Goal: Task Accomplishment & Management: Use online tool/utility

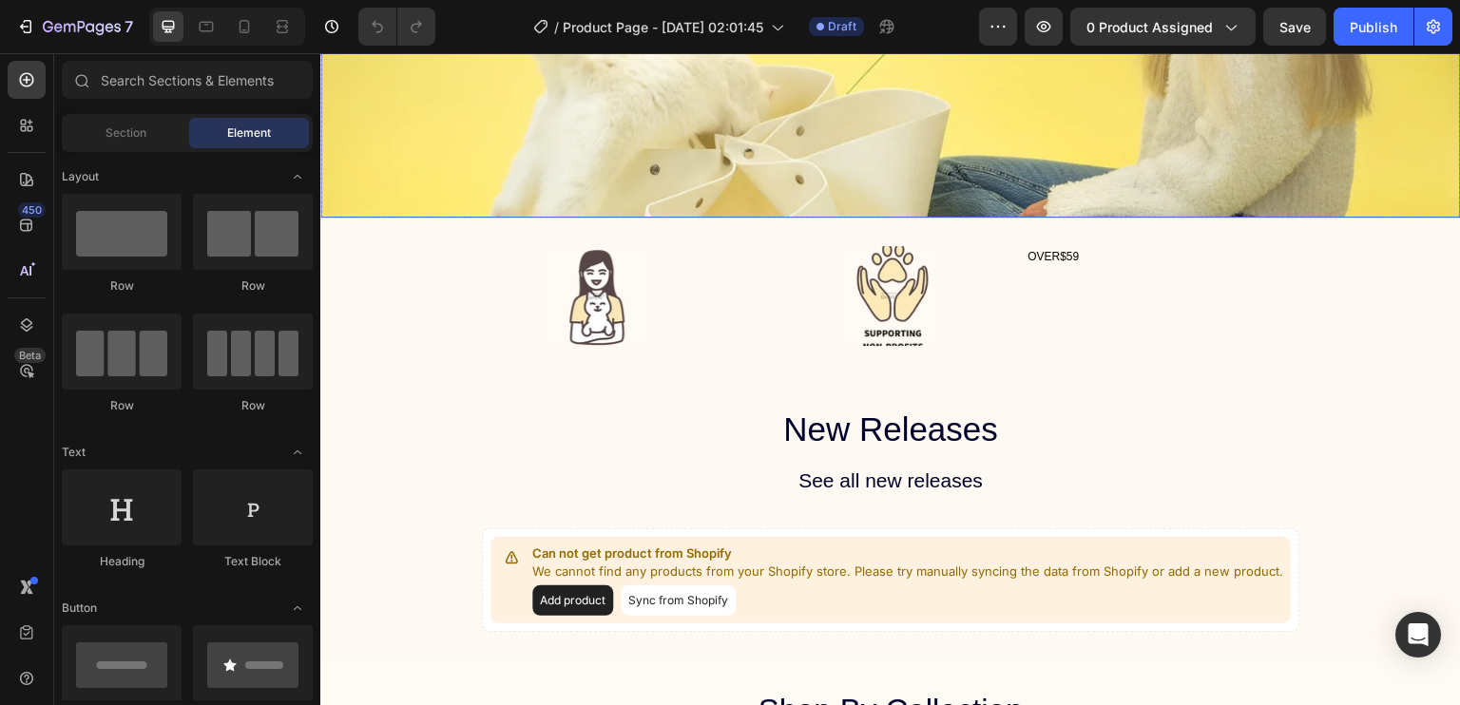
scroll to position [559, 0]
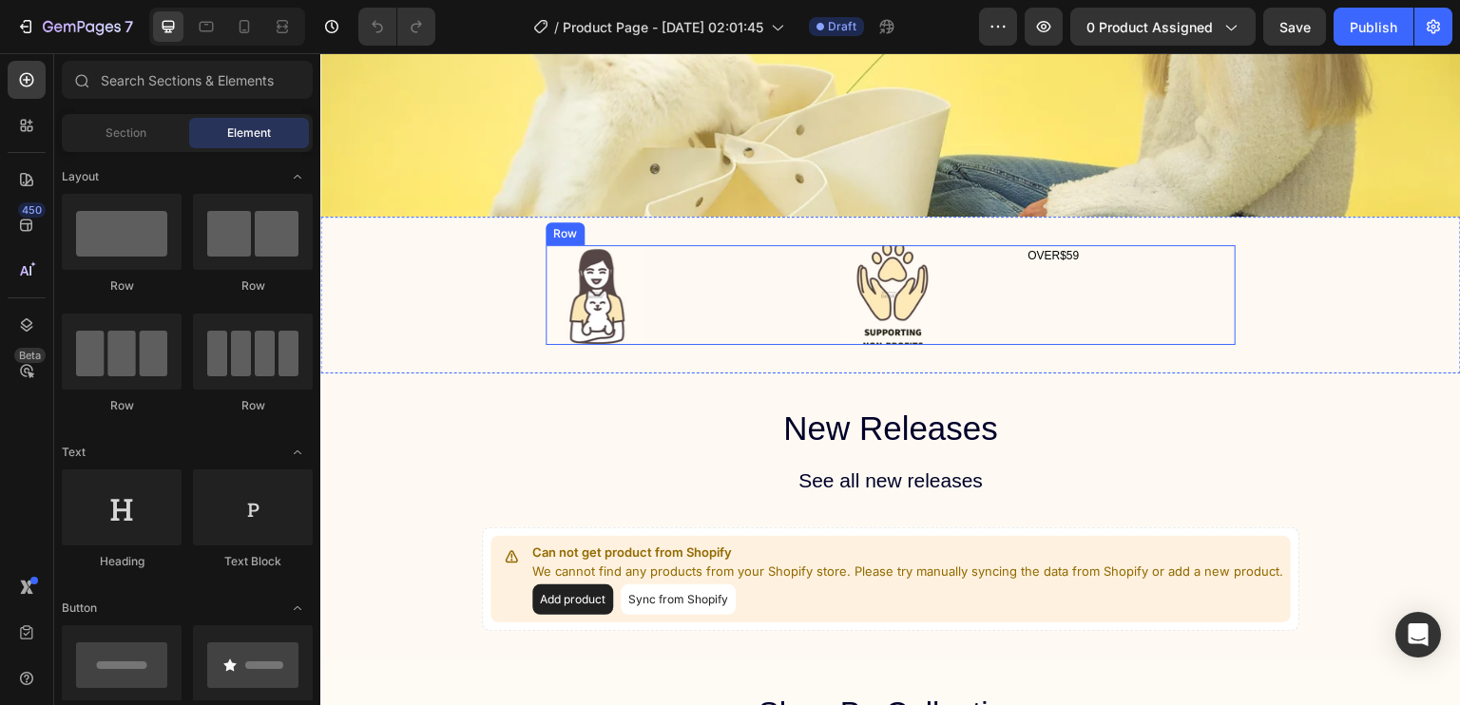
click at [1059, 301] on div "OVER$59 Text Block" at bounding box center [1131, 295] width 210 height 100
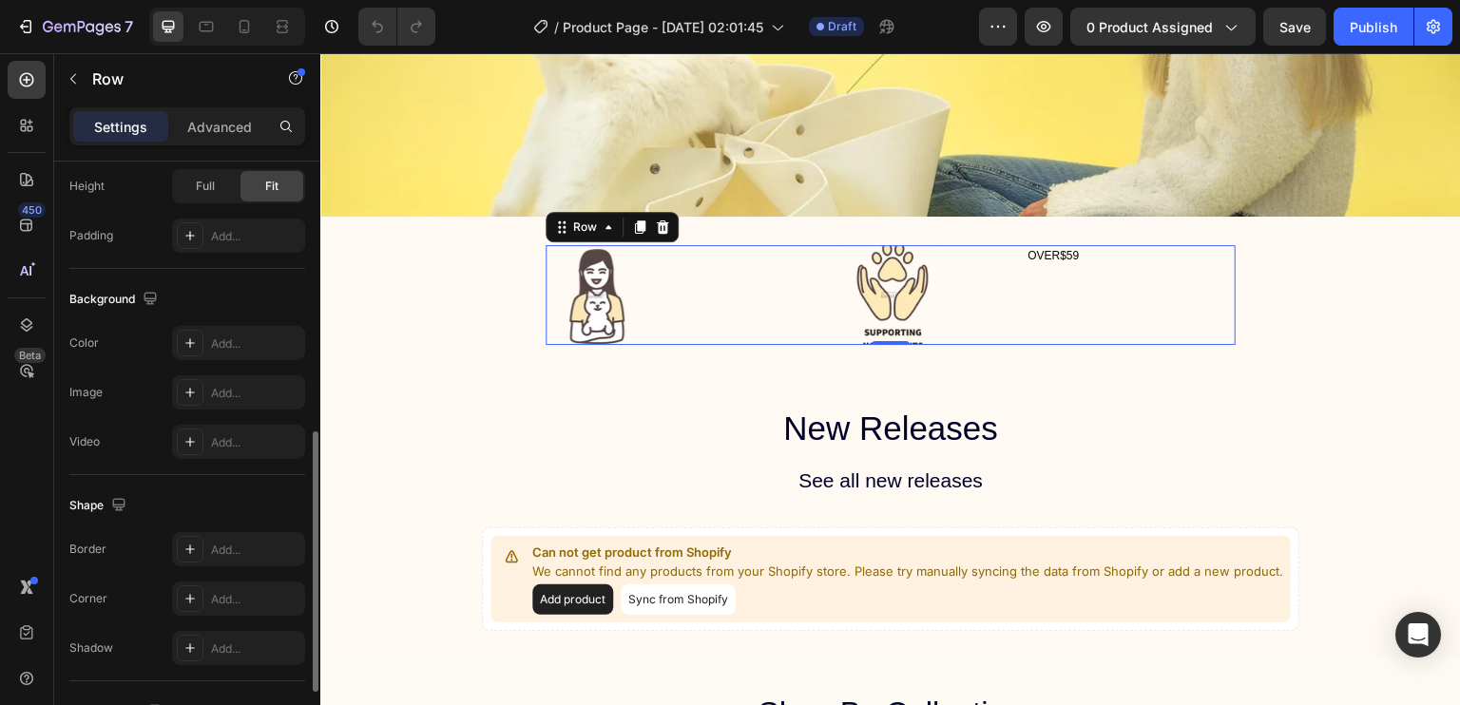
scroll to position [776, 0]
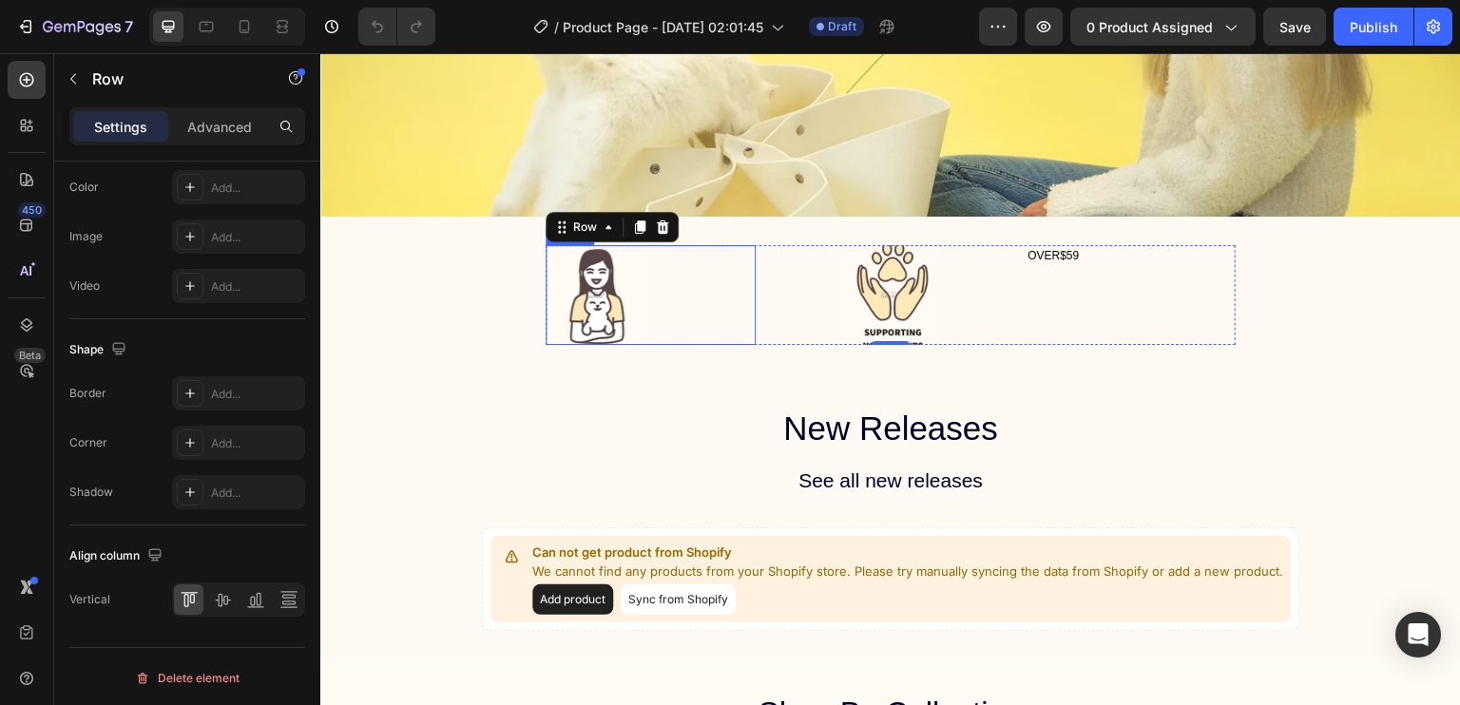
click at [605, 294] on img at bounding box center [596, 295] width 100 height 100
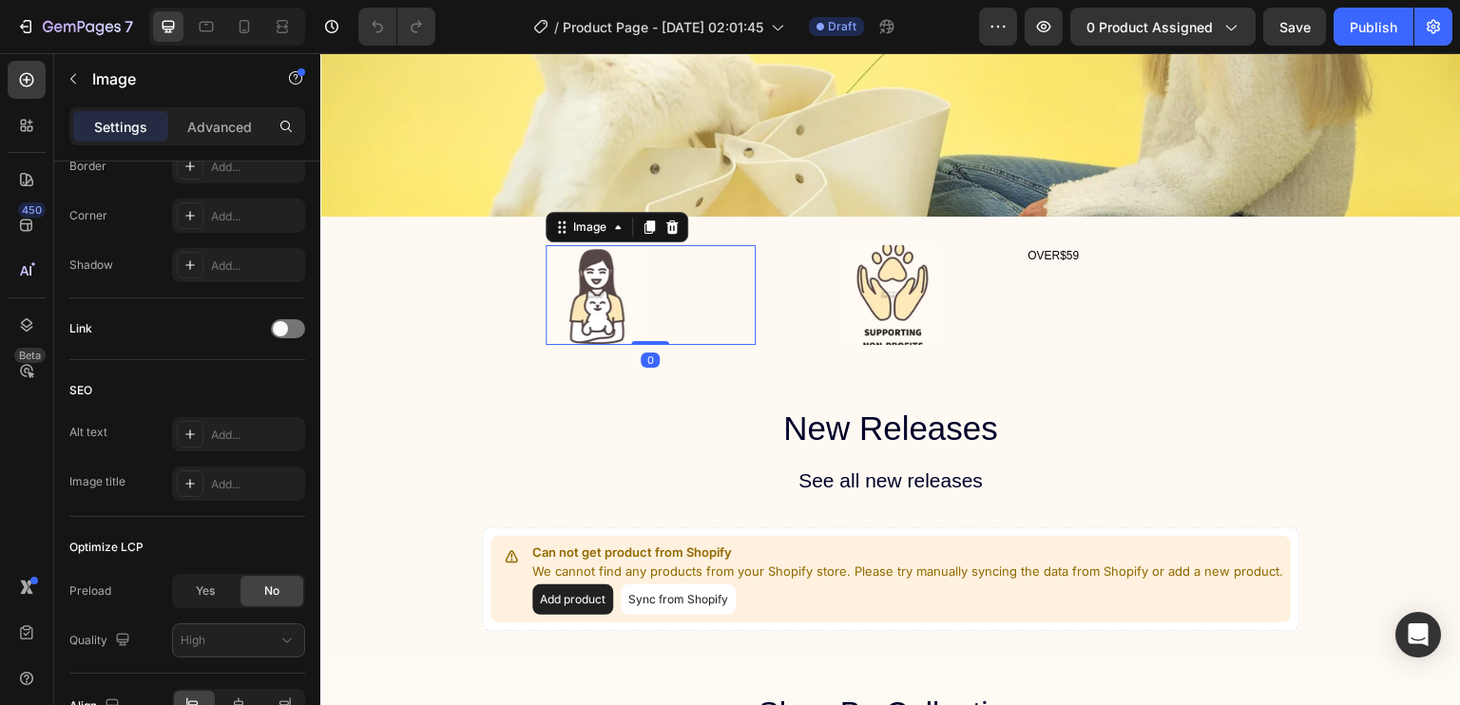
scroll to position [0, 0]
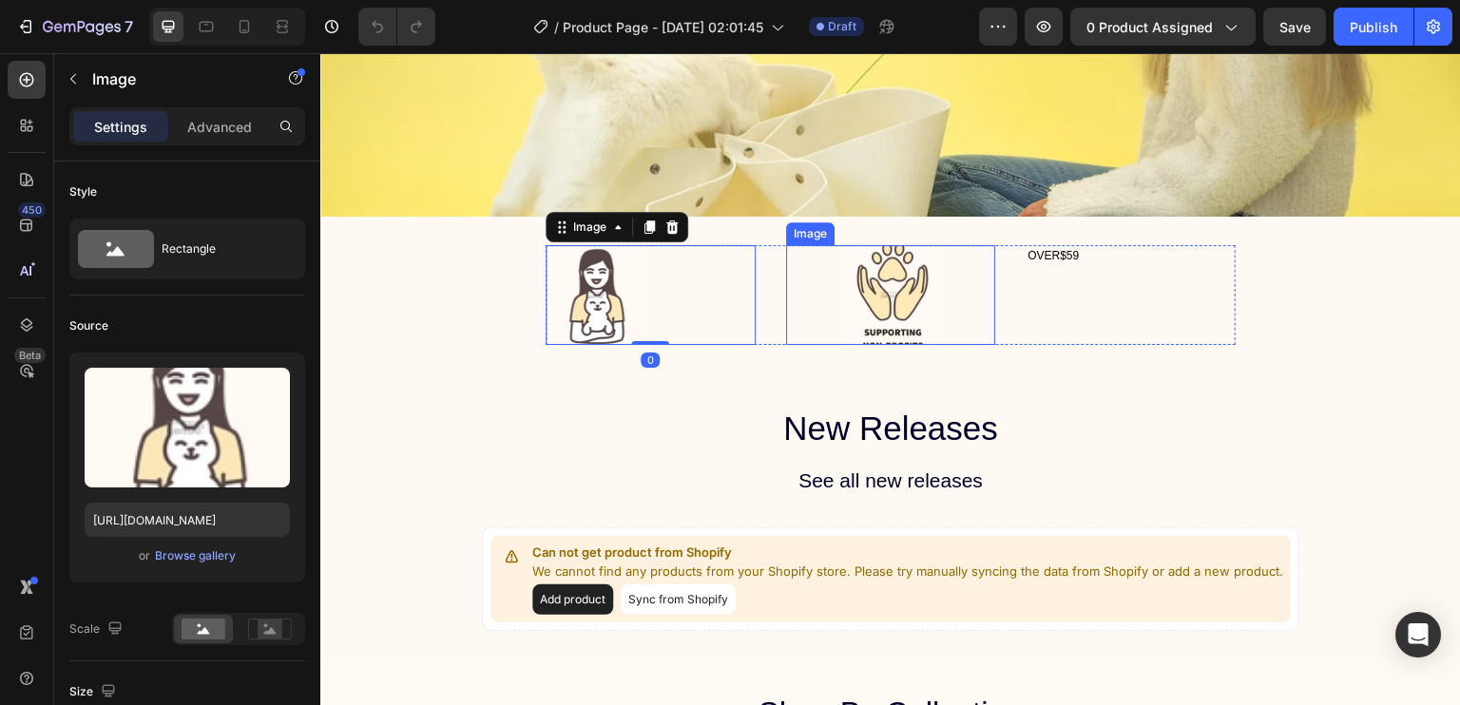
click at [891, 265] on img at bounding box center [890, 295] width 100 height 100
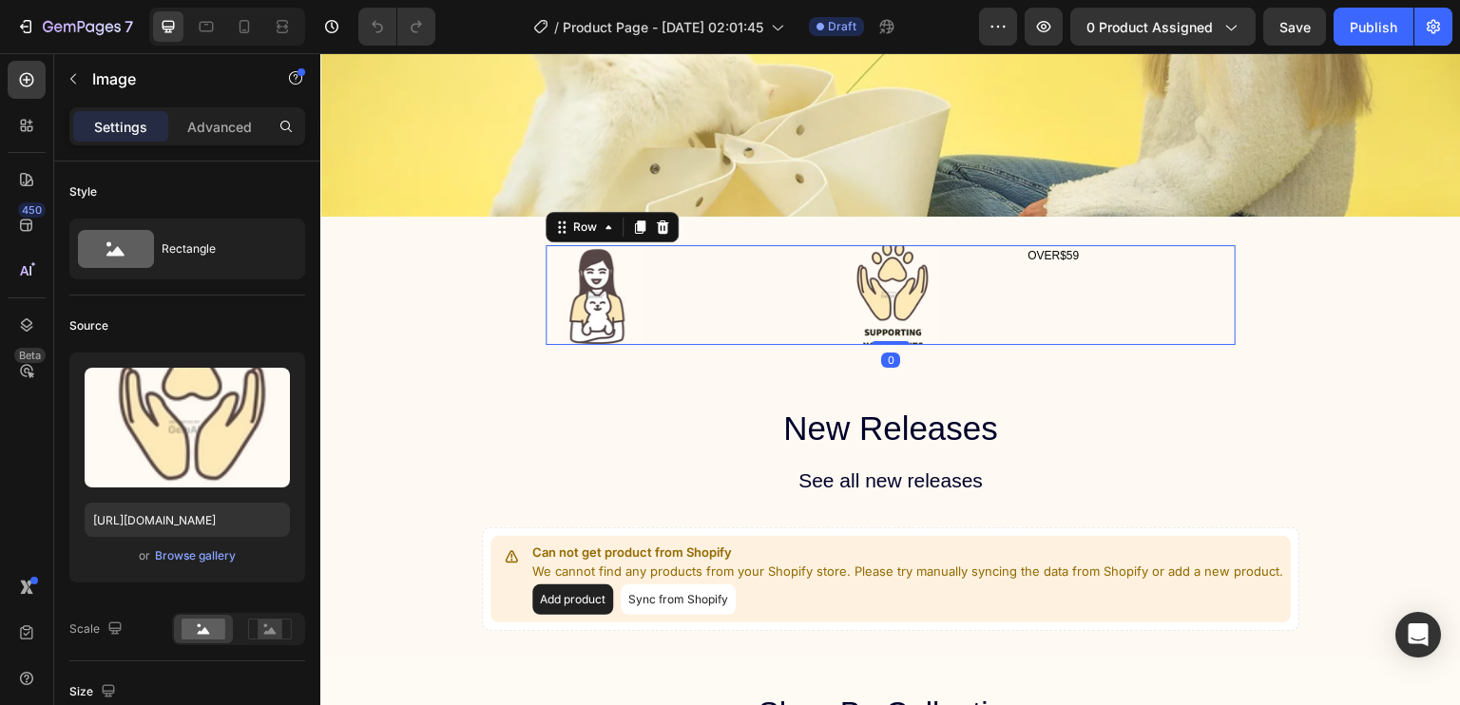
click at [1010, 283] on div "Image Image OVER$59 Text Block Row 0" at bounding box center [891, 295] width 690 height 100
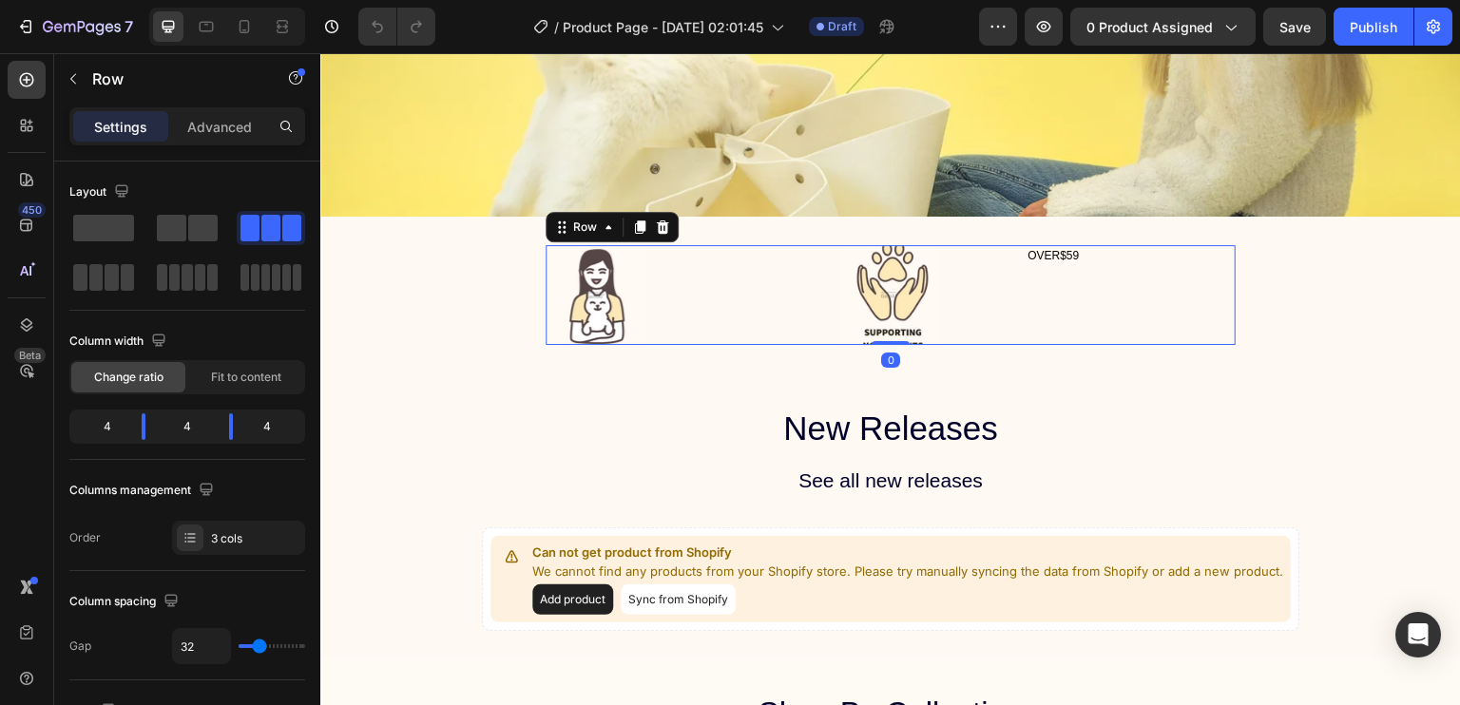
click at [1041, 295] on div "OVER$59 Text Block" at bounding box center [1131, 295] width 210 height 100
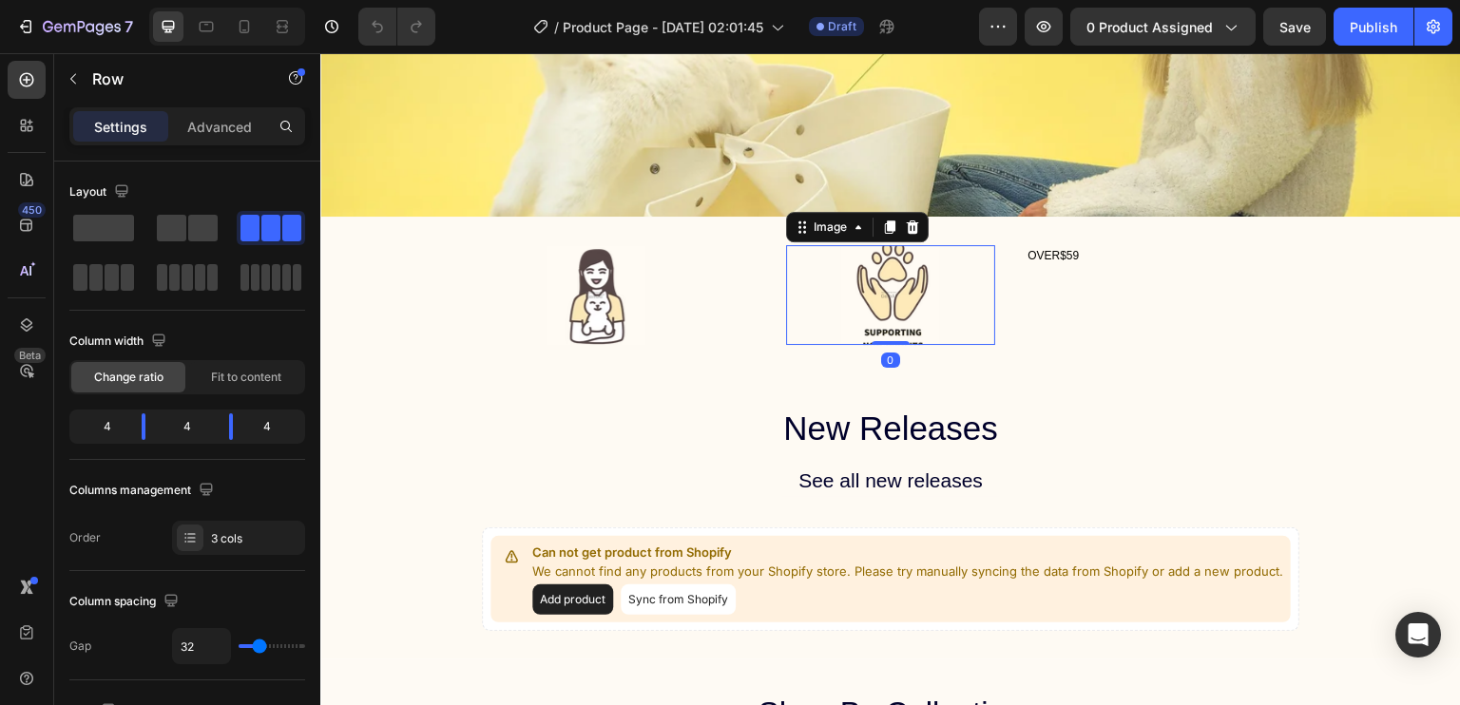
click at [889, 291] on img at bounding box center [890, 295] width 100 height 100
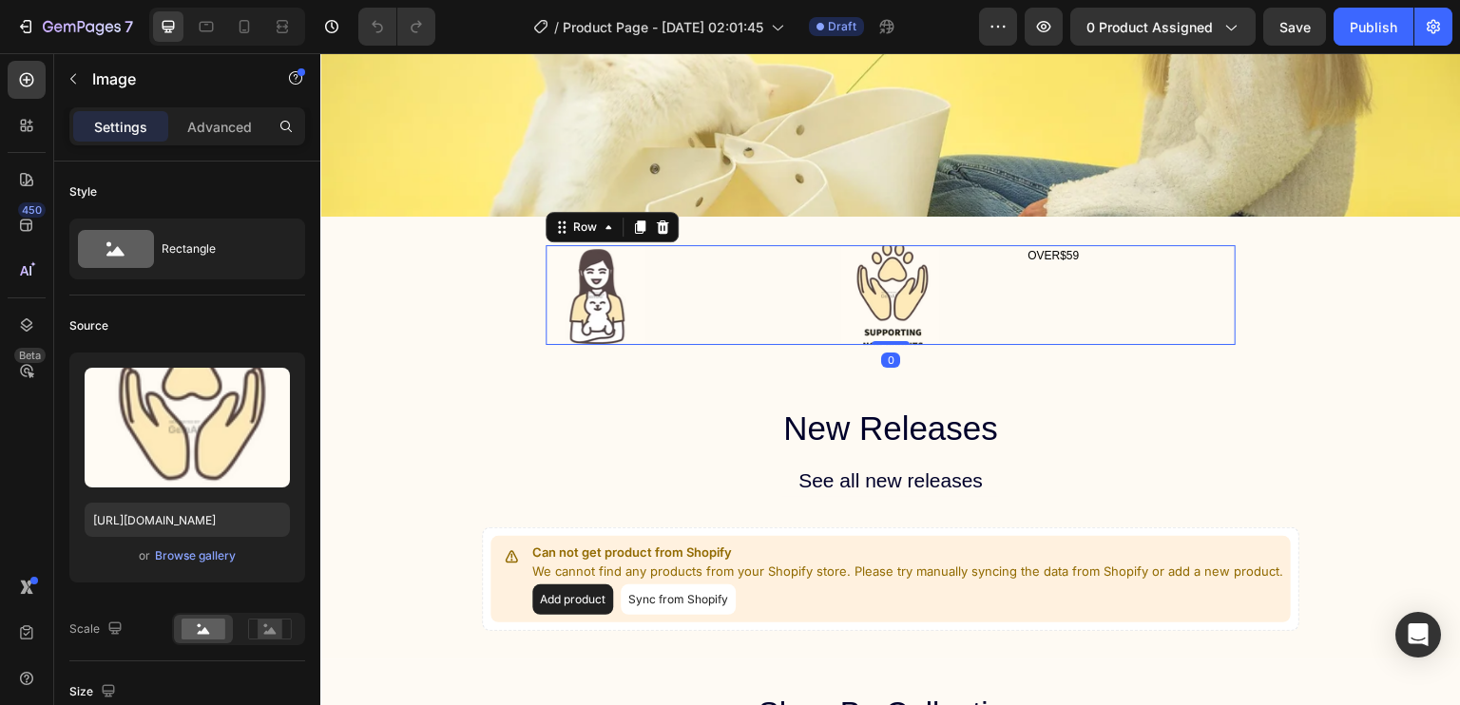
click at [1038, 305] on div "OVER$59 Text Block" at bounding box center [1131, 295] width 210 height 100
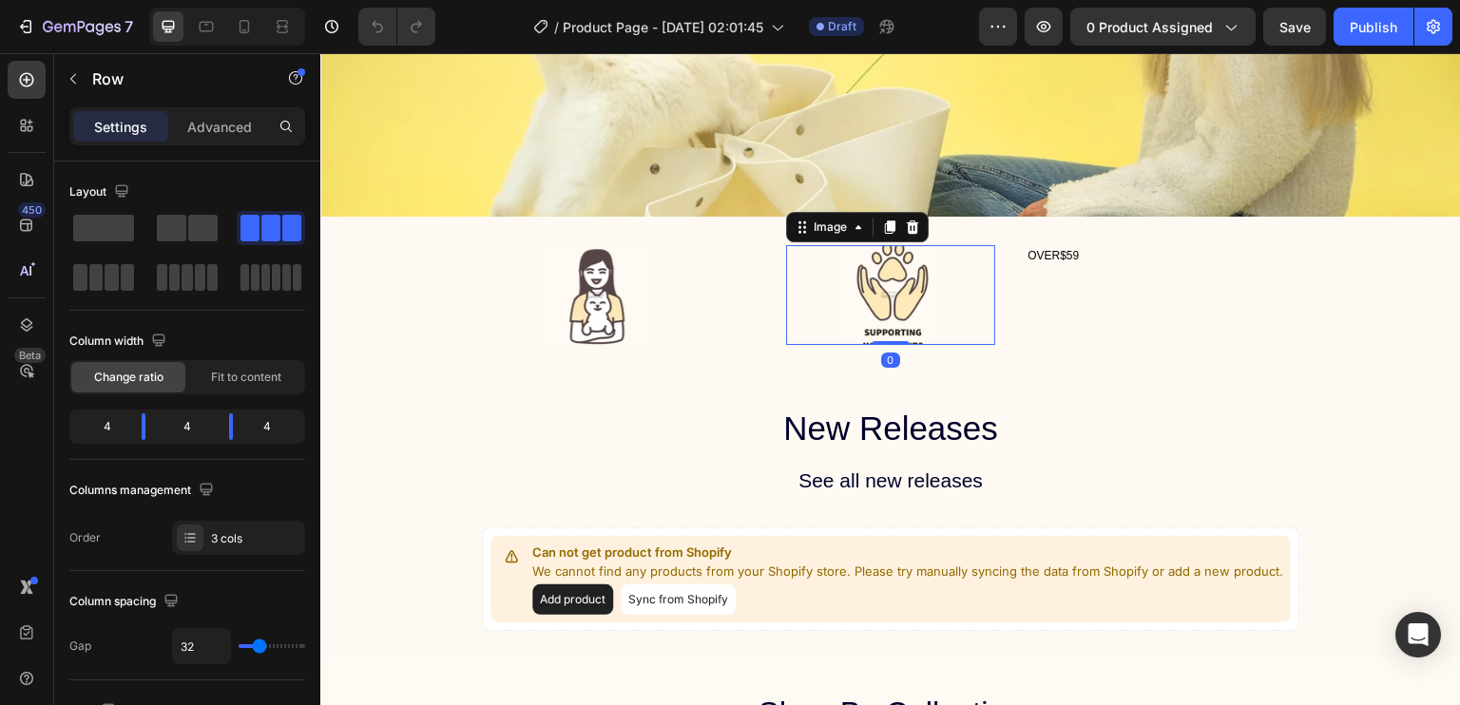
click at [893, 298] on img at bounding box center [890, 295] width 100 height 100
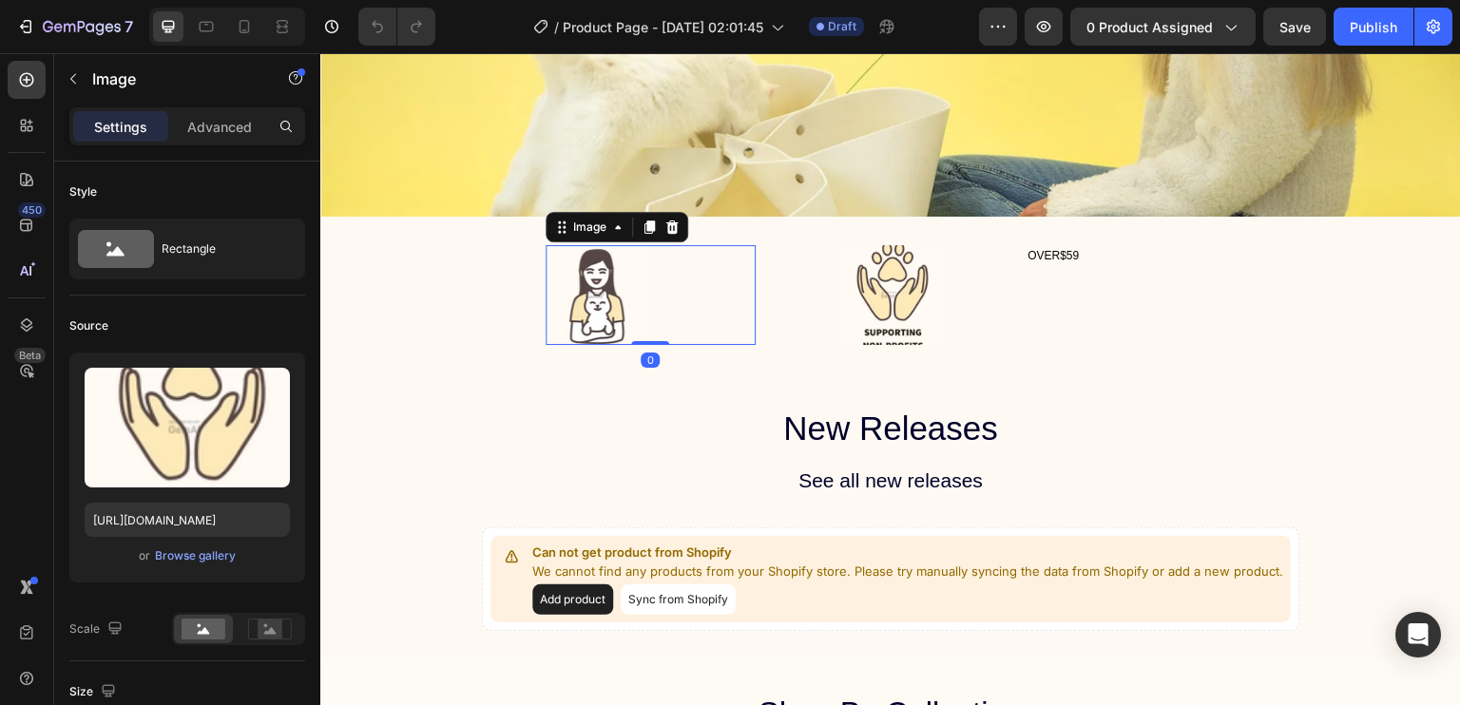
click at [654, 292] on div at bounding box center [651, 295] width 210 height 100
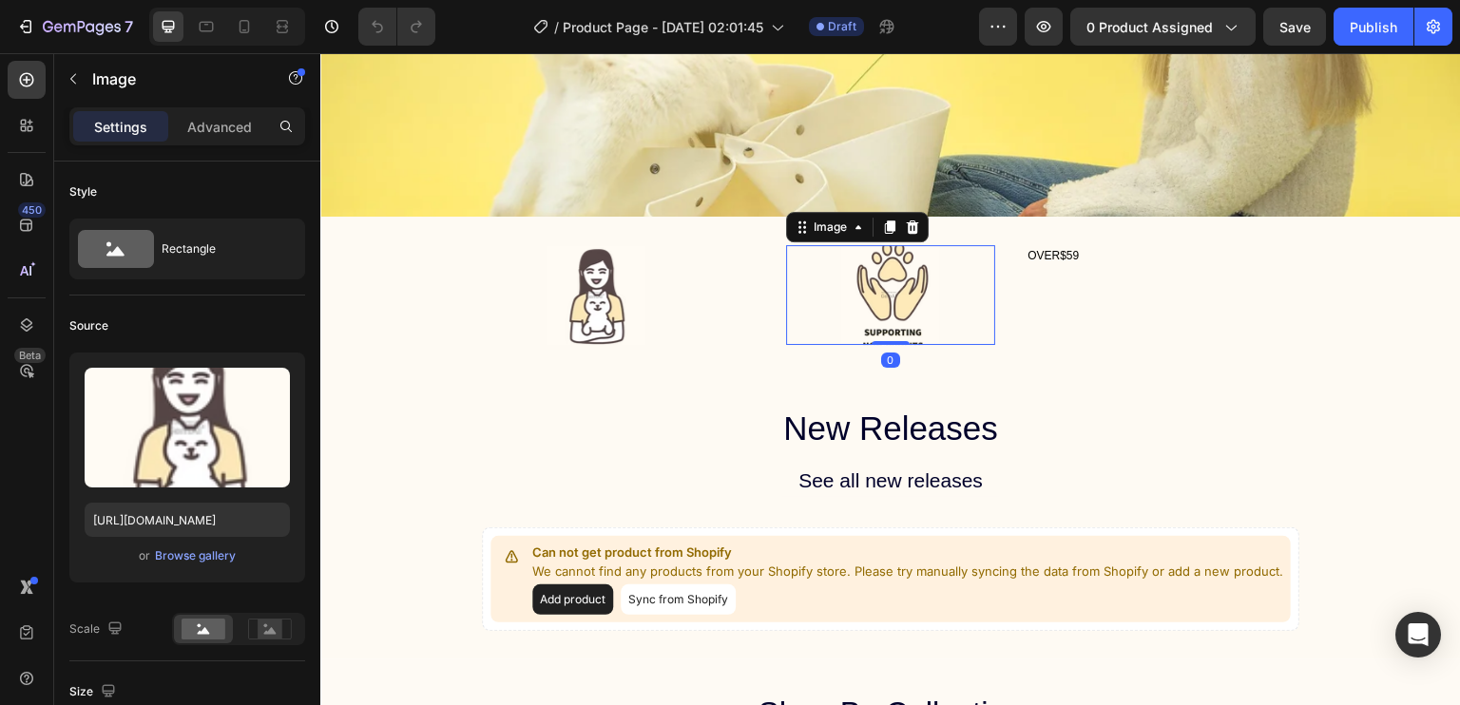
click at [892, 291] on img at bounding box center [890, 295] width 100 height 100
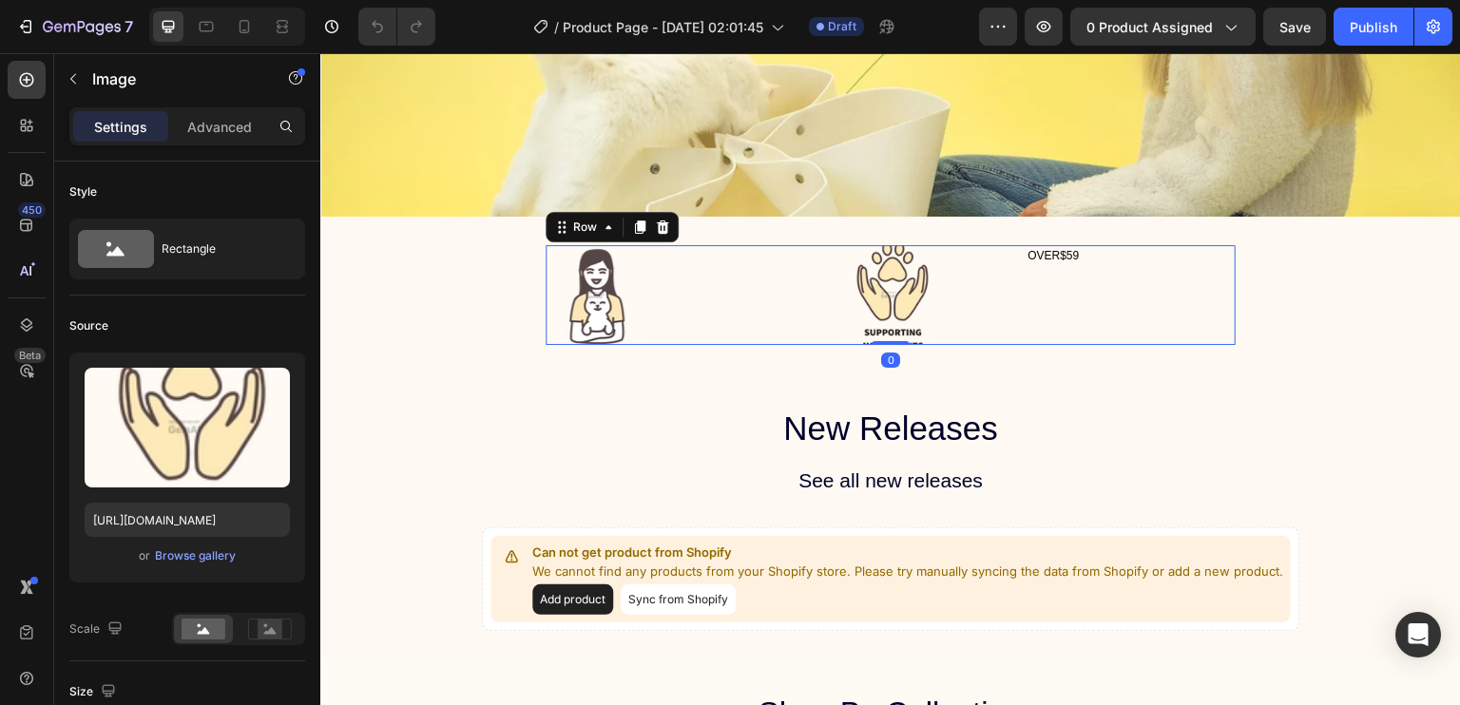
click at [1069, 299] on div "OVER$59 Text Block" at bounding box center [1131, 295] width 210 height 100
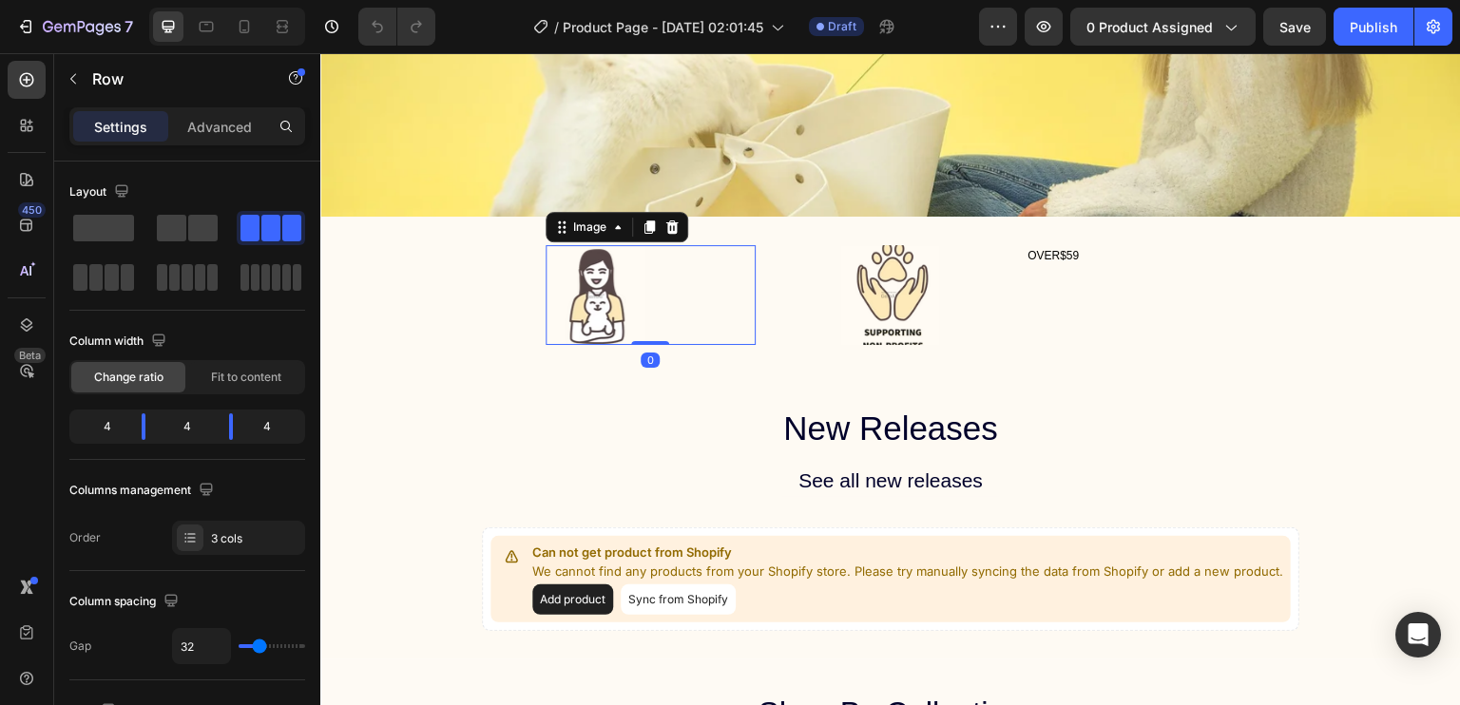
click at [668, 290] on div at bounding box center [651, 295] width 210 height 100
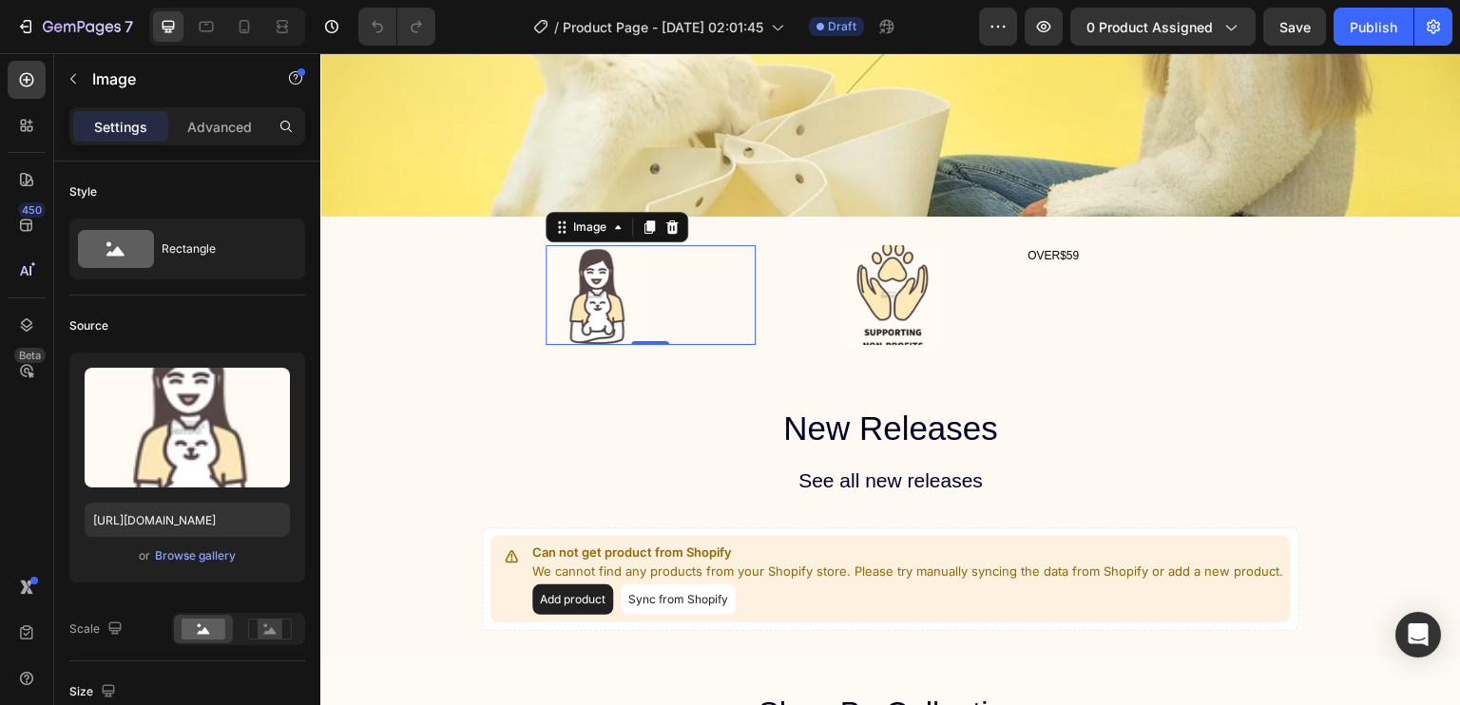
click at [702, 295] on div at bounding box center [651, 295] width 210 height 100
click at [670, 226] on icon at bounding box center [671, 227] width 15 height 15
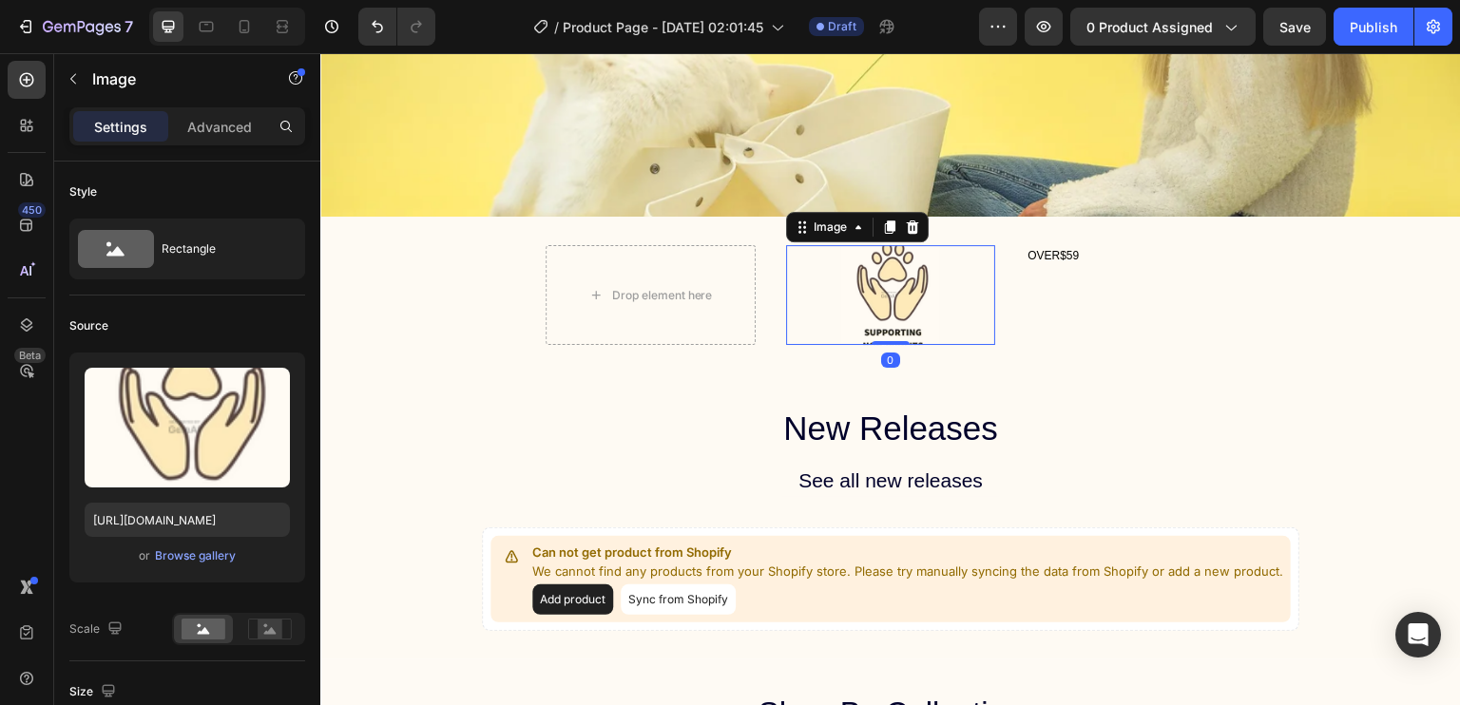
click at [868, 283] on img at bounding box center [890, 295] width 100 height 100
click at [907, 227] on icon at bounding box center [912, 227] width 15 height 15
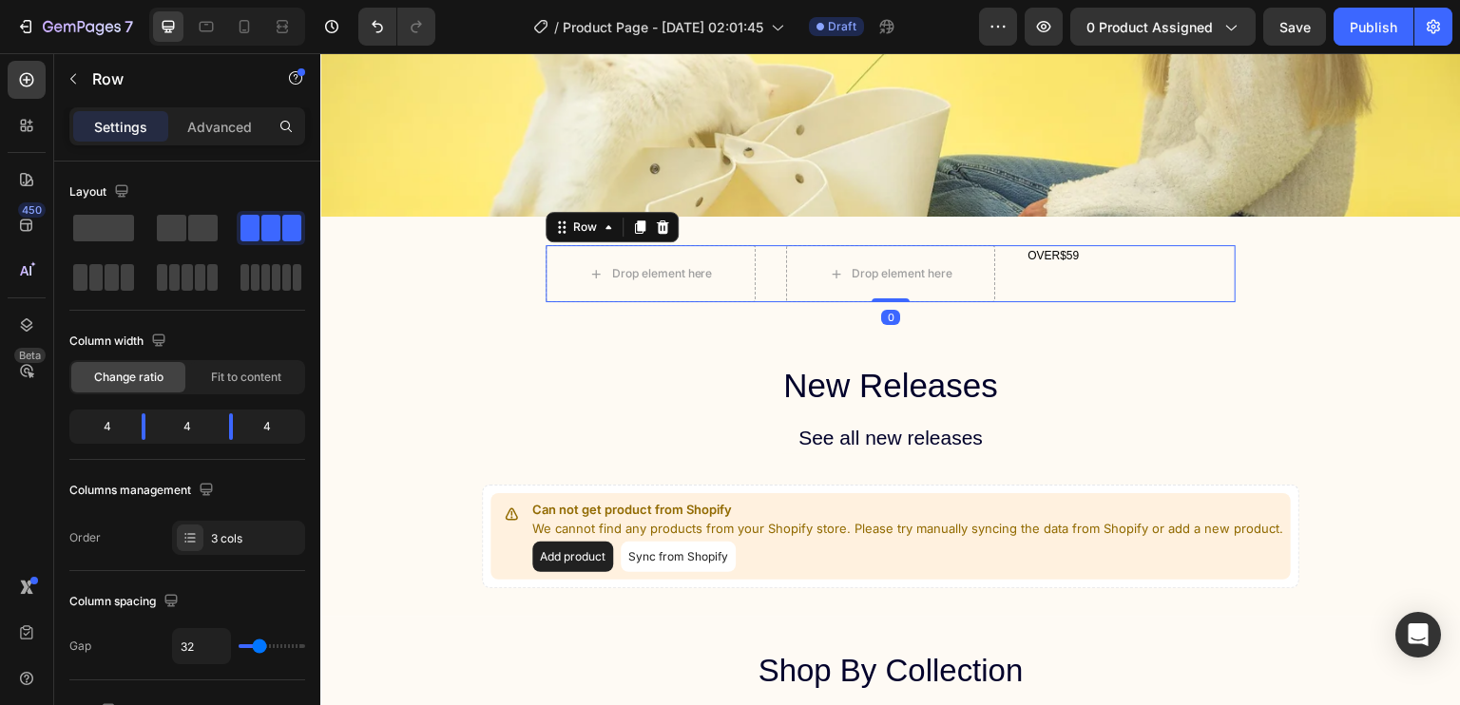
click at [1060, 270] on div "OVER$59 Text Block" at bounding box center [1131, 273] width 210 height 57
click at [1055, 269] on div "OVER$59 Text Block" at bounding box center [1131, 273] width 210 height 57
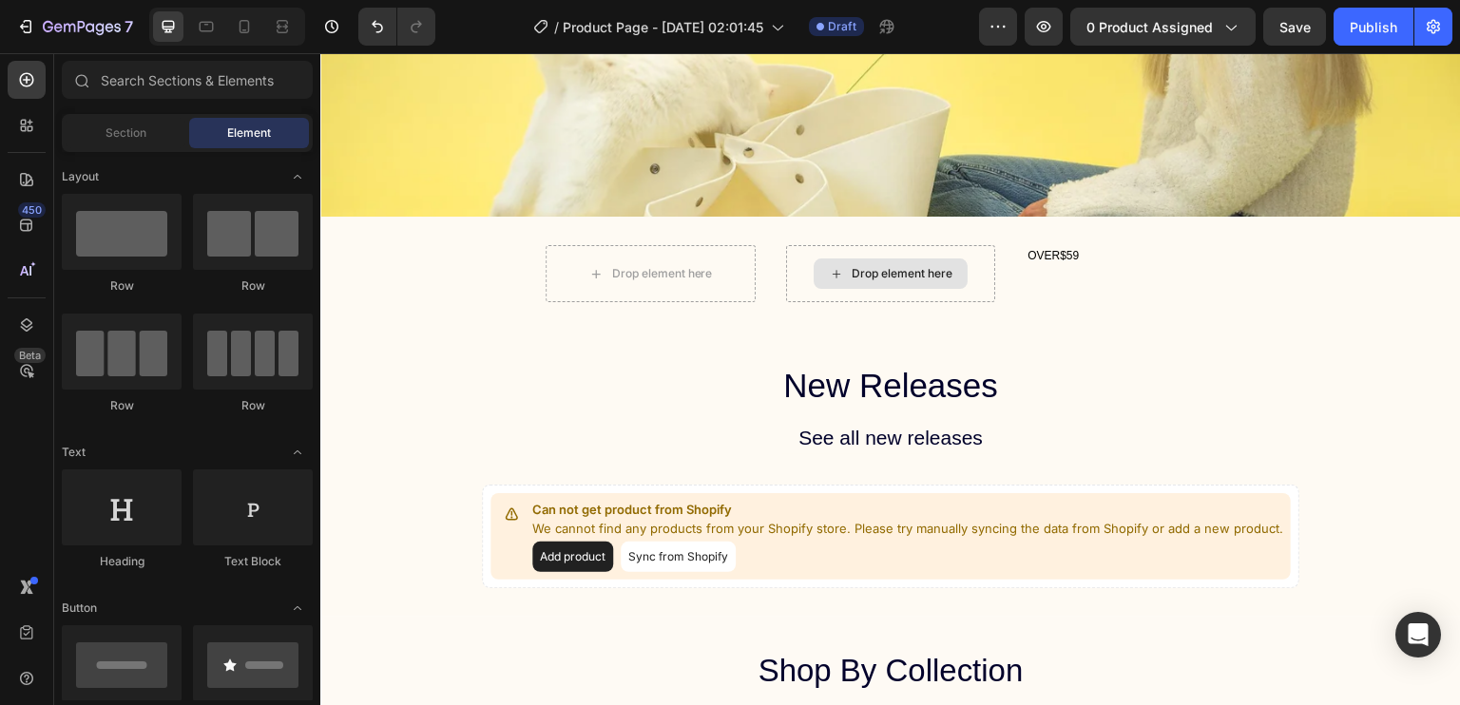
click at [904, 266] on div "Drop element here" at bounding box center [902, 273] width 101 height 15
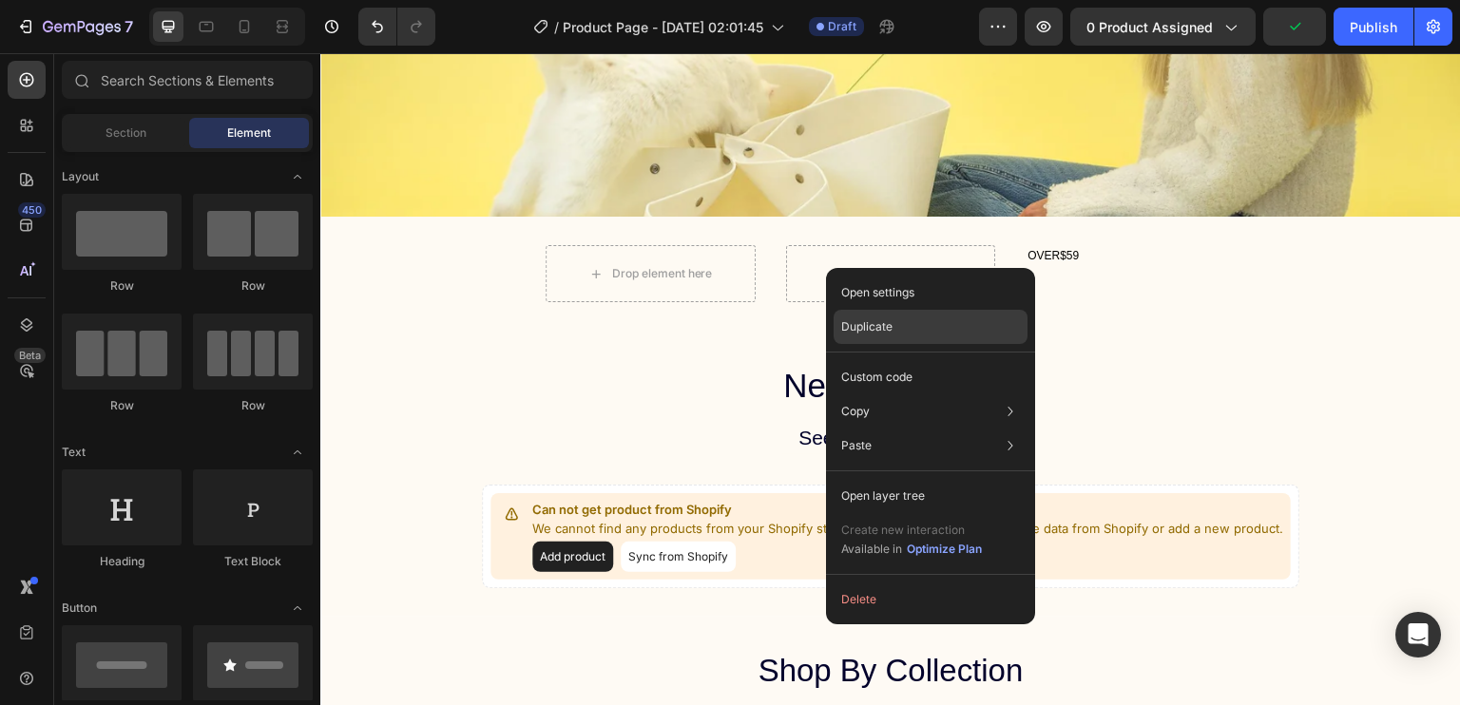
click at [932, 320] on div "Duplicate" at bounding box center [931, 327] width 194 height 34
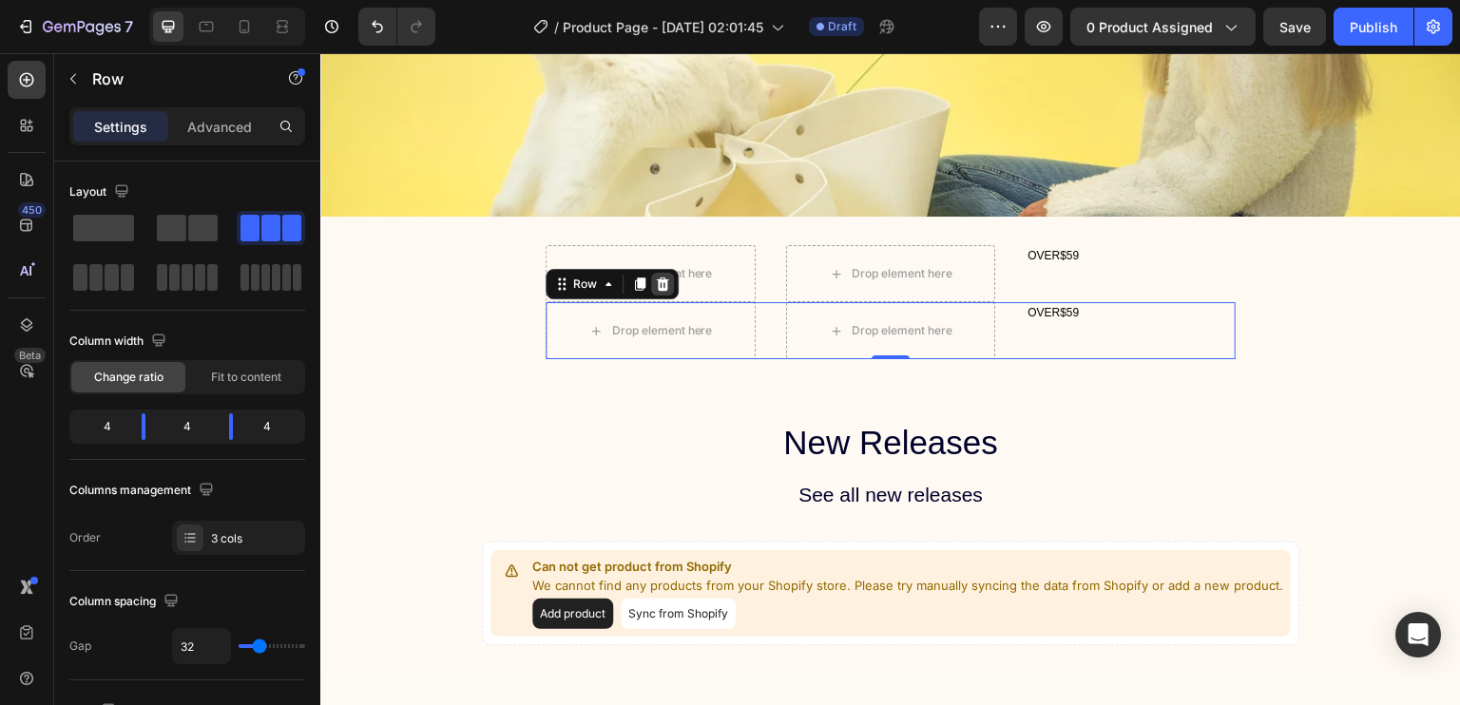
click at [657, 284] on icon at bounding box center [663, 284] width 12 height 13
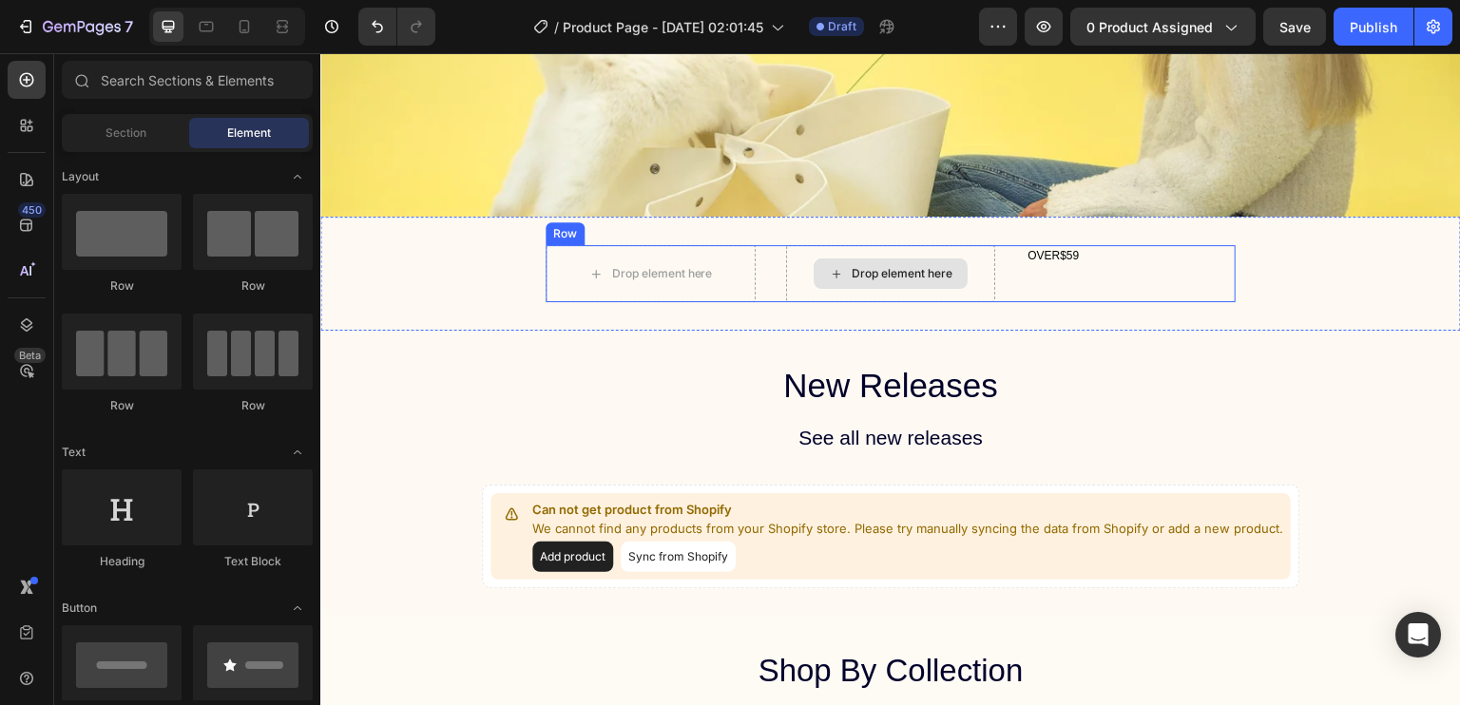
click at [857, 259] on div "Drop element here" at bounding box center [891, 274] width 154 height 30
click at [1041, 268] on div "OVER$59 Text Block" at bounding box center [1131, 273] width 210 height 57
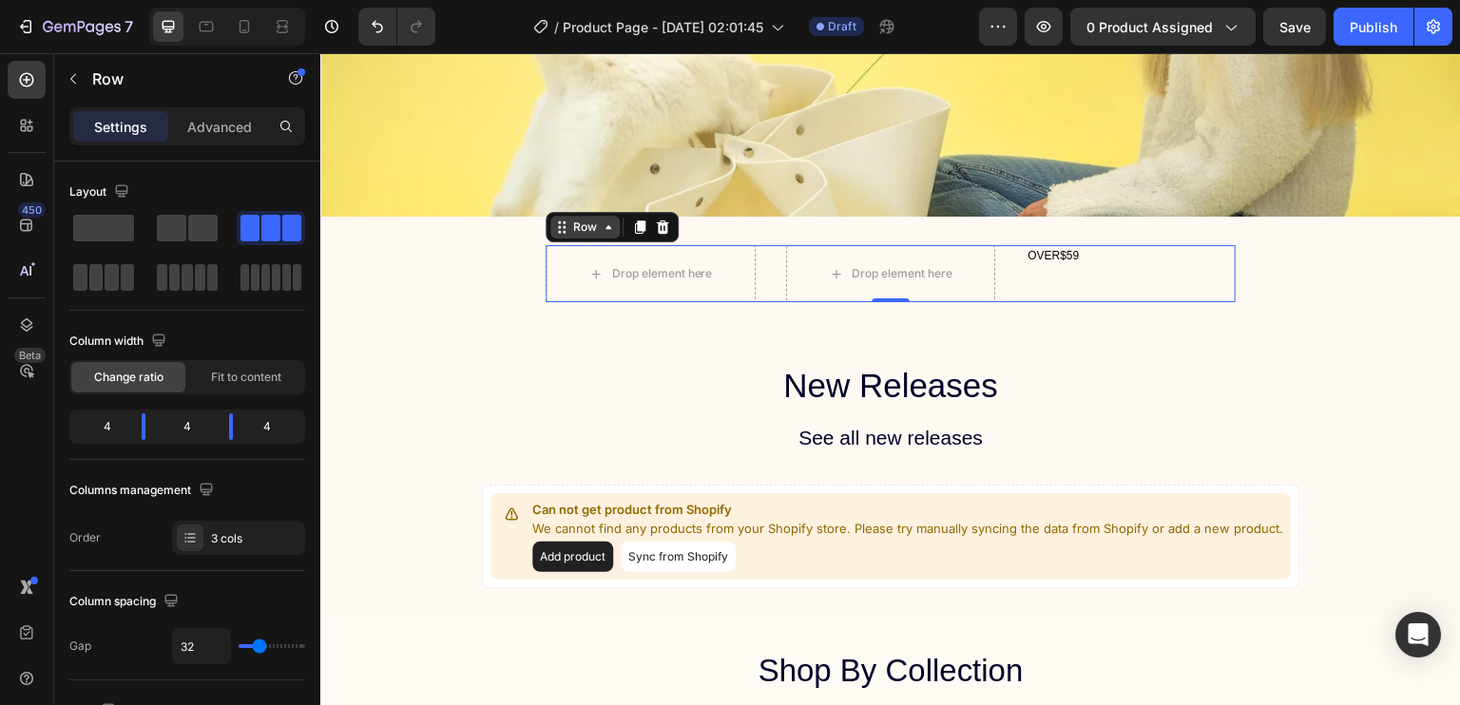
click at [579, 236] on div "Row" at bounding box center [584, 227] width 69 height 23
click at [190, 220] on span at bounding box center [202, 228] width 29 height 27
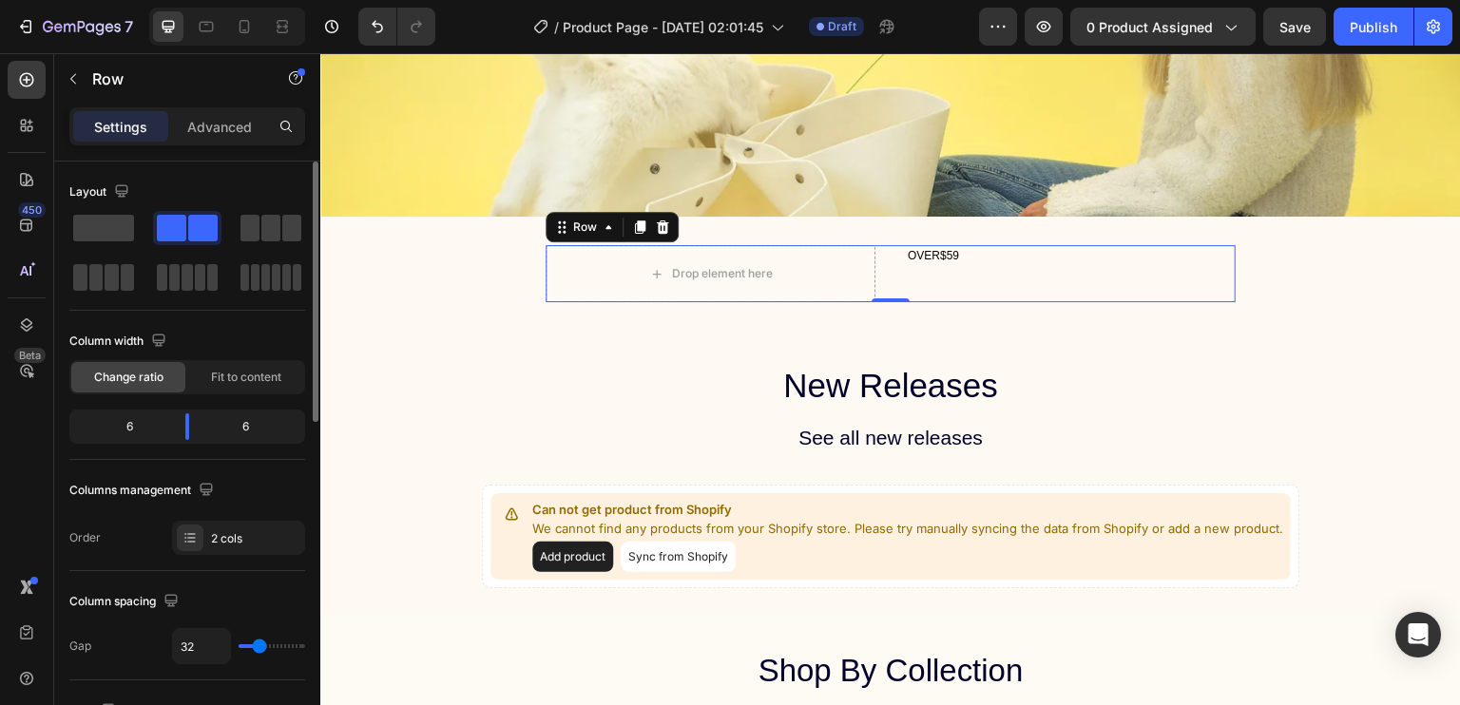
click at [190, 220] on span at bounding box center [202, 228] width 29 height 27
click at [126, 279] on span at bounding box center [128, 277] width 14 height 27
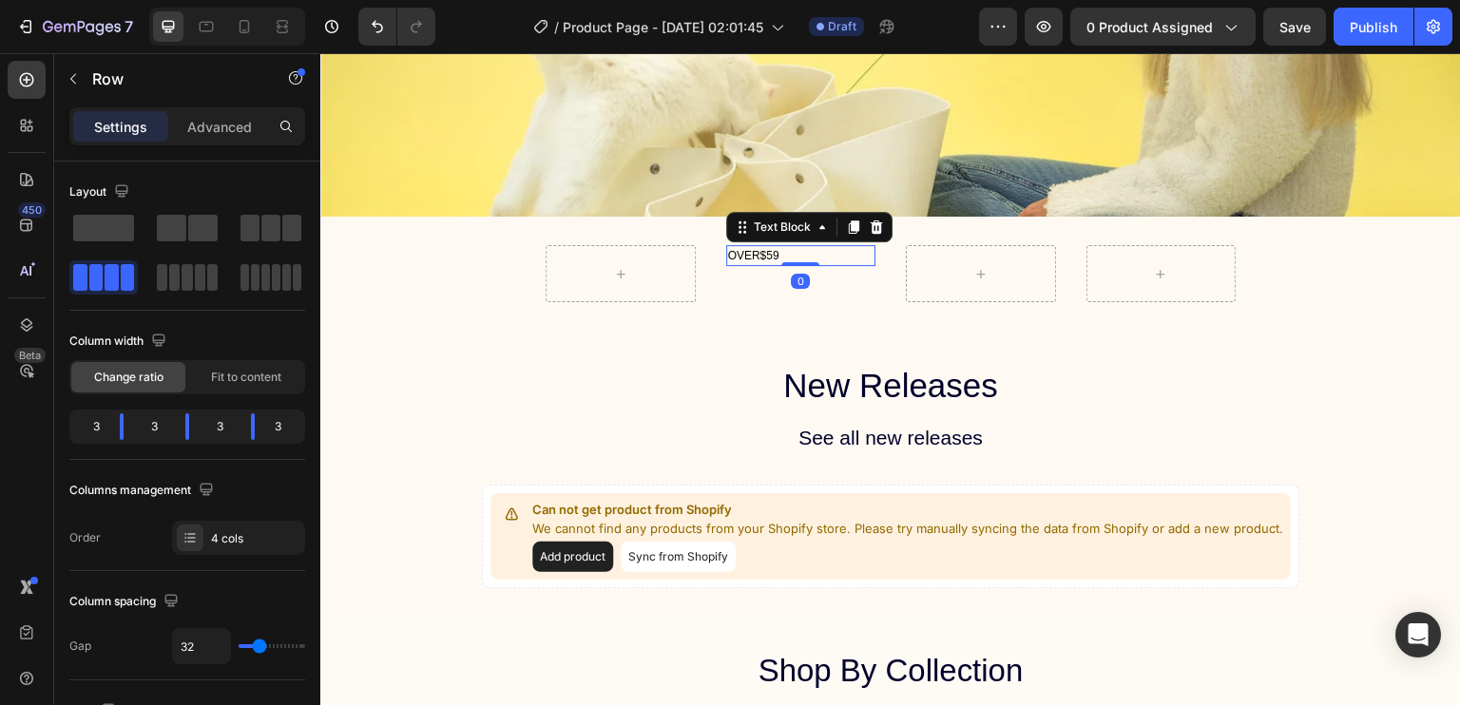
click at [791, 263] on div "OVER$59 Text Block 0" at bounding box center [801, 255] width 150 height 21
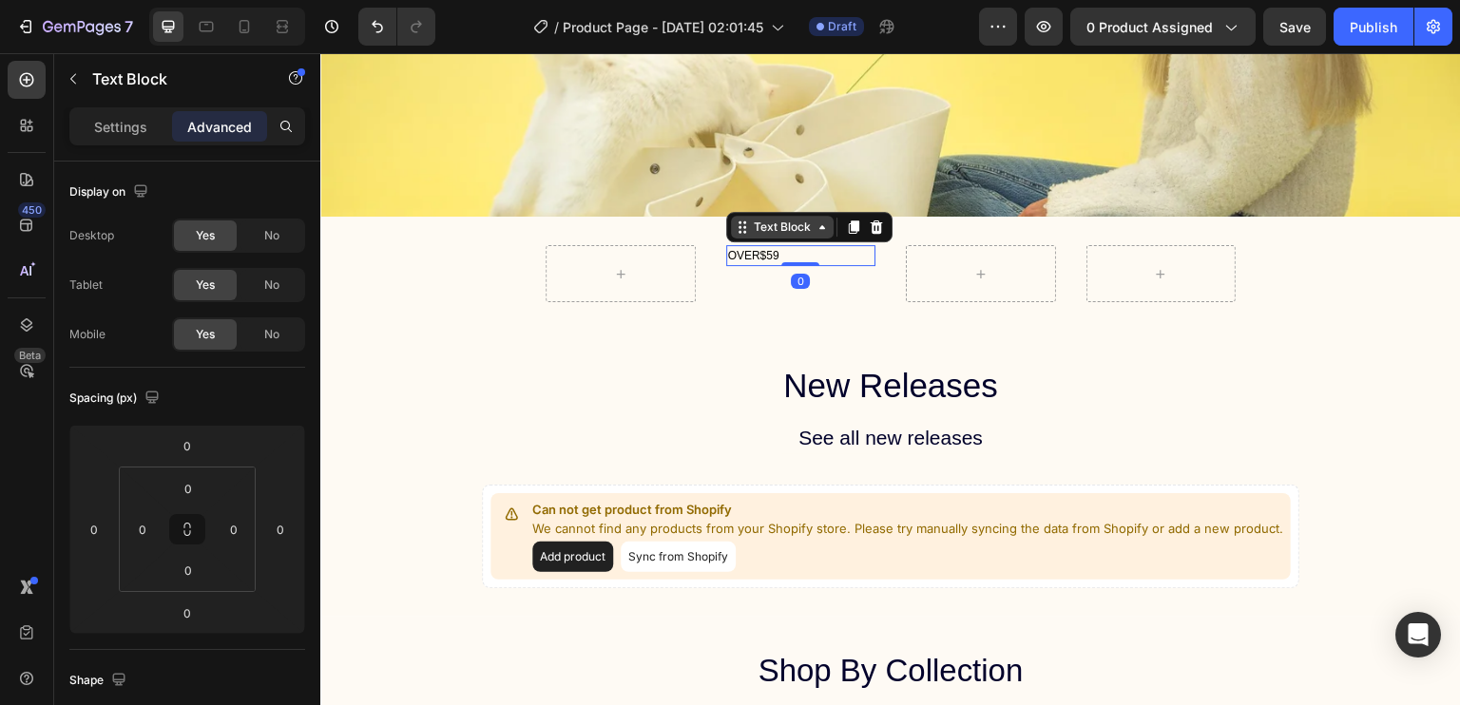
click at [819, 220] on icon at bounding box center [822, 227] width 15 height 15
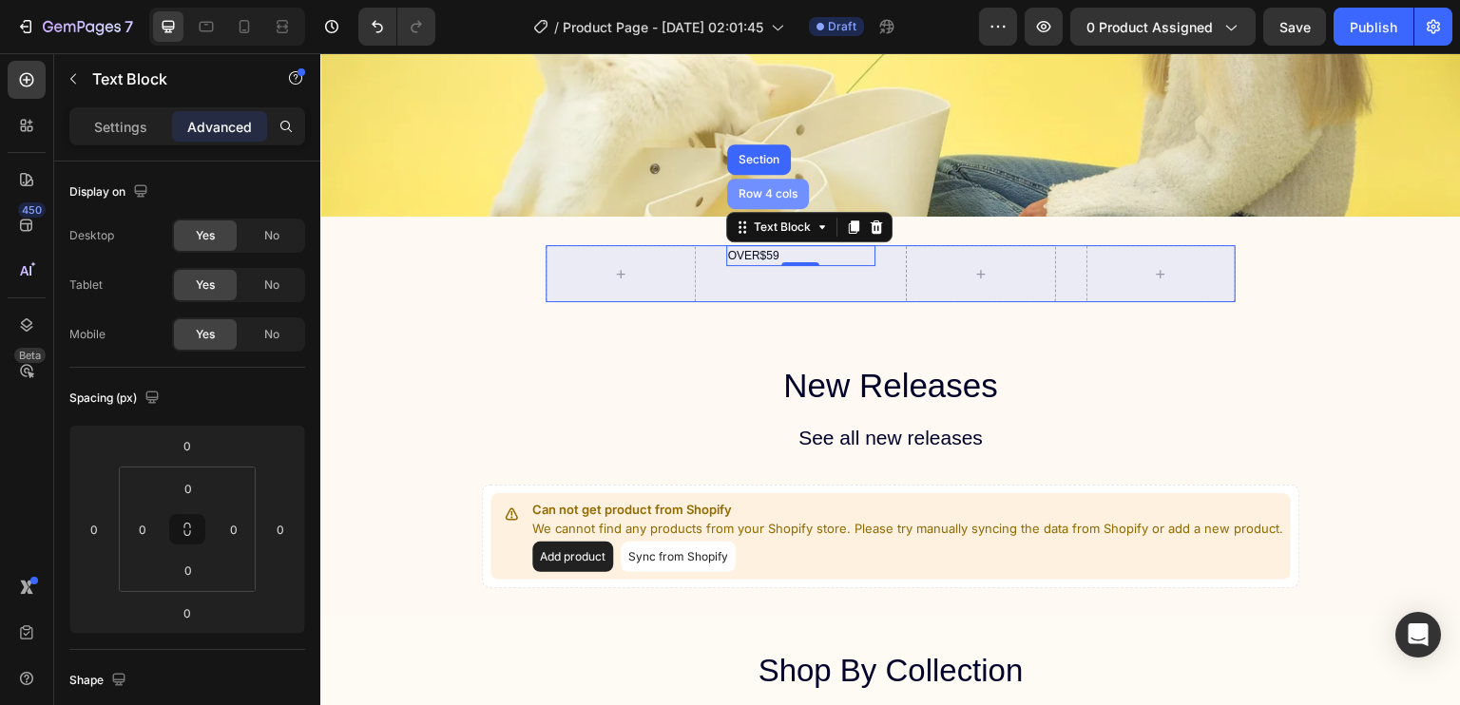
click at [777, 185] on div "Row 4 cols" at bounding box center [768, 194] width 82 height 30
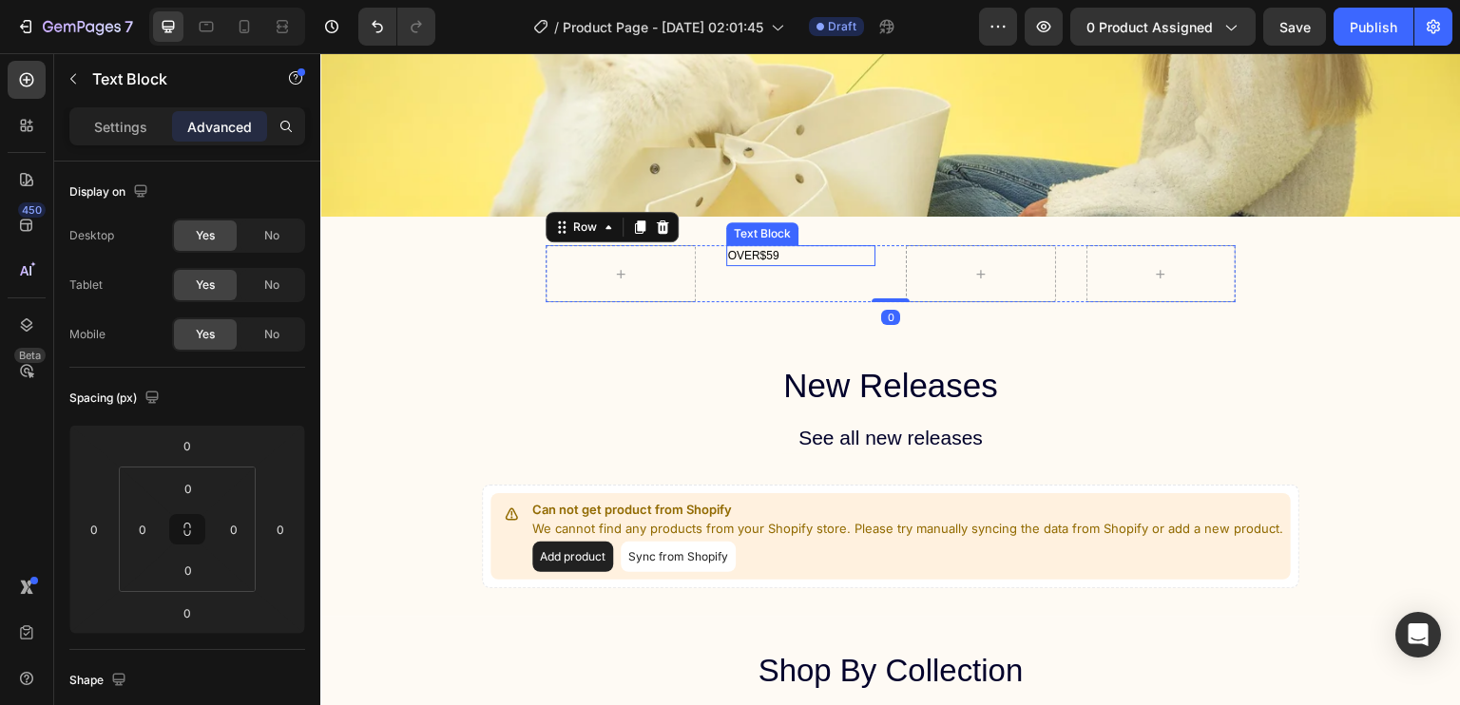
click at [830, 264] on div "OVER$59" at bounding box center [801, 255] width 150 height 21
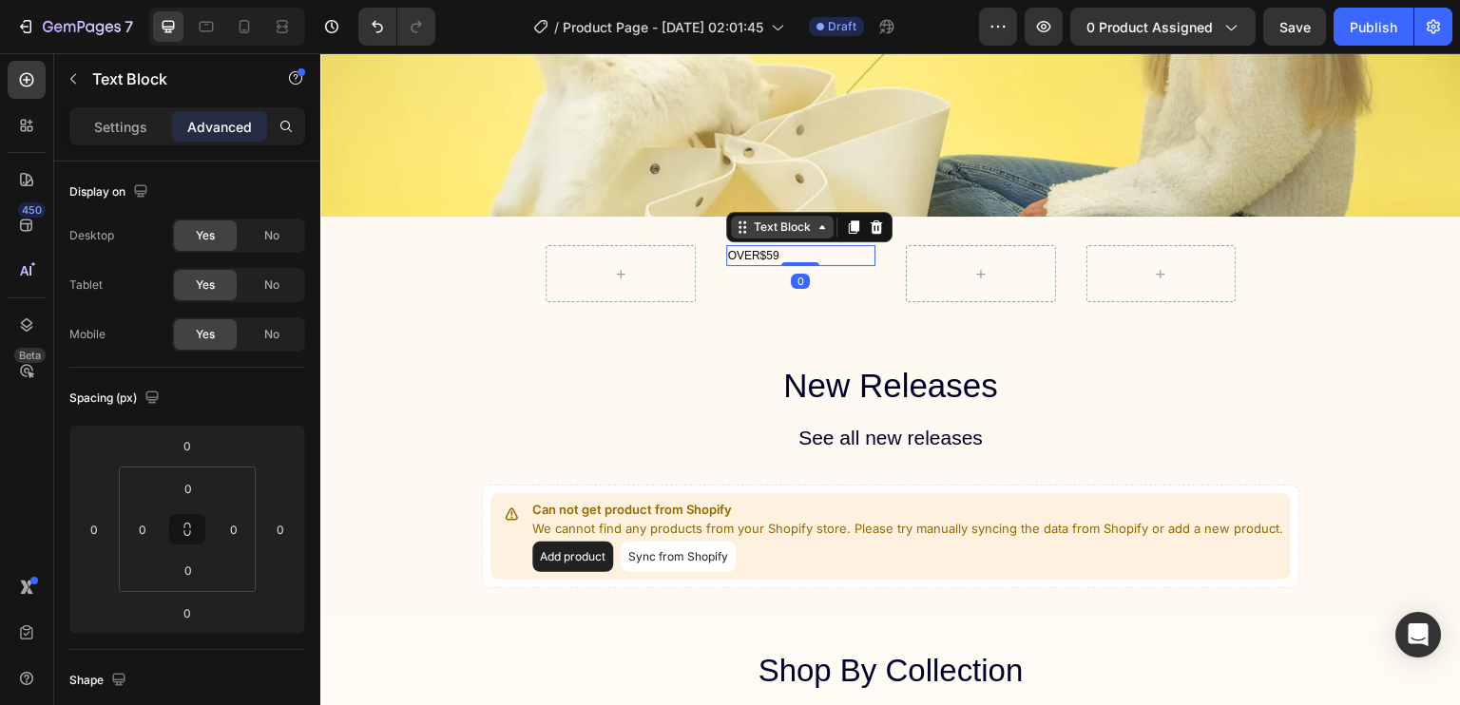
click at [820, 223] on icon at bounding box center [822, 227] width 15 height 15
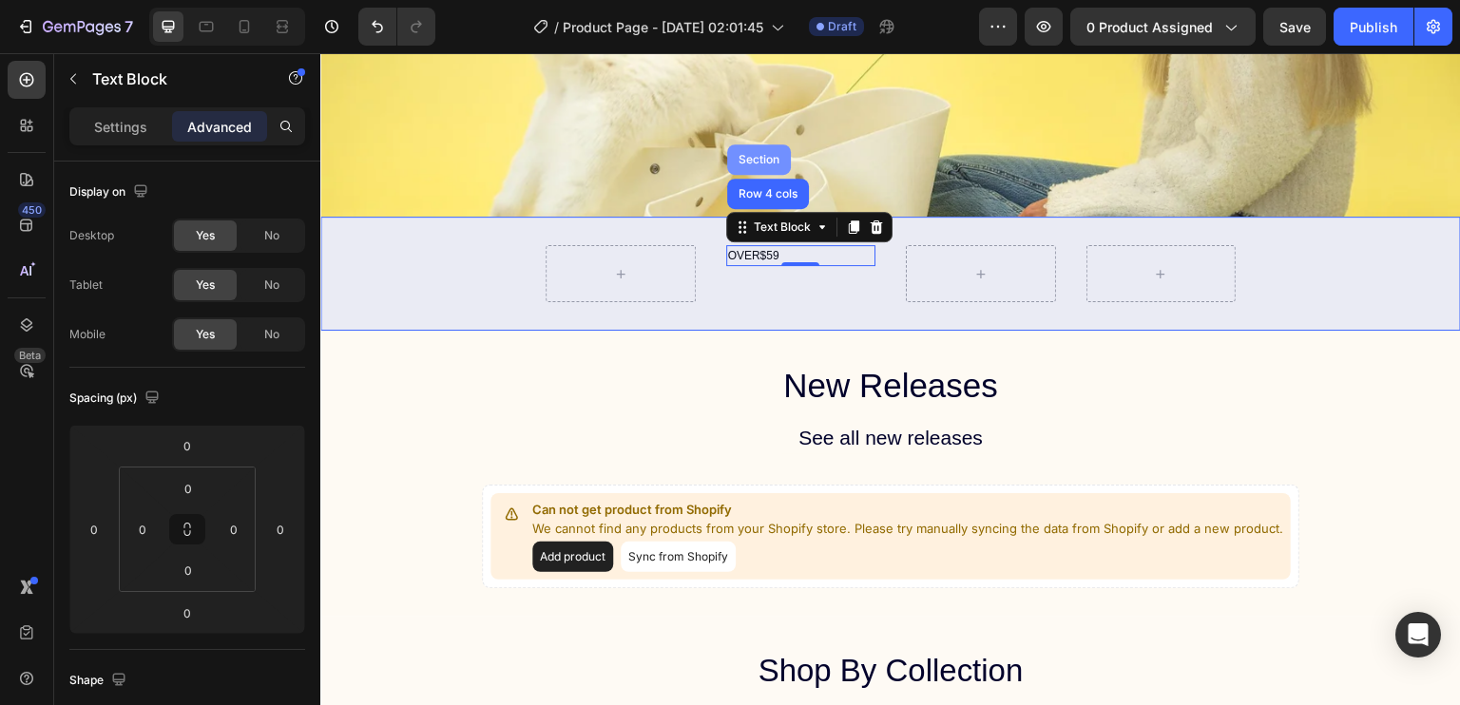
click at [768, 157] on div "Section" at bounding box center [759, 159] width 48 height 11
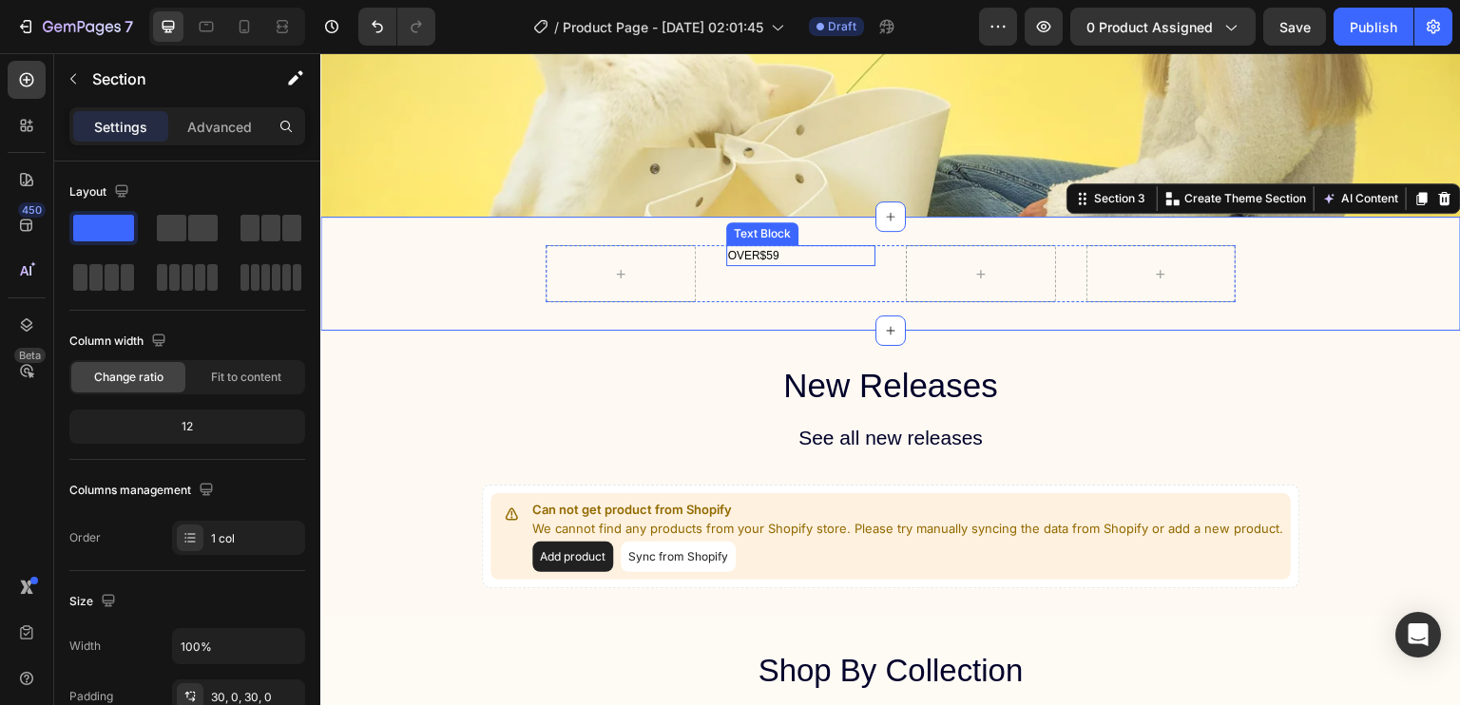
click at [770, 246] on div "OVER$59" at bounding box center [801, 255] width 150 height 21
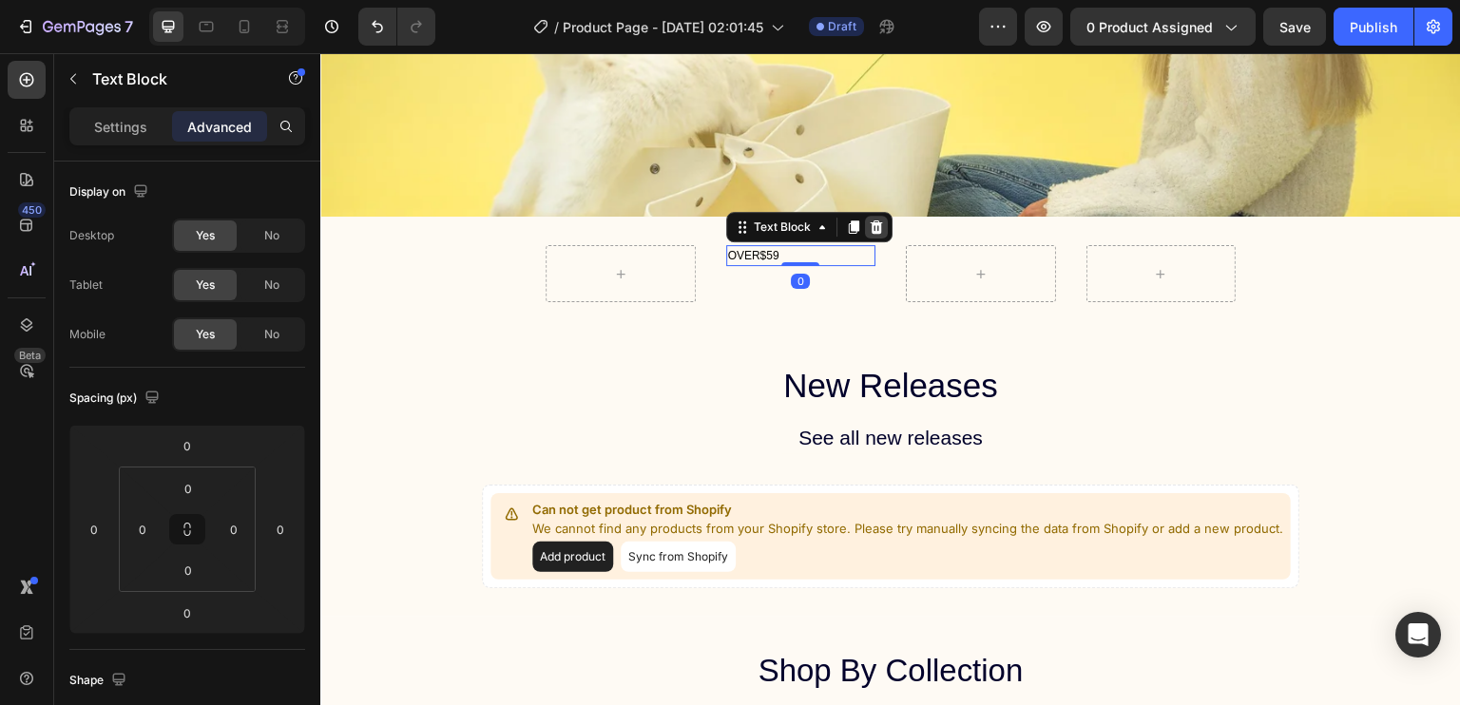
click at [871, 228] on icon at bounding box center [876, 227] width 12 height 13
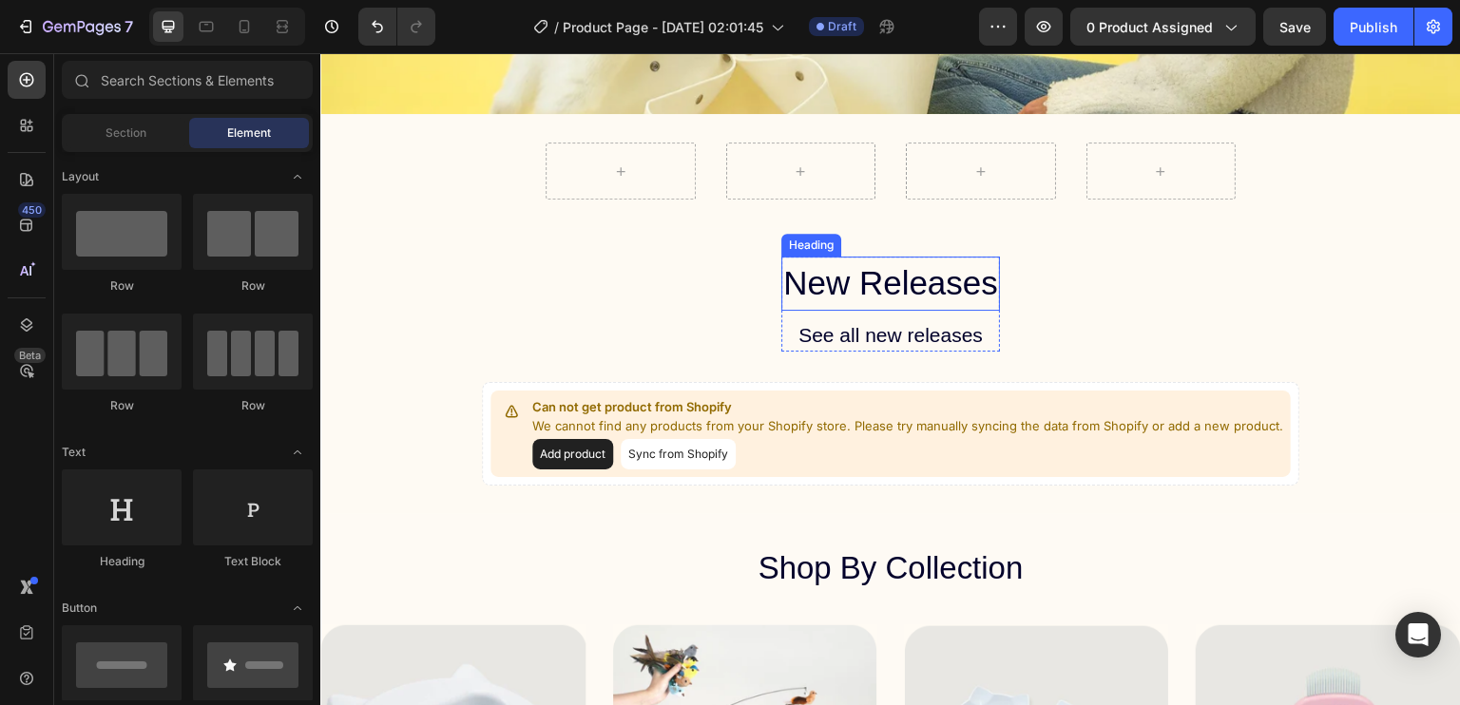
scroll to position [692, 0]
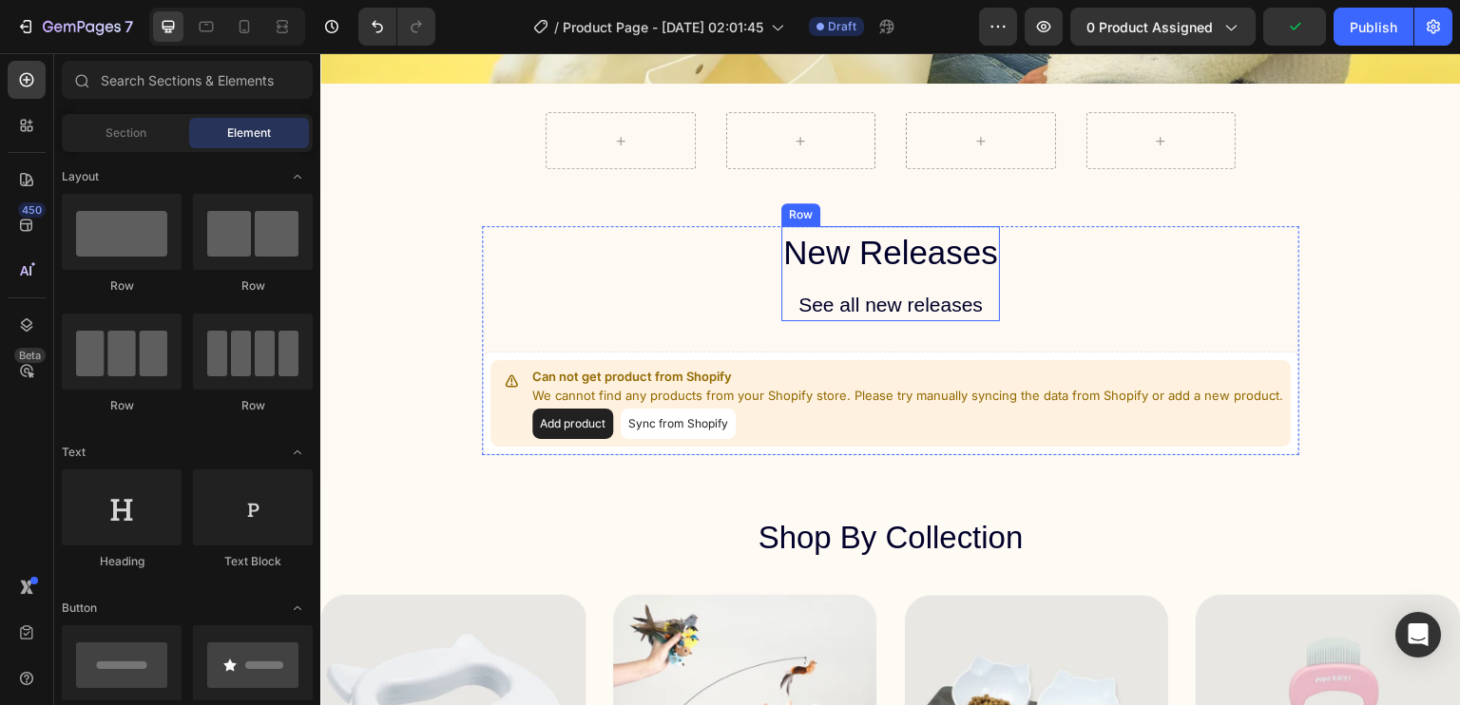
click at [893, 298] on div "See all new releases" at bounding box center [890, 305] width 219 height 34
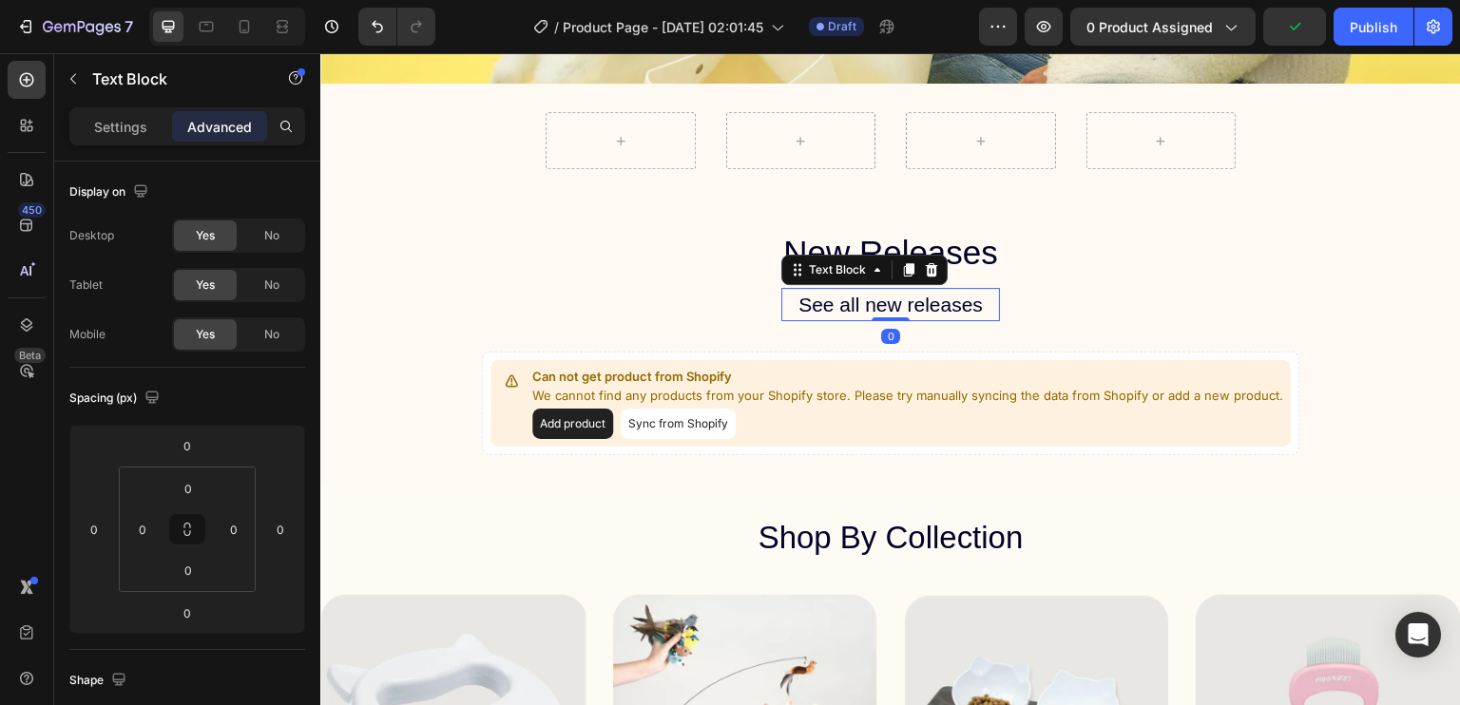
click at [893, 298] on div "See all new releases" at bounding box center [890, 305] width 219 height 34
click at [893, 298] on p "See all new releases" at bounding box center [890, 305] width 215 height 30
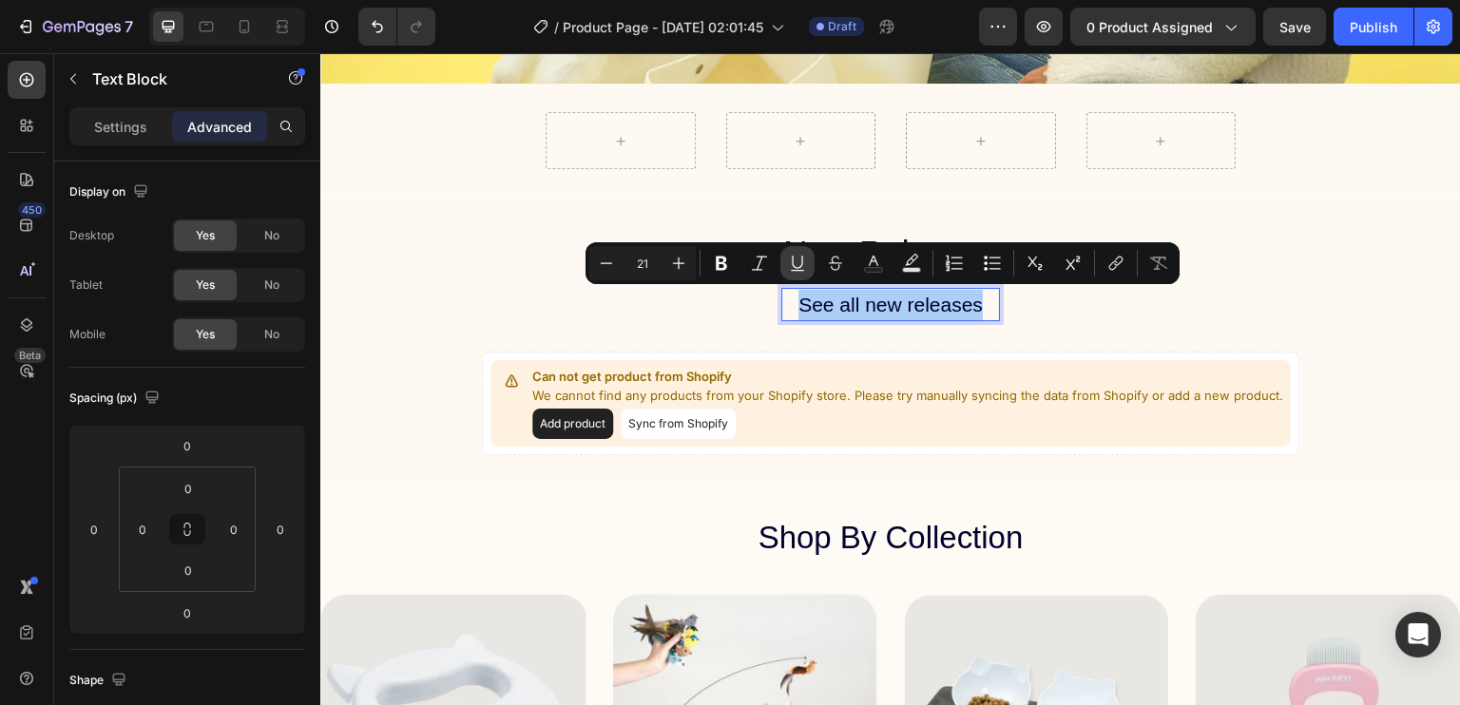
click at [799, 267] on icon "Editor contextual toolbar" at bounding box center [797, 262] width 10 height 13
click at [602, 266] on icon "Editor contextual toolbar" at bounding box center [606, 263] width 19 height 19
type input "19"
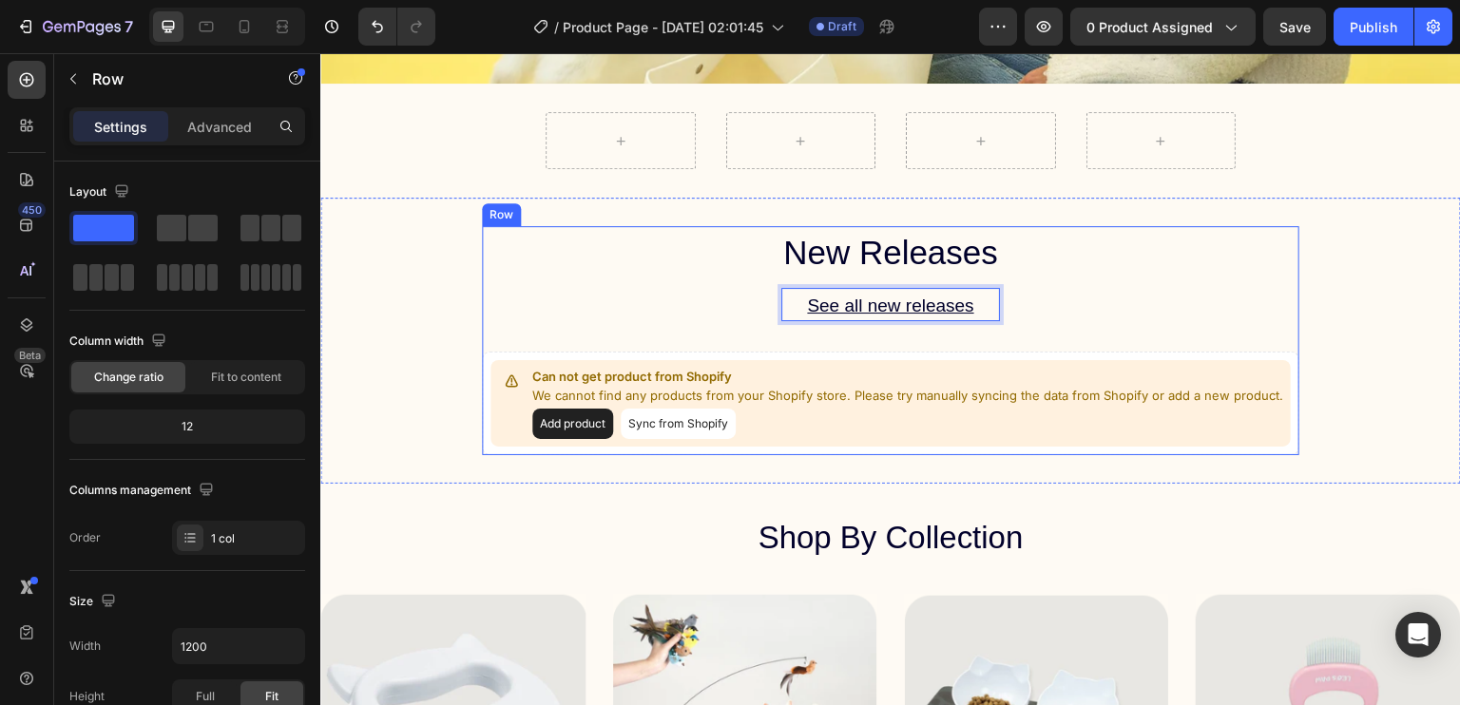
click at [534, 298] on div "New Releases Heading See all new releases Text Block 0 Row Can not get product …" at bounding box center [890, 340] width 817 height 229
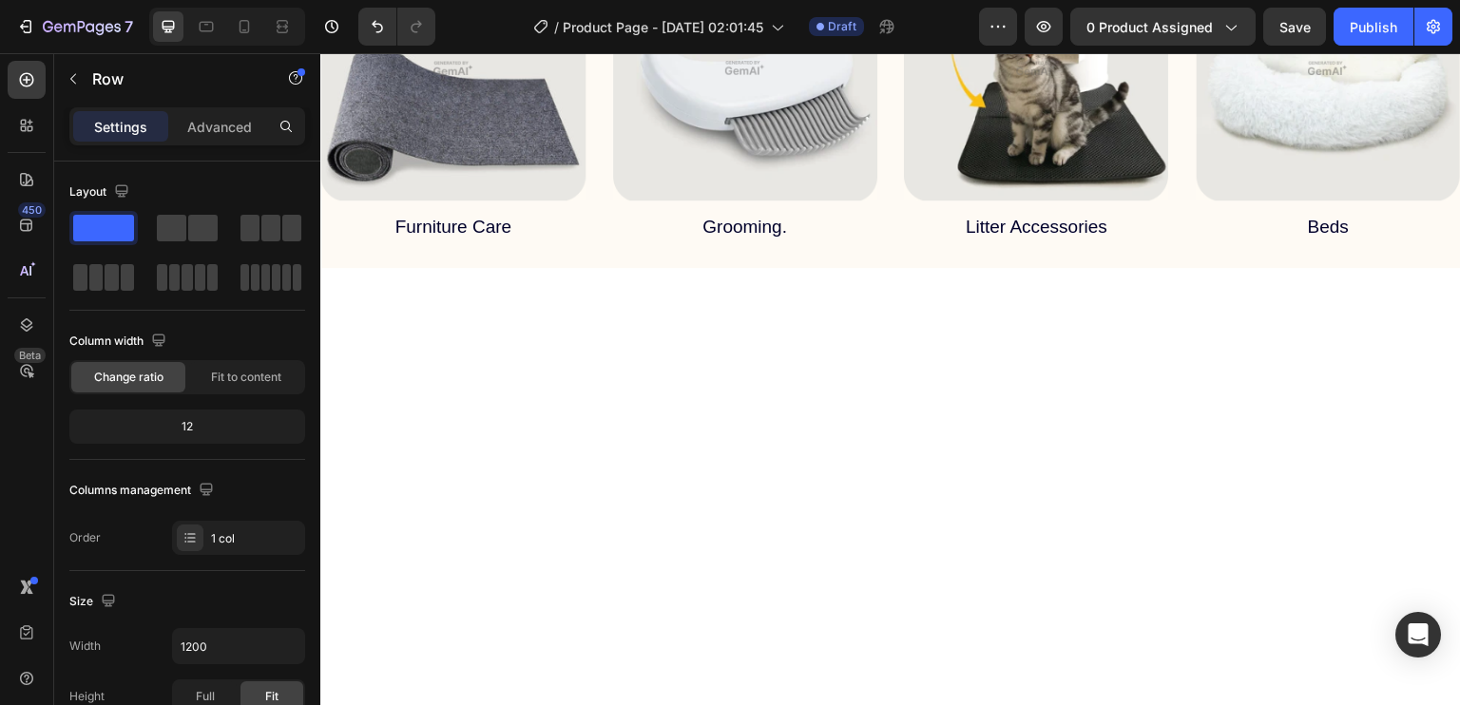
scroll to position [1691, 0]
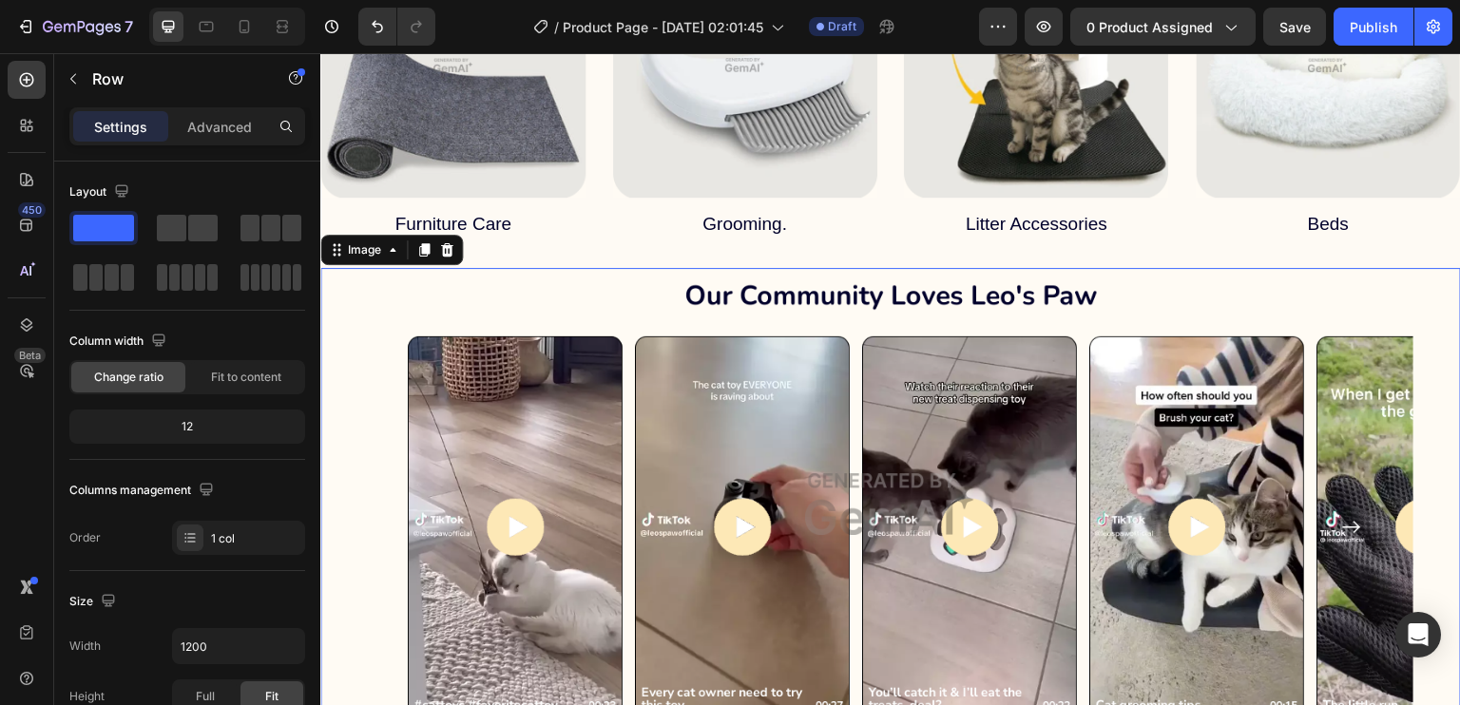
click at [945, 276] on img at bounding box center [890, 504] width 1141 height 473
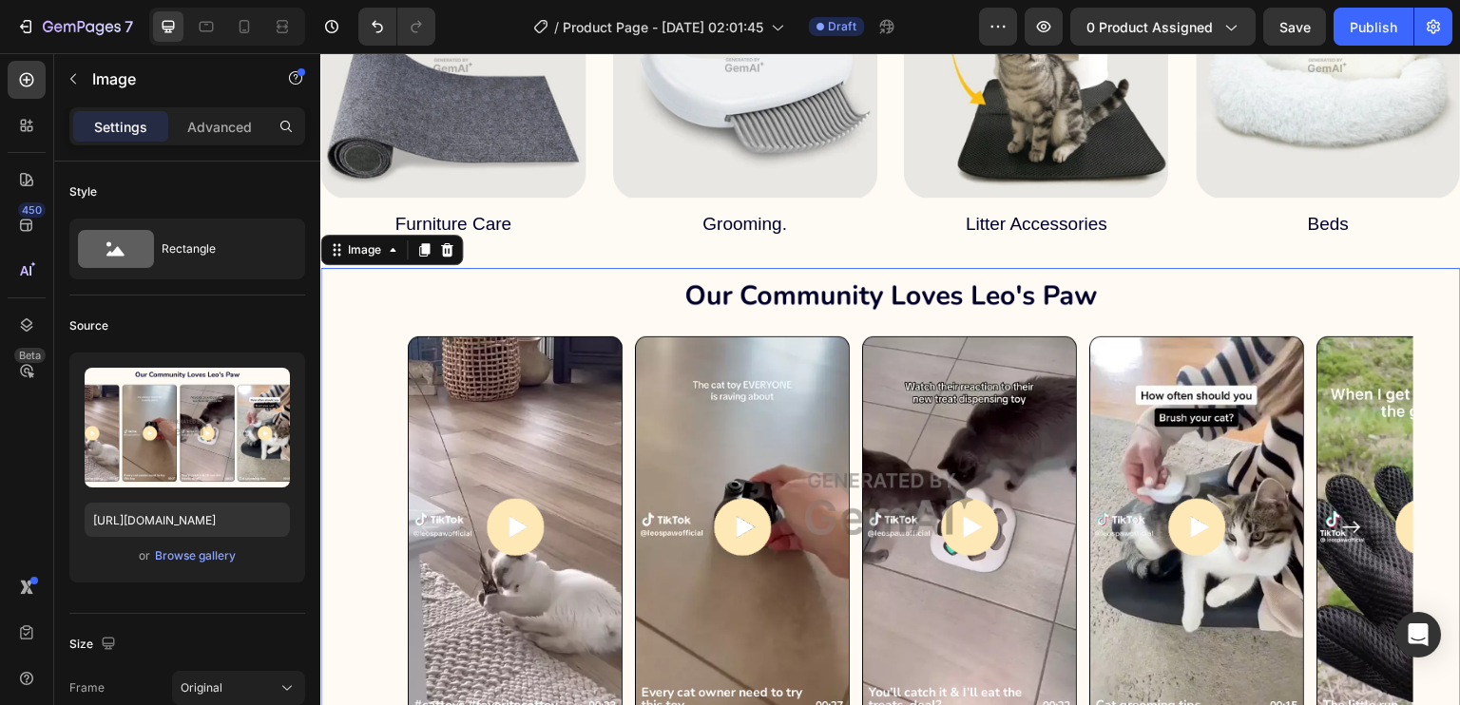
click at [920, 287] on img at bounding box center [890, 504] width 1141 height 473
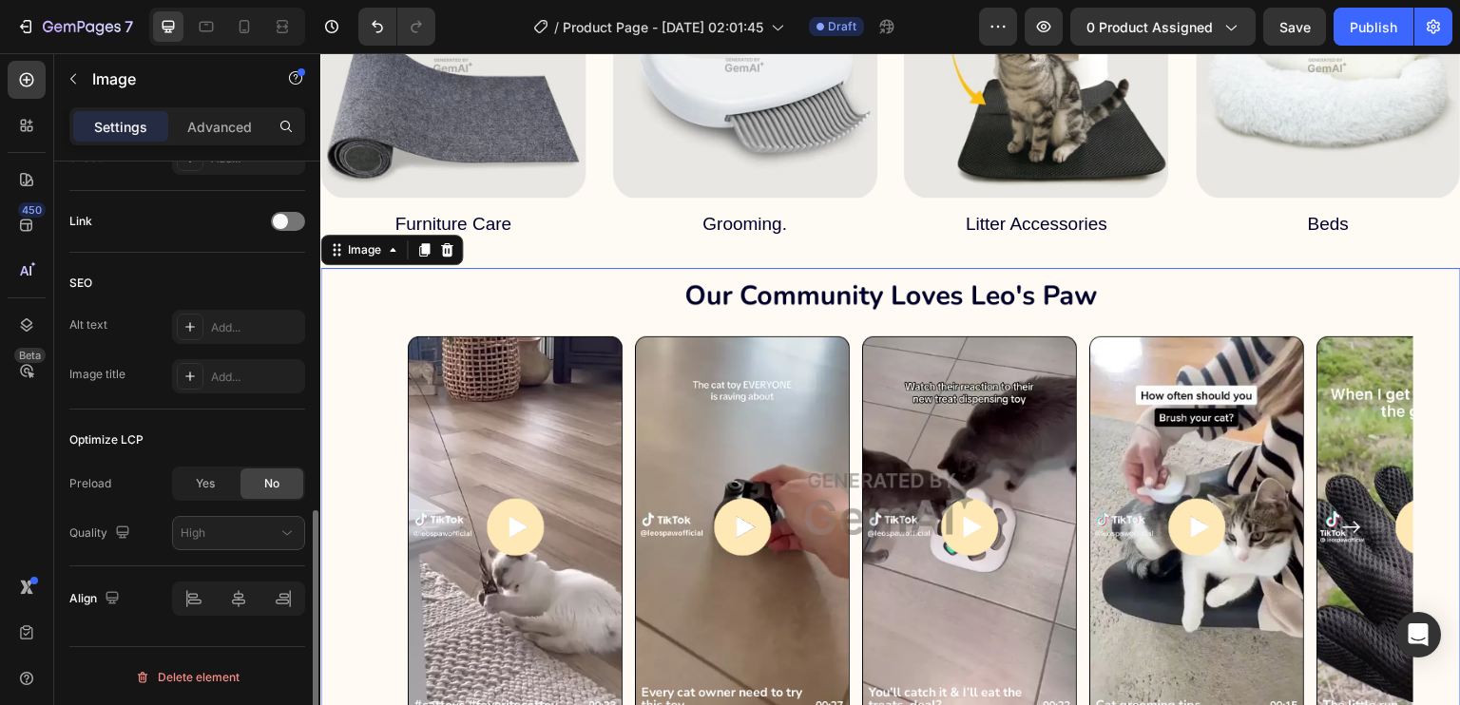
scroll to position [0, 0]
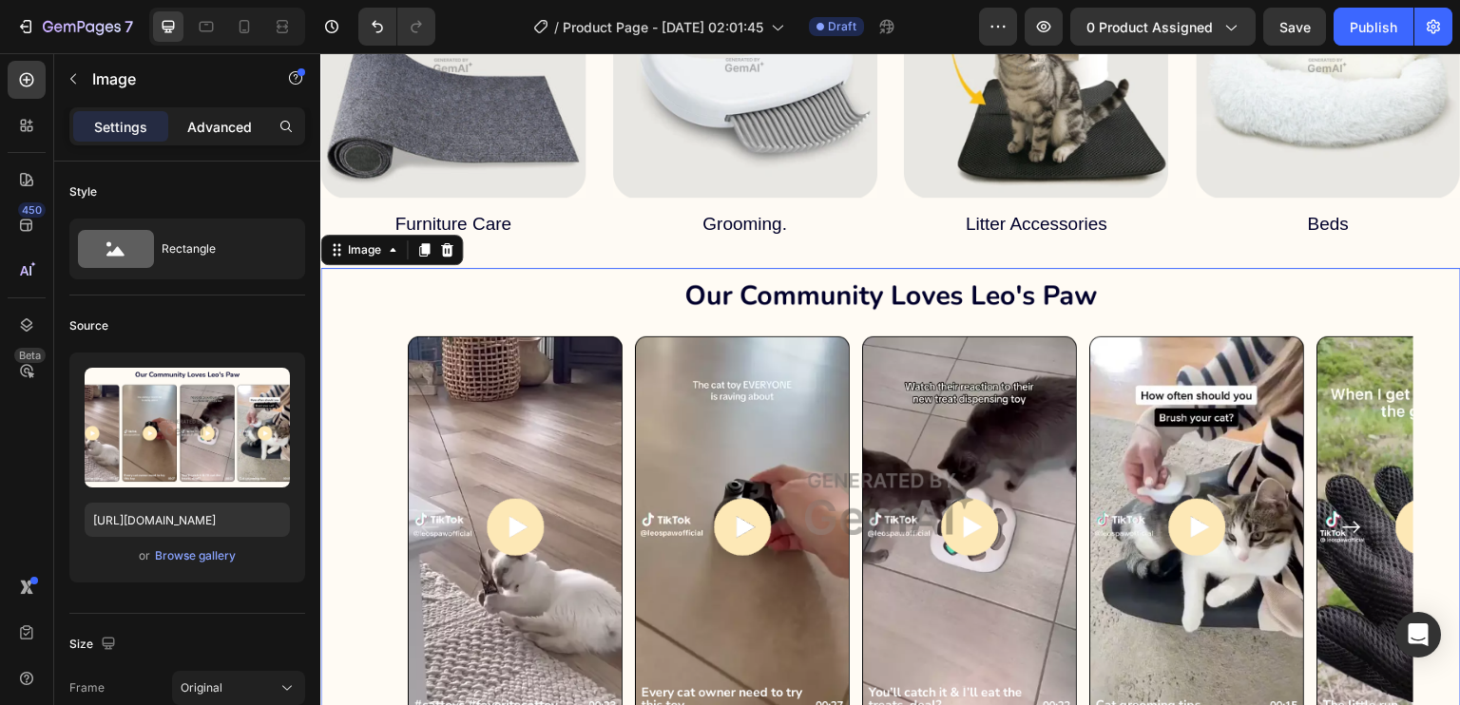
click at [232, 134] on p "Advanced" at bounding box center [219, 127] width 65 height 20
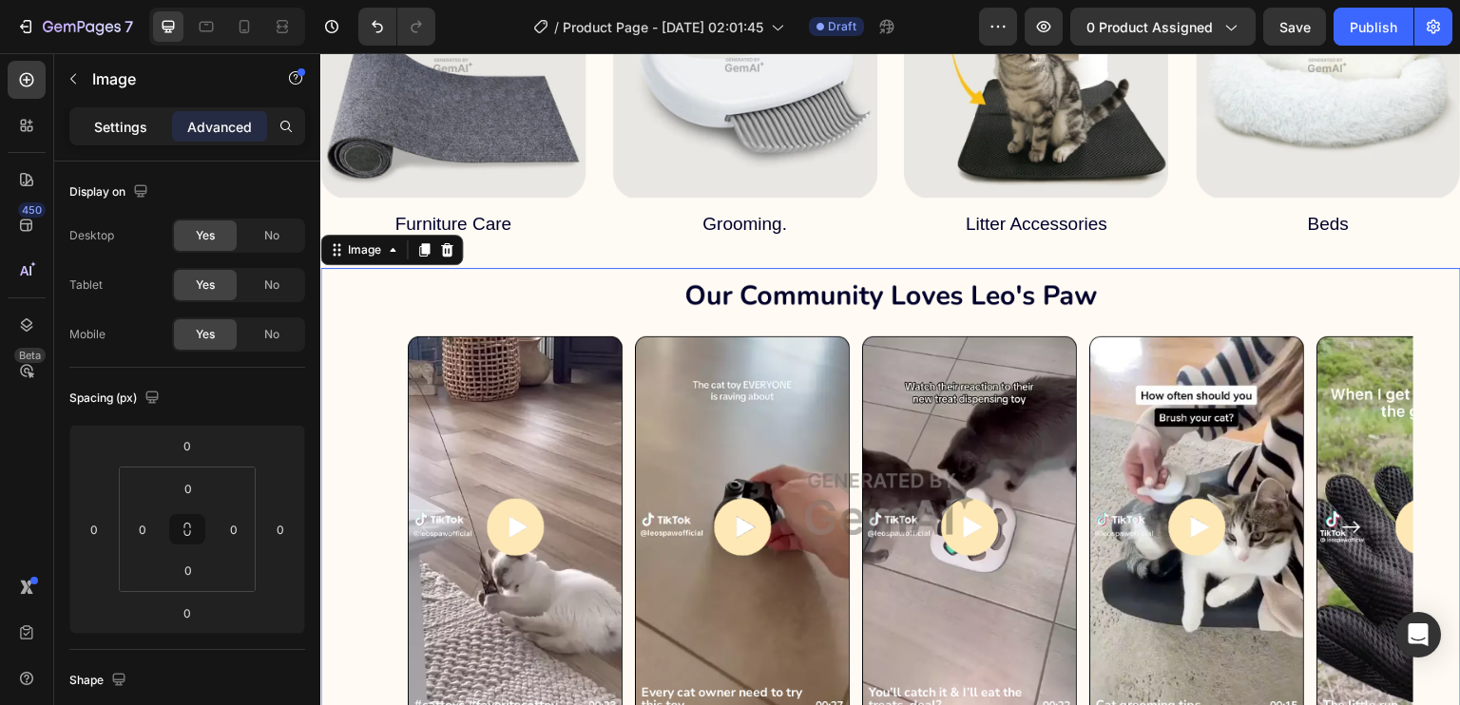
click at [117, 125] on p "Settings" at bounding box center [120, 127] width 53 height 20
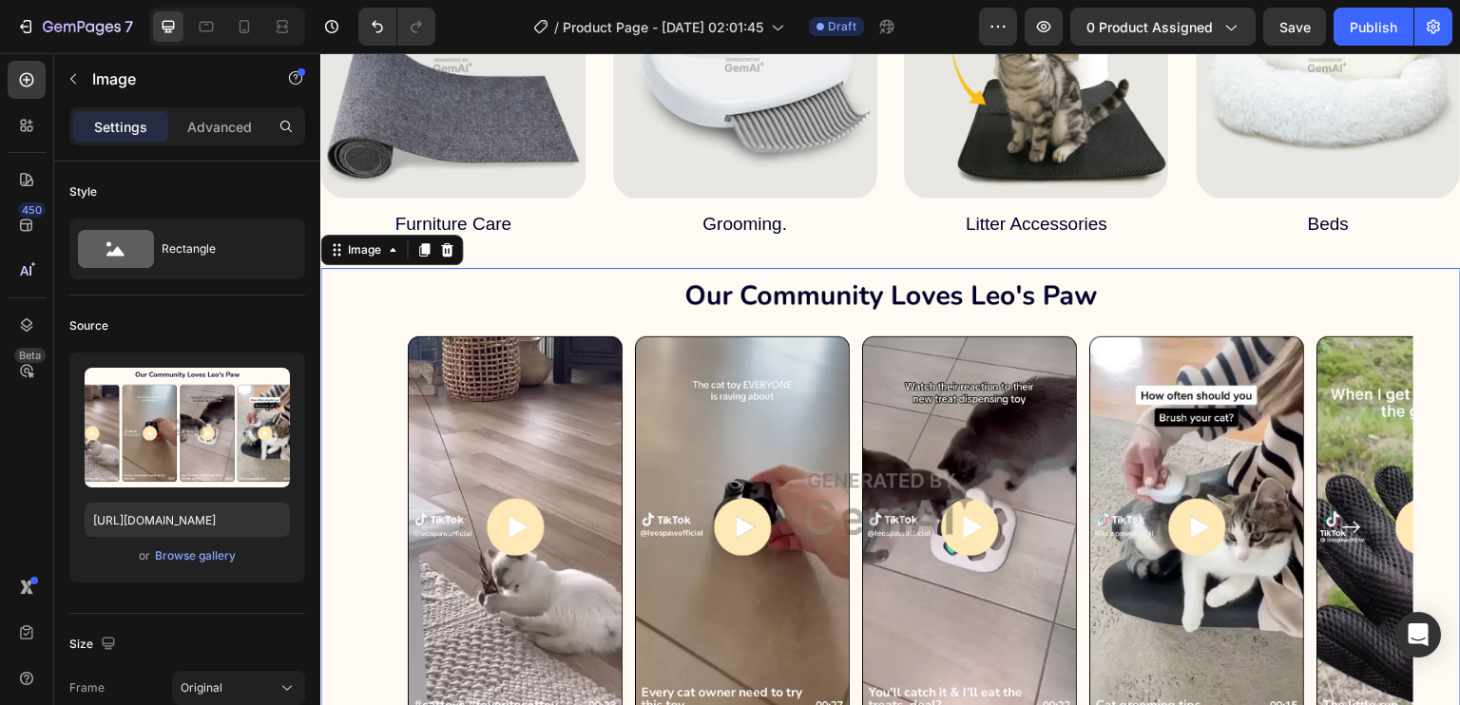
click at [807, 277] on img at bounding box center [890, 504] width 1141 height 473
click at [978, 296] on img at bounding box center [890, 504] width 1141 height 473
click at [388, 252] on div "Image" at bounding box center [364, 250] width 79 height 23
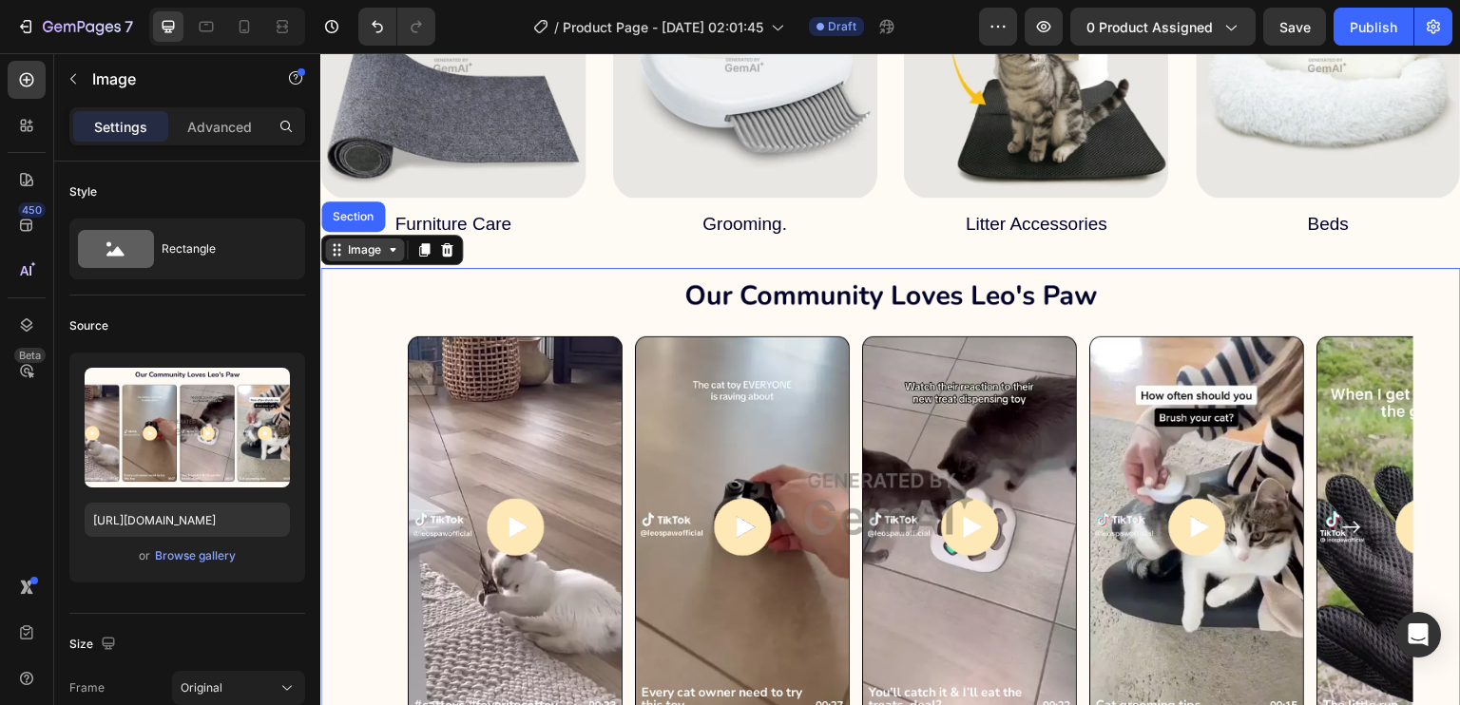
click at [396, 244] on icon at bounding box center [392, 249] width 15 height 15
click at [937, 298] on img at bounding box center [890, 504] width 1141 height 473
click at [395, 242] on icon at bounding box center [392, 249] width 15 height 15
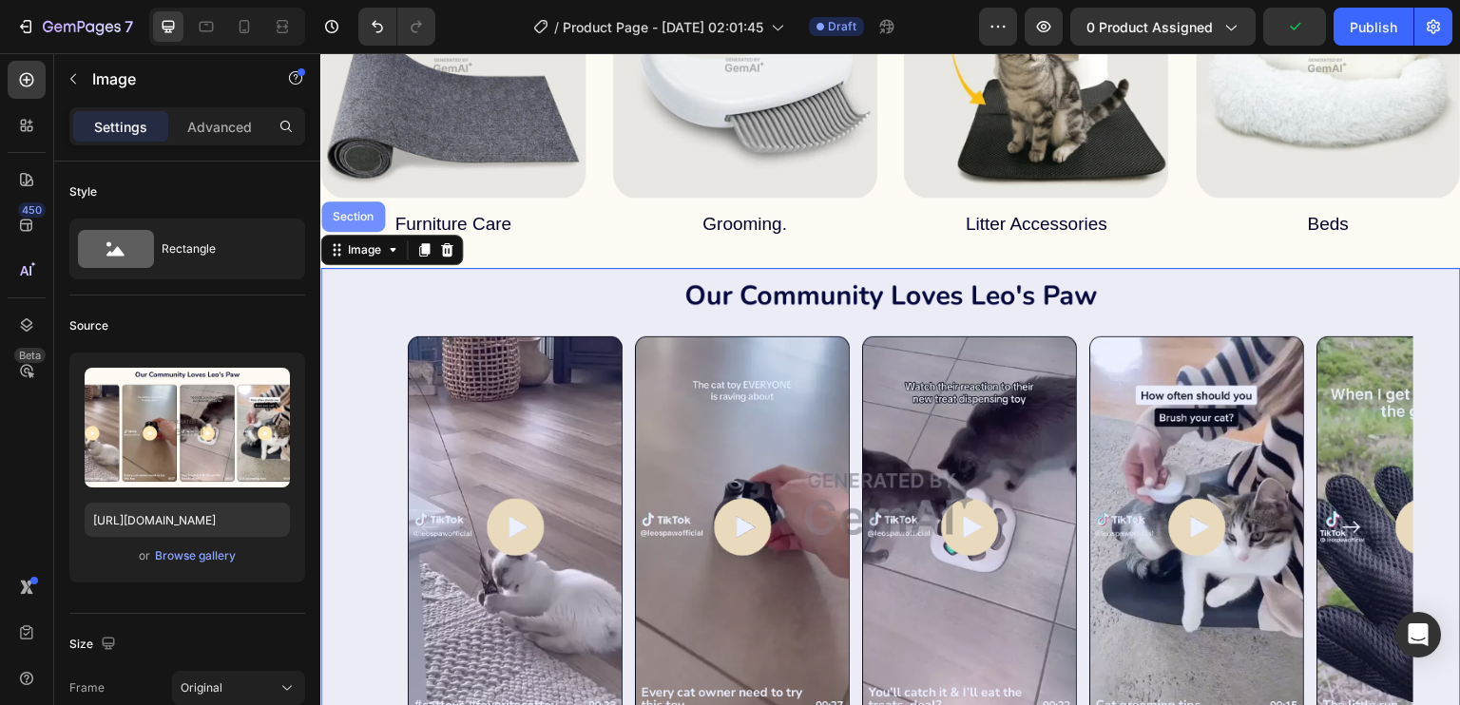
click at [357, 219] on div "Section" at bounding box center [353, 217] width 64 height 30
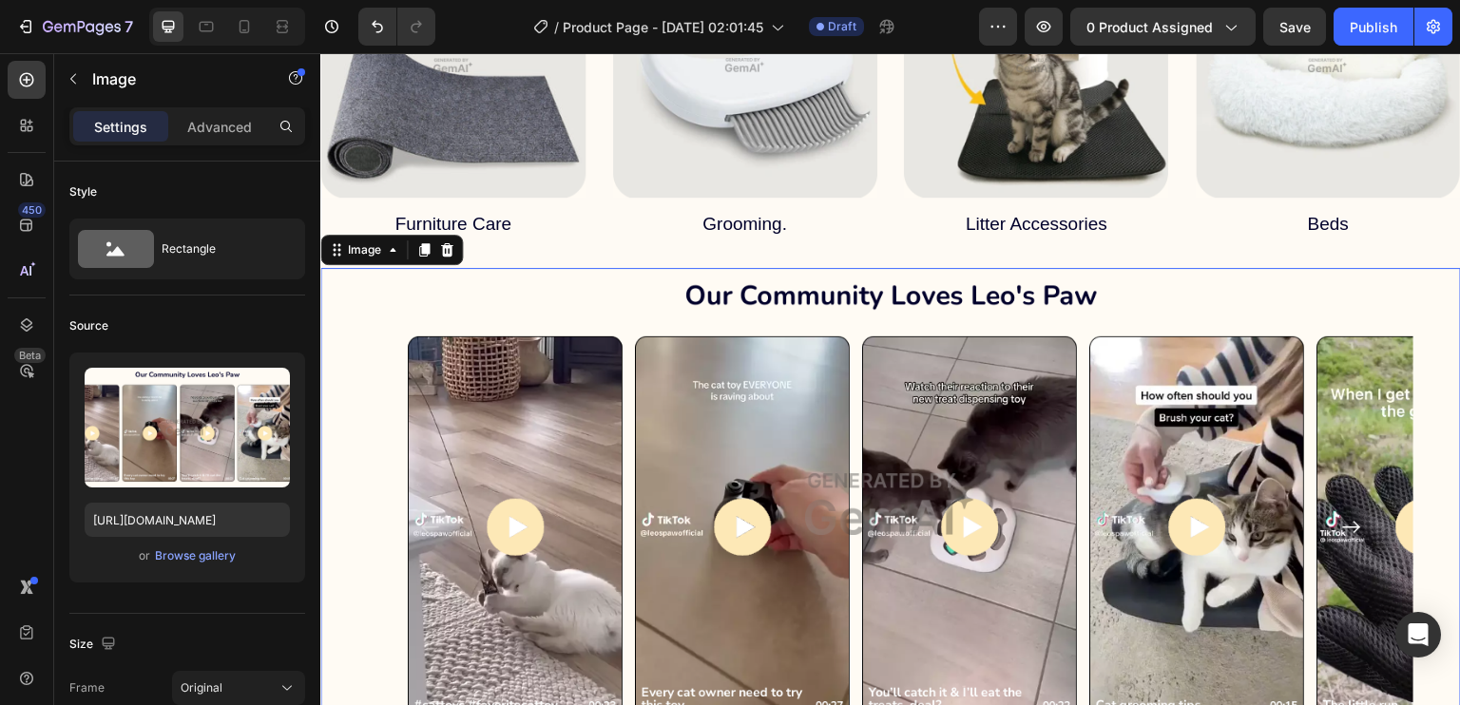
click at [859, 305] on img at bounding box center [890, 504] width 1141 height 473
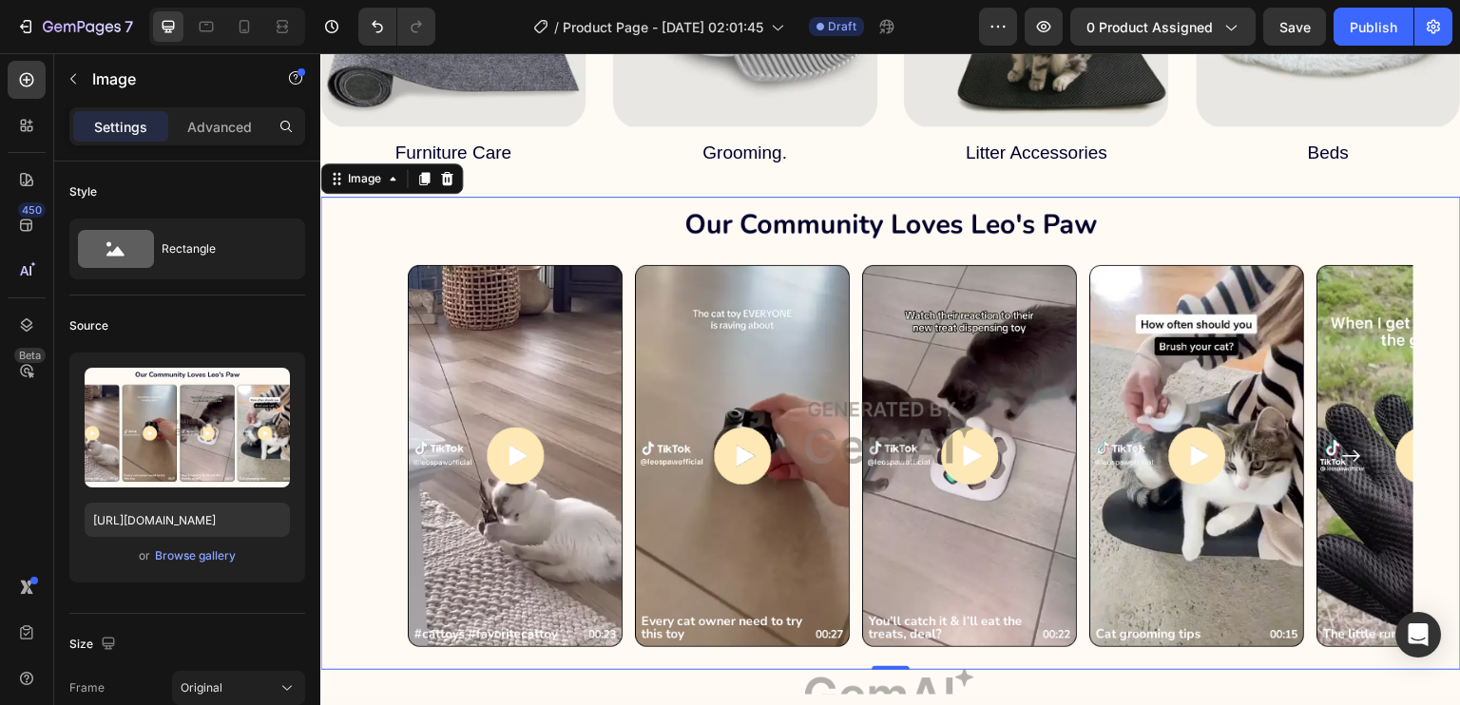
scroll to position [1763, 0]
click at [756, 210] on img at bounding box center [890, 432] width 1141 height 473
click at [239, 120] on p "Advanced" at bounding box center [219, 127] width 65 height 20
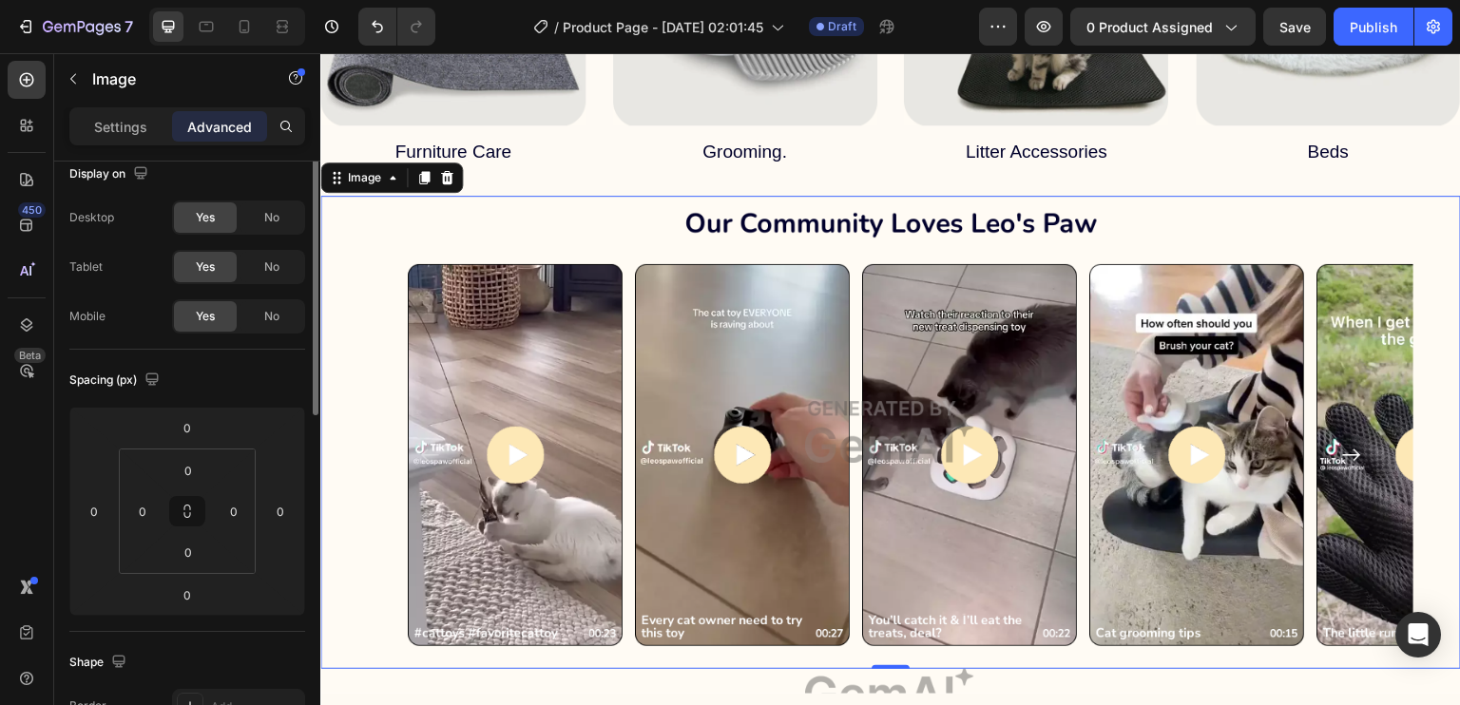
scroll to position [0, 0]
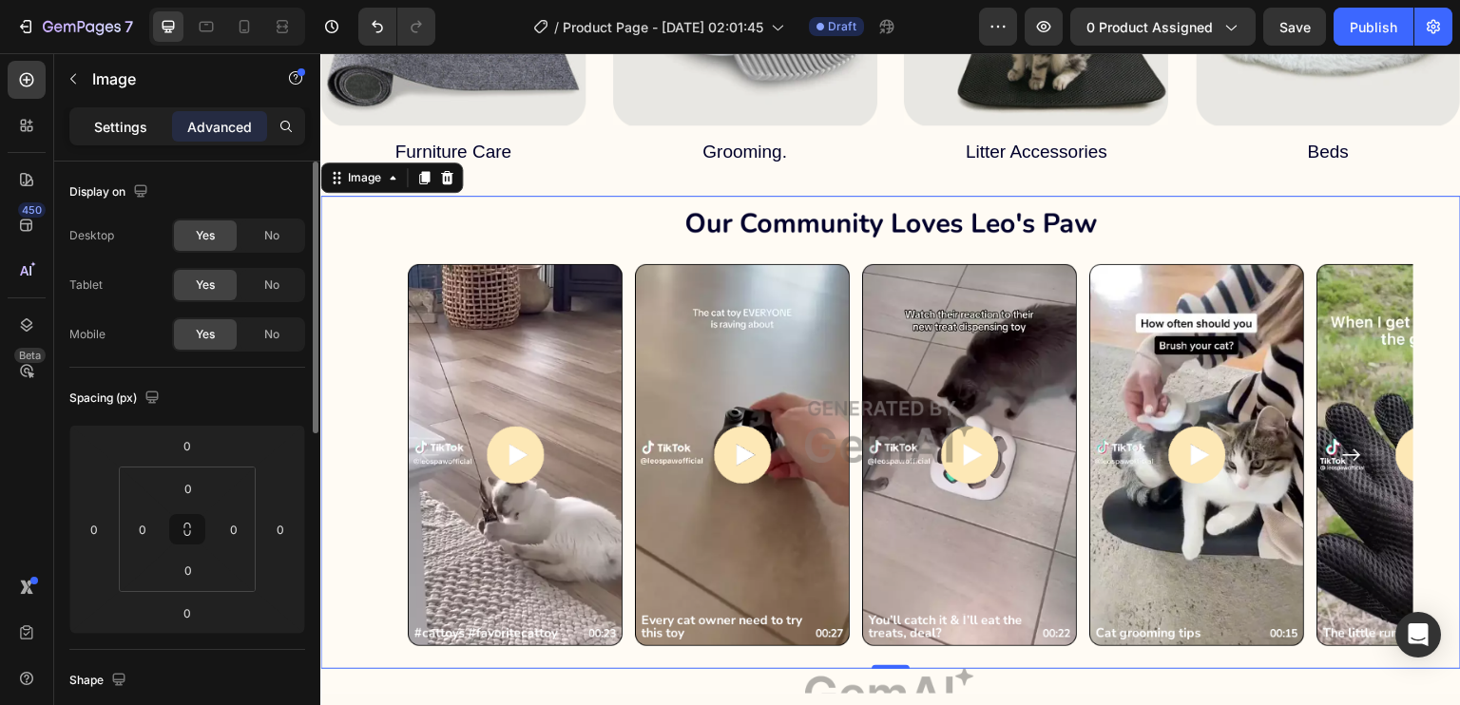
click at [137, 129] on p "Settings" at bounding box center [120, 127] width 53 height 20
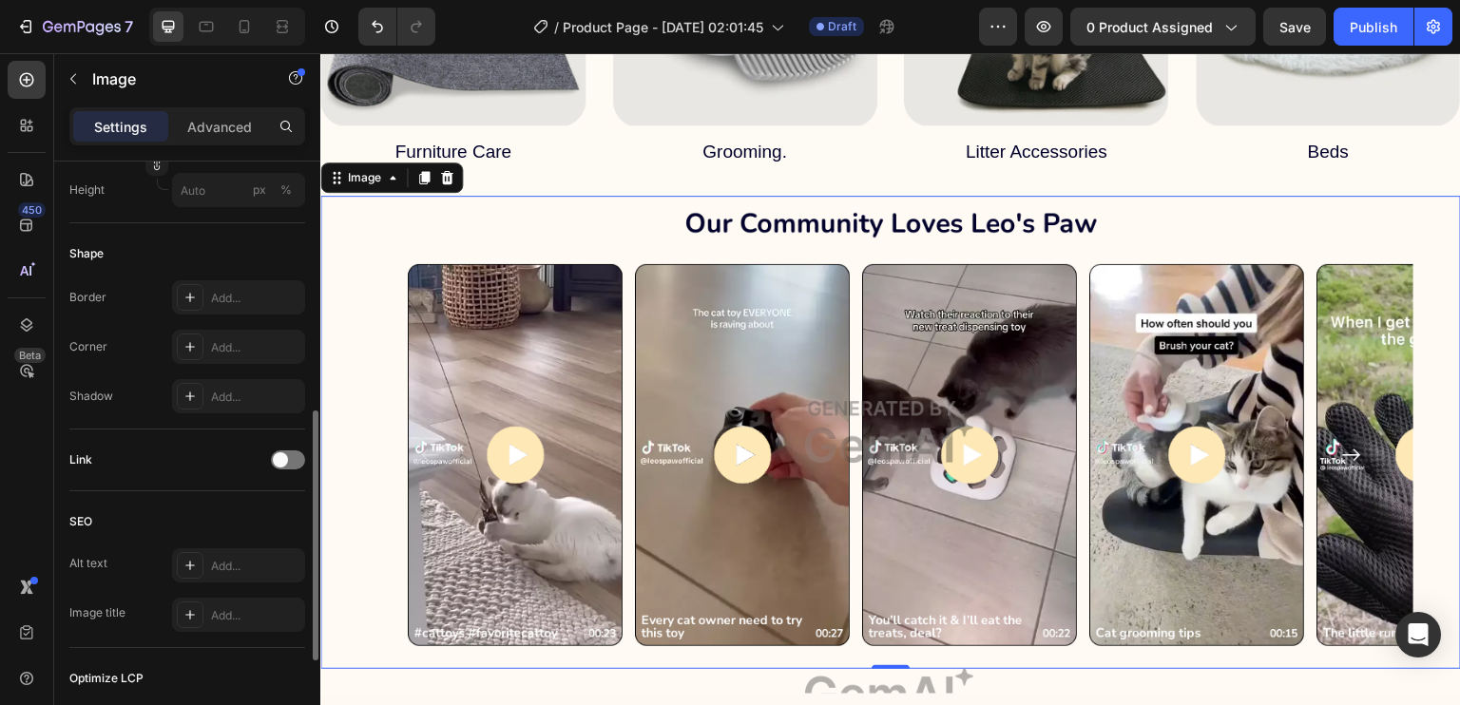
click at [235, 309] on div "Add..." at bounding box center [238, 297] width 133 height 34
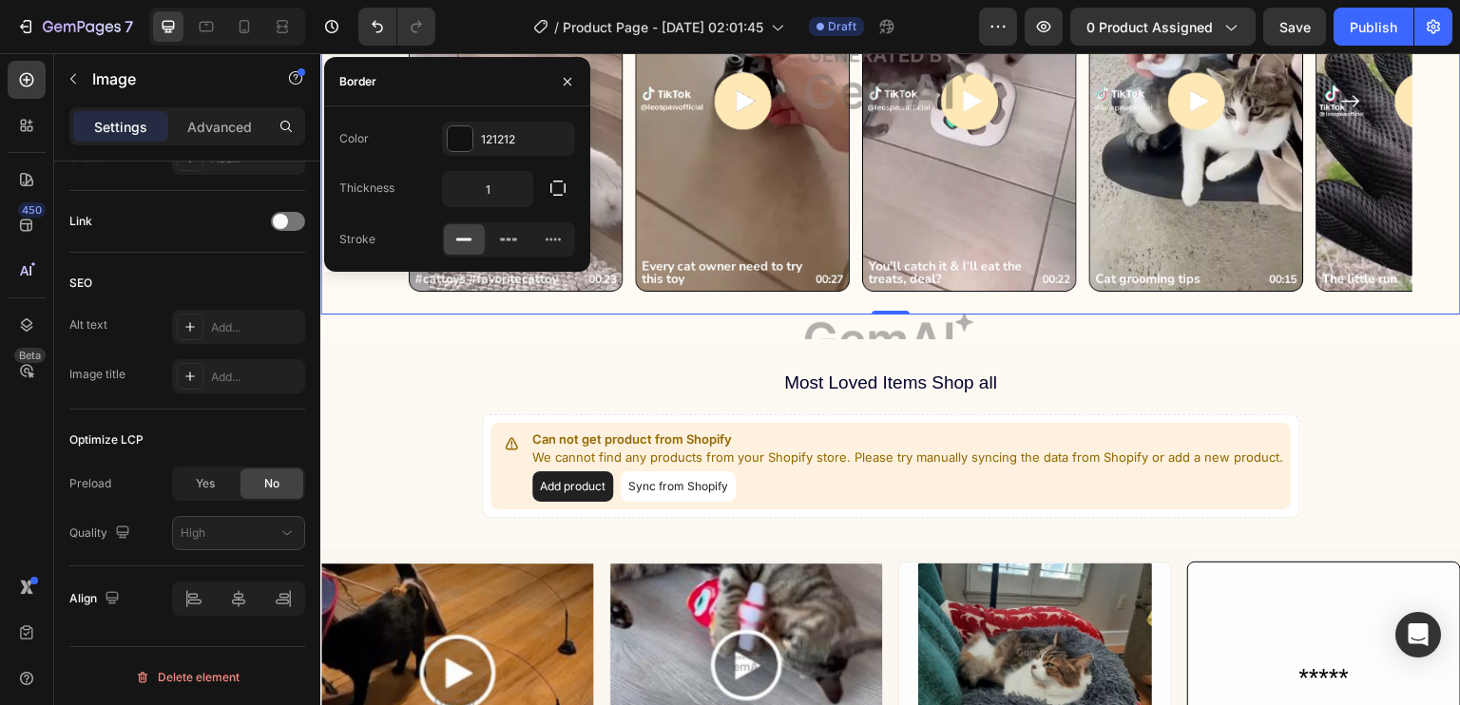
scroll to position [2112, 0]
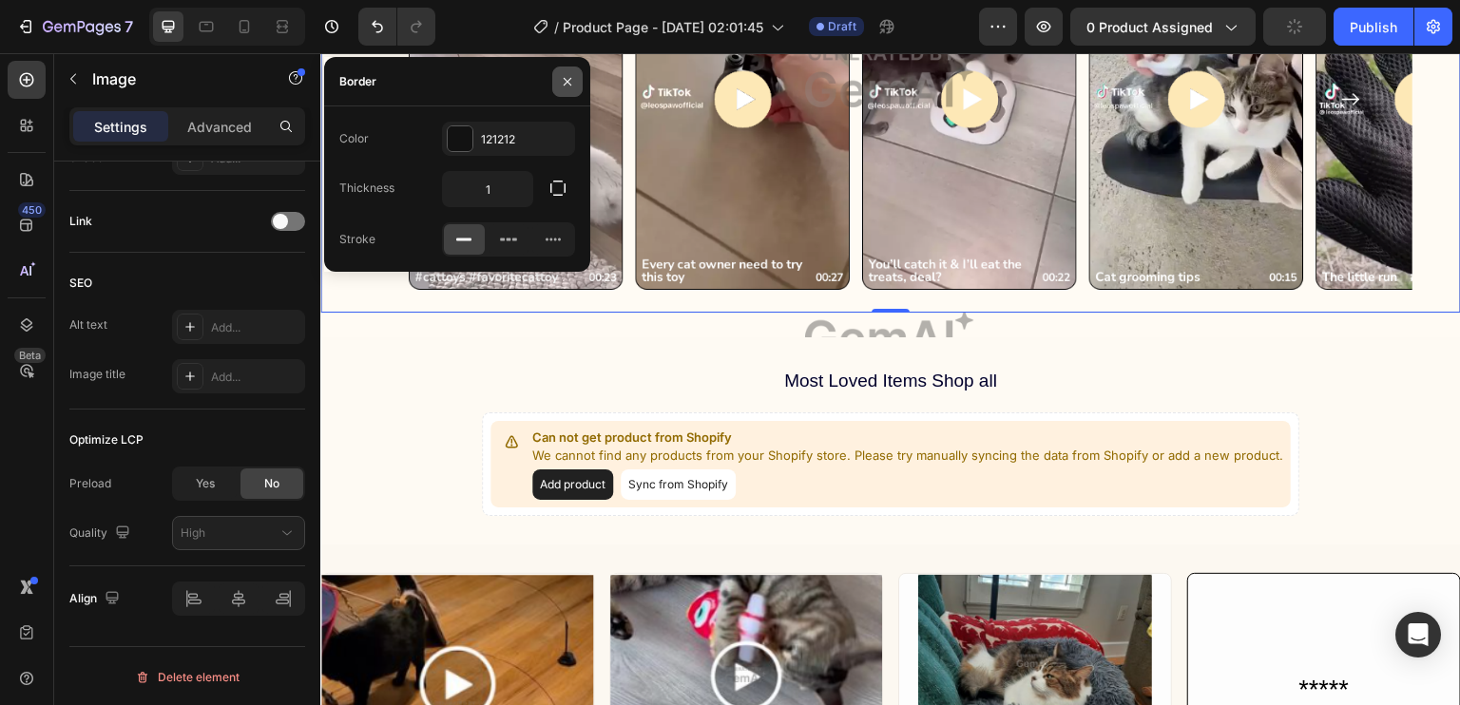
click at [574, 86] on icon "button" at bounding box center [567, 81] width 15 height 15
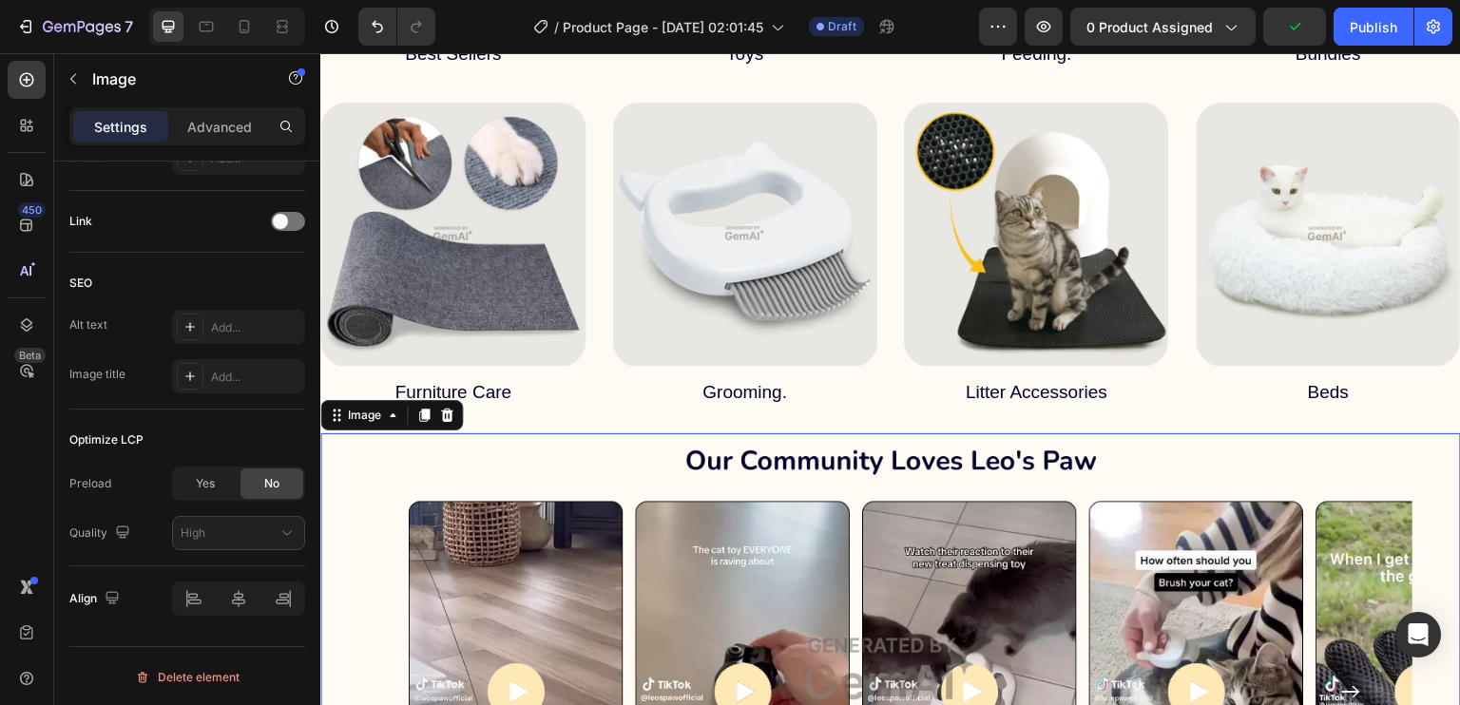
scroll to position [1508, 0]
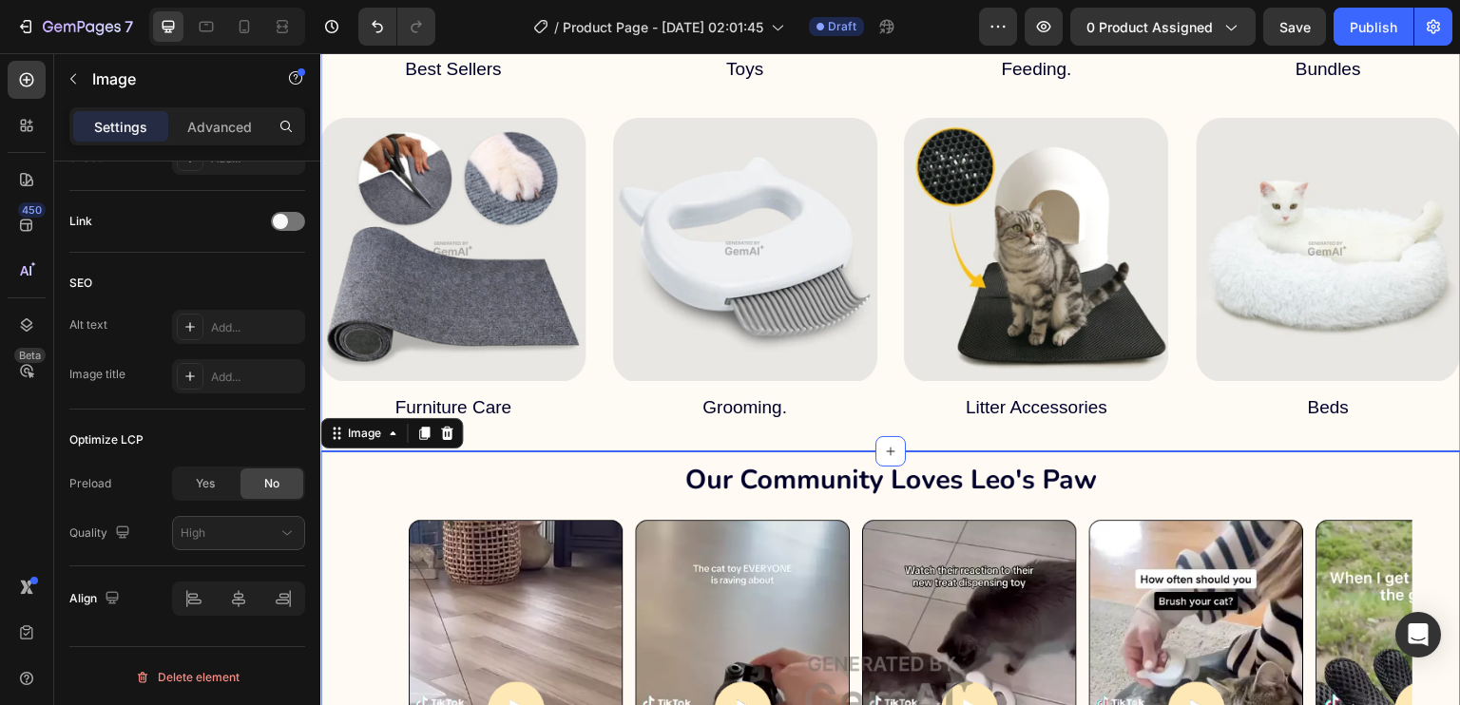
click at [753, 435] on div "Shop By Collection Heading Image Best Sellers Text Block Image Toys Text Block …" at bounding box center [890, 60] width 1141 height 784
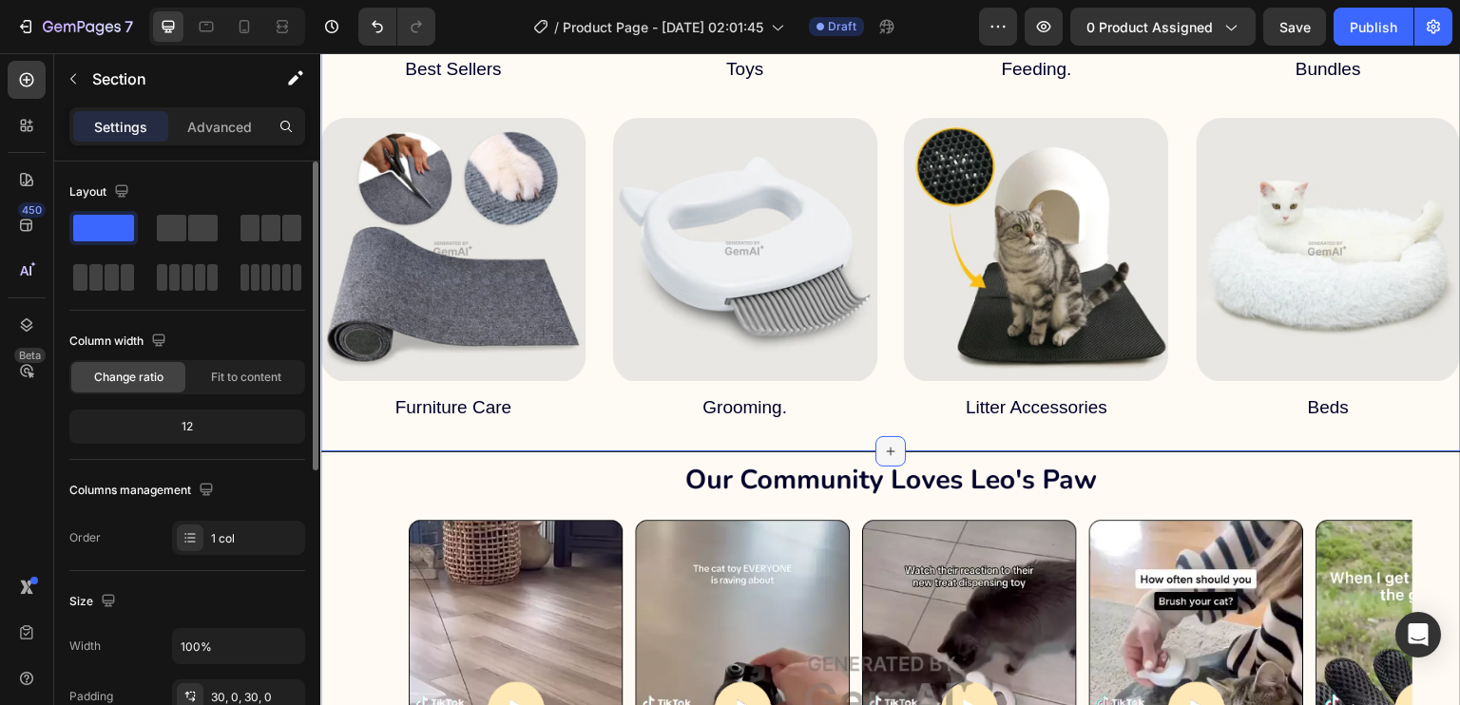
click at [887, 452] on div at bounding box center [890, 451] width 30 height 30
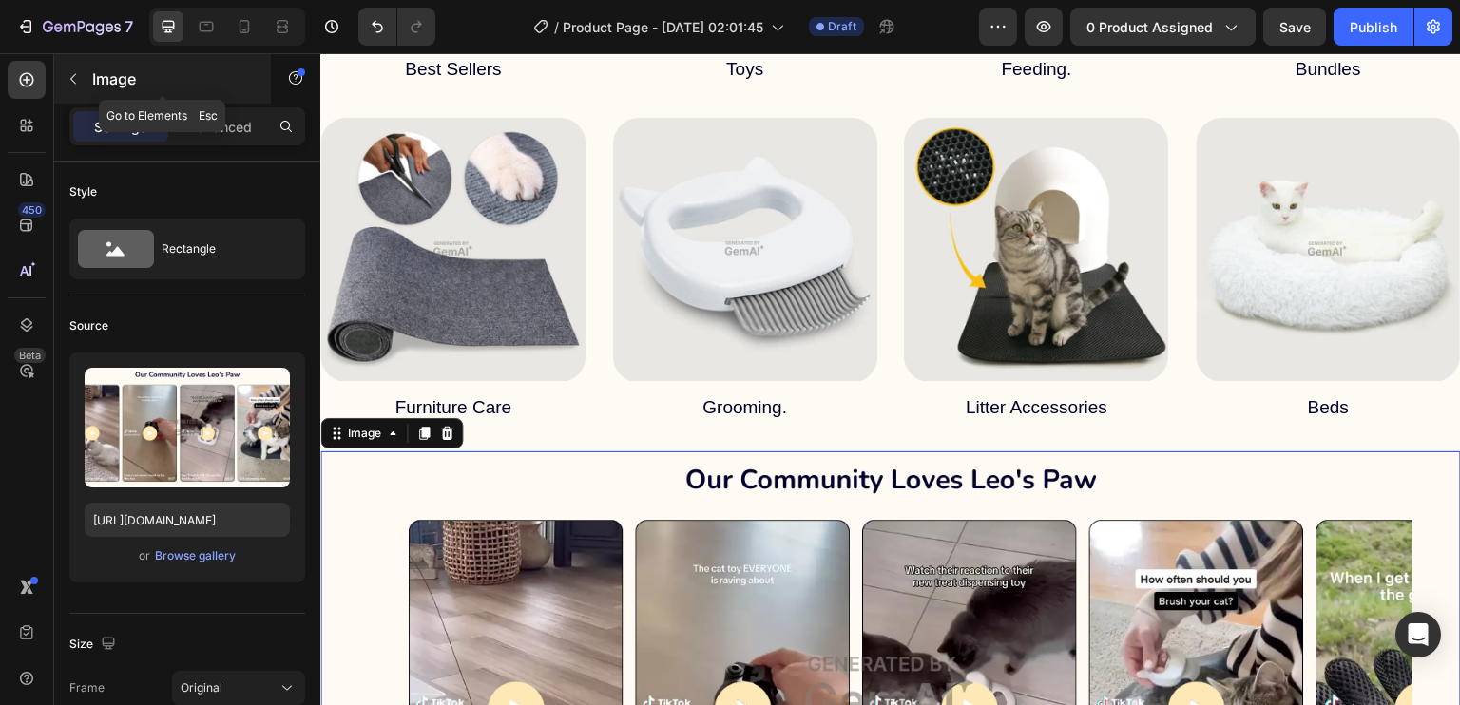
click at [91, 81] on div "Image" at bounding box center [162, 78] width 217 height 49
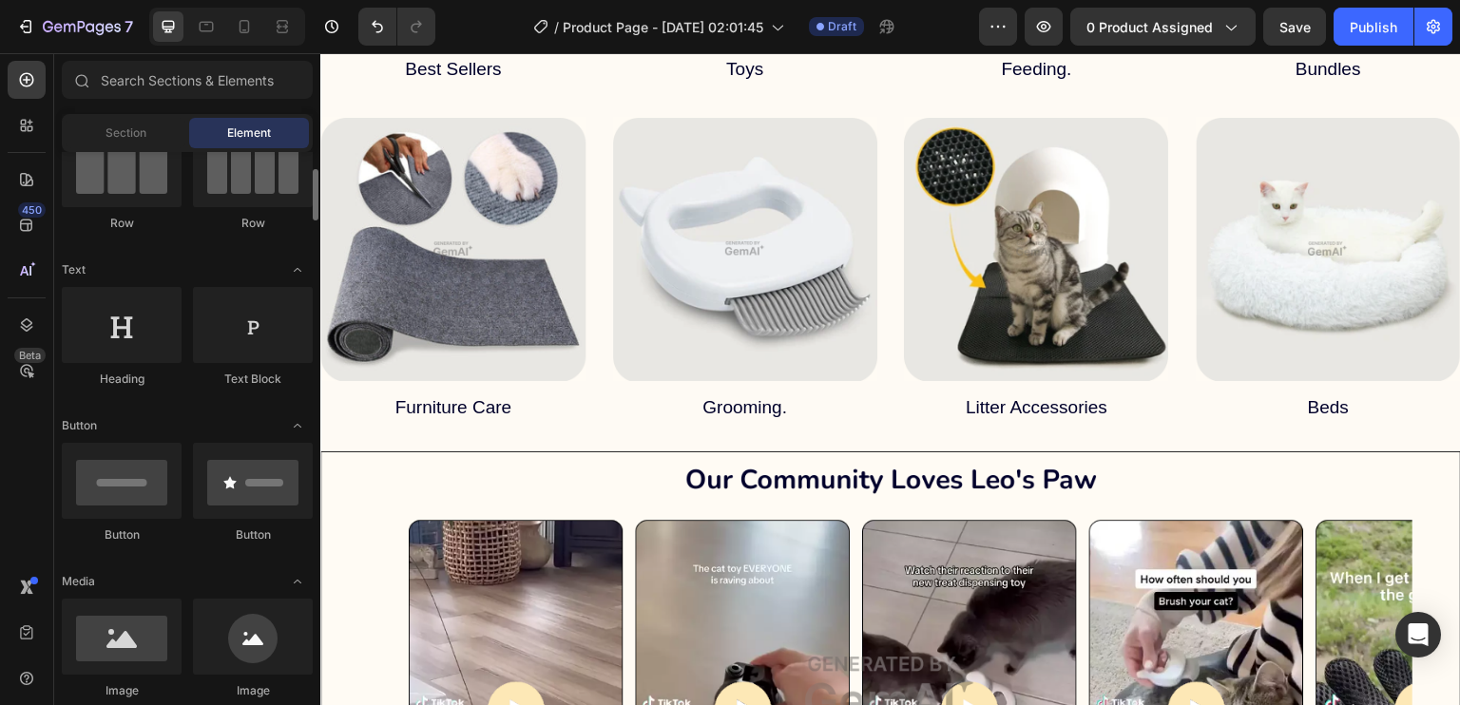
scroll to position [160, 0]
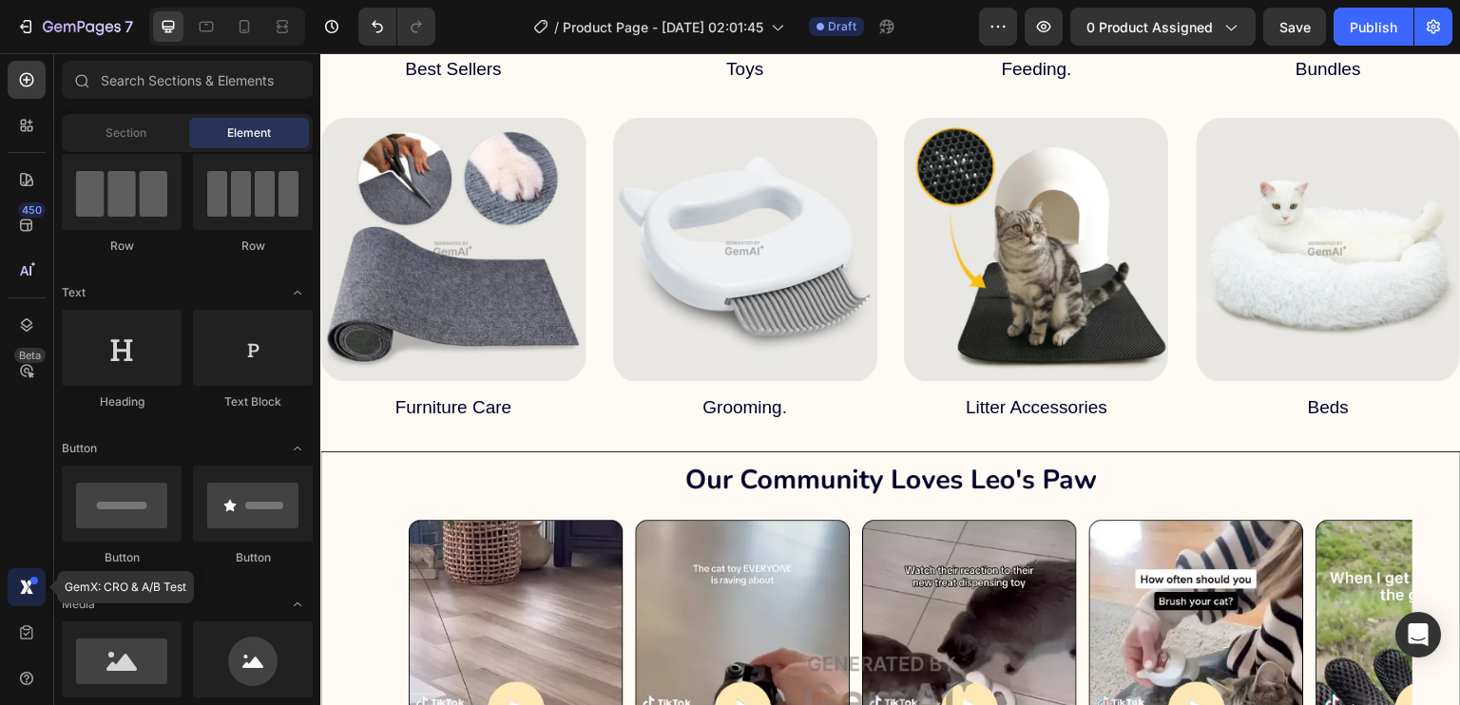
click at [34, 590] on icon at bounding box center [26, 587] width 19 height 19
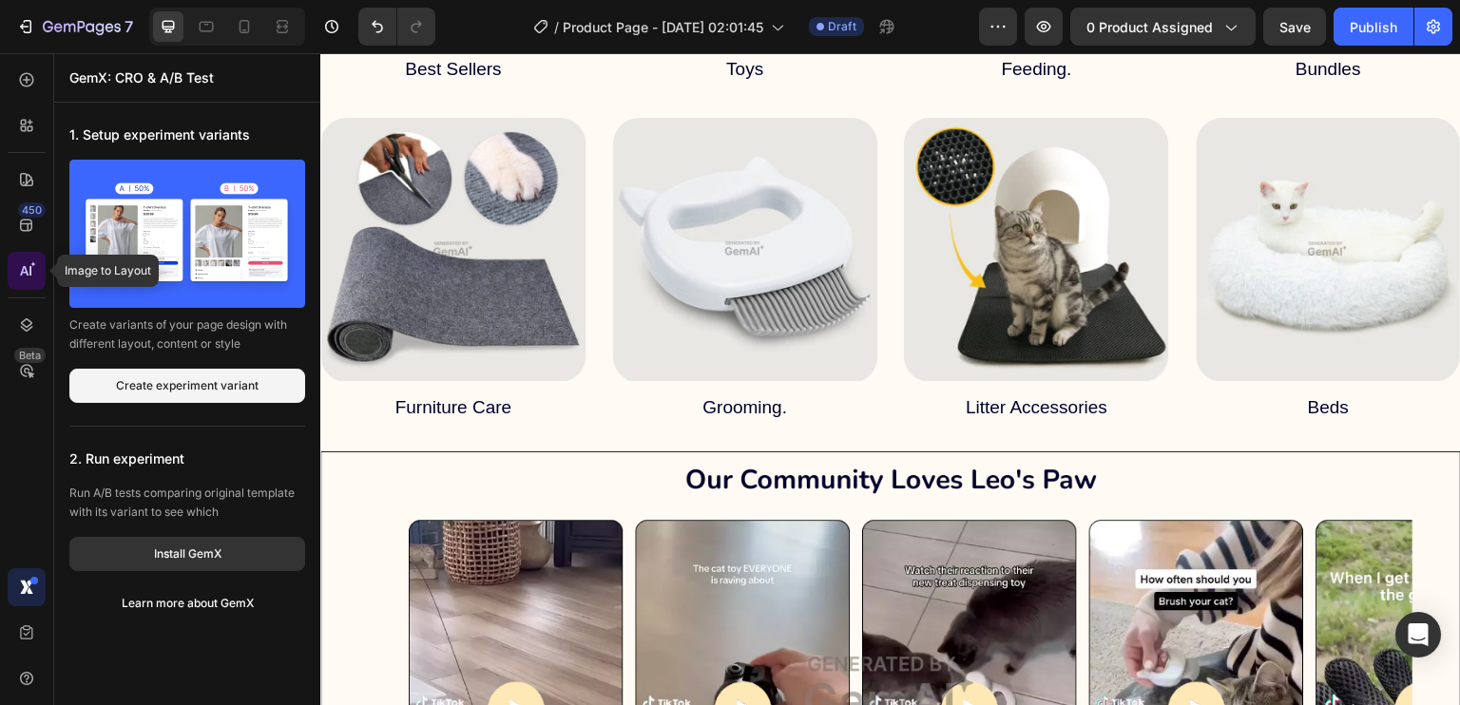
click at [38, 269] on div at bounding box center [27, 271] width 38 height 38
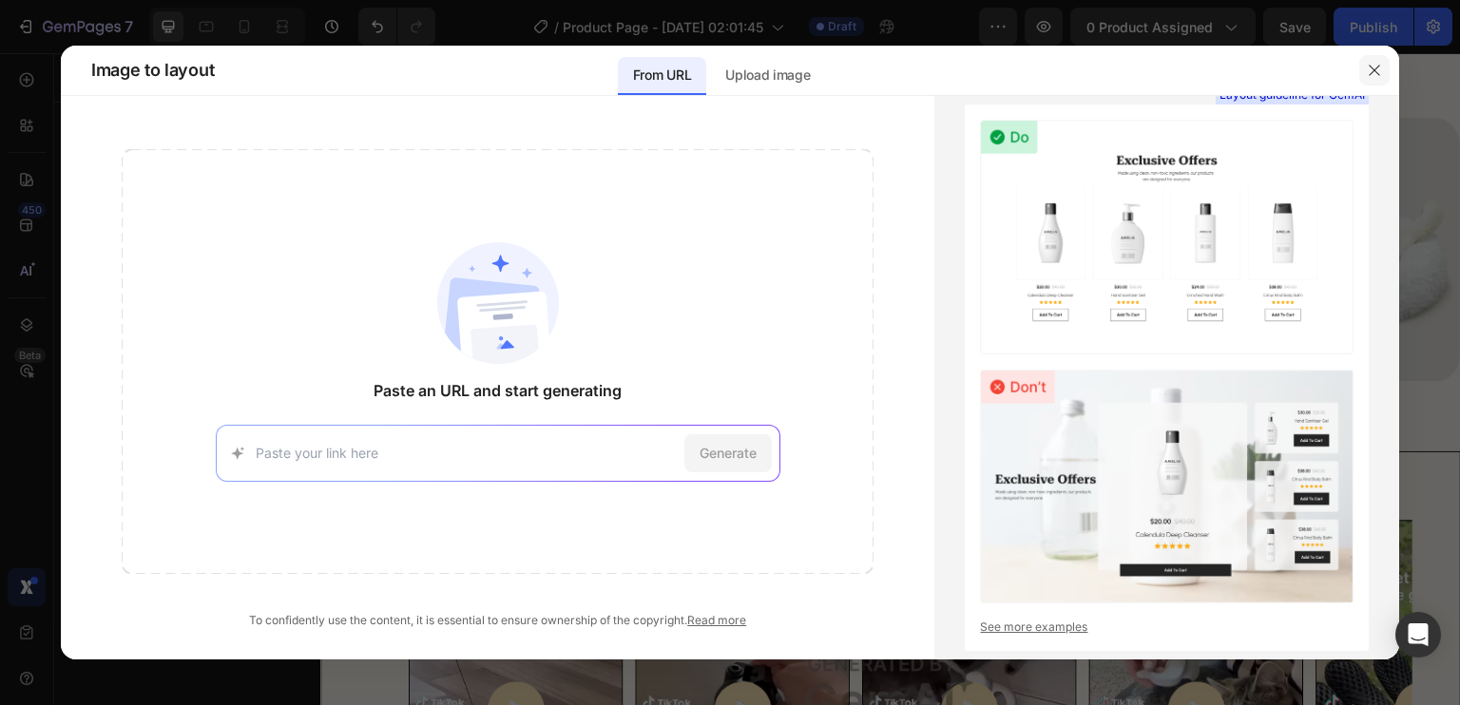
click at [1367, 72] on icon "button" at bounding box center [1374, 70] width 15 height 15
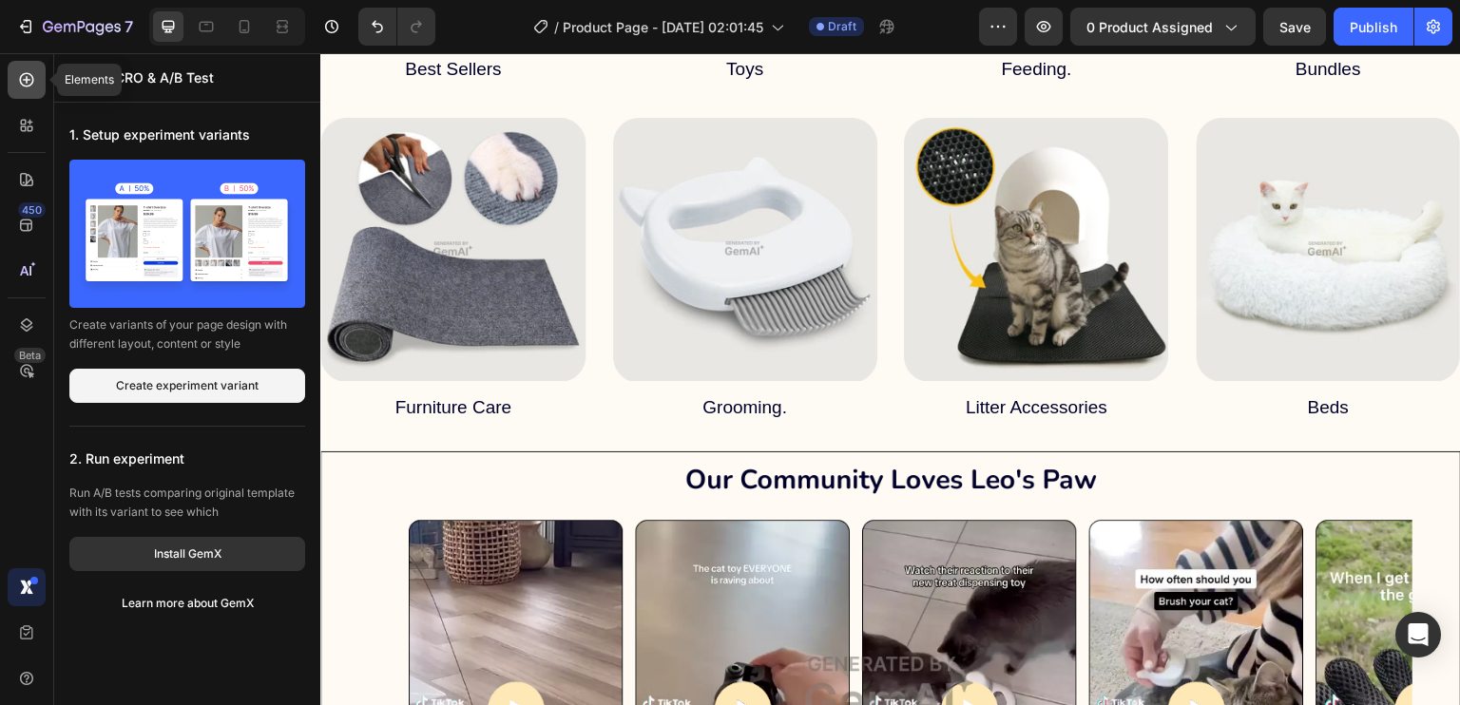
click at [35, 68] on div at bounding box center [27, 80] width 38 height 38
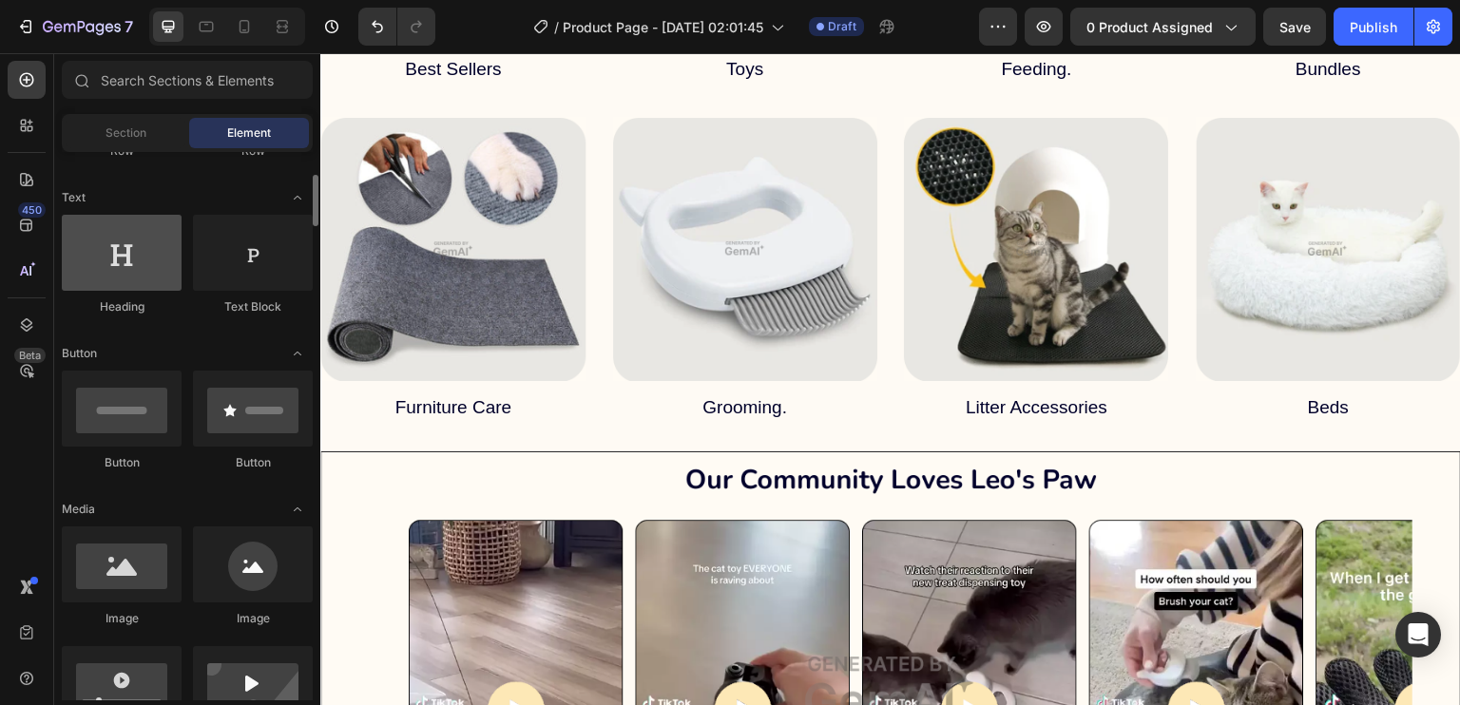
scroll to position [254, 0]
click at [141, 248] on div at bounding box center [122, 254] width 120 height 76
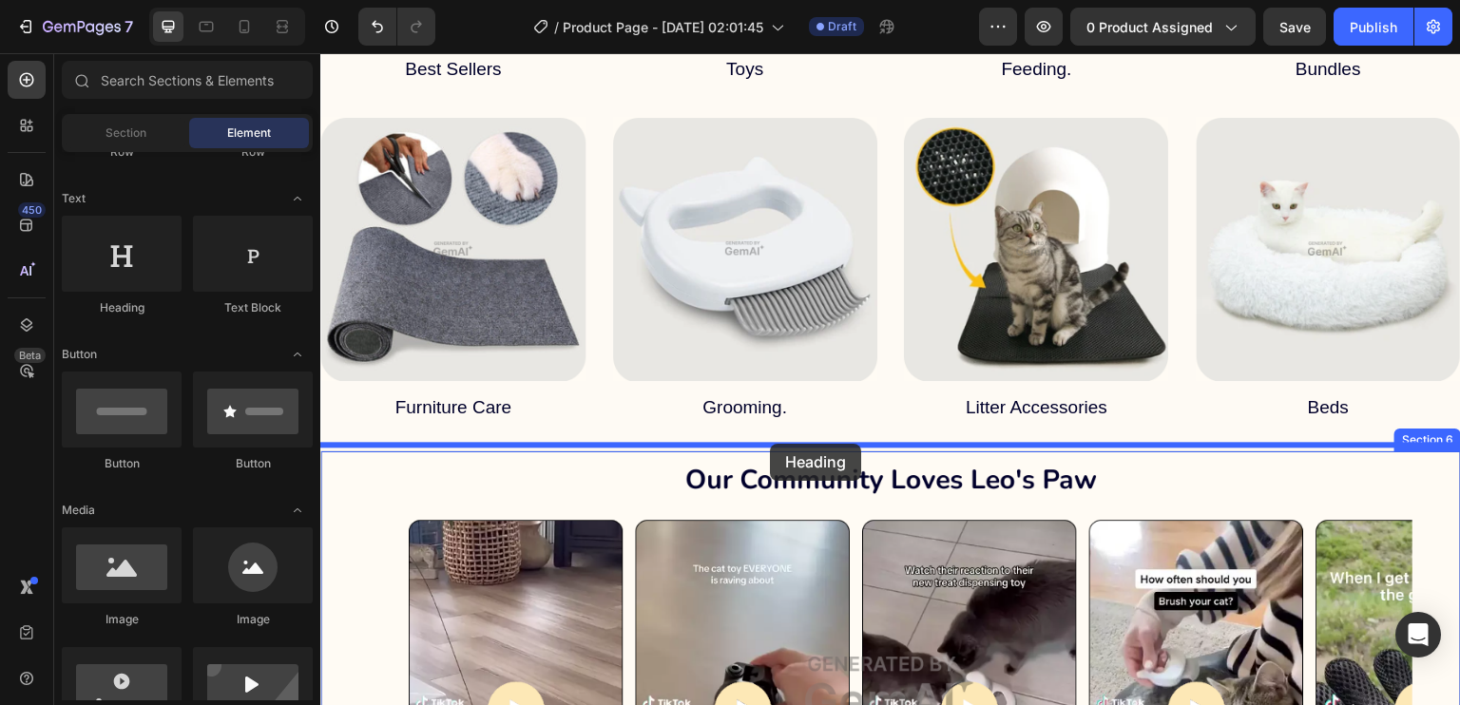
drag, startPoint x: 461, startPoint y: 311, endPoint x: 773, endPoint y: 441, distance: 337.9
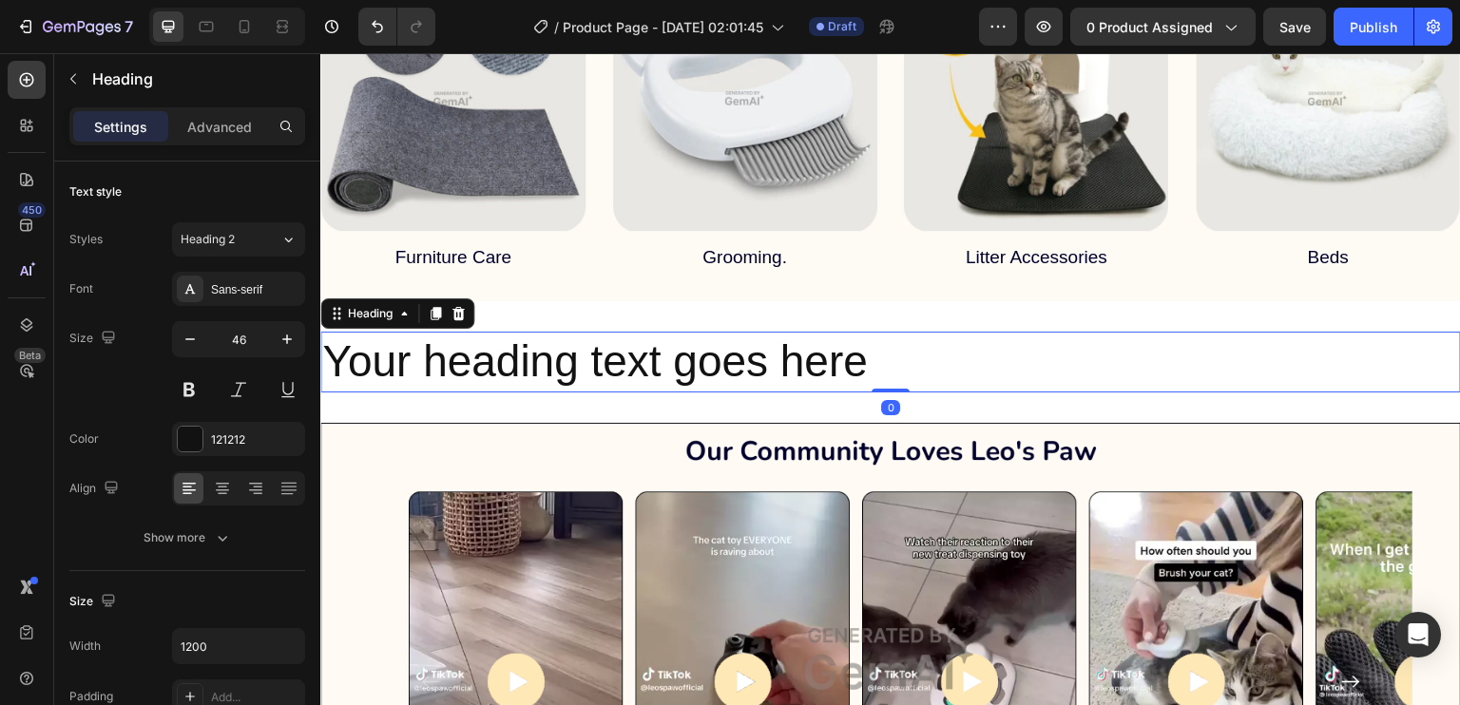
scroll to position [1658, 0]
click at [821, 369] on h2 "Your heading text goes here" at bounding box center [890, 362] width 1141 height 61
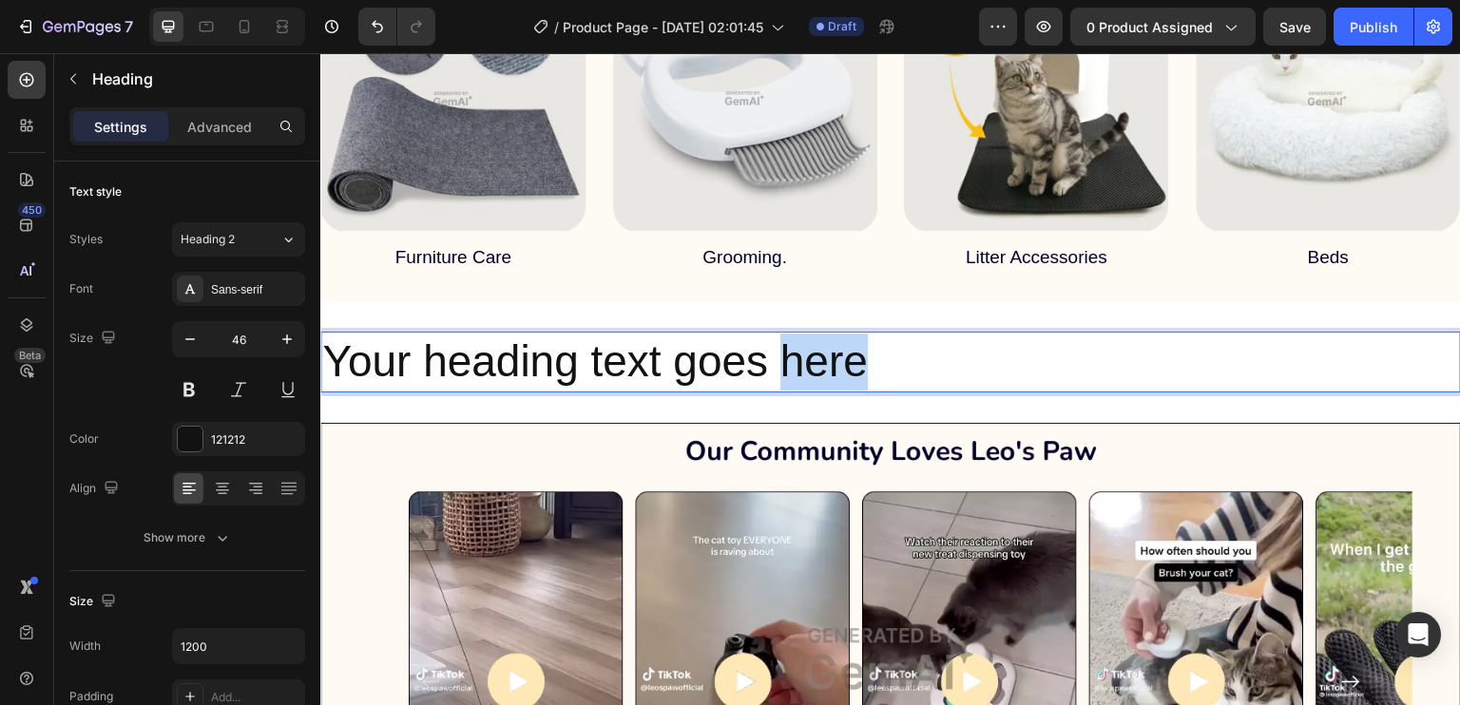
click at [821, 369] on p "Your heading text goes here" at bounding box center [890, 362] width 1137 height 57
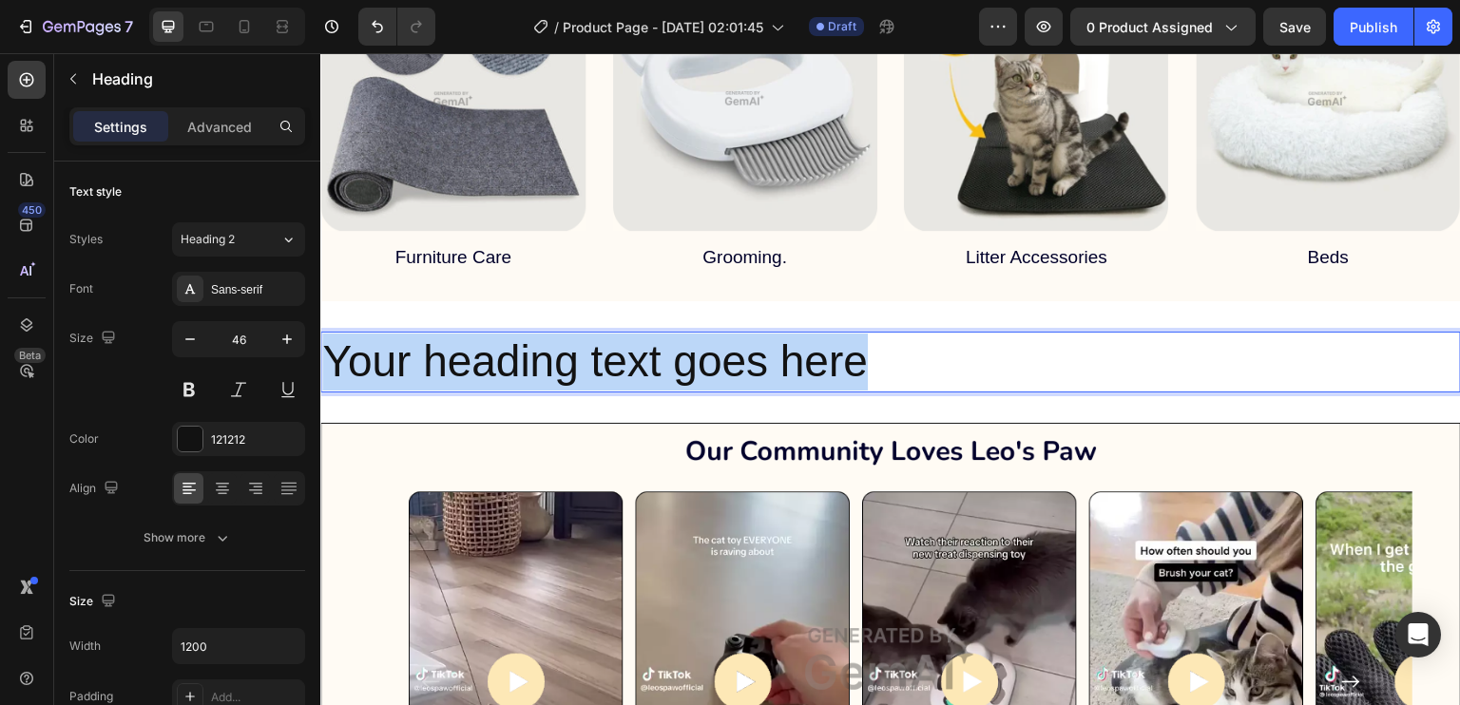
click at [821, 369] on p "Your heading text goes here" at bounding box center [890, 362] width 1137 height 57
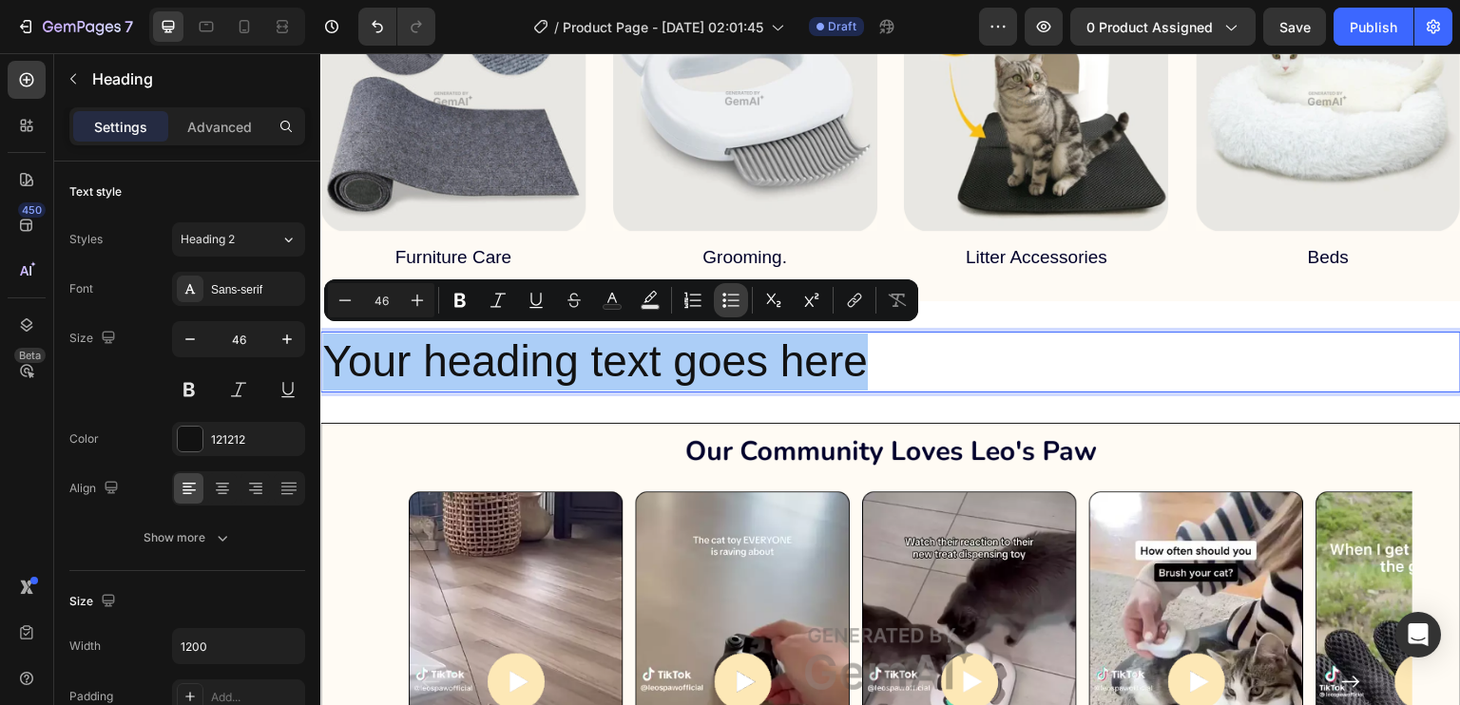
click at [733, 307] on icon "Editor contextual toolbar" at bounding box center [730, 300] width 19 height 19
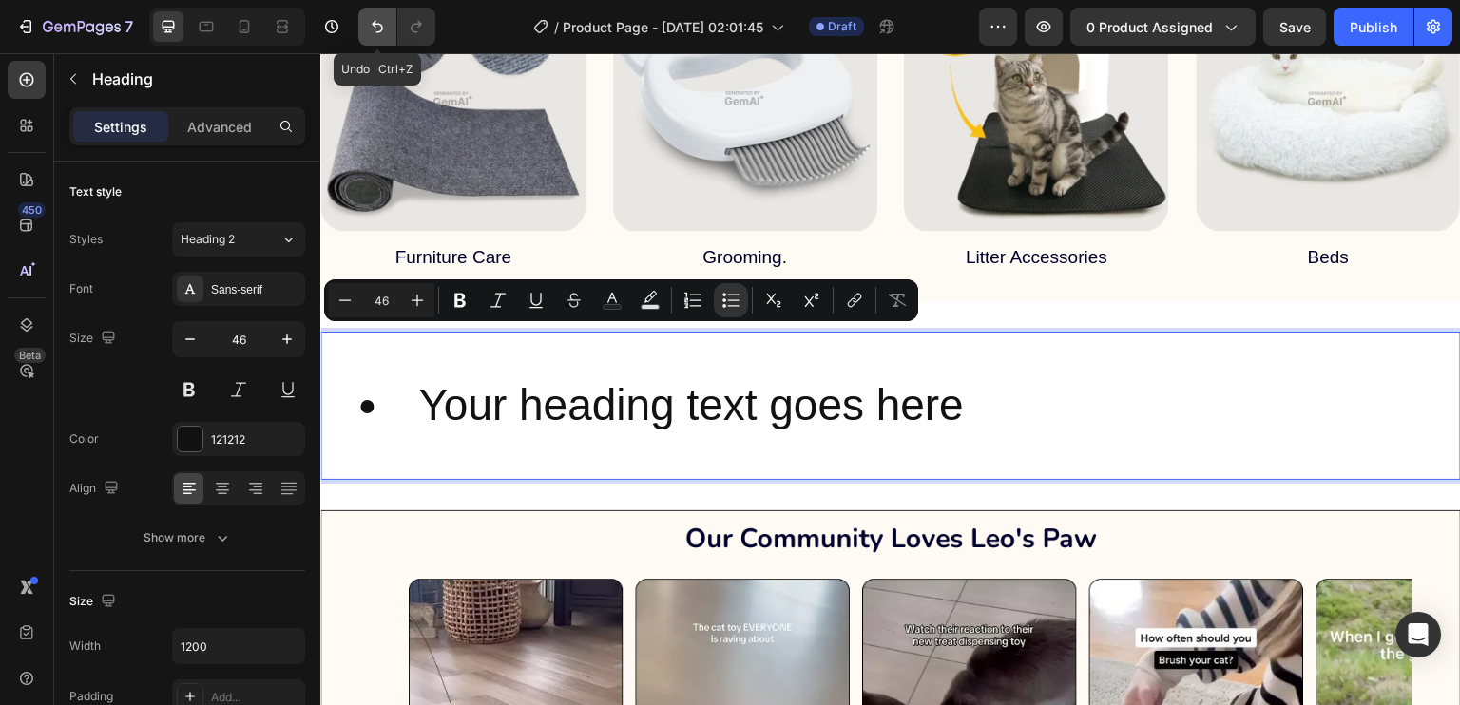
click at [378, 26] on icon "Undo/Redo" at bounding box center [377, 26] width 19 height 19
type input "16"
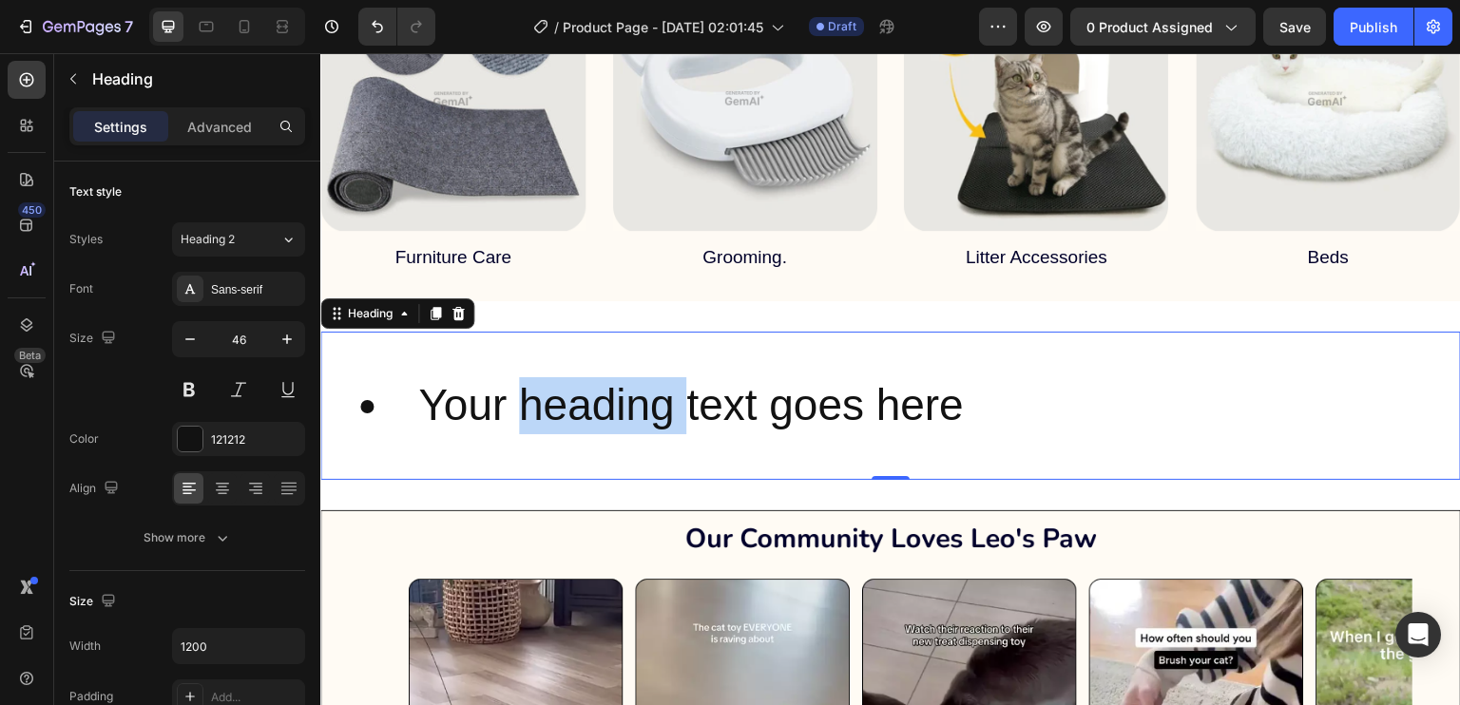
click at [633, 396] on li "Your heading text goes here" at bounding box center [909, 405] width 1099 height 57
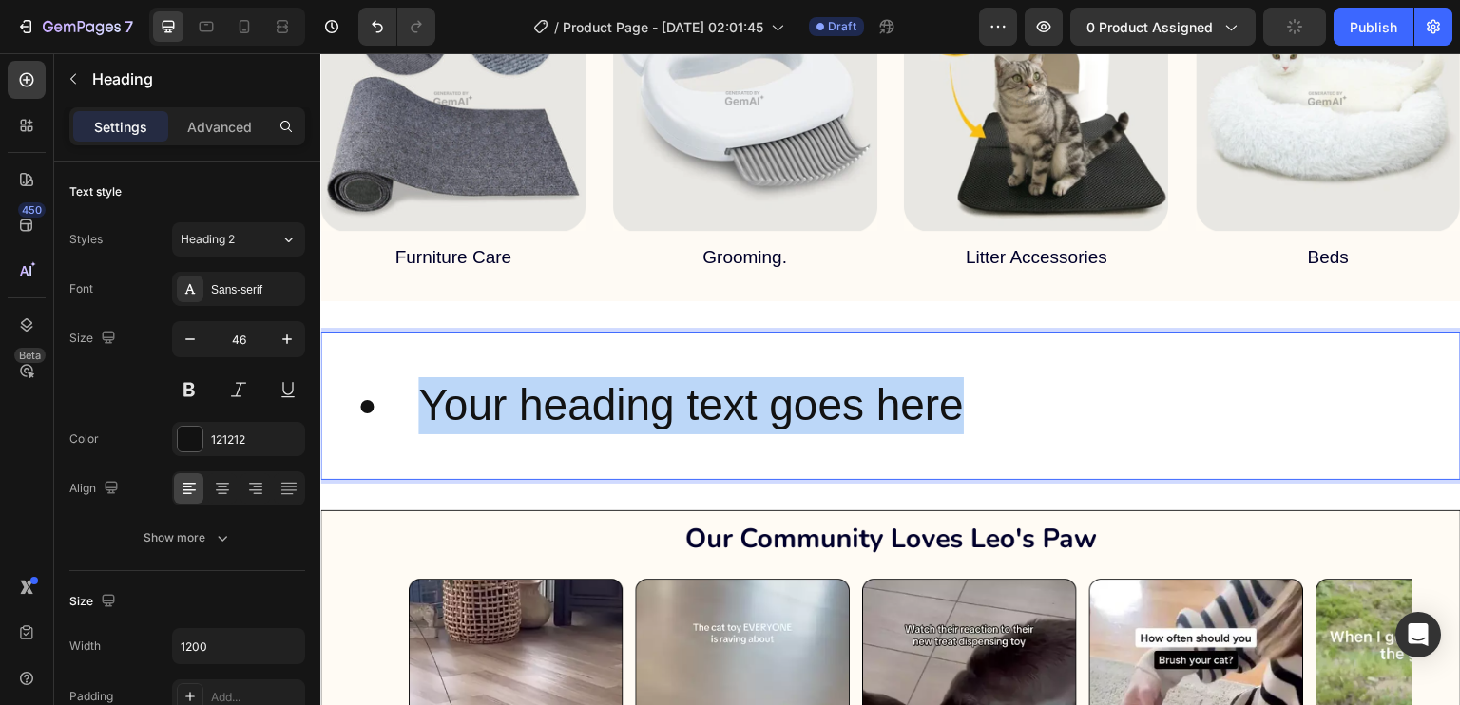
click at [633, 396] on li "Your heading text goes here" at bounding box center [909, 405] width 1099 height 57
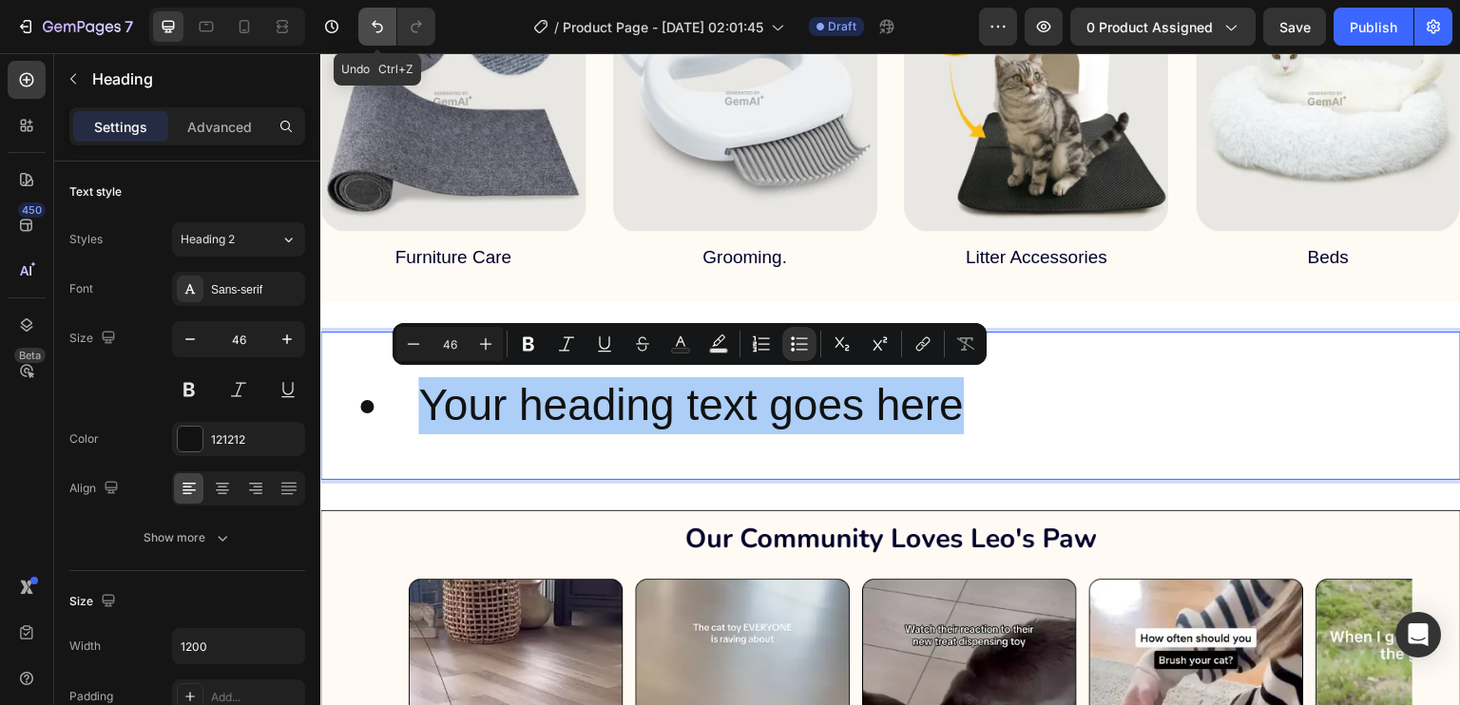
click at [370, 24] on icon "Undo/Redo" at bounding box center [377, 26] width 19 height 19
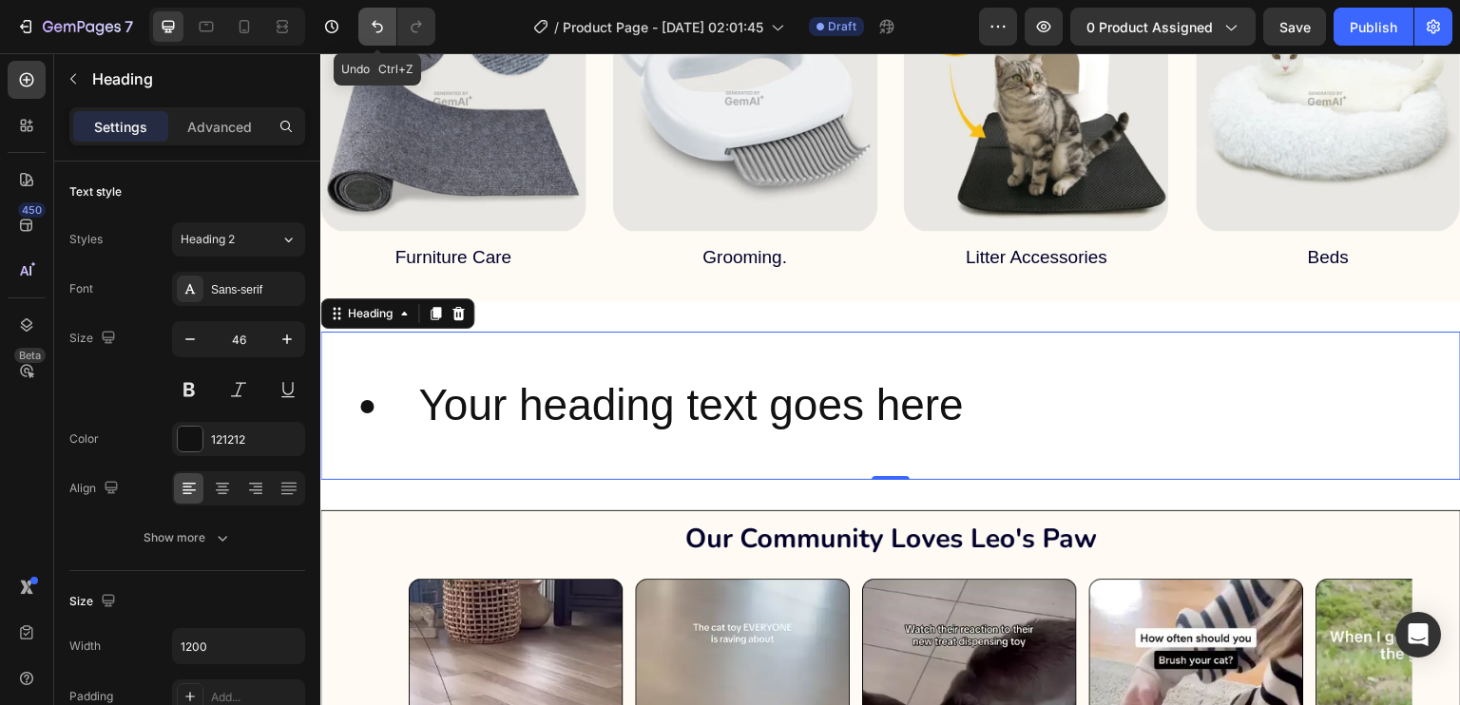
click at [370, 24] on icon "Undo/Redo" at bounding box center [377, 26] width 19 height 19
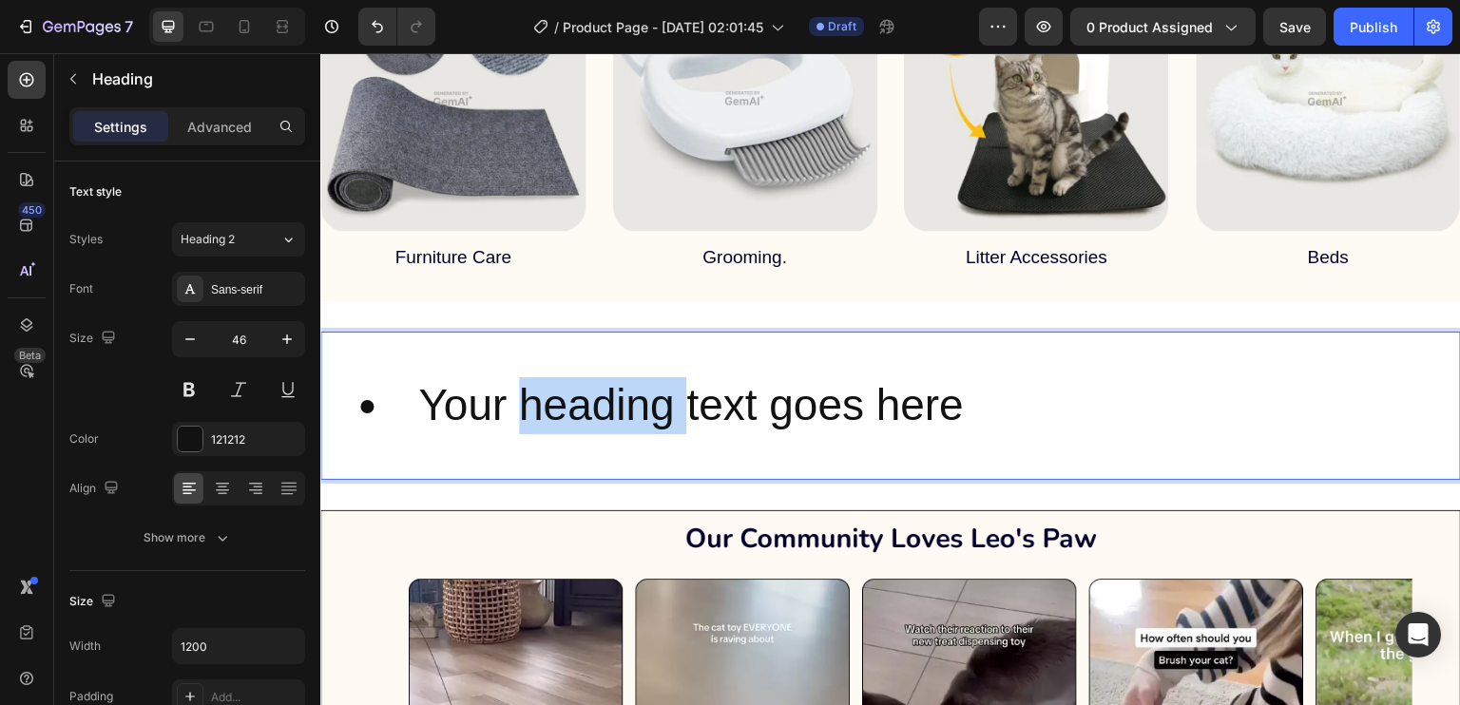
click at [549, 384] on li "Your heading text goes here" at bounding box center [909, 405] width 1099 height 57
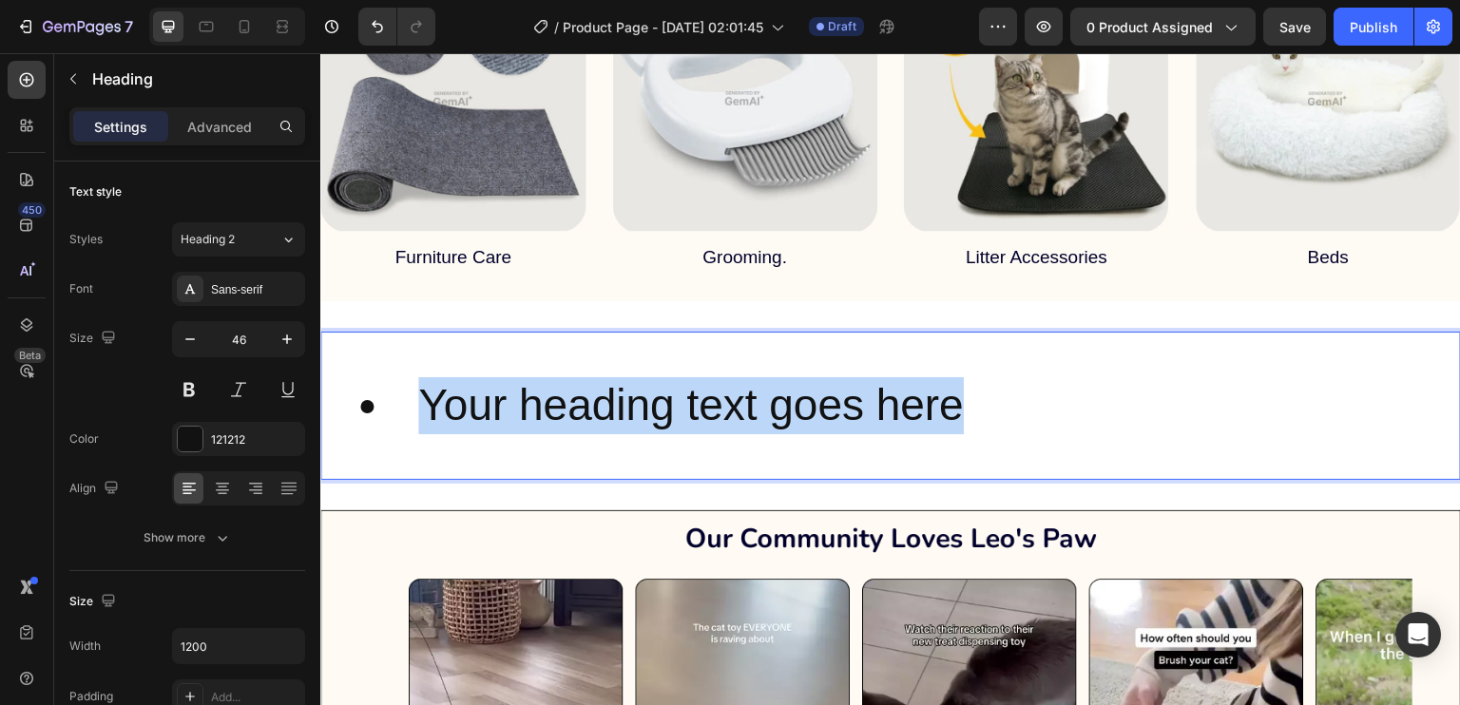
click at [549, 384] on li "Your heading text goes here" at bounding box center [909, 405] width 1099 height 57
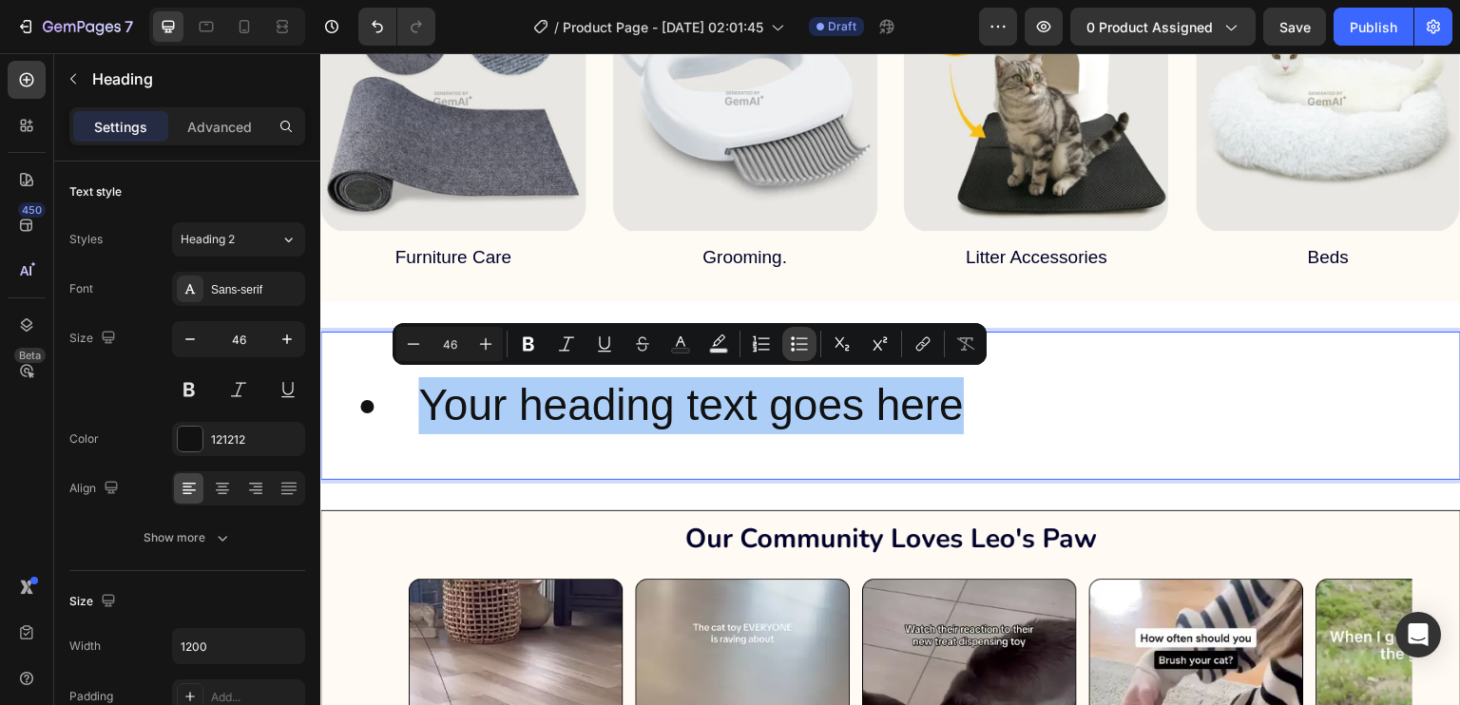
click at [794, 340] on icon "Editor contextual toolbar" at bounding box center [799, 344] width 19 height 19
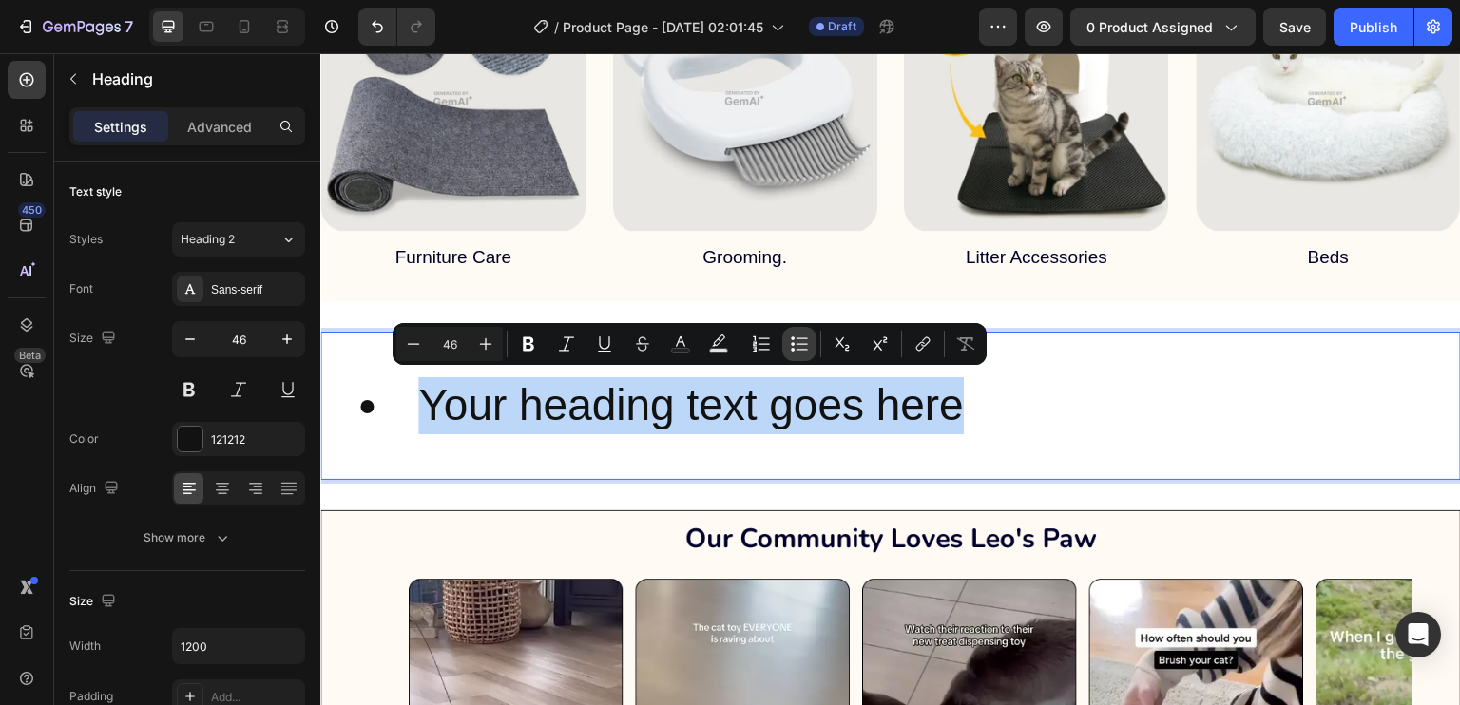
type input "46"
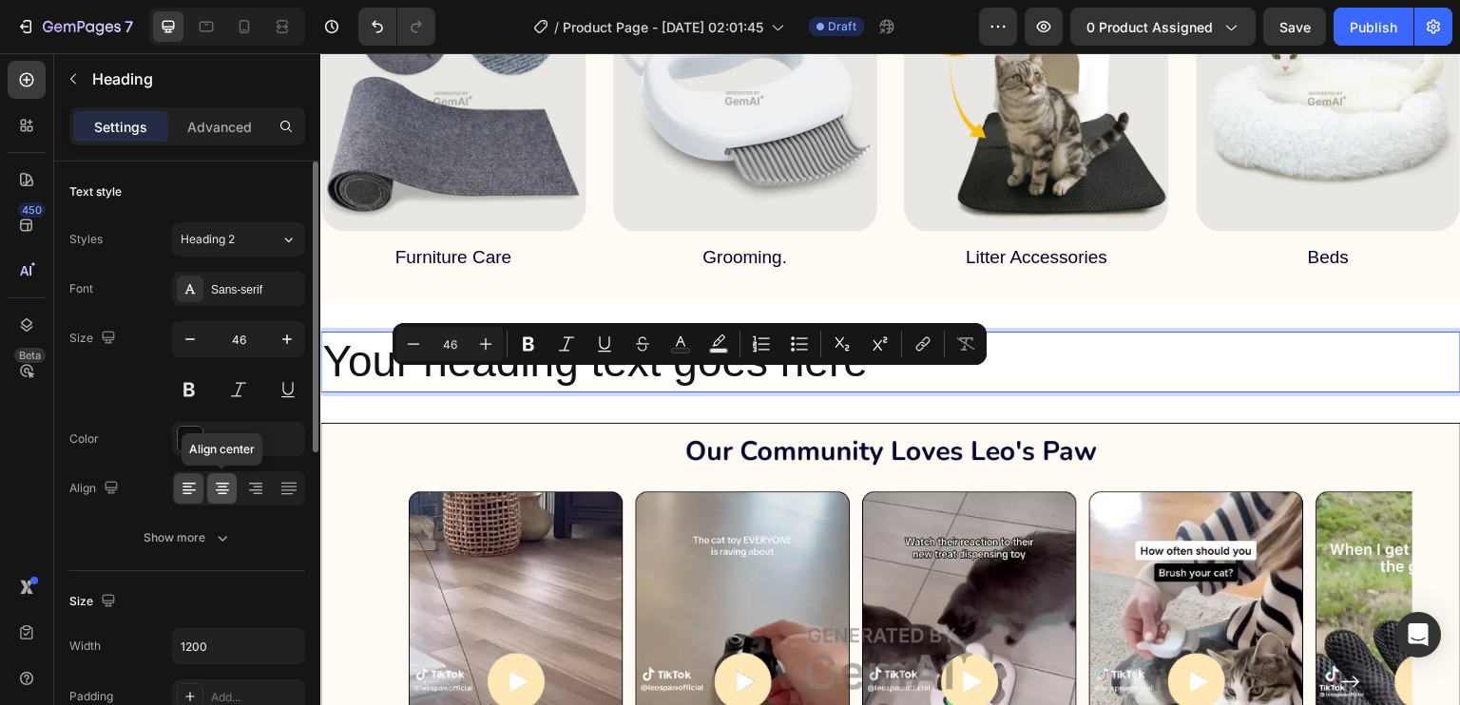
click at [217, 490] on icon at bounding box center [222, 488] width 19 height 19
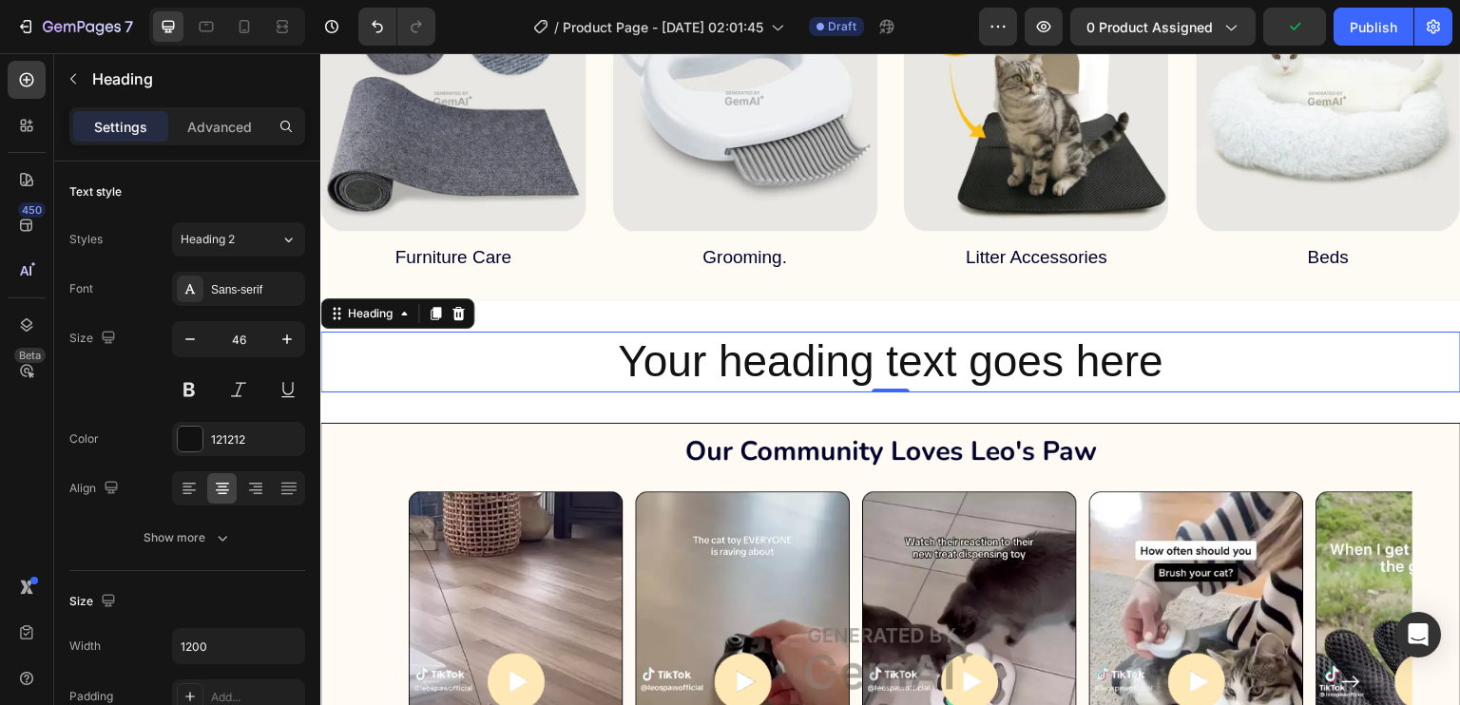
click at [781, 356] on p "Your heading text goes here" at bounding box center [890, 362] width 1137 height 57
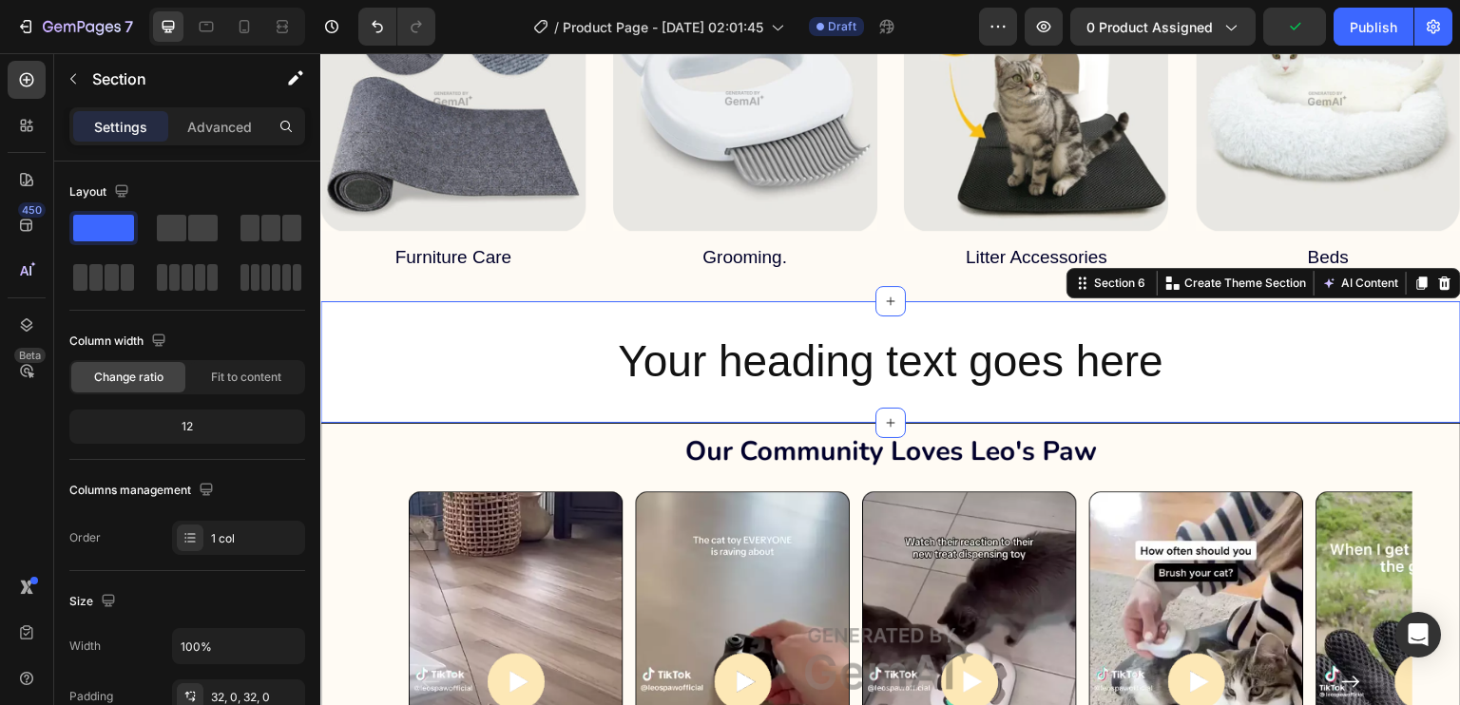
click at [738, 403] on div "Your heading text goes here Heading Section 6 You can create reusable sections …" at bounding box center [890, 362] width 1141 height 122
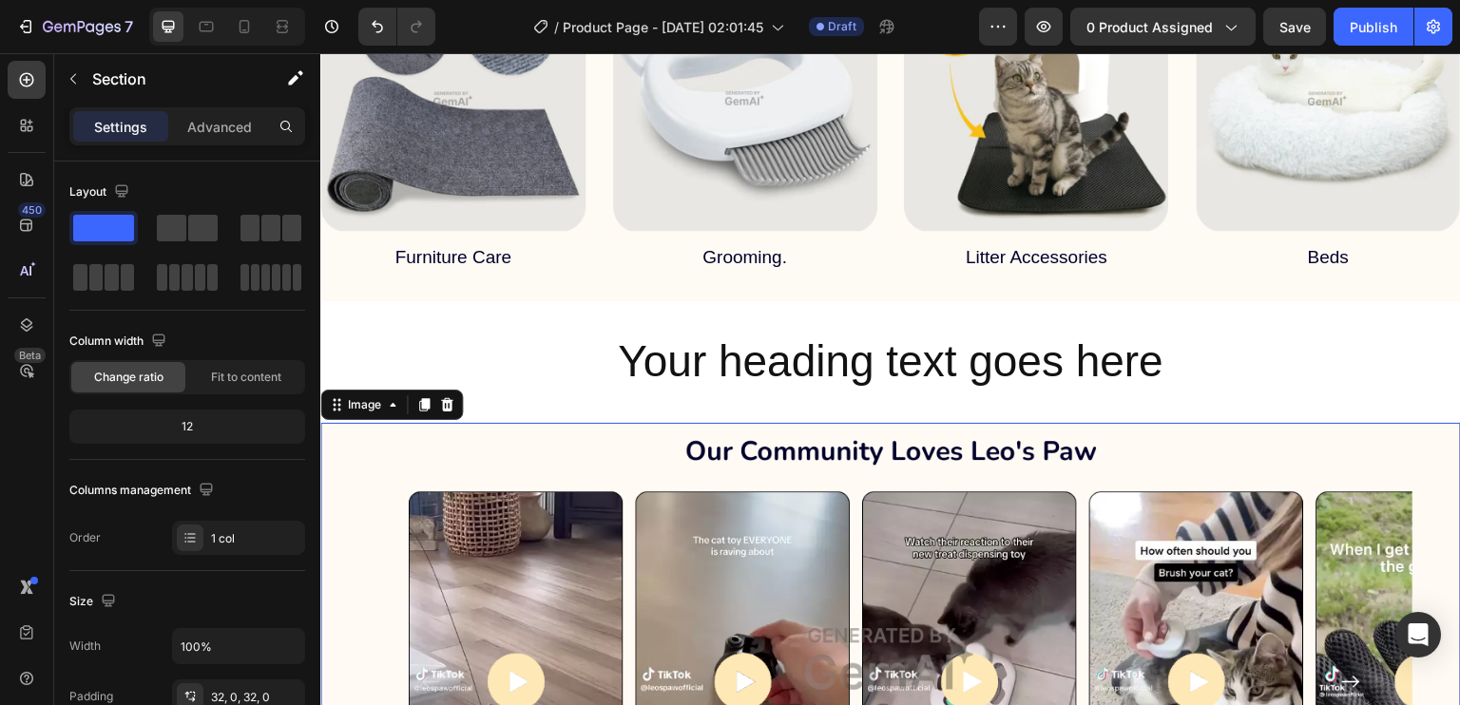
click at [753, 423] on img at bounding box center [890, 659] width 1141 height 473
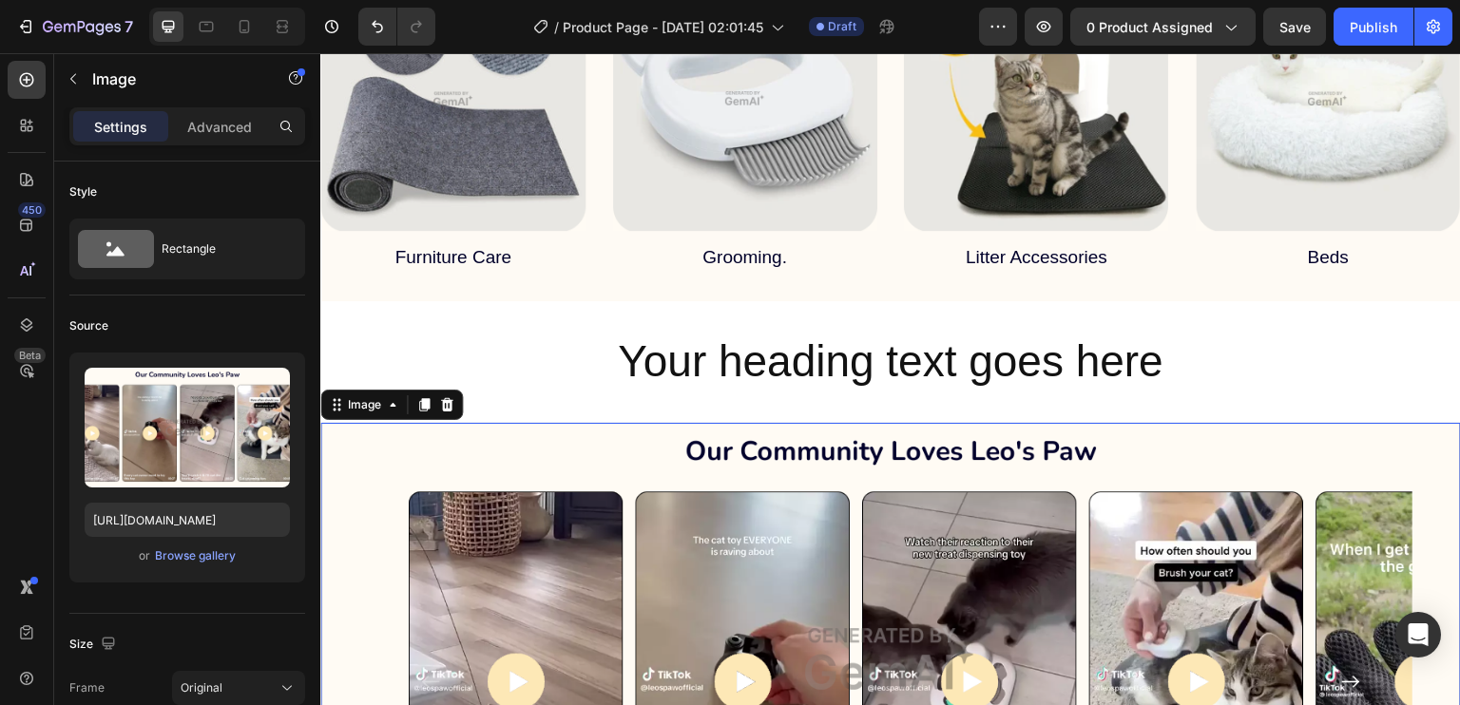
click at [613, 444] on img at bounding box center [890, 659] width 1141 height 473
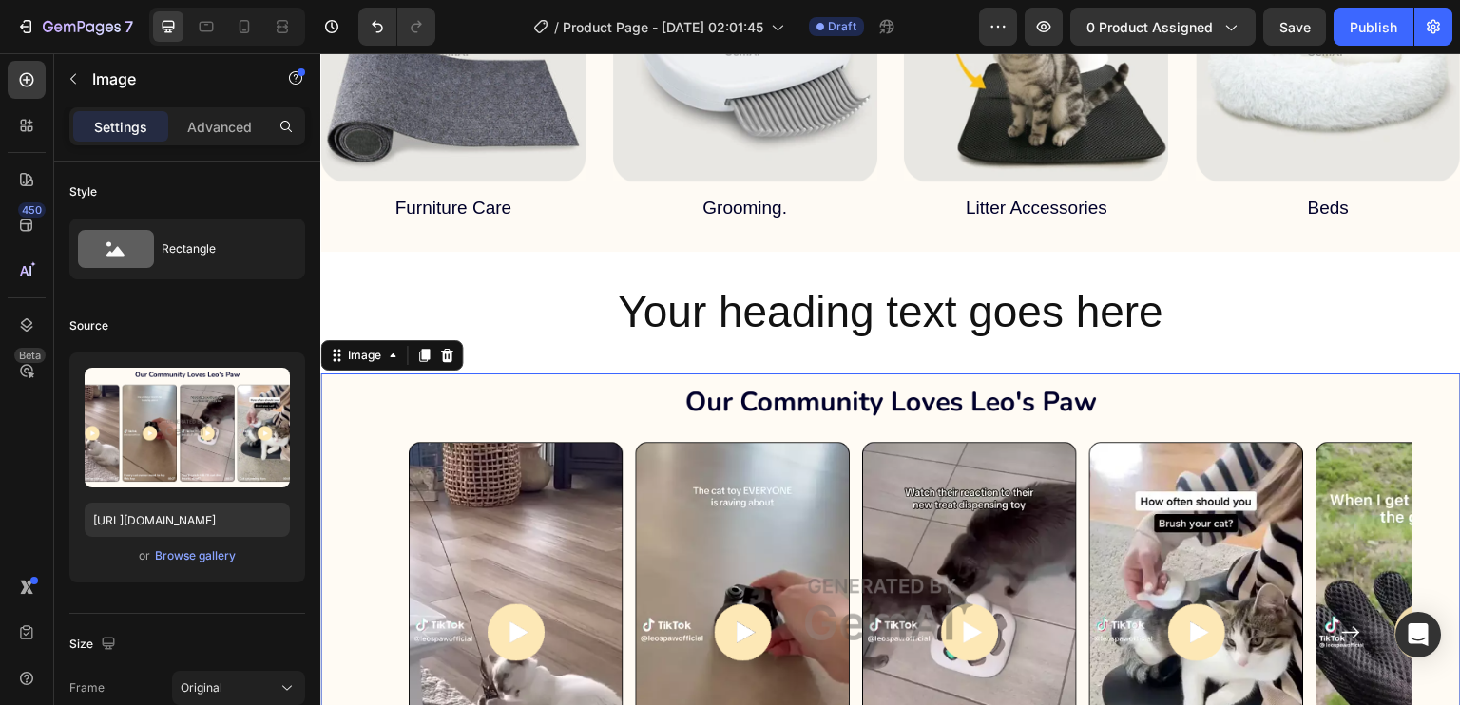
scroll to position [1717, 0]
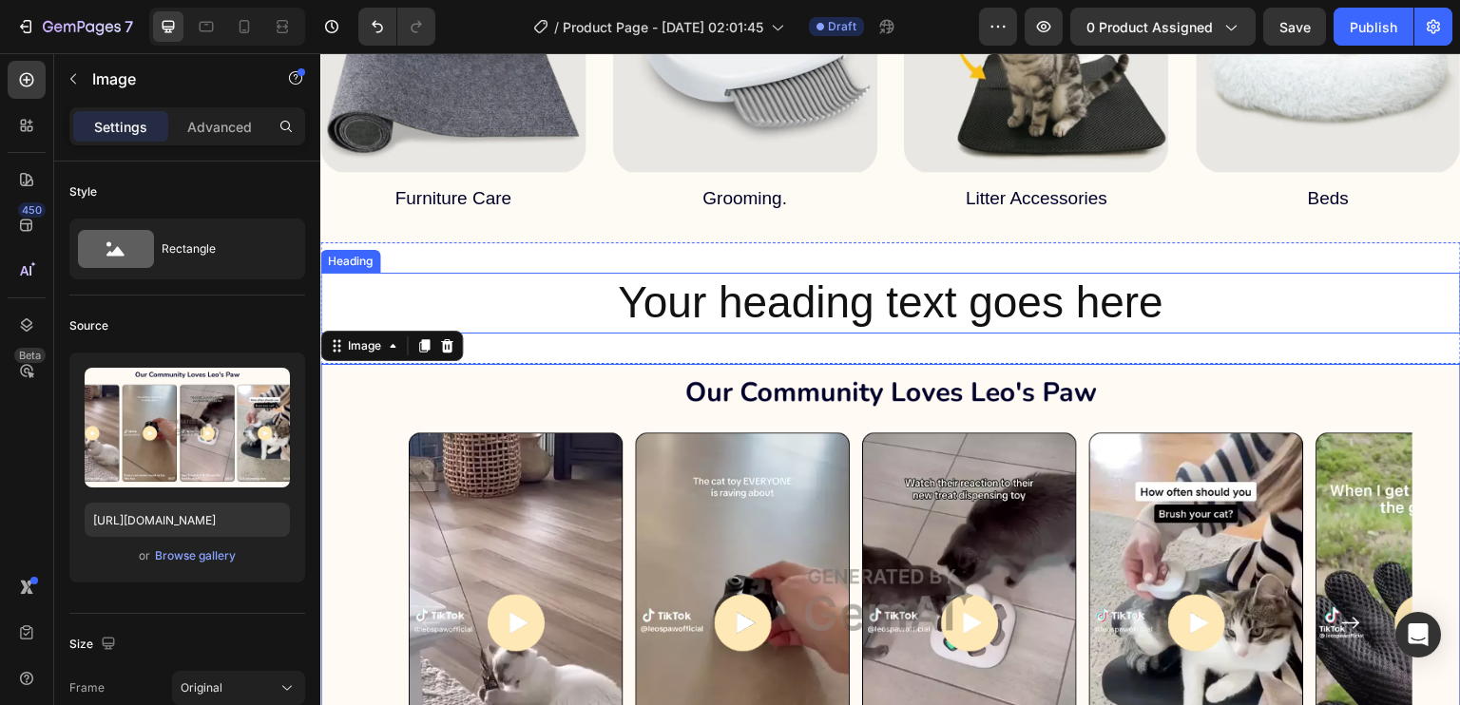
click at [748, 275] on p "Your heading text goes here" at bounding box center [890, 303] width 1137 height 57
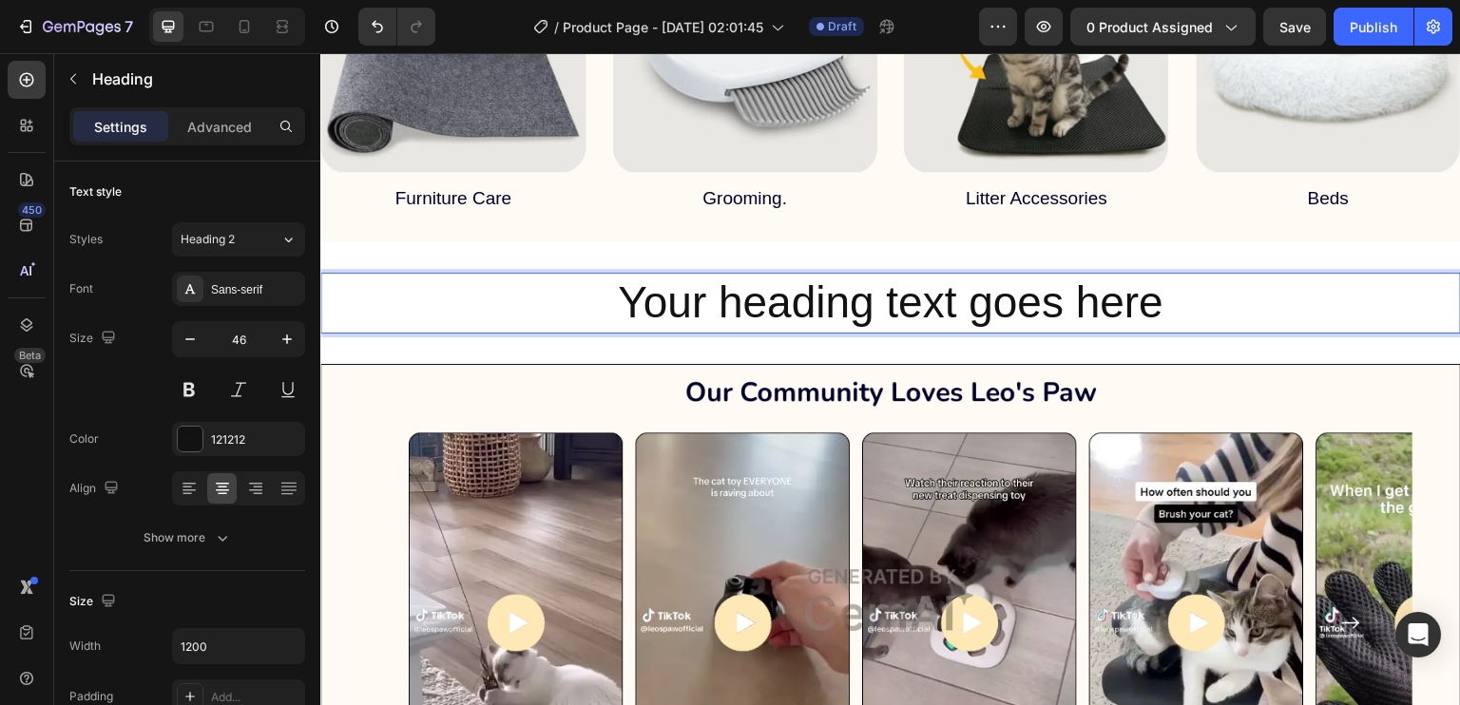
click at [748, 275] on p "Your heading text goes here" at bounding box center [890, 303] width 1137 height 57
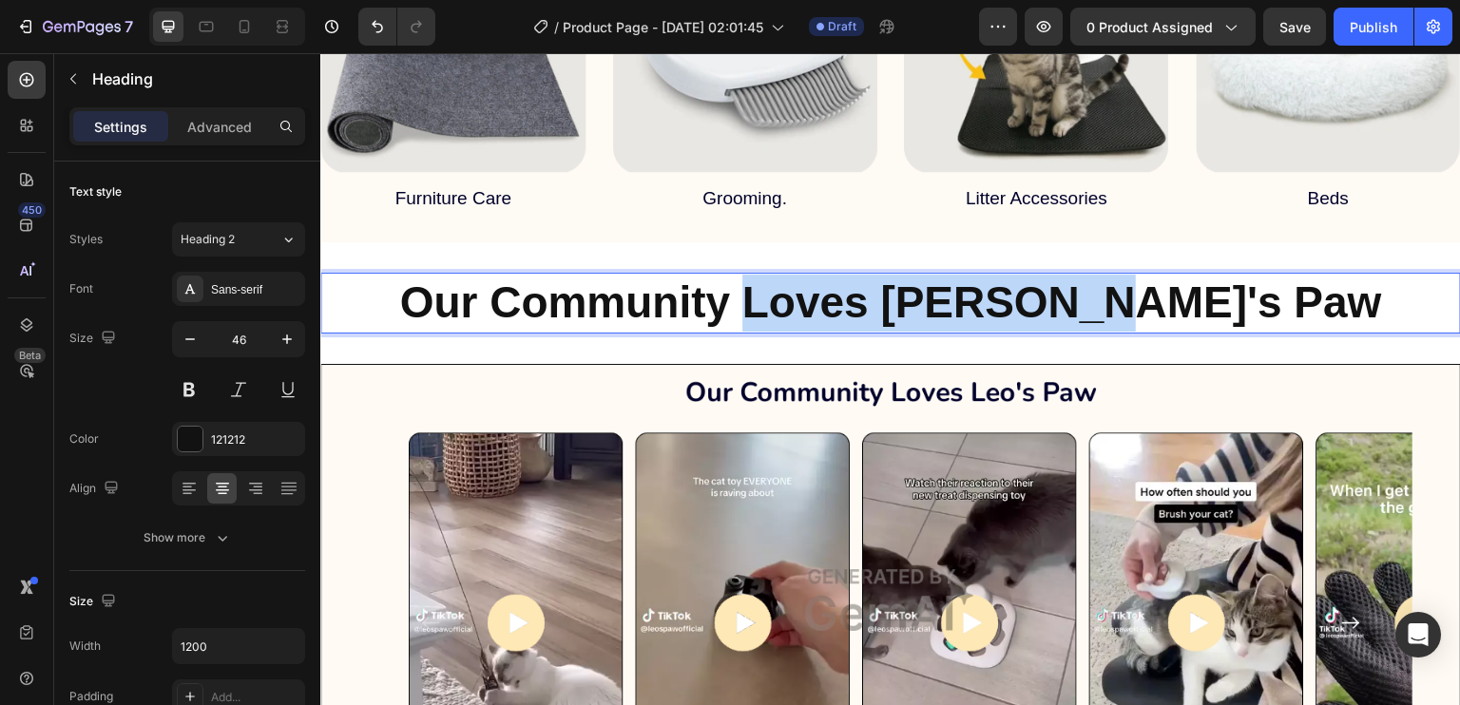
drag, startPoint x: 1230, startPoint y: 298, endPoint x: 880, endPoint y: 278, distance: 350.4
click at [880, 278] on p "Our Community Loves [PERSON_NAME]'s Paw" at bounding box center [890, 303] width 1137 height 57
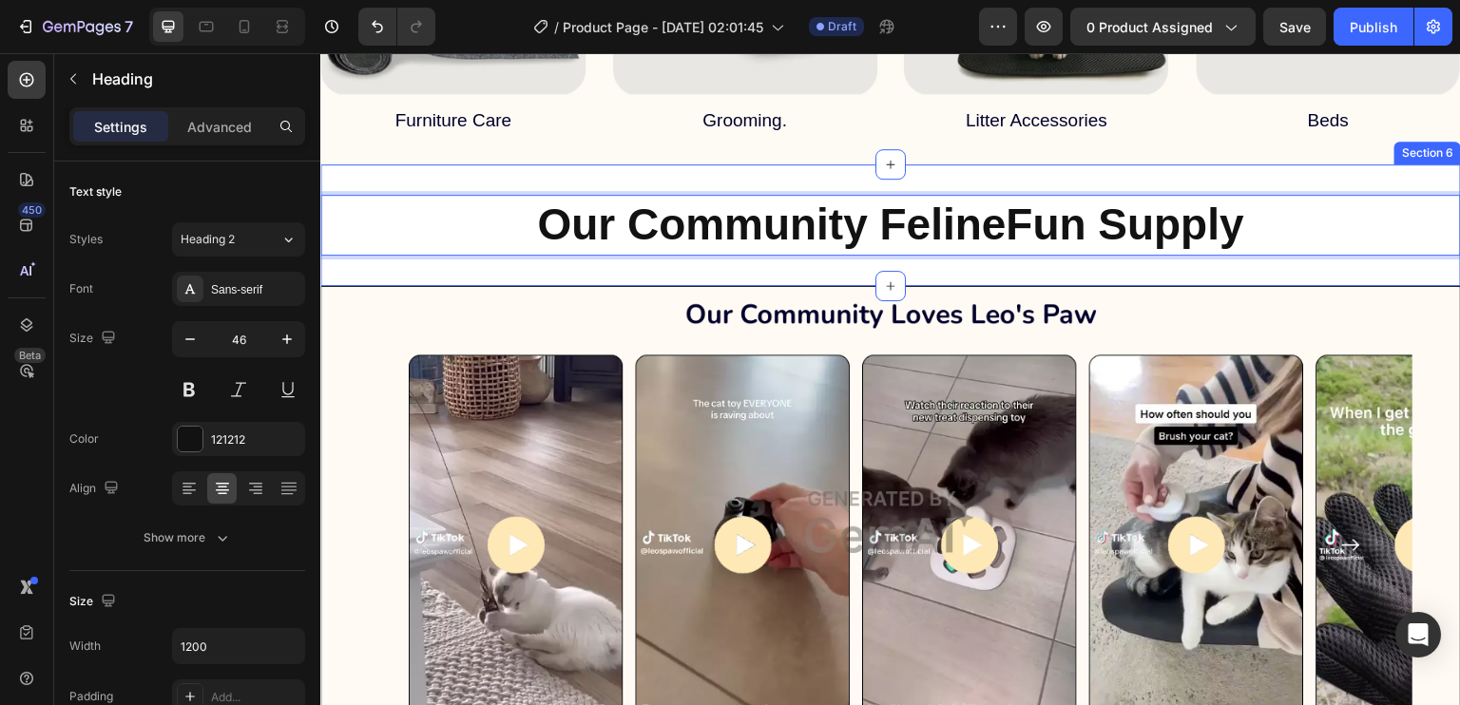
scroll to position [1820, 0]
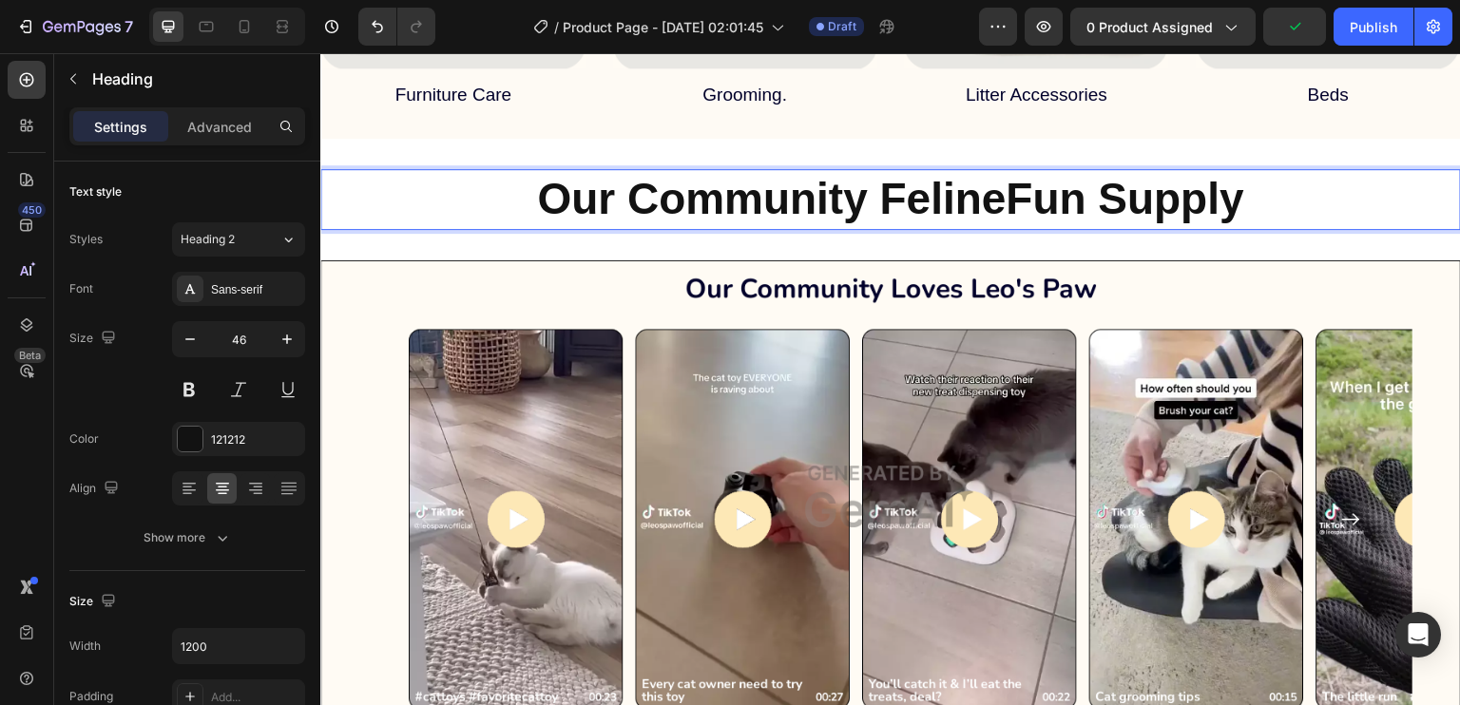
click at [874, 201] on strong "Our Community FelineFun Supply" at bounding box center [890, 198] width 707 height 49
drag, startPoint x: 874, startPoint y: 201, endPoint x: 891, endPoint y: 189, distance: 19.8
click at [891, 189] on strong "Our Community FelineFun Supply" at bounding box center [890, 198] width 707 height 49
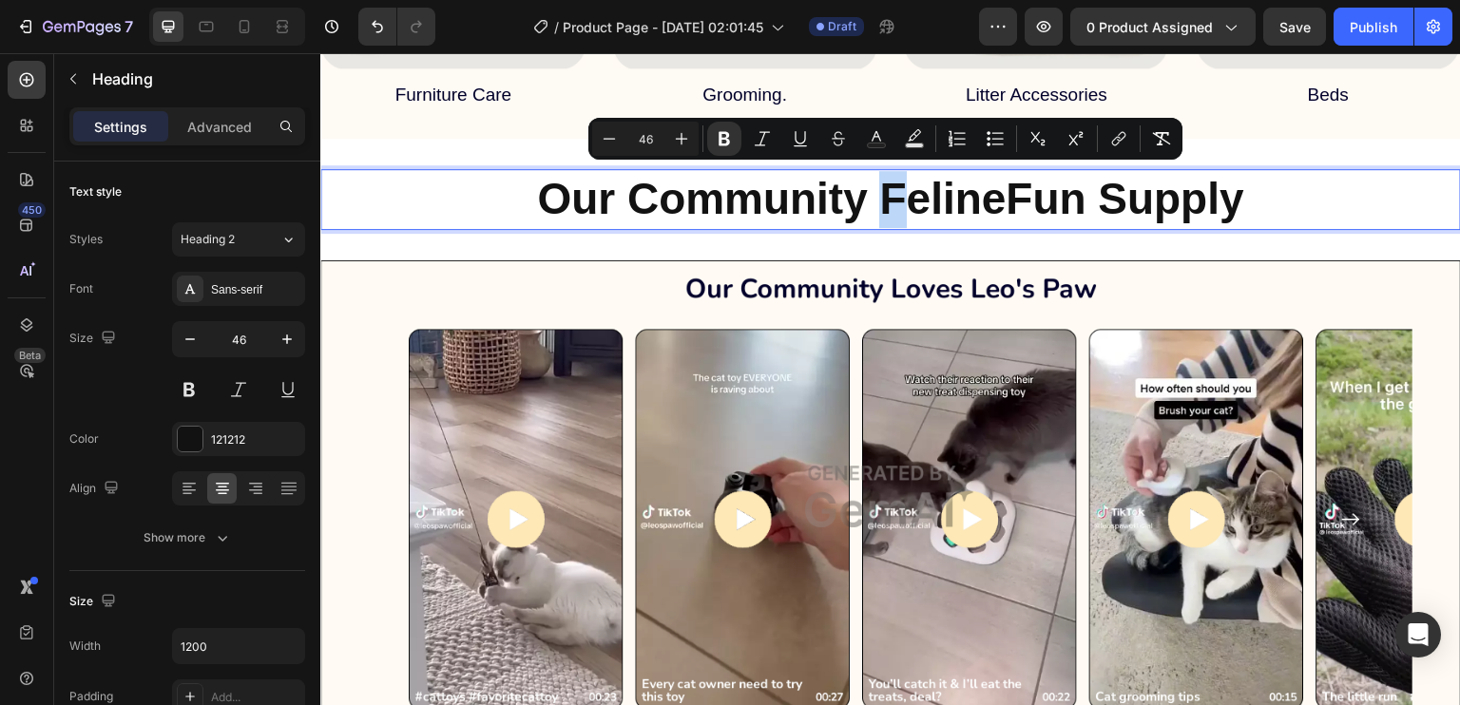
click at [867, 193] on strong "Our Community FelineFun Supply" at bounding box center [890, 198] width 707 height 49
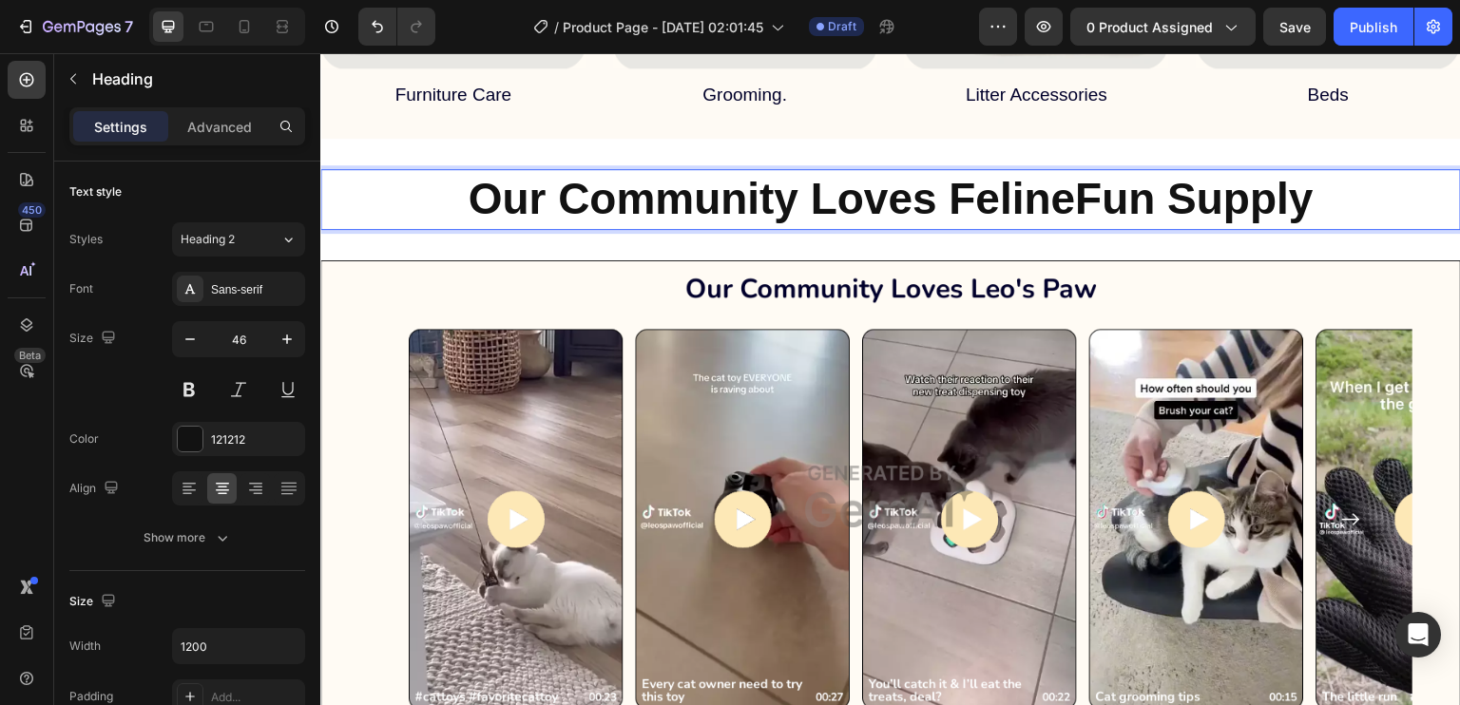
click at [1050, 182] on strong "Our Community Loves FelineFun Supply" at bounding box center [890, 198] width 845 height 49
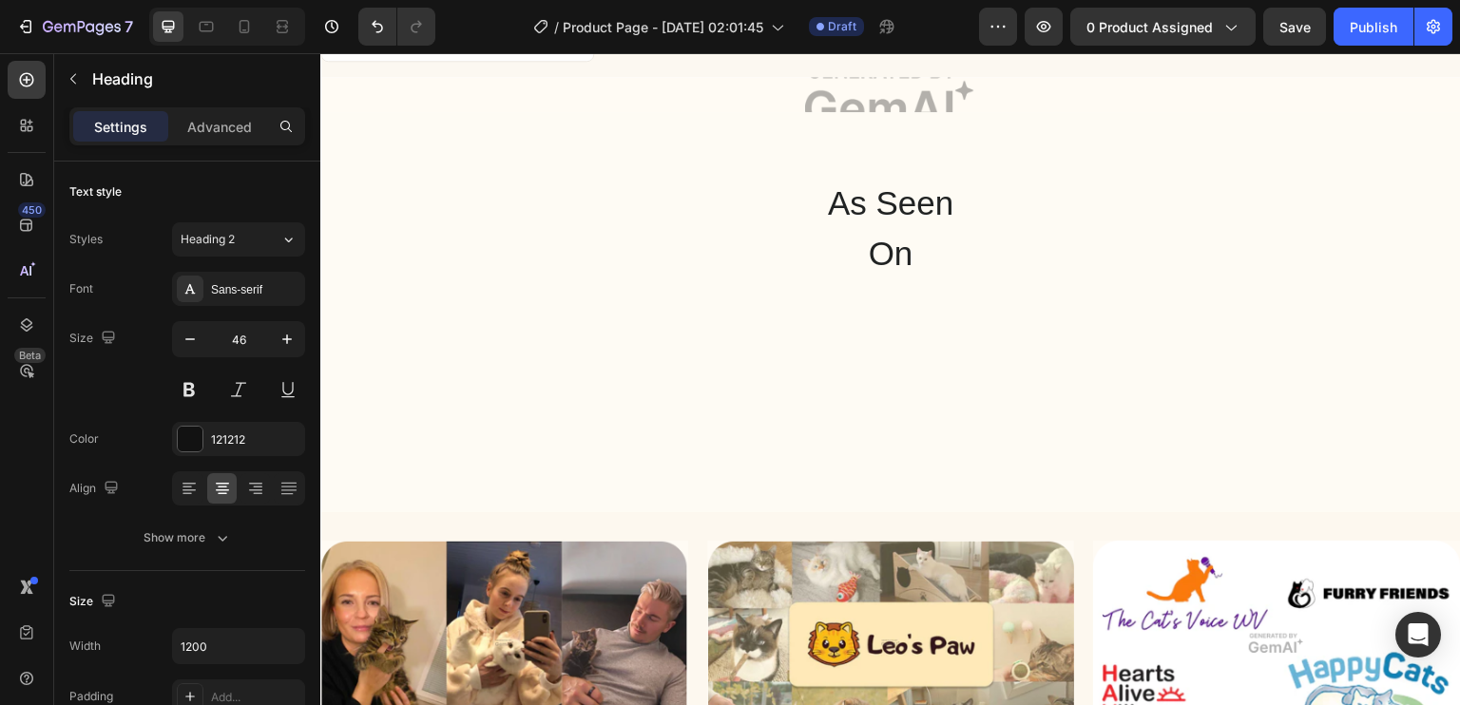
scroll to position [3006, 0]
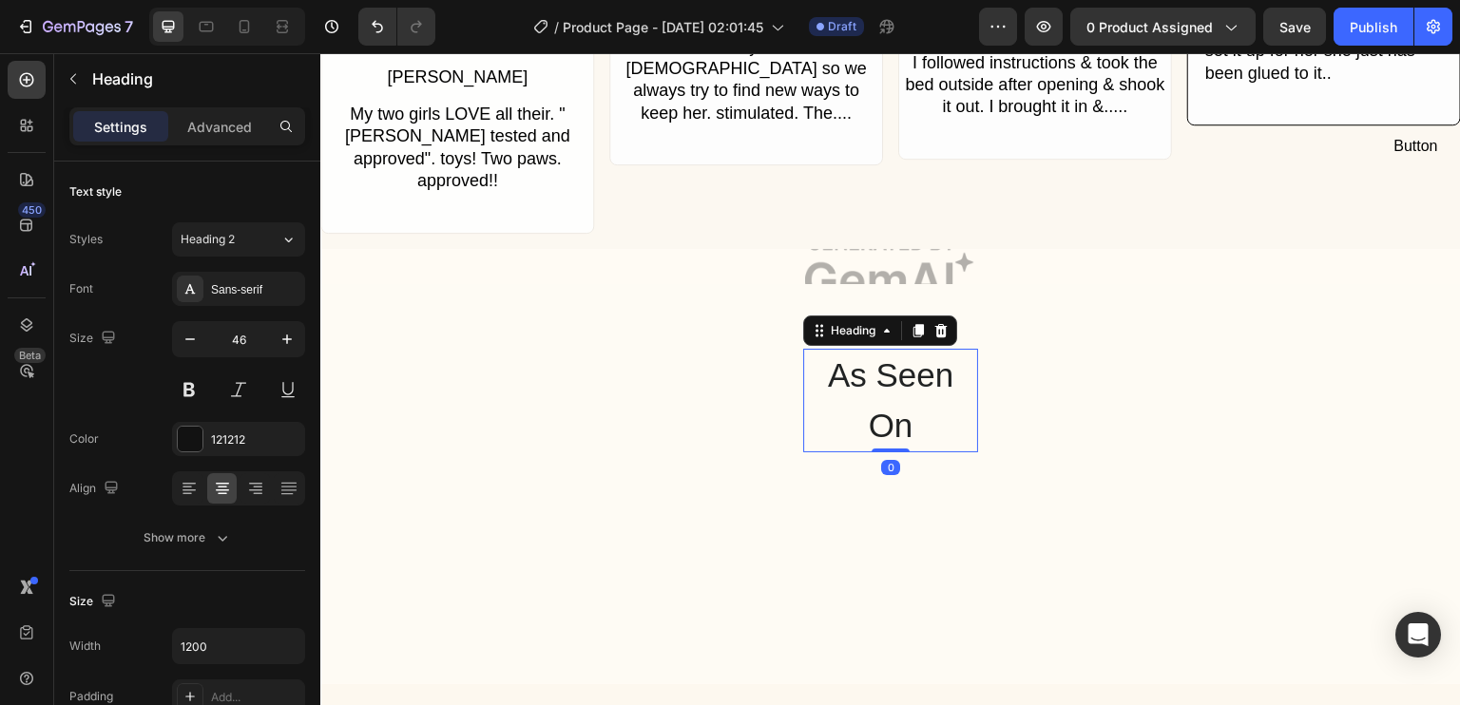
click at [827, 362] on h2 "As Seen On" at bounding box center [890, 401] width 175 height 104
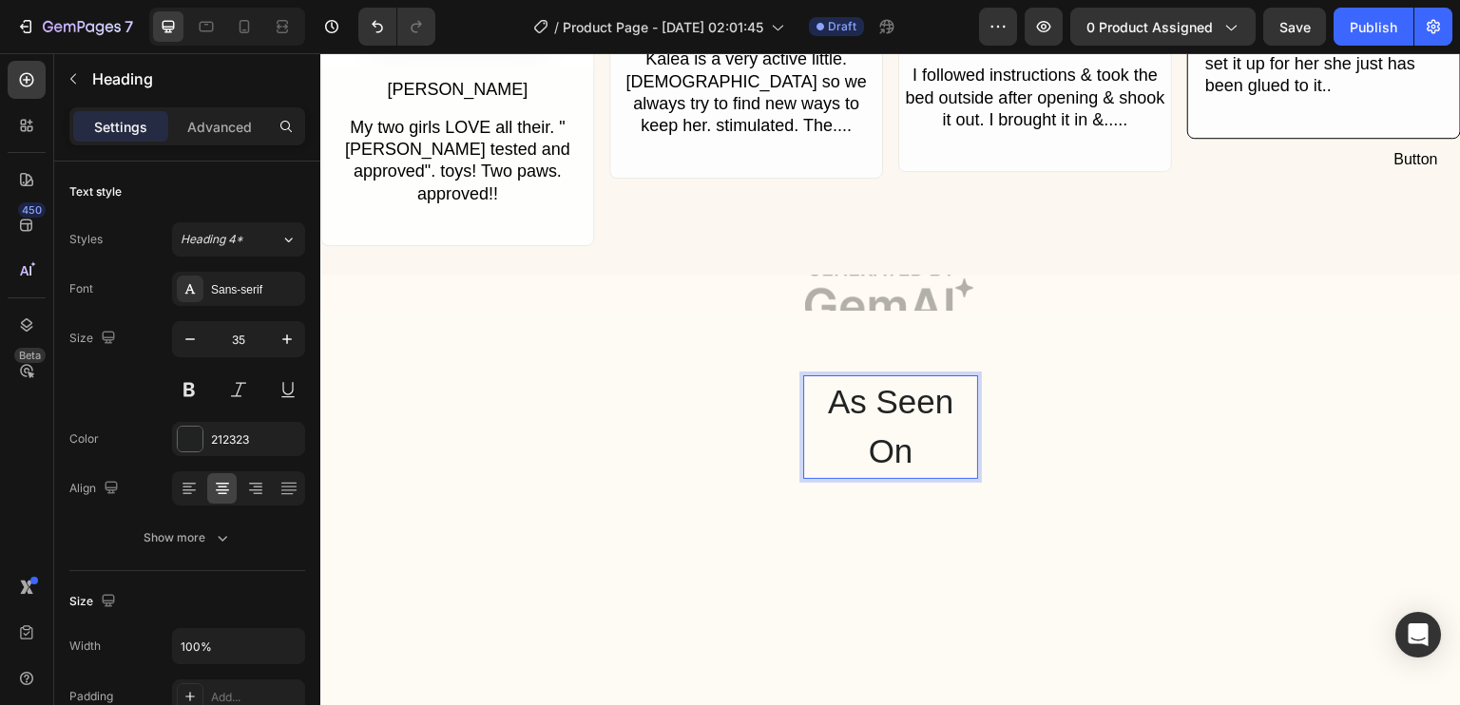
click at [867, 387] on h2 "As Seen On" at bounding box center [890, 427] width 175 height 104
click at [867, 387] on p "As Seen On" at bounding box center [890, 427] width 171 height 100
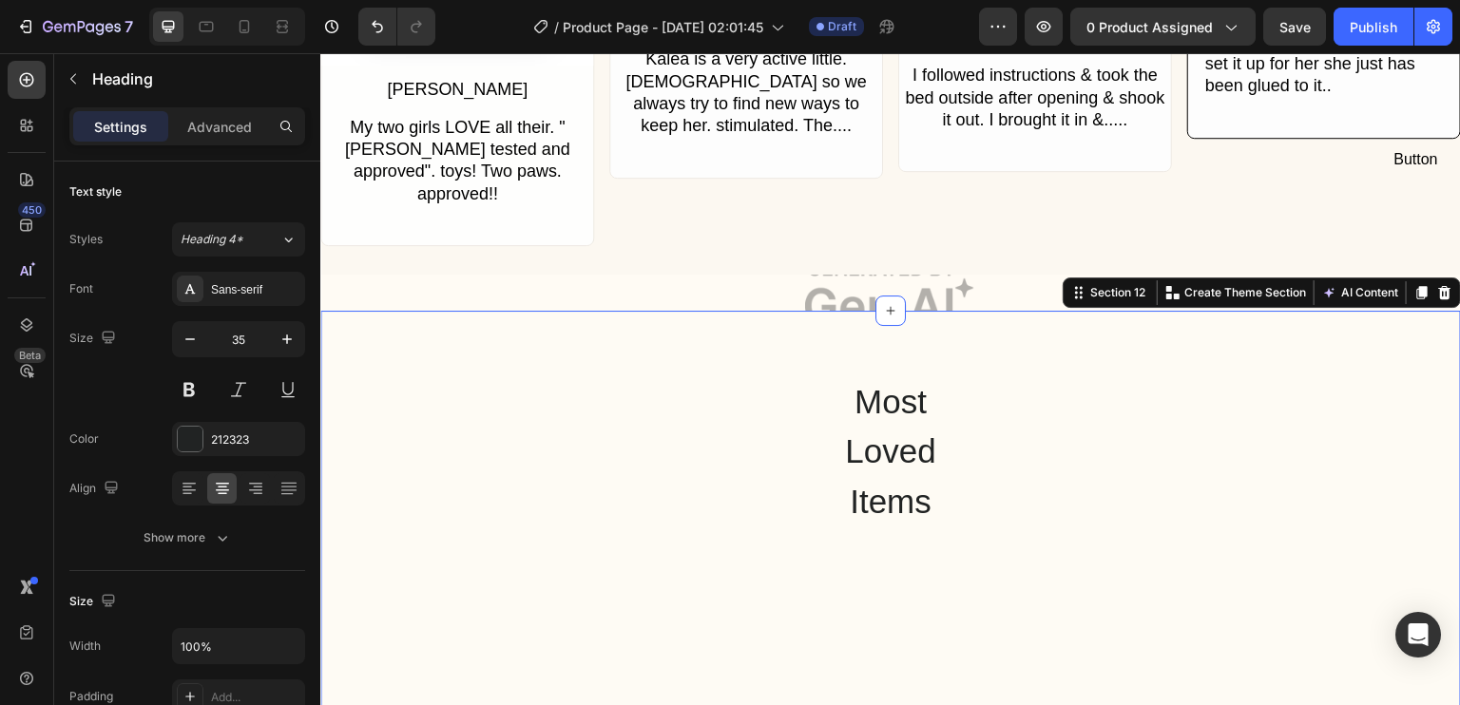
click at [971, 426] on div "Most Loved Items Heading Row" at bounding box center [890, 452] width 1141 height 154
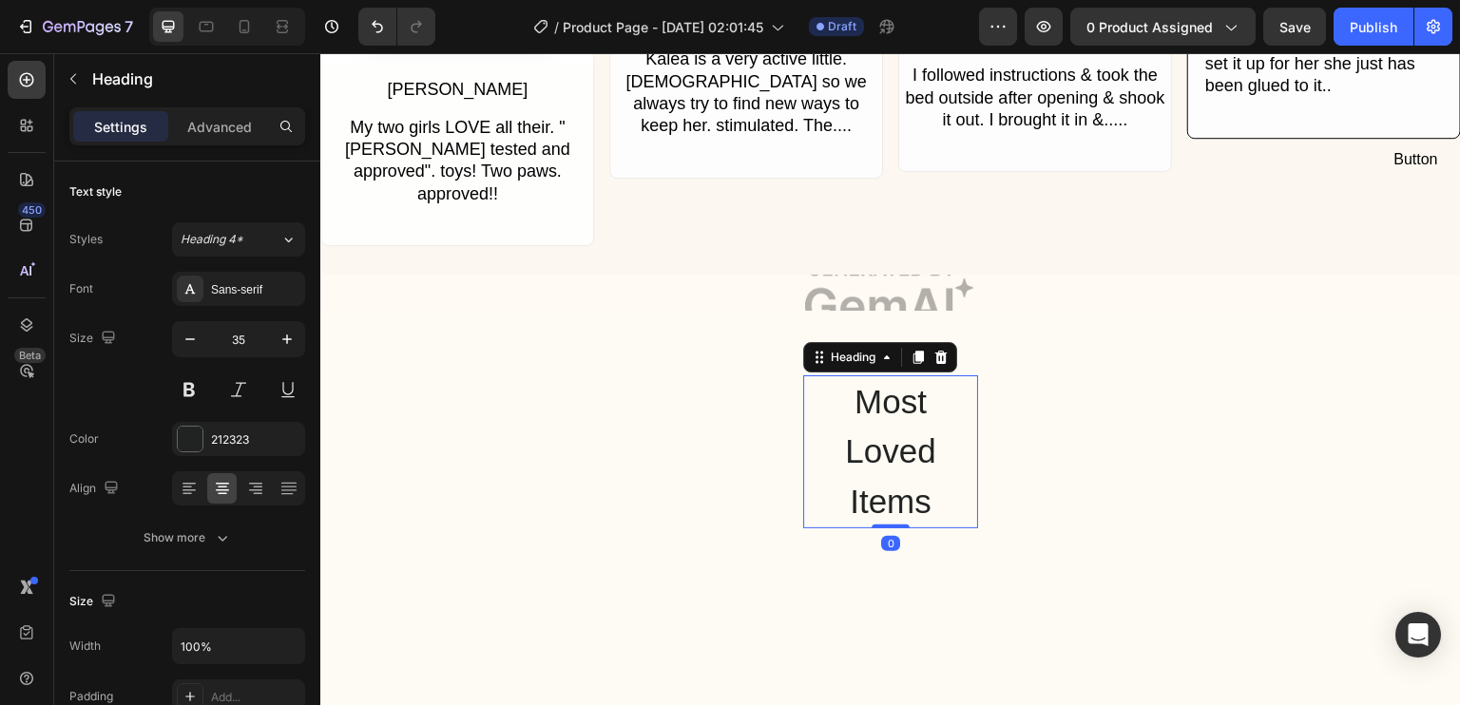
click at [876, 399] on p "Most Loved Items" at bounding box center [890, 452] width 171 height 150
click at [290, 345] on icon "button" at bounding box center [287, 339] width 19 height 19
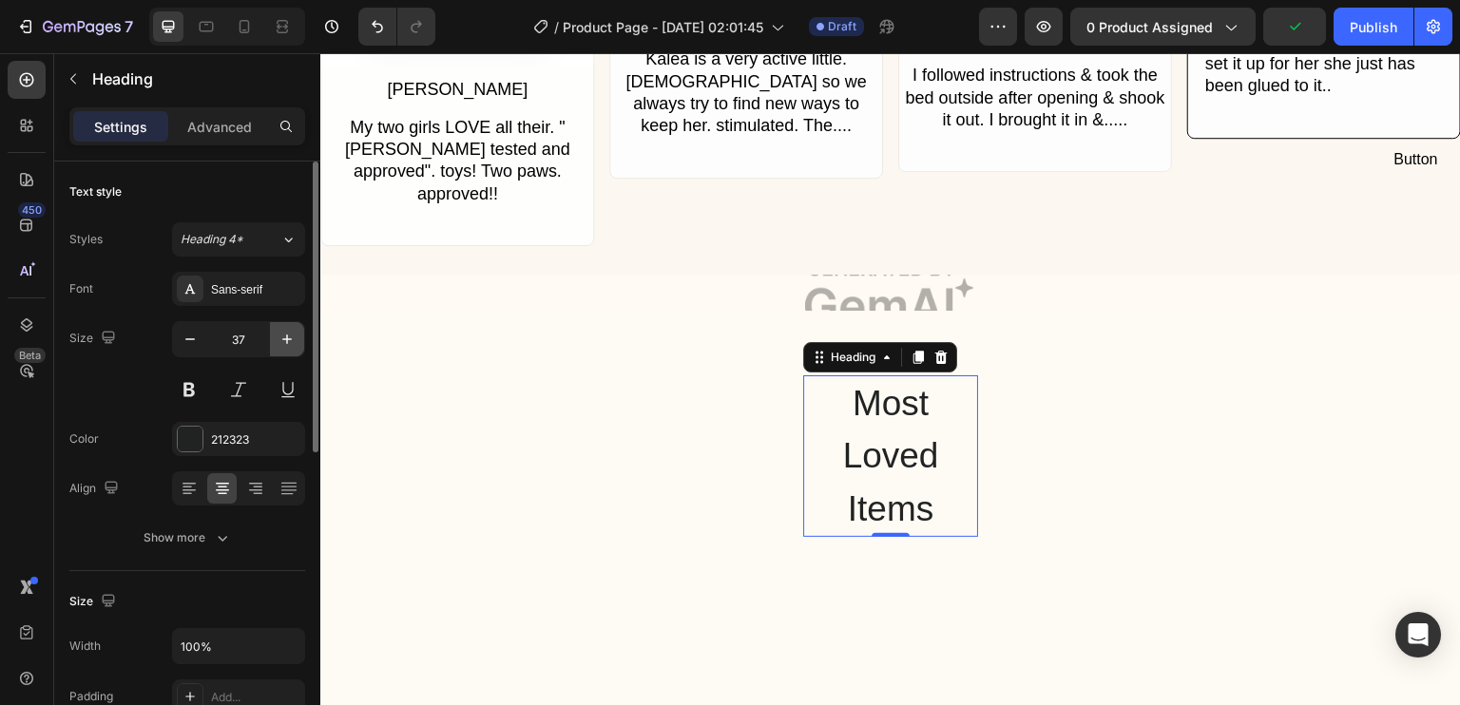
click at [290, 345] on icon "button" at bounding box center [287, 339] width 19 height 19
type input "38"
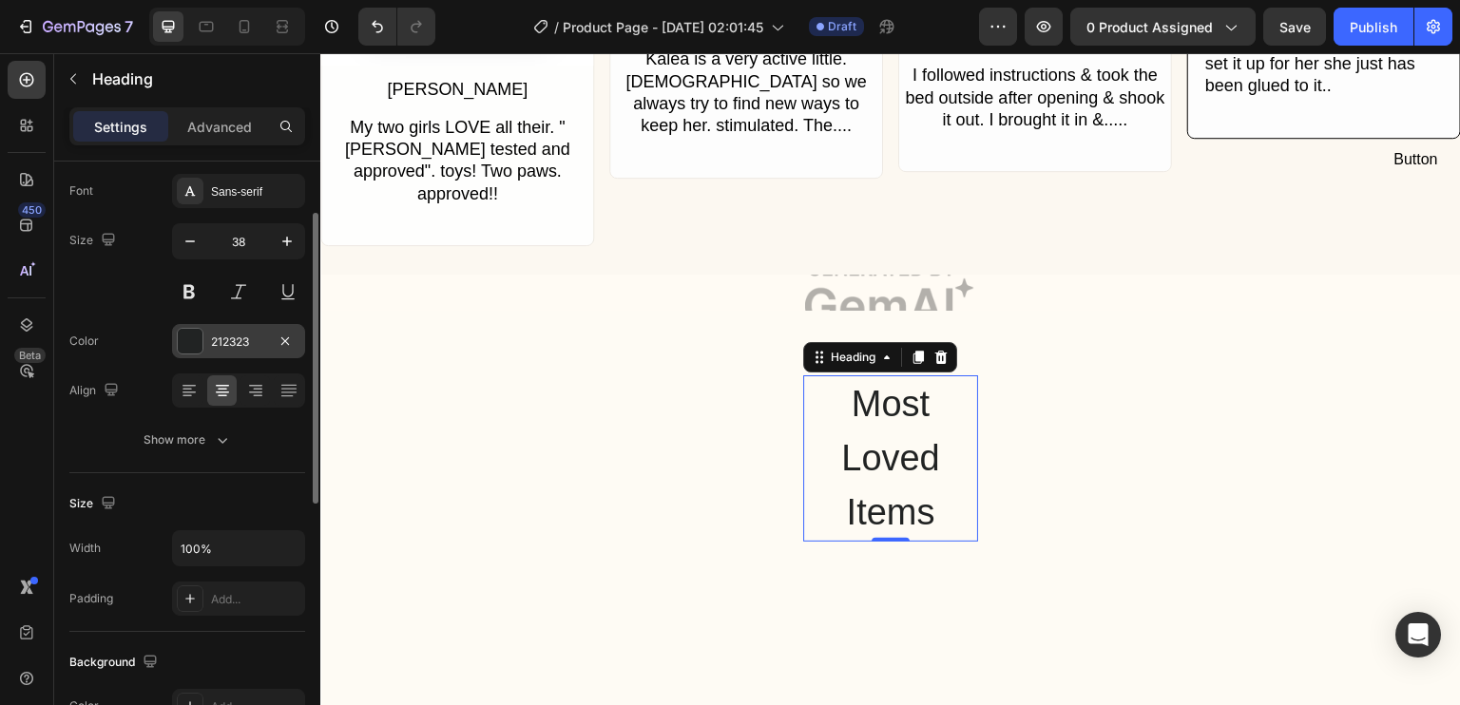
scroll to position [101, 0]
click at [269, 543] on input "100%" at bounding box center [238, 545] width 131 height 34
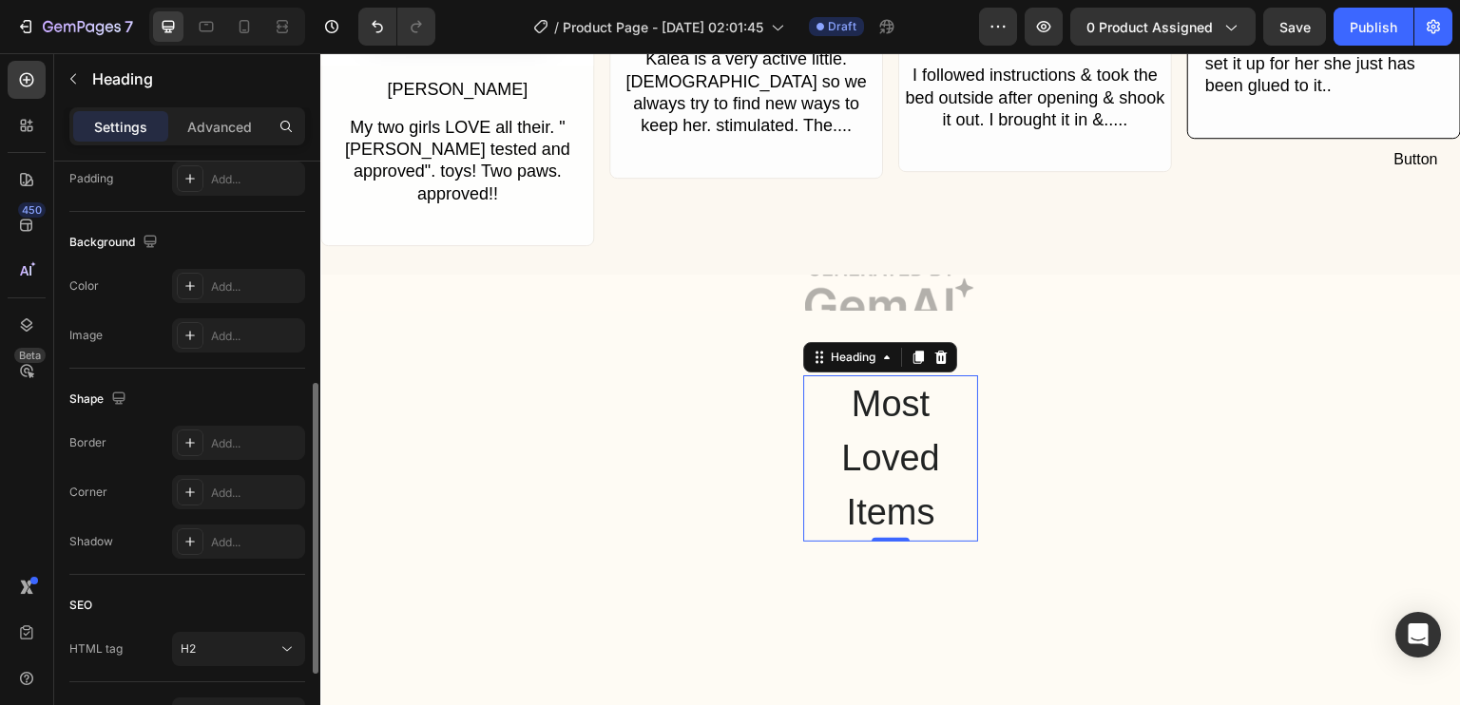
scroll to position [633, 0]
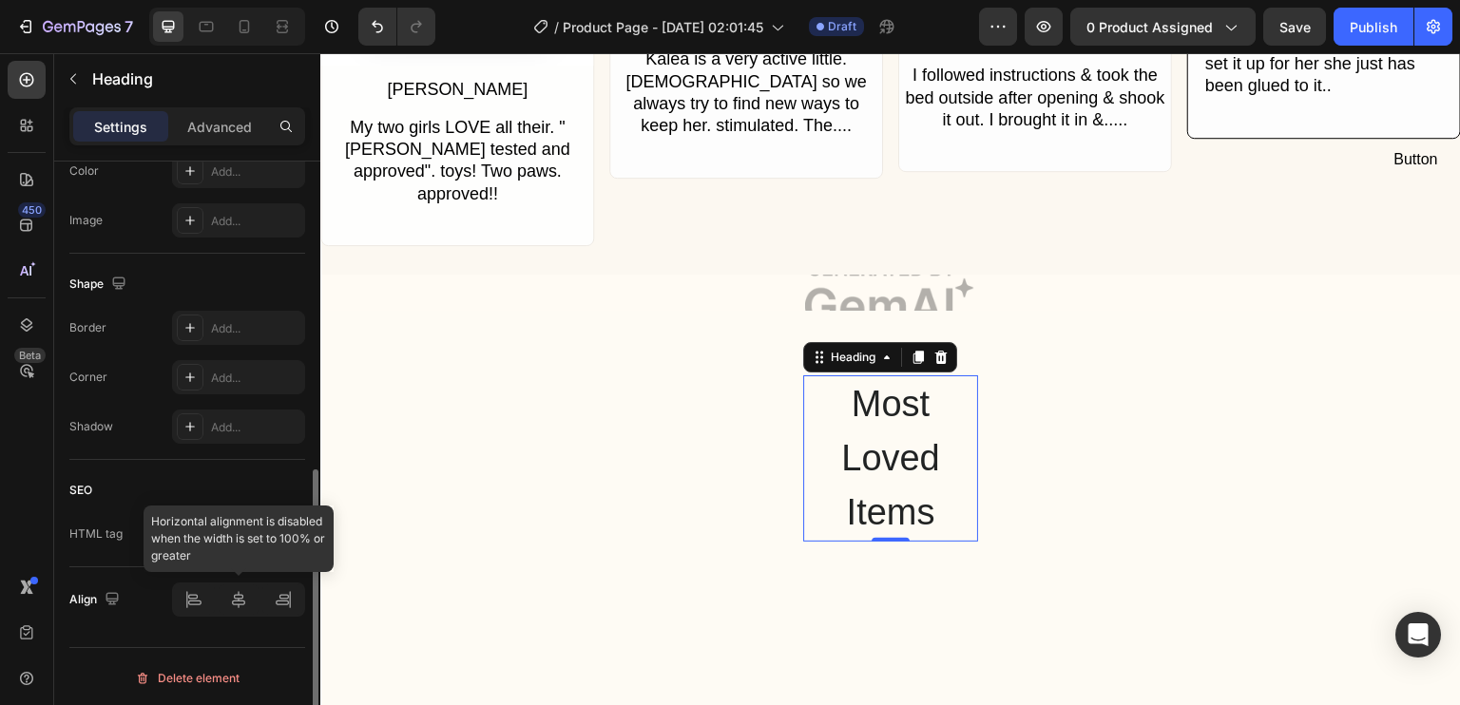
click at [239, 607] on div at bounding box center [238, 600] width 133 height 34
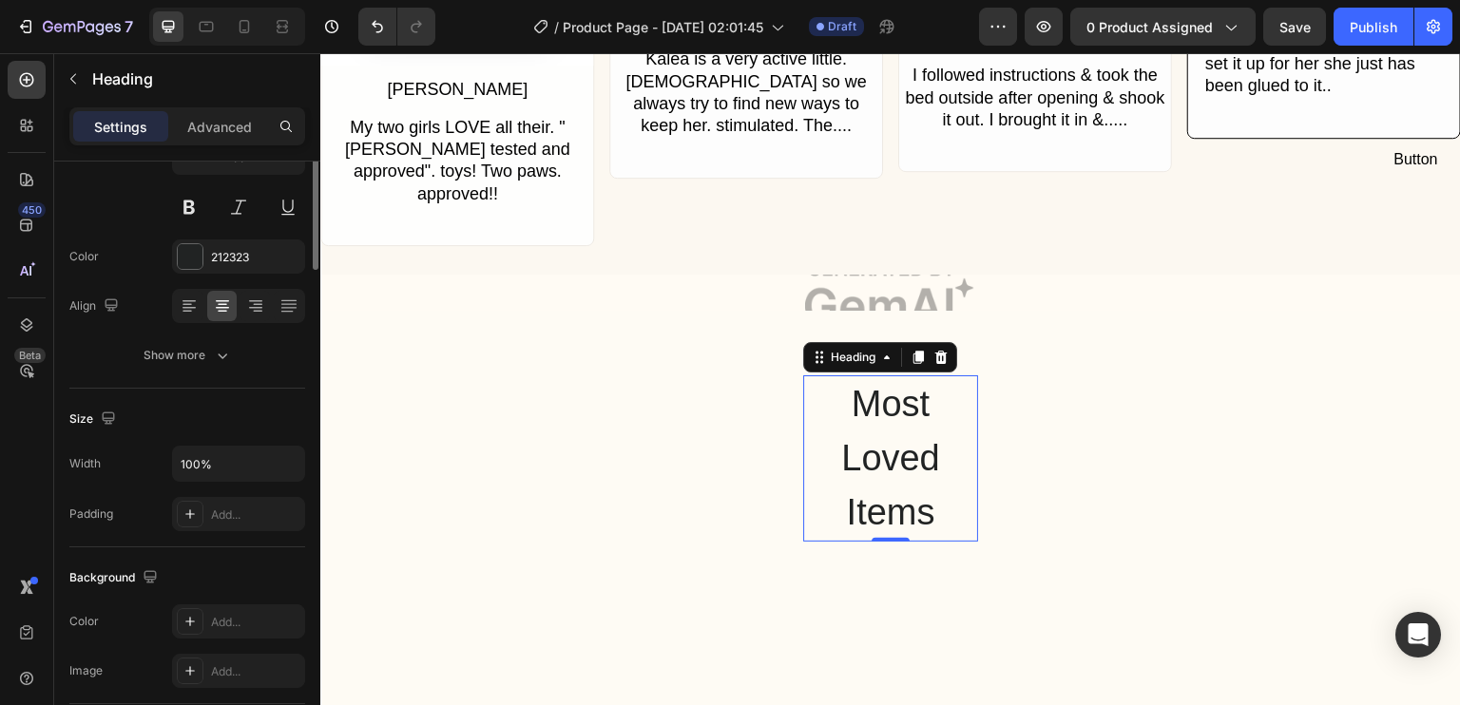
scroll to position [0, 0]
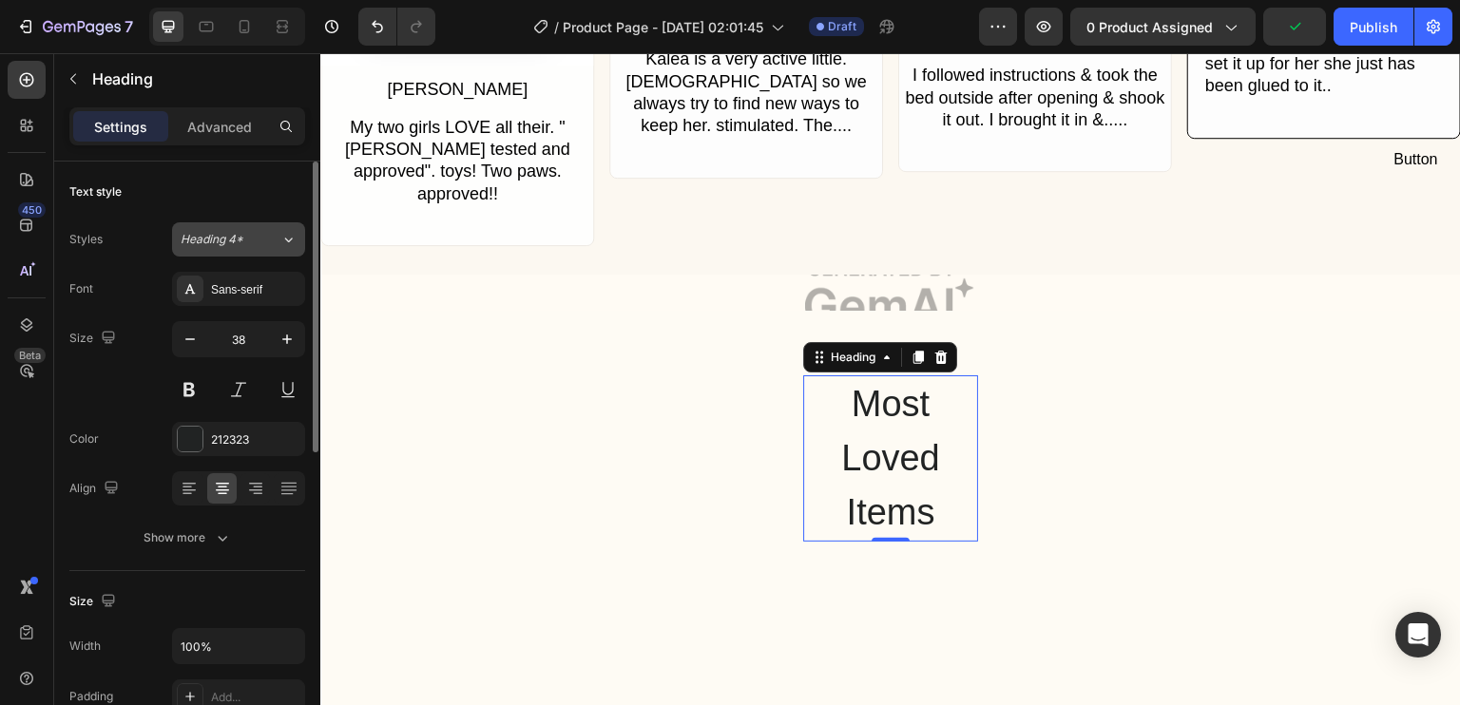
click at [274, 240] on div "Heading 4*" at bounding box center [231, 239] width 100 height 17
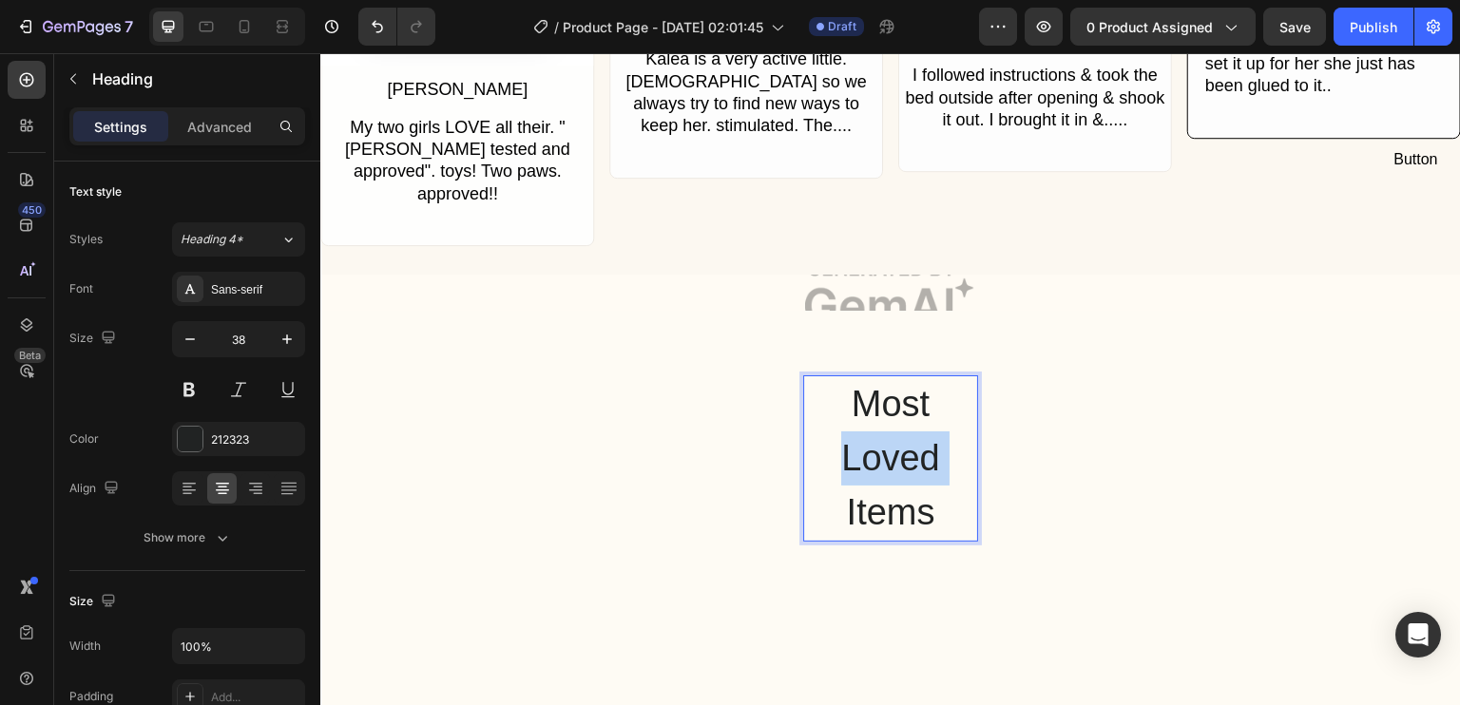
click at [907, 427] on p "Most Loved Items" at bounding box center [890, 458] width 171 height 163
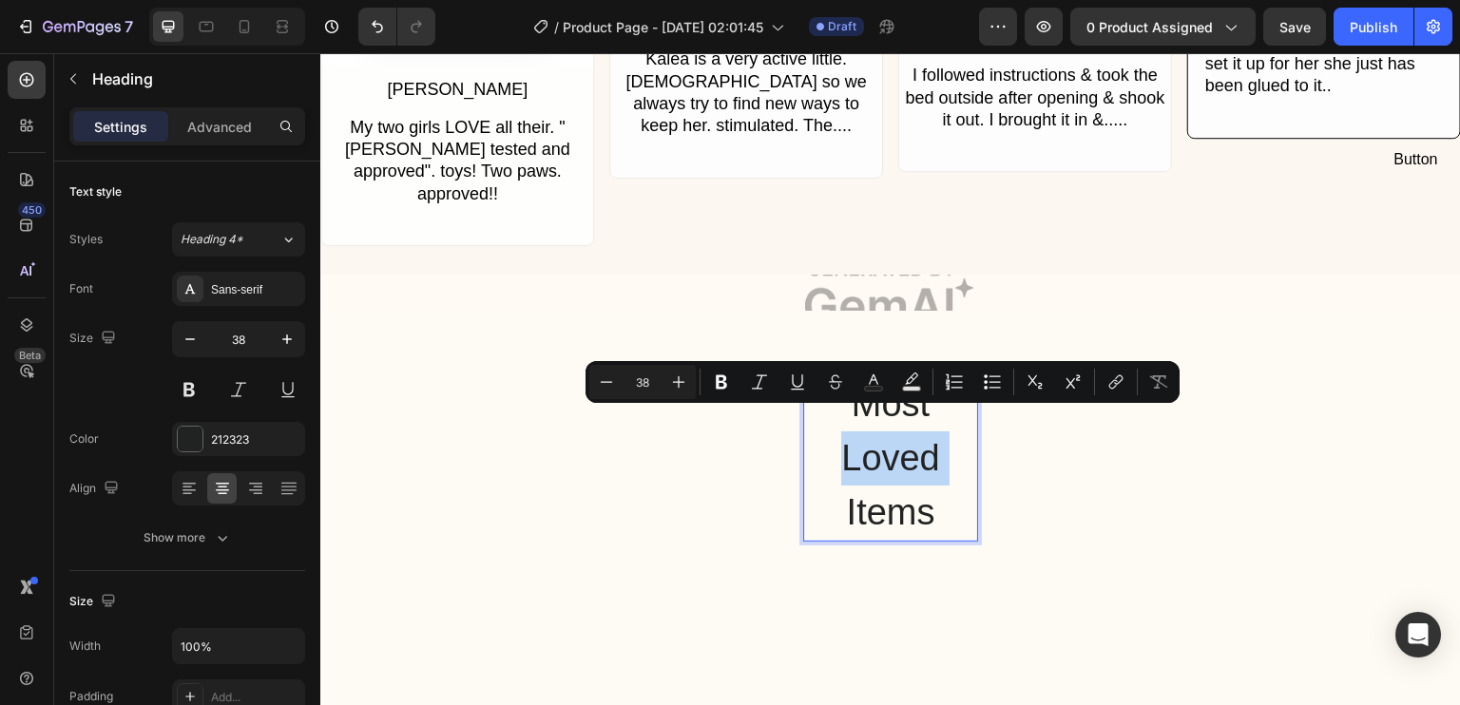
click at [891, 439] on p "Most Loved Items" at bounding box center [890, 458] width 171 height 163
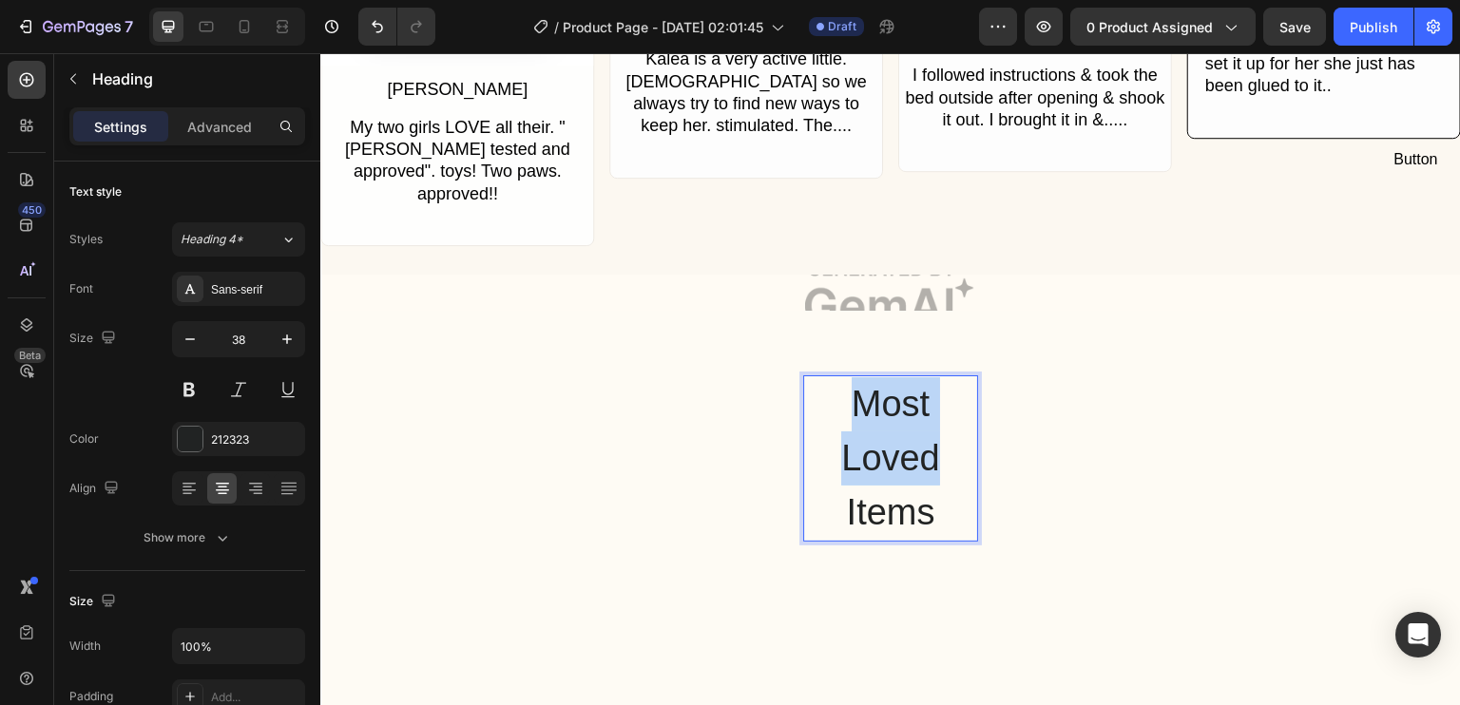
drag, startPoint x: 845, startPoint y: 385, endPoint x: 938, endPoint y: 445, distance: 110.7
click at [938, 445] on p "Most Loved Items" at bounding box center [890, 458] width 171 height 163
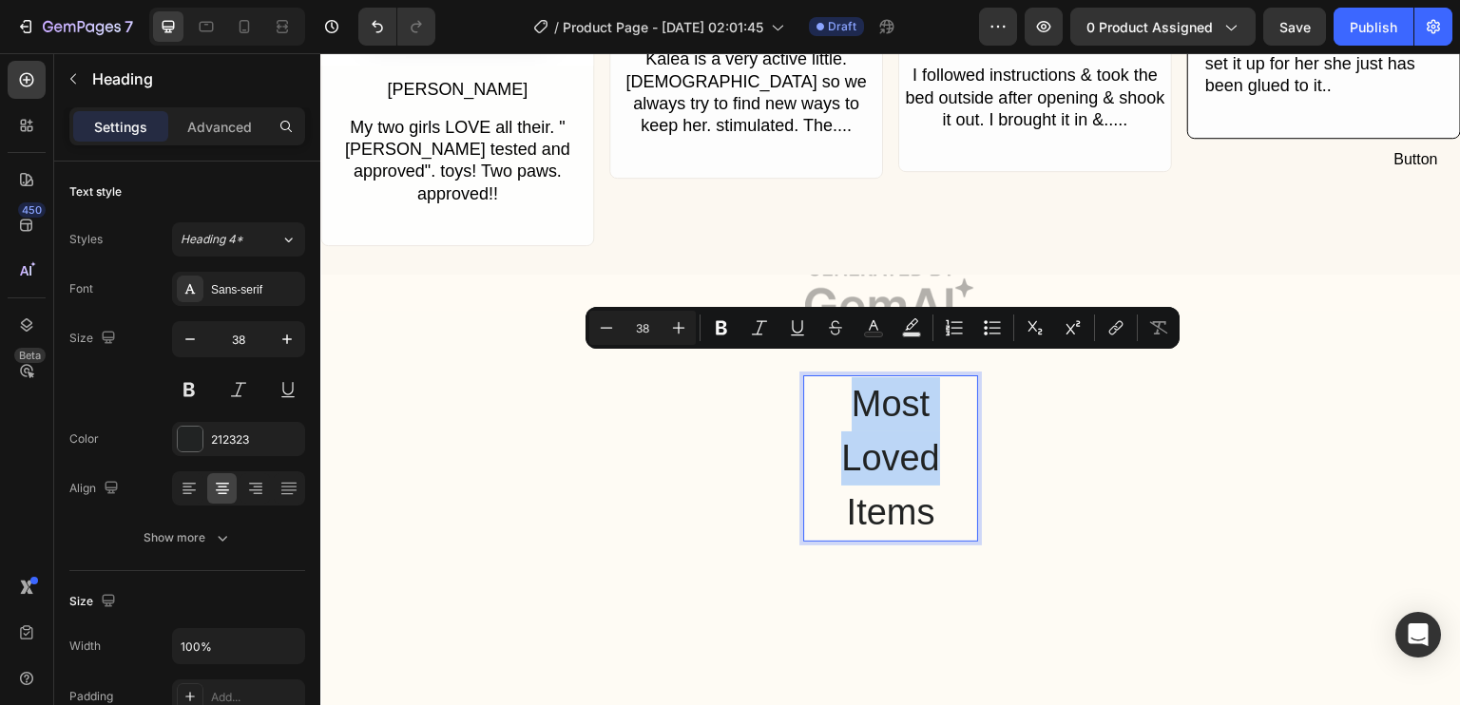
click at [938, 445] on p "Most Loved Items" at bounding box center [890, 458] width 171 height 163
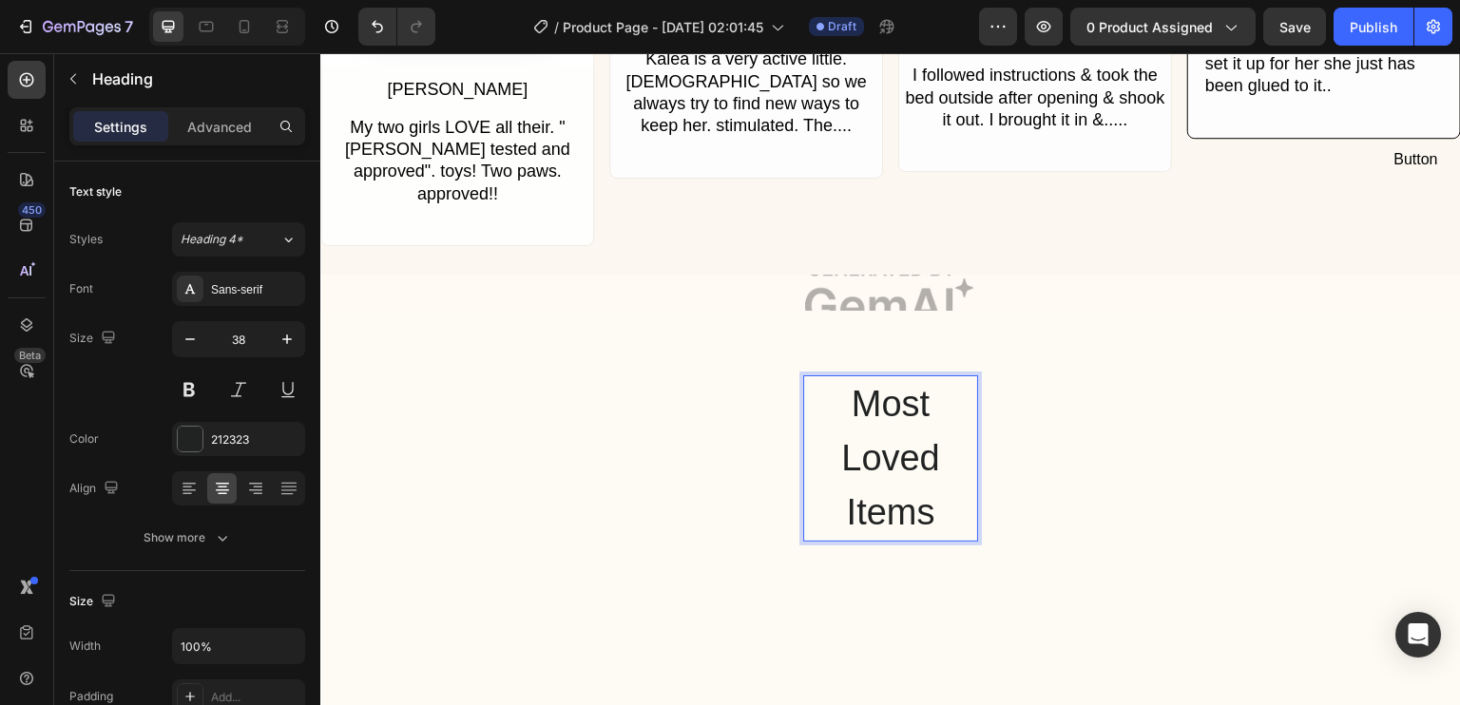
click at [938, 445] on p "Most Loved Items" at bounding box center [890, 458] width 171 height 163
click at [860, 426] on p "Most Loved Items" at bounding box center [890, 458] width 171 height 163
drag, startPoint x: 850, startPoint y: 373, endPoint x: 937, endPoint y: 407, distance: 93.9
click at [937, 407] on p "Most Loved Items" at bounding box center [890, 458] width 171 height 163
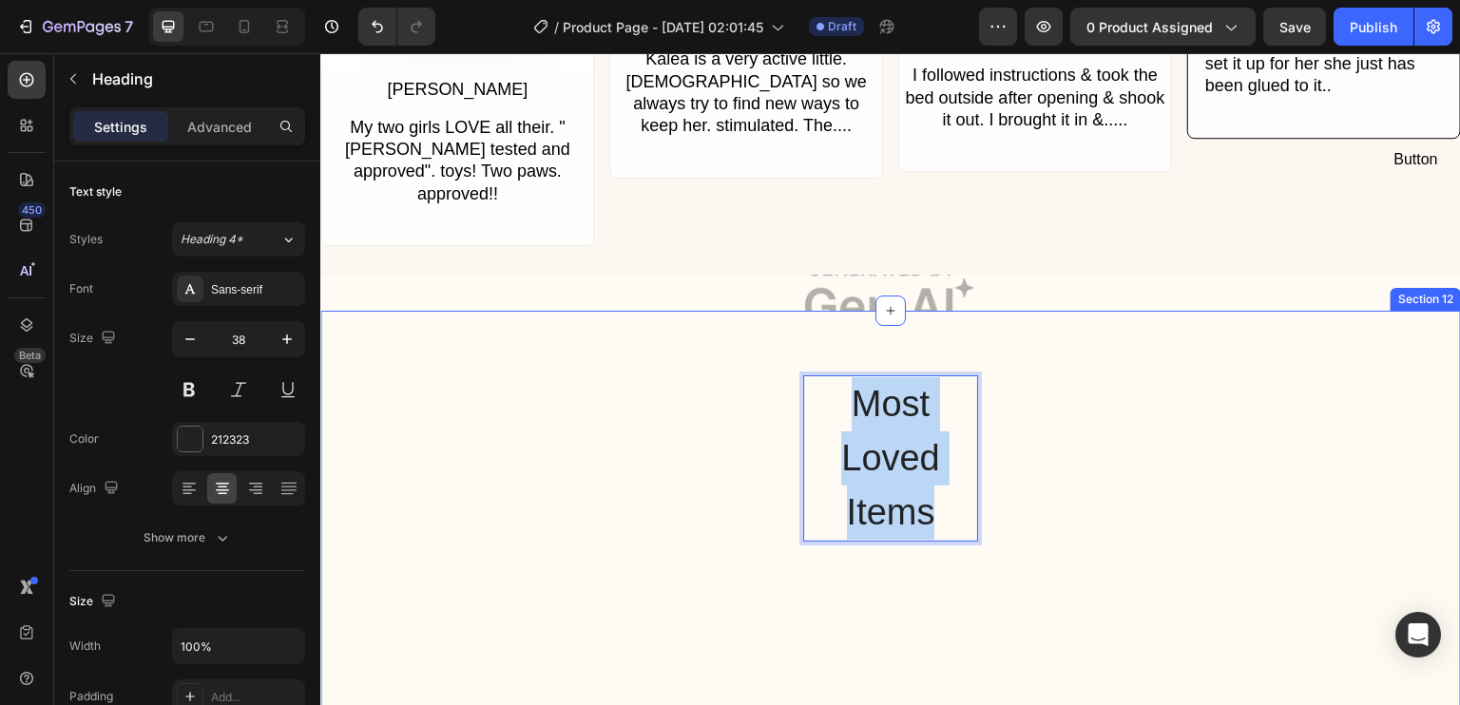
drag, startPoint x: 847, startPoint y: 378, endPoint x: 1070, endPoint y: 493, distance: 251.2
click at [1070, 493] on div "Most Loved Items Heading 0 Row" at bounding box center [890, 458] width 1141 height 166
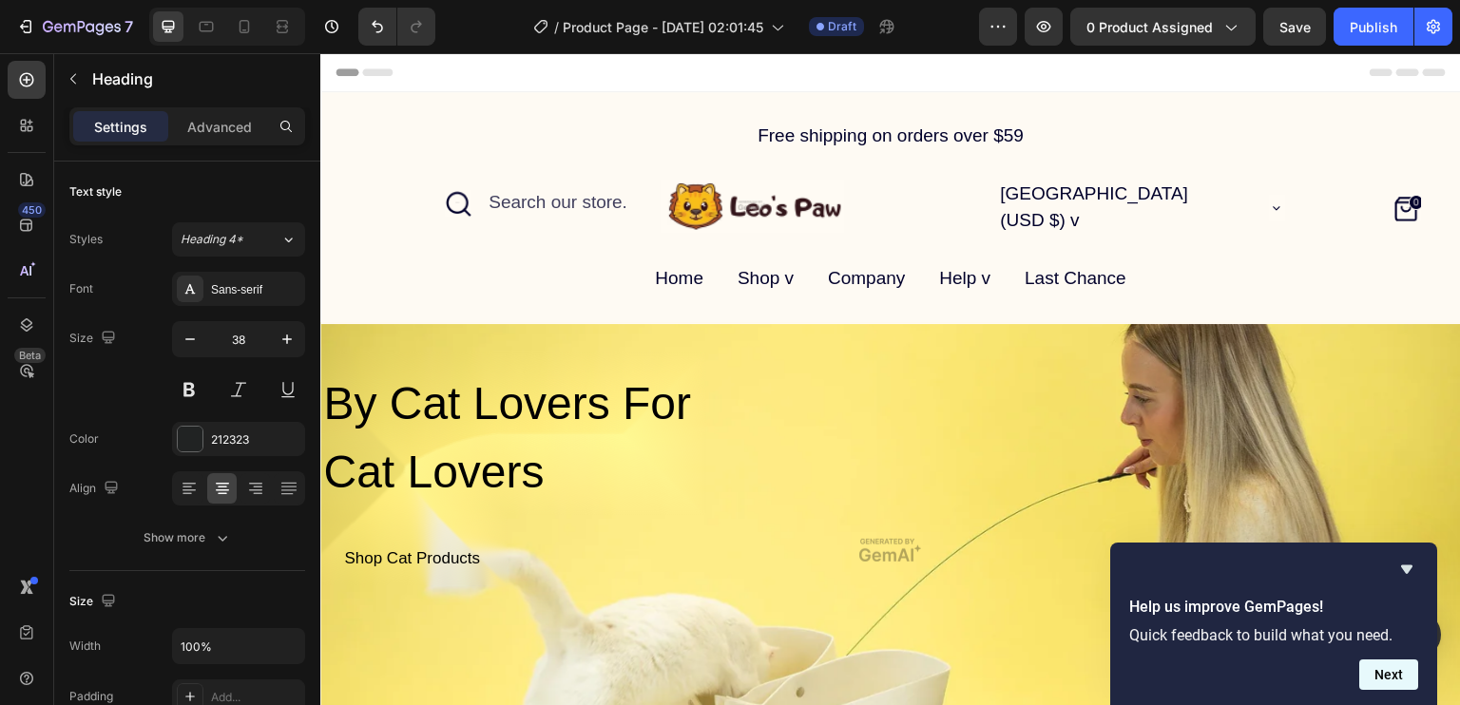
click at [1412, 676] on button "Next" at bounding box center [1388, 675] width 59 height 30
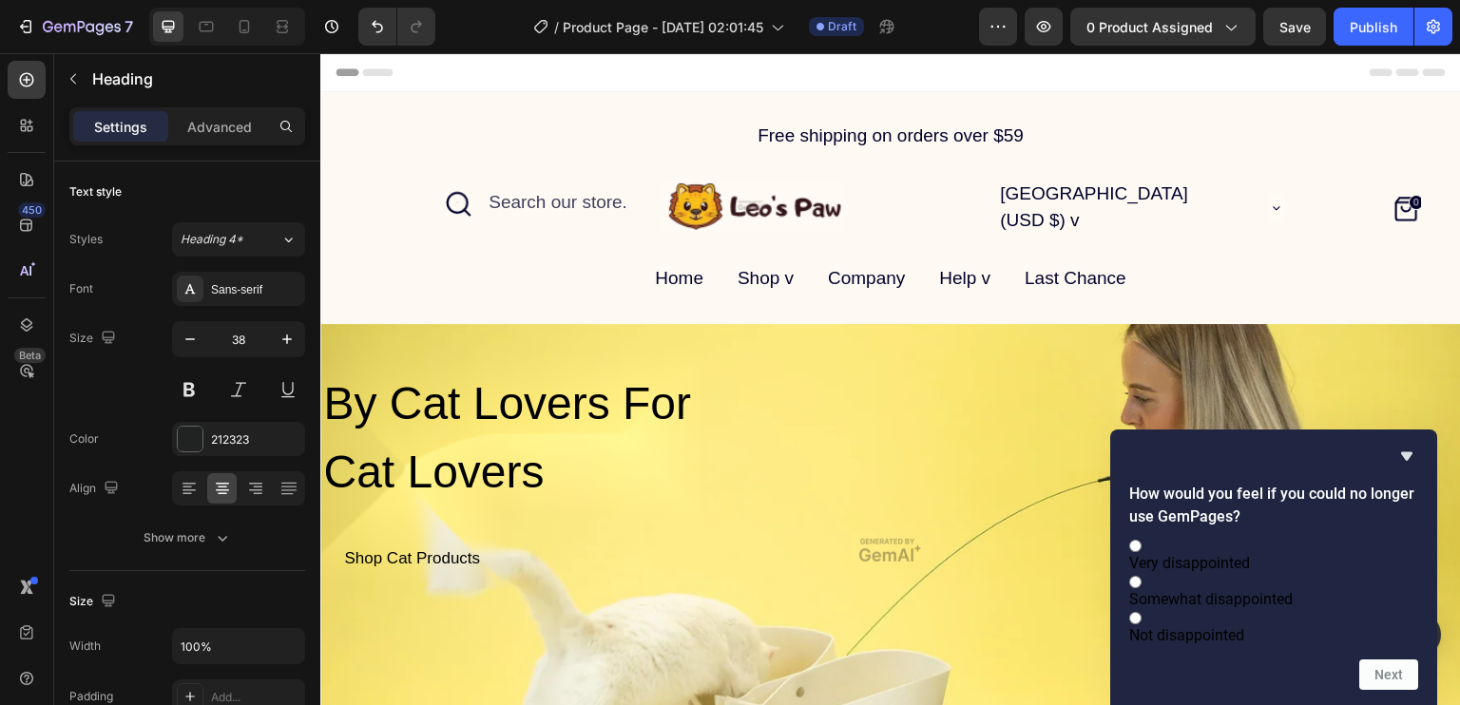
click at [1293, 590] on span "Somewhat disappointed" at bounding box center [1210, 599] width 163 height 18
click at [1142, 576] on input "Somewhat disappointed" at bounding box center [1135, 582] width 12 height 12
radio input "true"
click at [1300, 536] on label "Very disappointed" at bounding box center [1273, 554] width 289 height 36
click at [1142, 540] on input "Very disappointed" at bounding box center [1135, 546] width 12 height 12
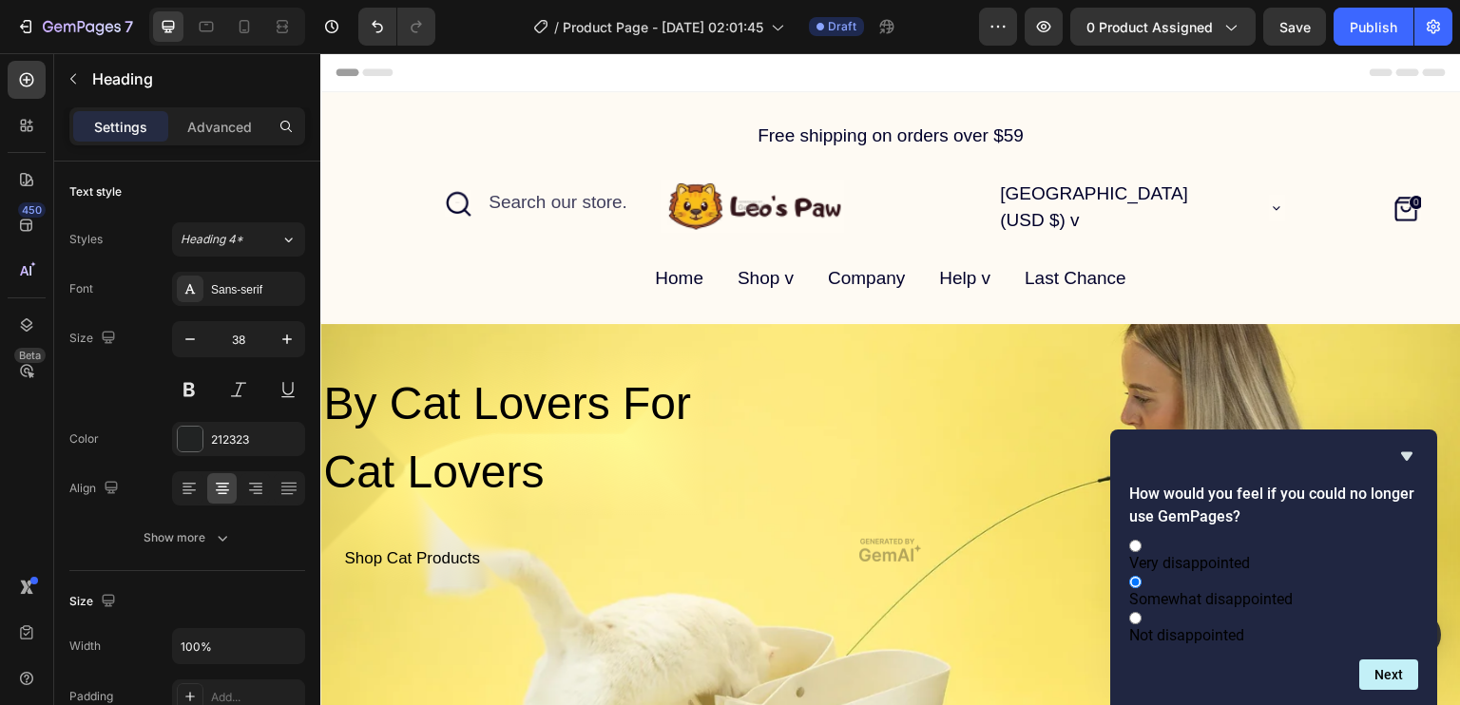
radio input "true"
radio input "false"
click at [1317, 623] on label "Not disappointed" at bounding box center [1273, 626] width 289 height 36
click at [1142, 623] on input "Not disappointed" at bounding box center [1135, 618] width 12 height 12
radio input "true"
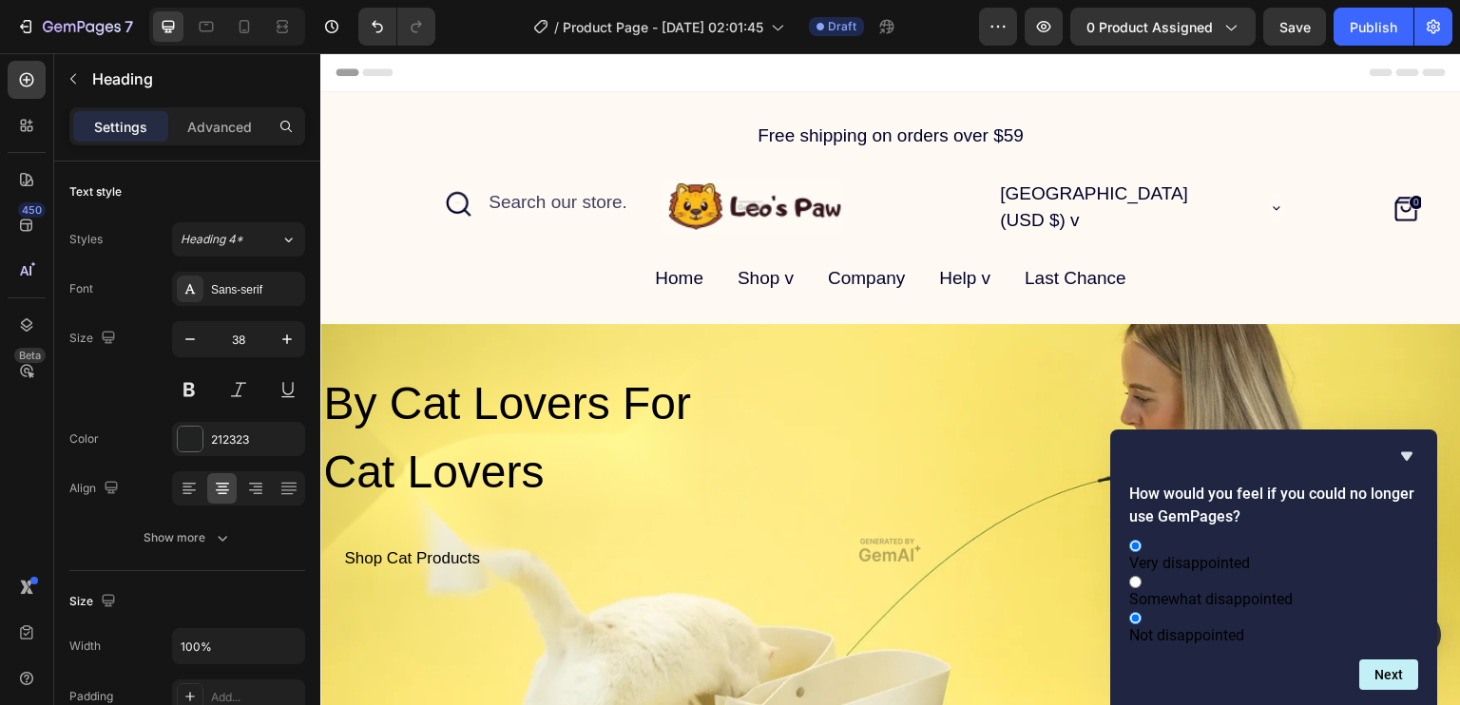
radio input "false"
click at [1393, 673] on button "Next" at bounding box center [1388, 675] width 59 height 30
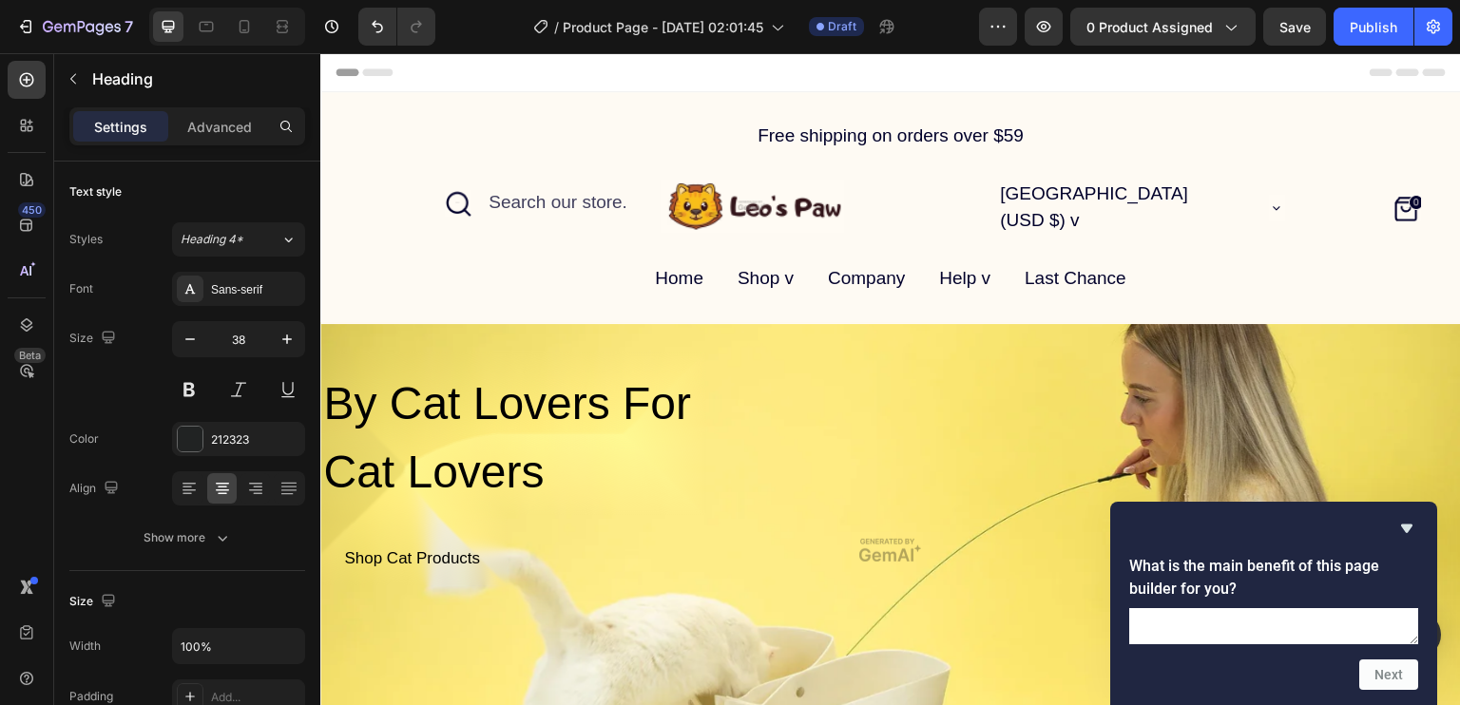
click at [1406, 696] on div "What is the main benefit of this page builder for you? Next" at bounding box center [1273, 603] width 327 height 203
click at [1406, 517] on icon "Hide survey" at bounding box center [1406, 528] width 23 height 23
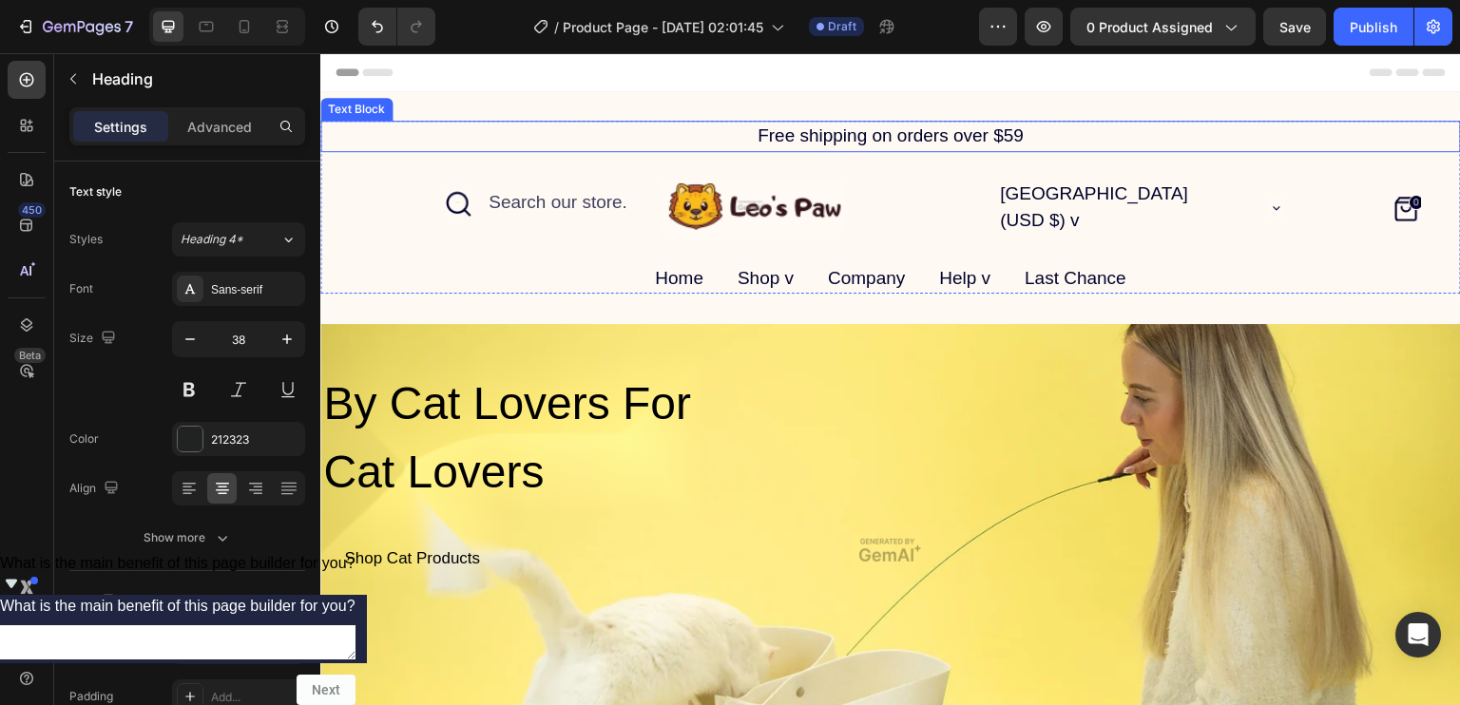
click at [627, 144] on div "Free shipping on orders over $59" at bounding box center [890, 136] width 1141 height 31
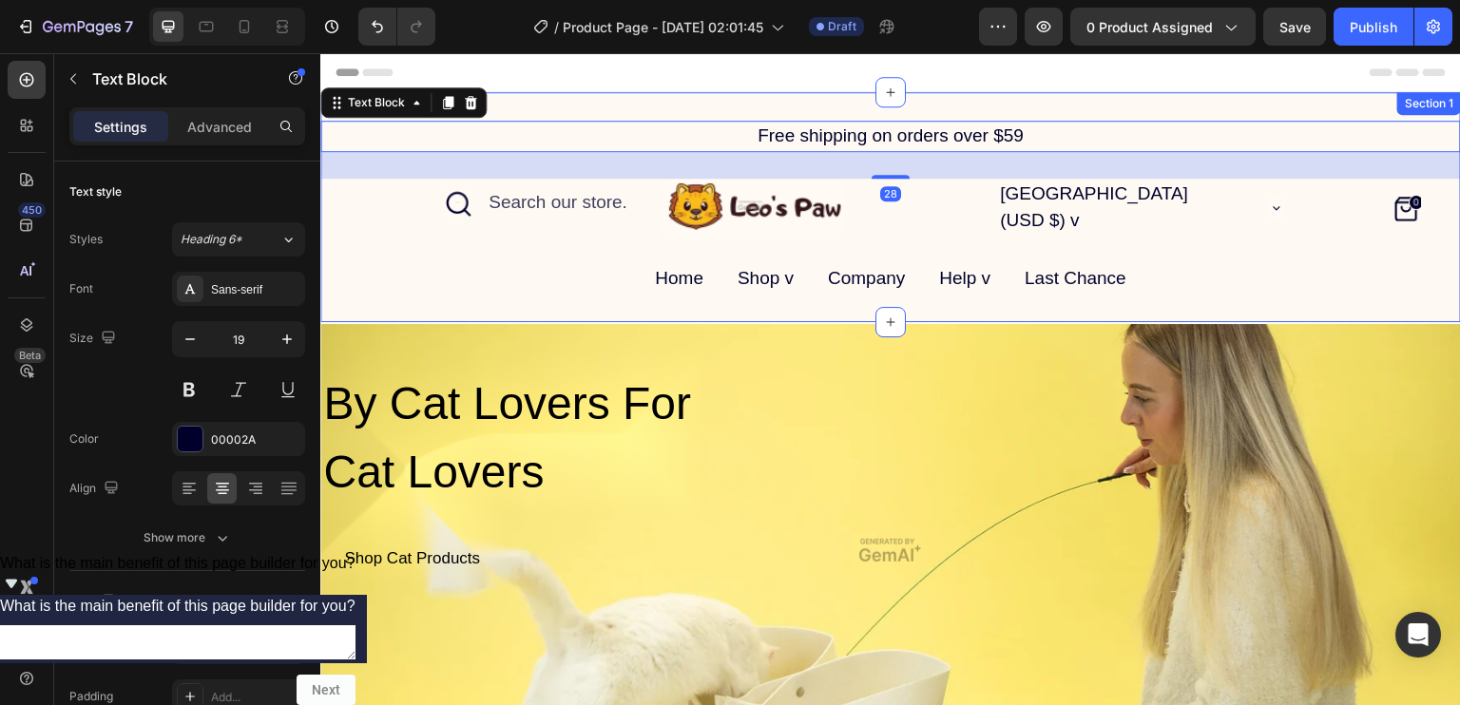
click at [646, 113] on div "Free shipping on orders over $59 Text Block 28 Icon Search our store. Text Bloc…" at bounding box center [890, 207] width 1141 height 230
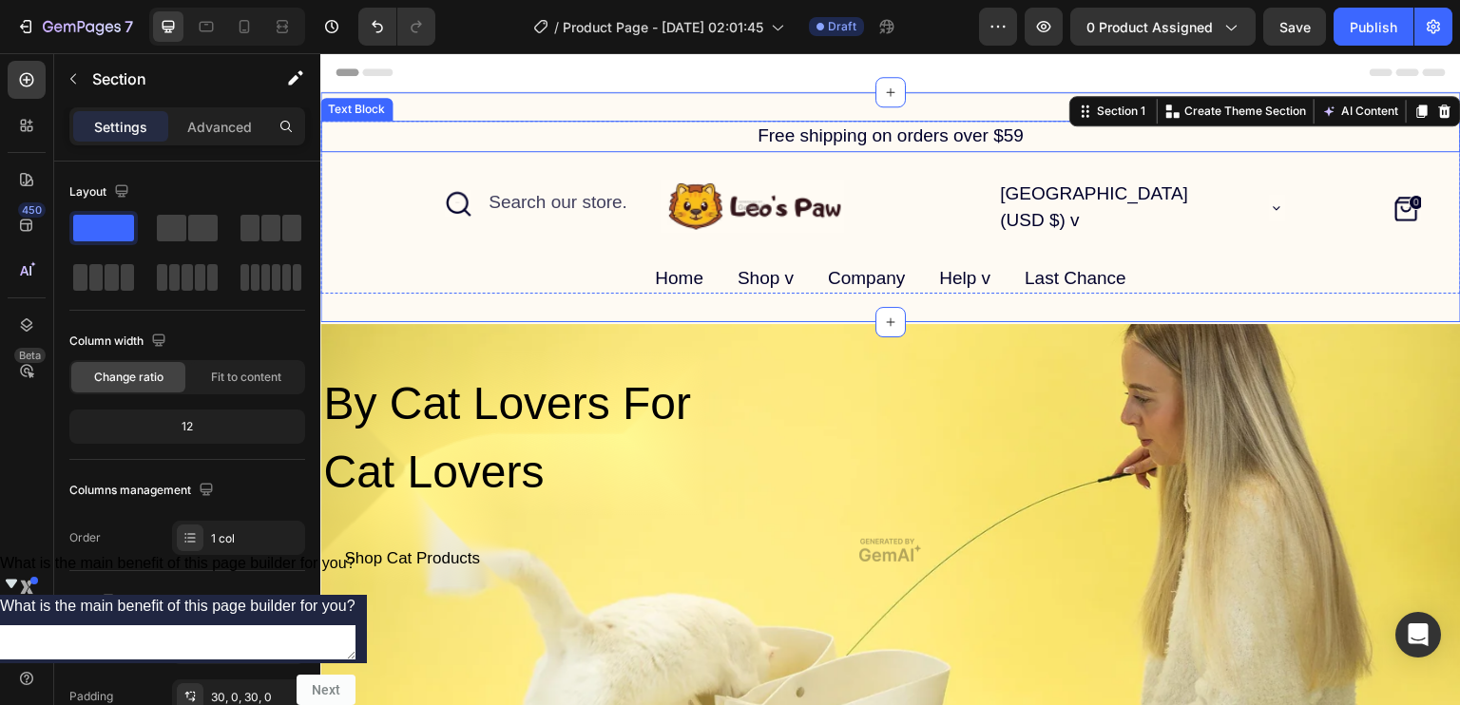
click at [649, 121] on div "Free shipping on orders over $59" at bounding box center [890, 136] width 1141 height 31
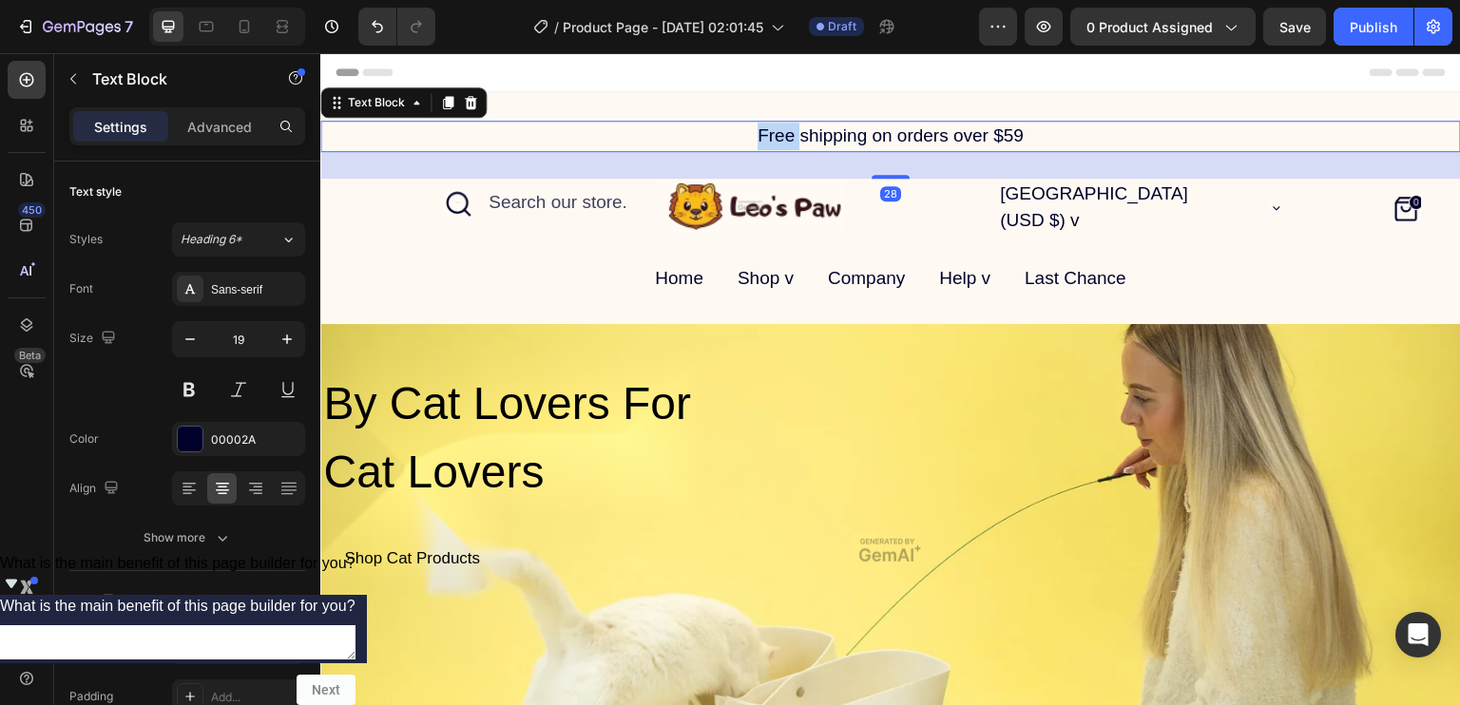
click at [649, 121] on div "Free shipping on orders over $59" at bounding box center [890, 136] width 1141 height 31
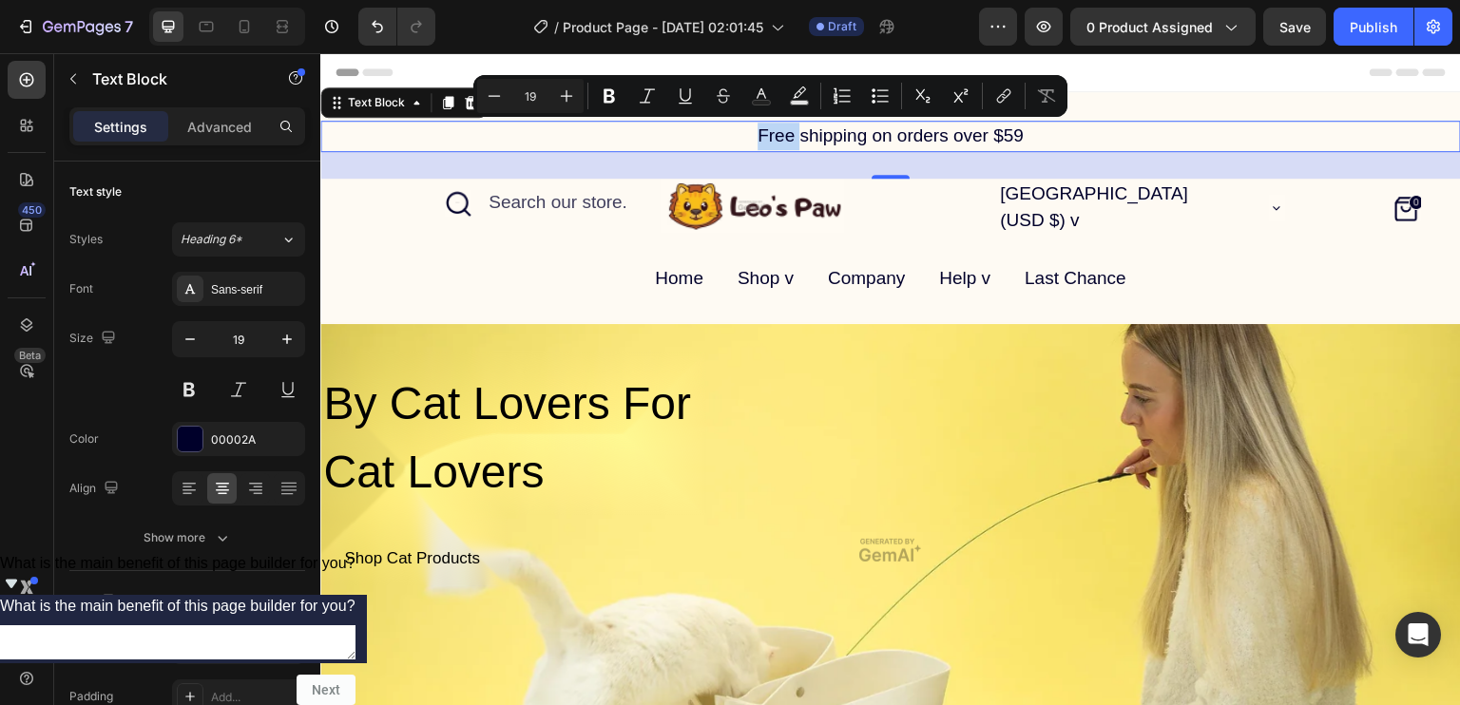
click at [619, 121] on div "Free shipping on orders over $59" at bounding box center [890, 136] width 1141 height 31
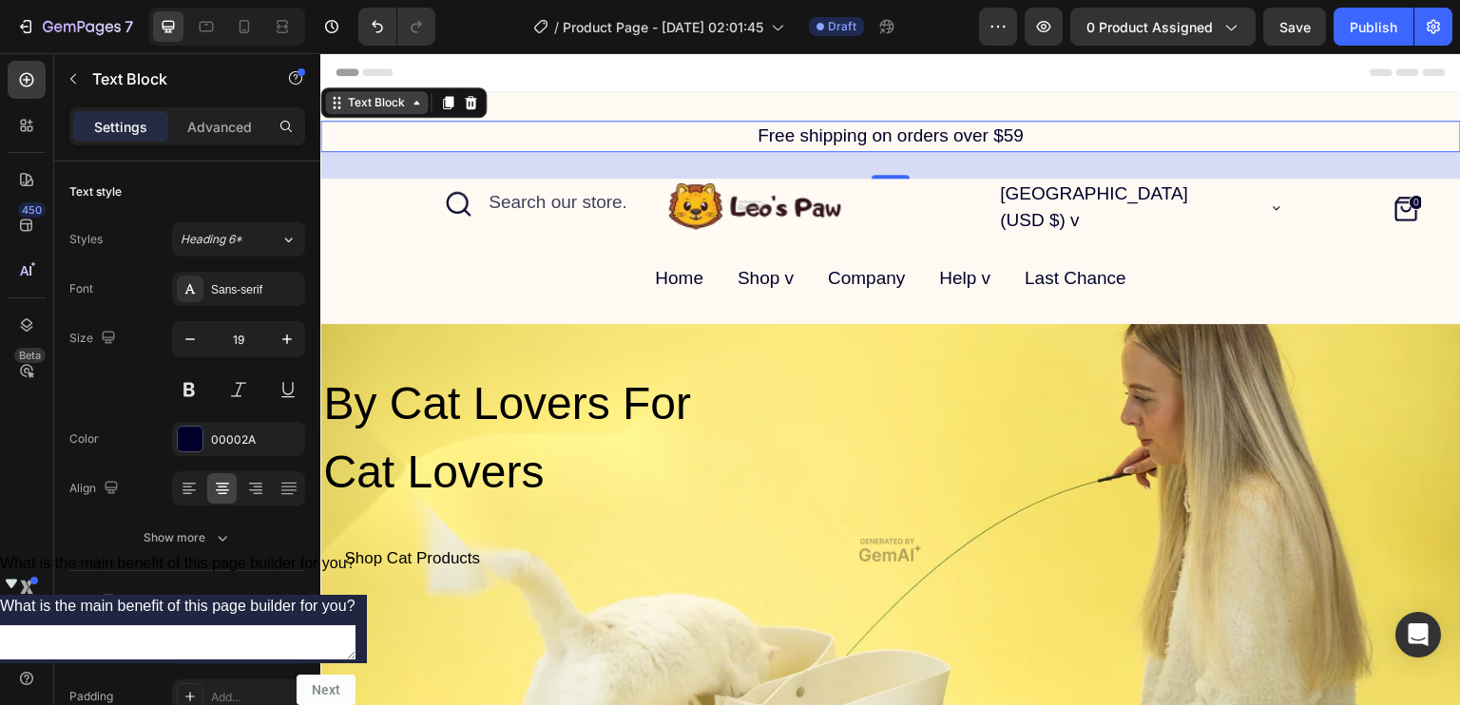
click at [424, 98] on icon at bounding box center [416, 102] width 15 height 15
click at [424, 106] on icon at bounding box center [416, 102] width 15 height 15
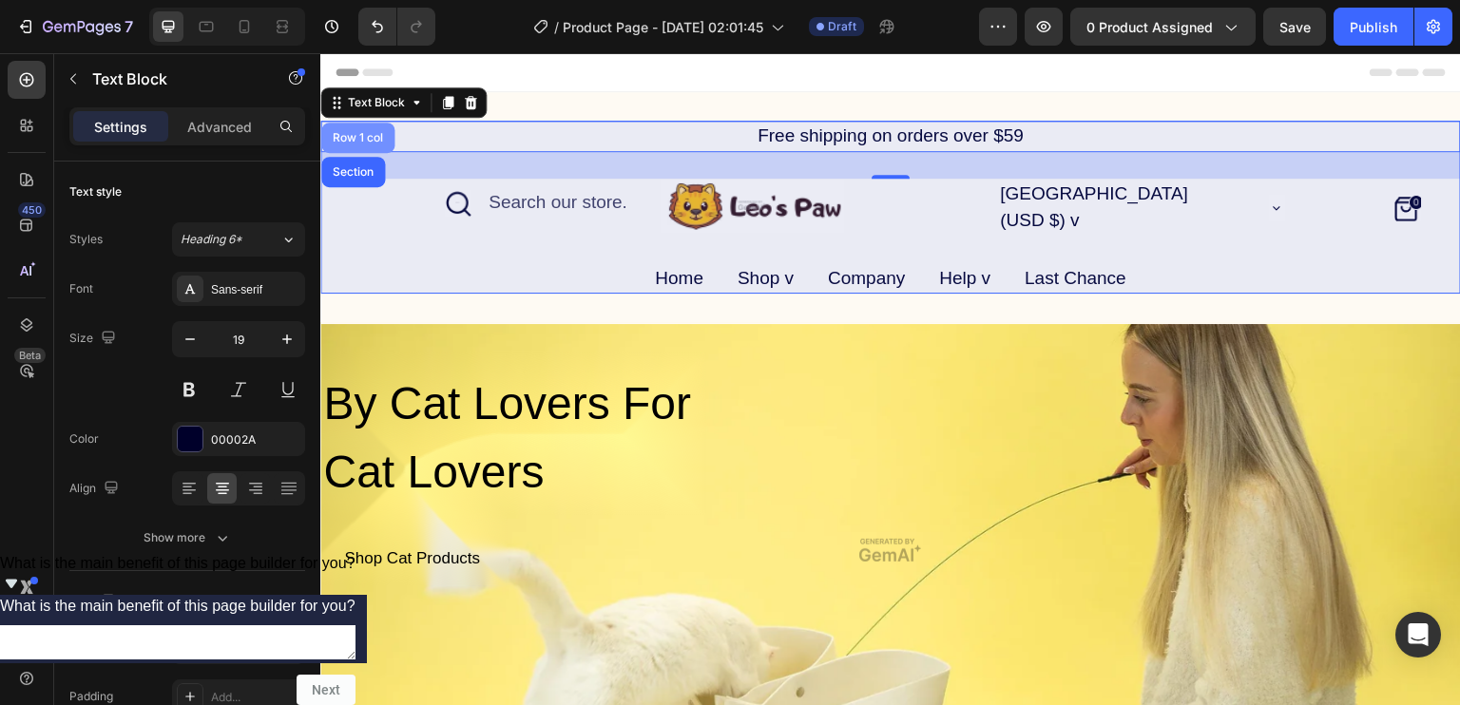
click at [387, 135] on div "Row 1 col" at bounding box center [358, 137] width 58 height 11
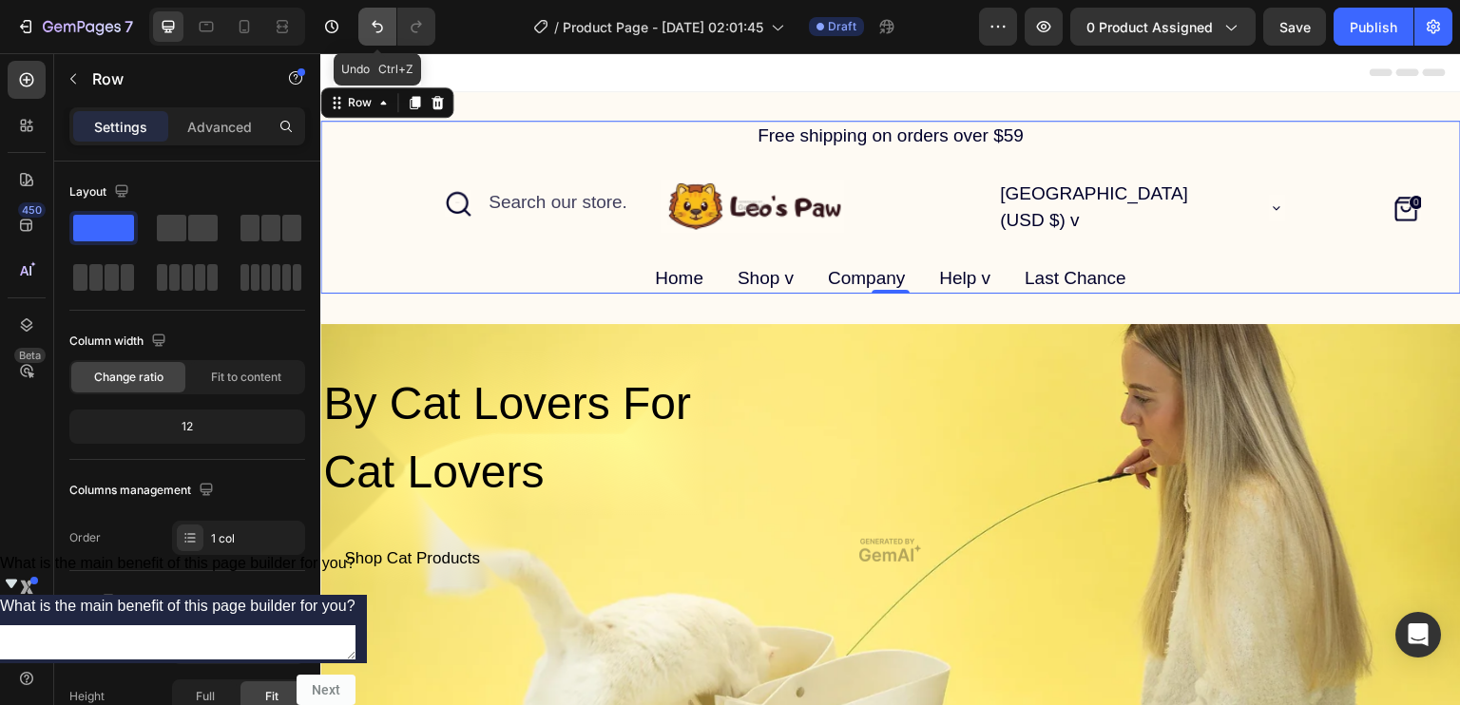
click at [376, 26] on icon "Undo/Redo" at bounding box center [377, 26] width 19 height 19
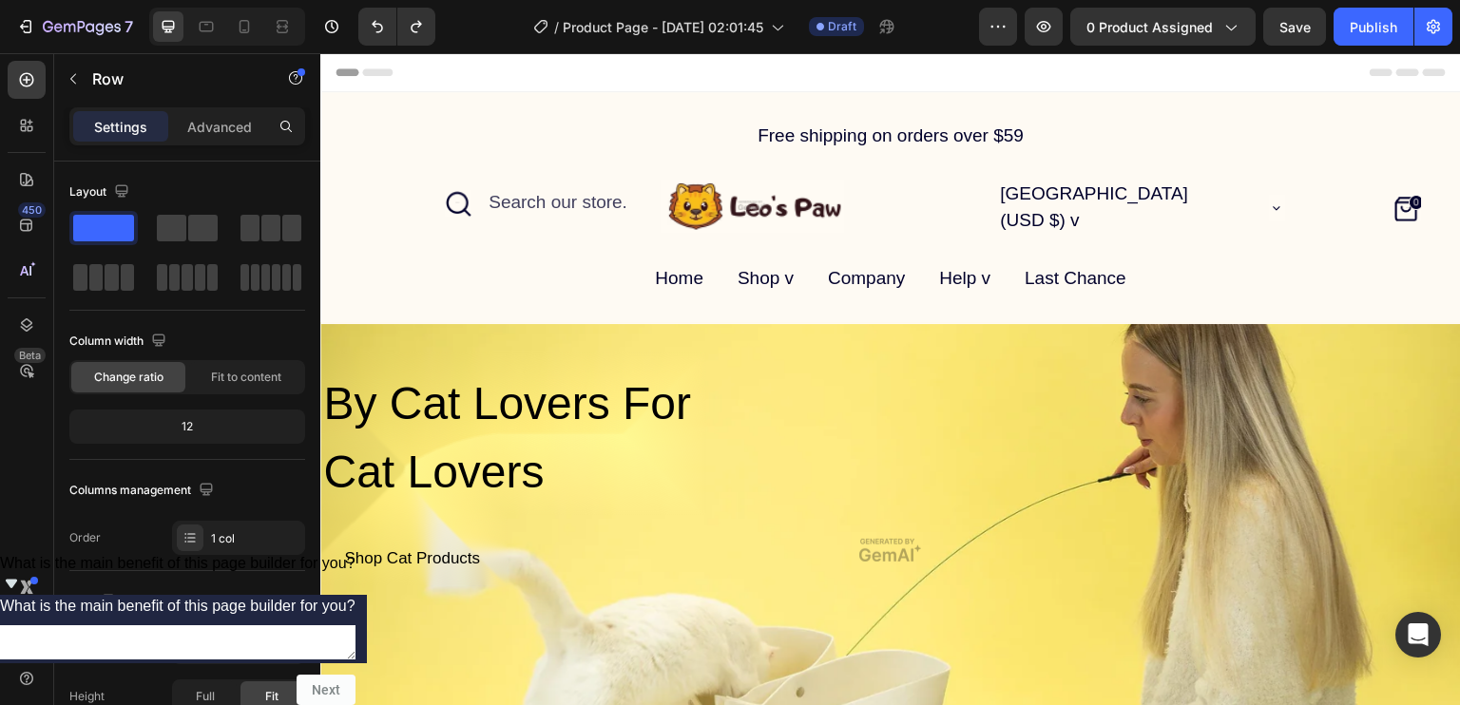
click at [831, 156] on div "Free shipping on orders over $59 Text Block Icon Search our store. Text Block A…" at bounding box center [890, 207] width 1141 height 173
click at [825, 136] on div "Free shipping on orders over $59" at bounding box center [890, 136] width 1141 height 31
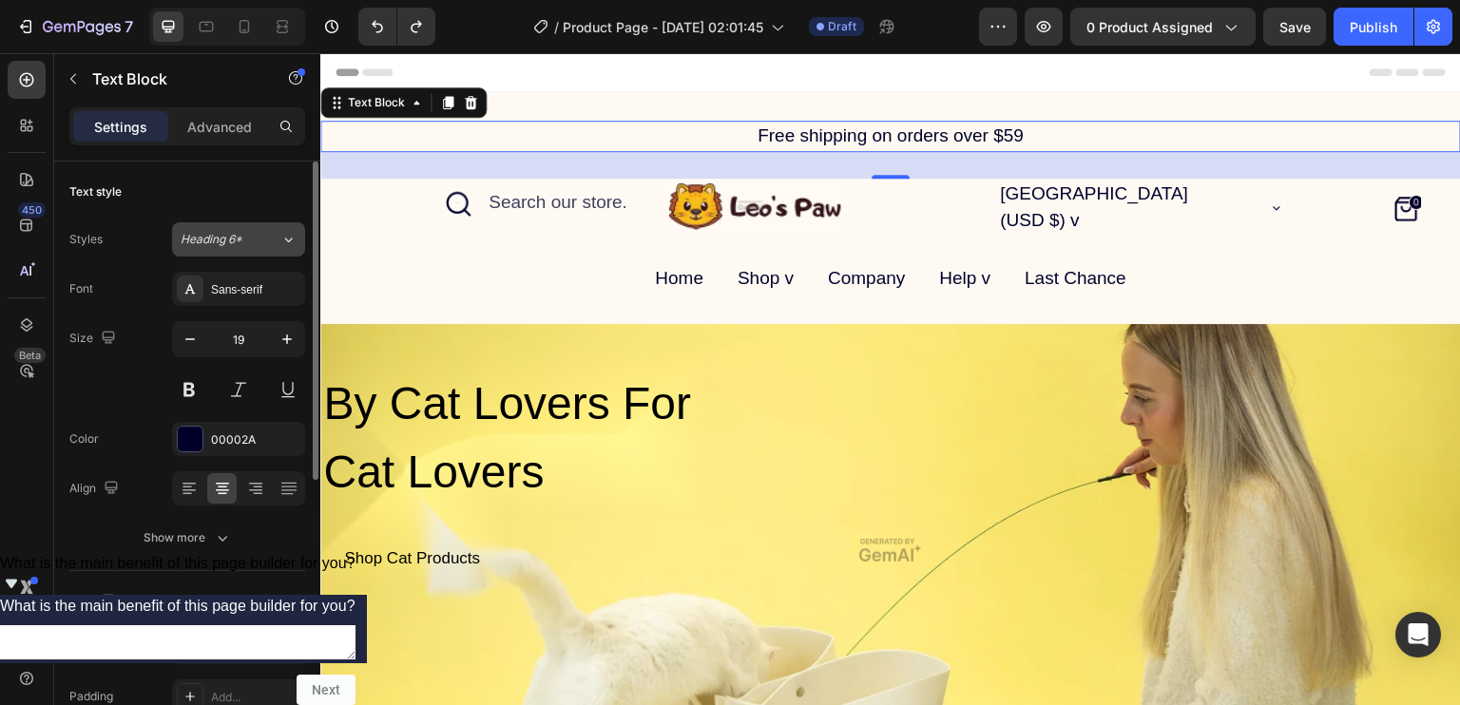
click at [282, 237] on icon at bounding box center [288, 239] width 16 height 19
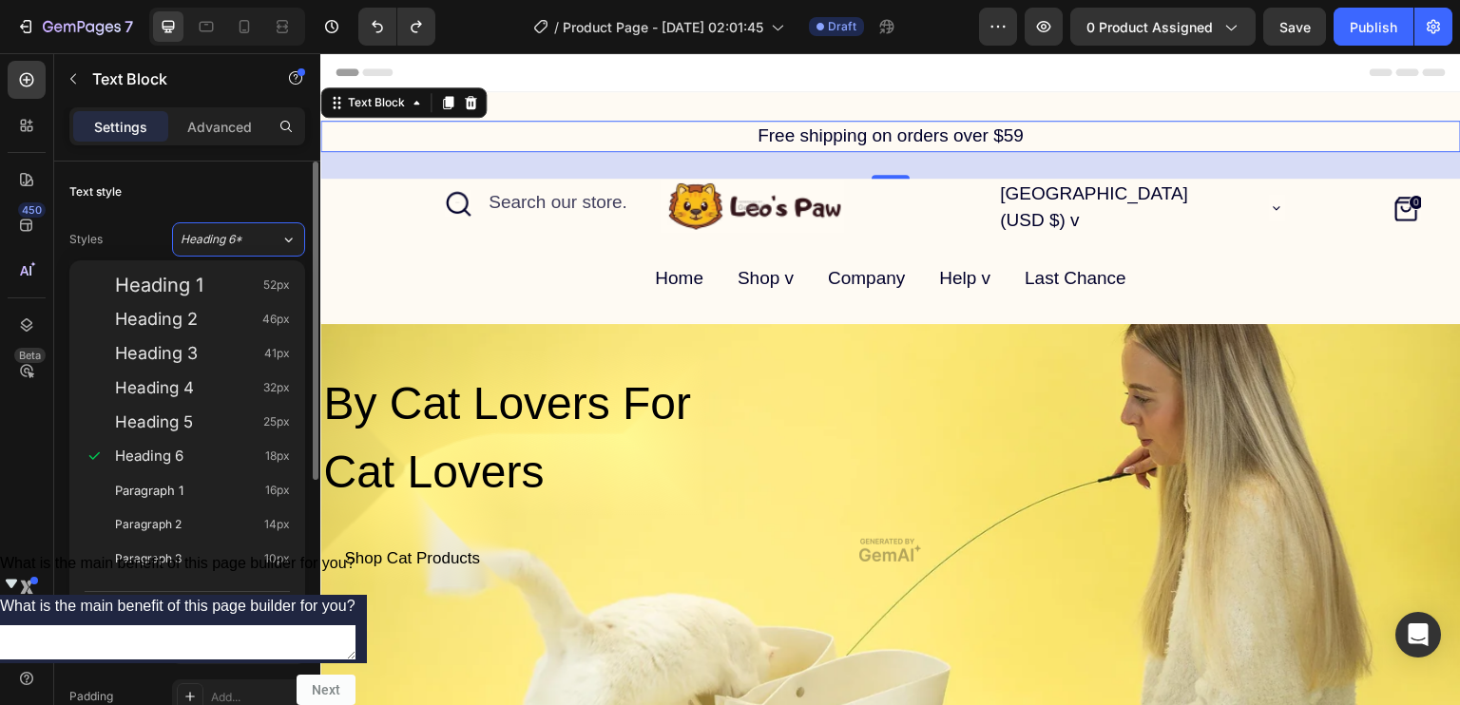
click at [260, 197] on div "Text style" at bounding box center [187, 192] width 236 height 30
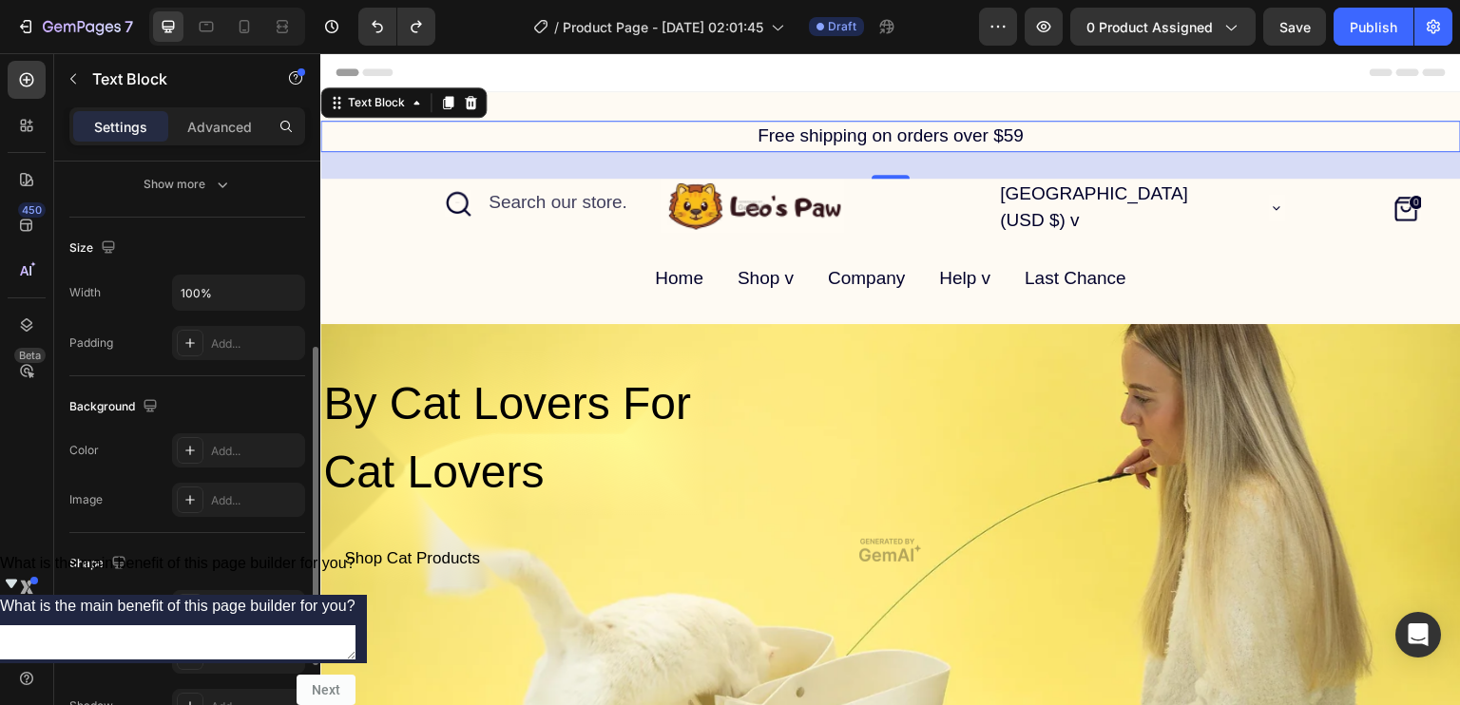
scroll to position [355, 0]
click at [1045, 29] on icon "button" at bounding box center [1043, 26] width 19 height 19
click at [1000, 29] on icon "button" at bounding box center [998, 26] width 19 height 19
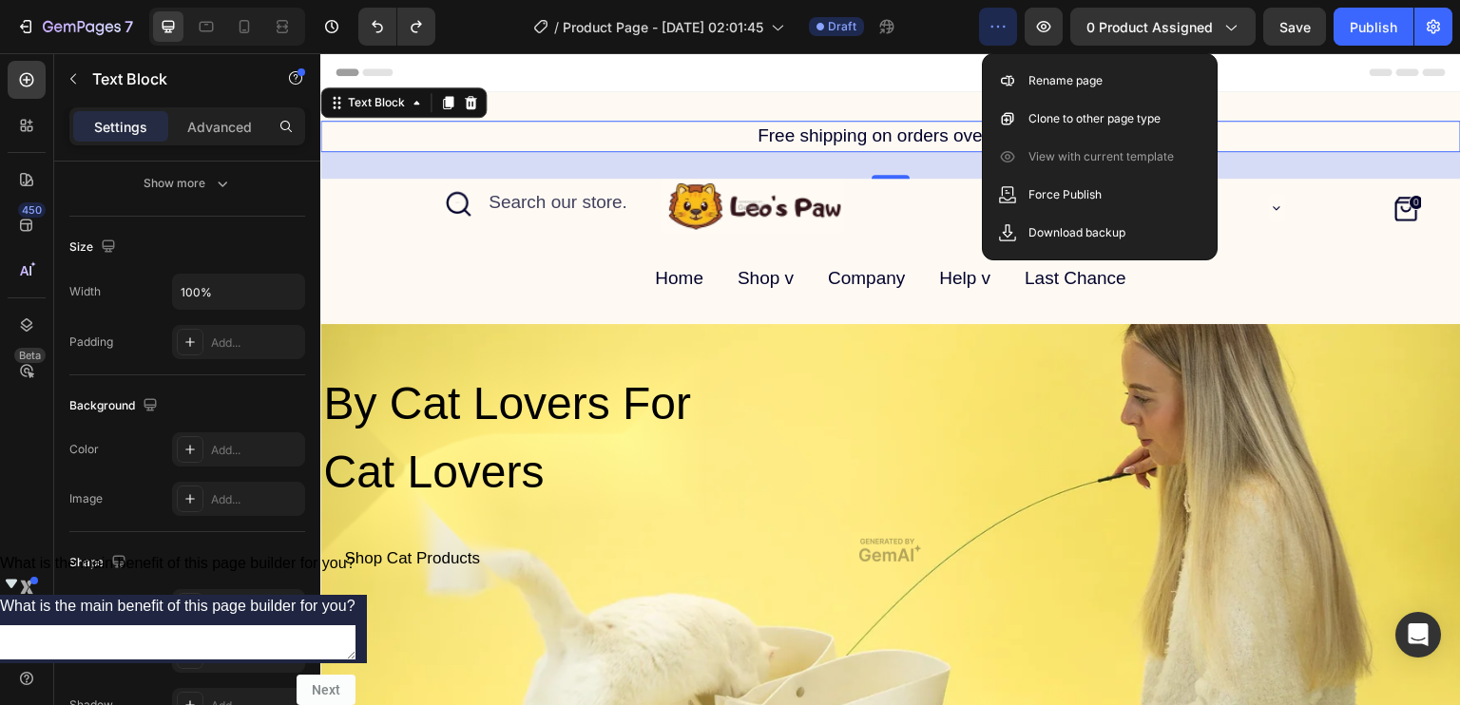
click at [1000, 29] on icon "button" at bounding box center [998, 26] width 19 height 19
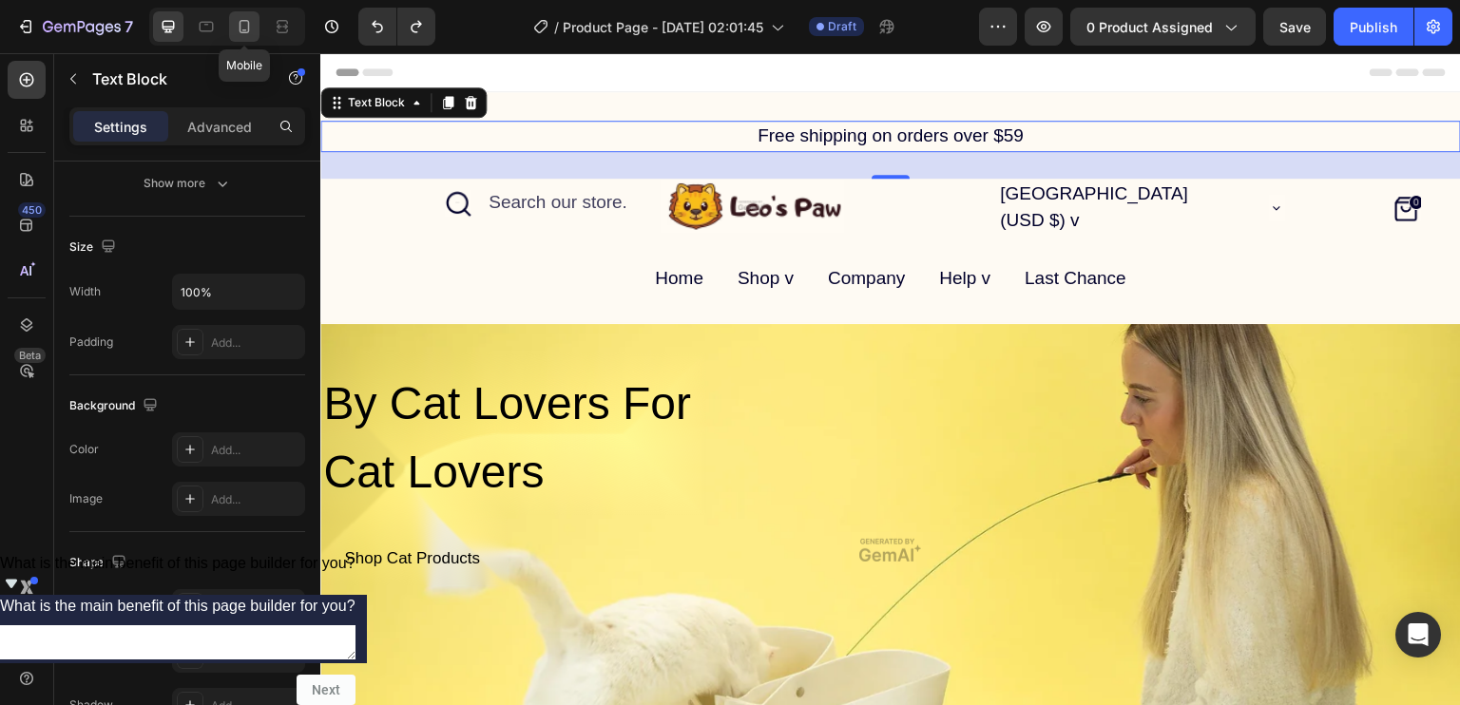
click at [246, 25] on icon at bounding box center [244, 26] width 19 height 19
type input "16"
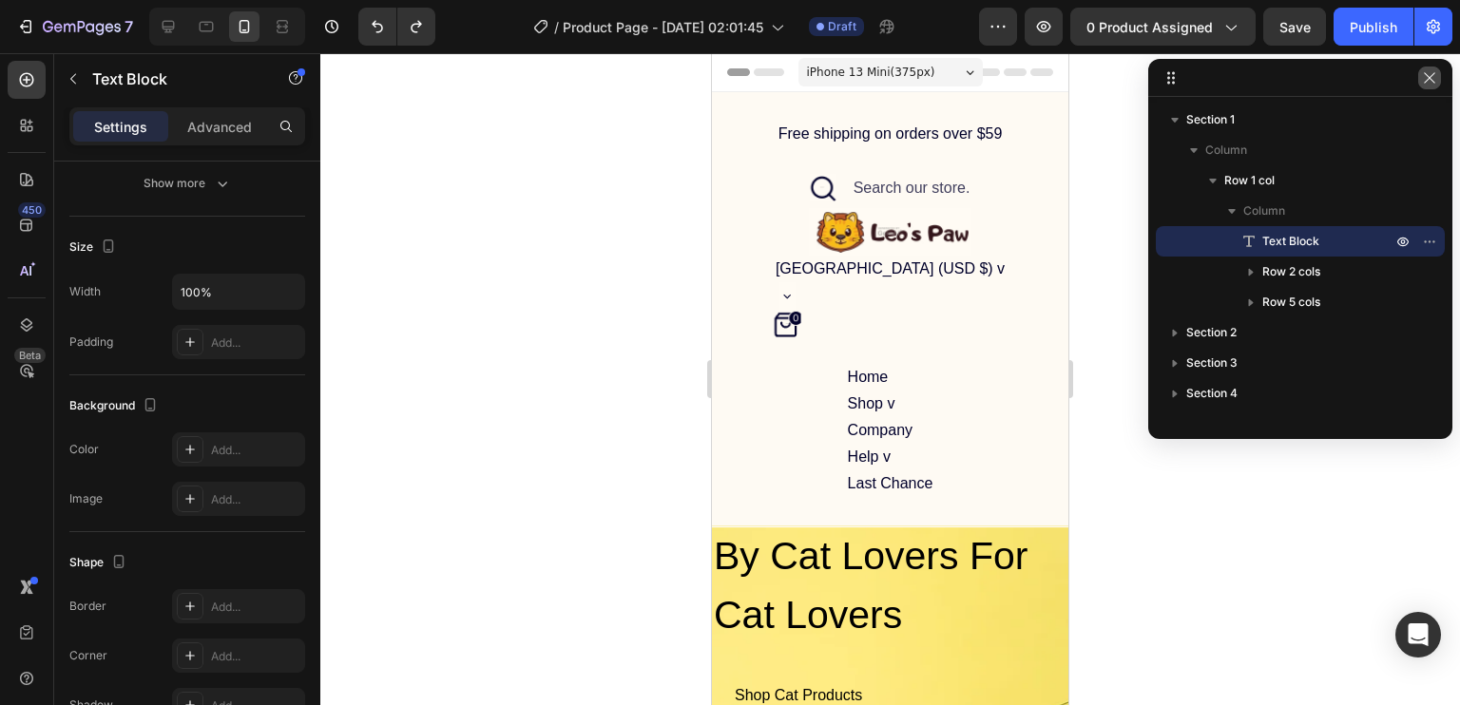
click at [1434, 80] on icon "button" at bounding box center [1429, 77] width 15 height 15
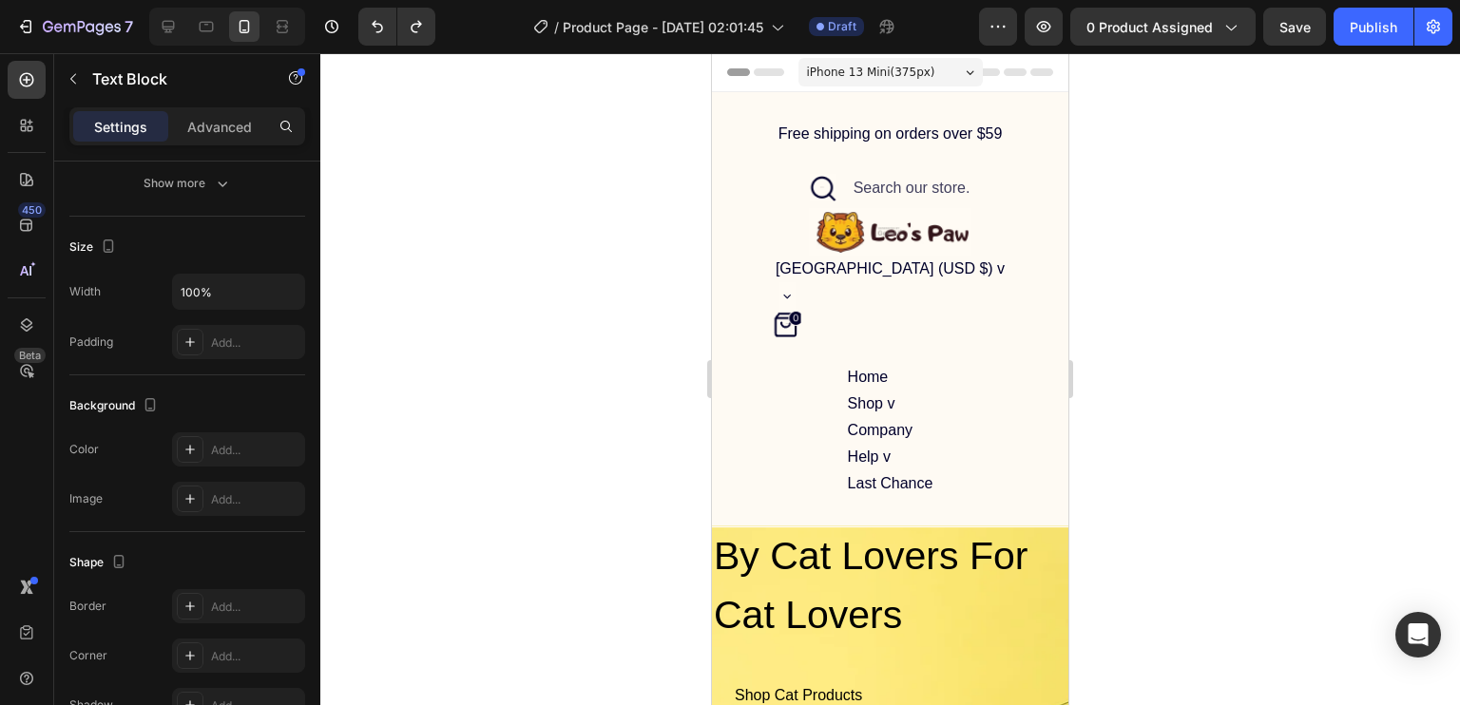
click at [943, 146] on div "Free shipping on orders over $59" at bounding box center [890, 134] width 233 height 27
click at [877, 233] on img at bounding box center [890, 232] width 163 height 48
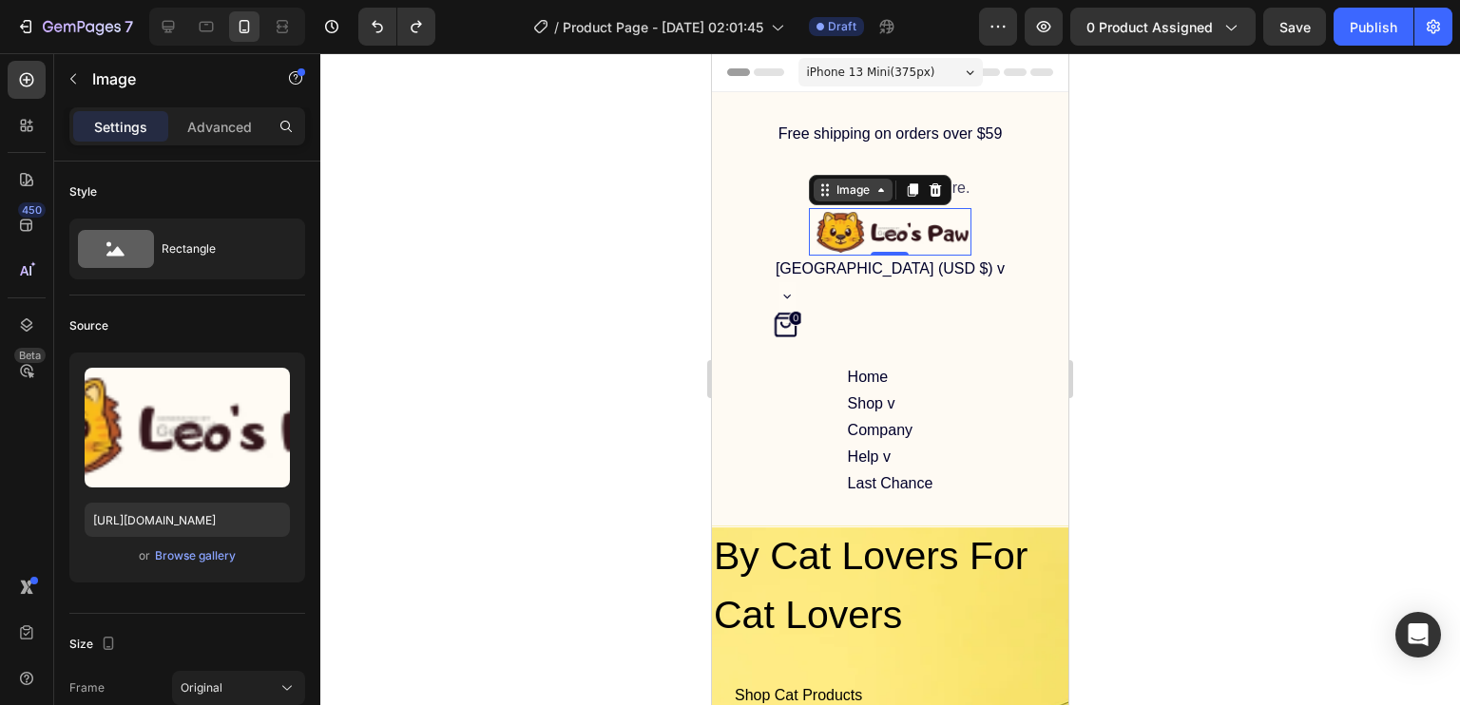
click at [877, 197] on icon at bounding box center [881, 189] width 15 height 15
click at [1181, 268] on div at bounding box center [890, 379] width 1140 height 652
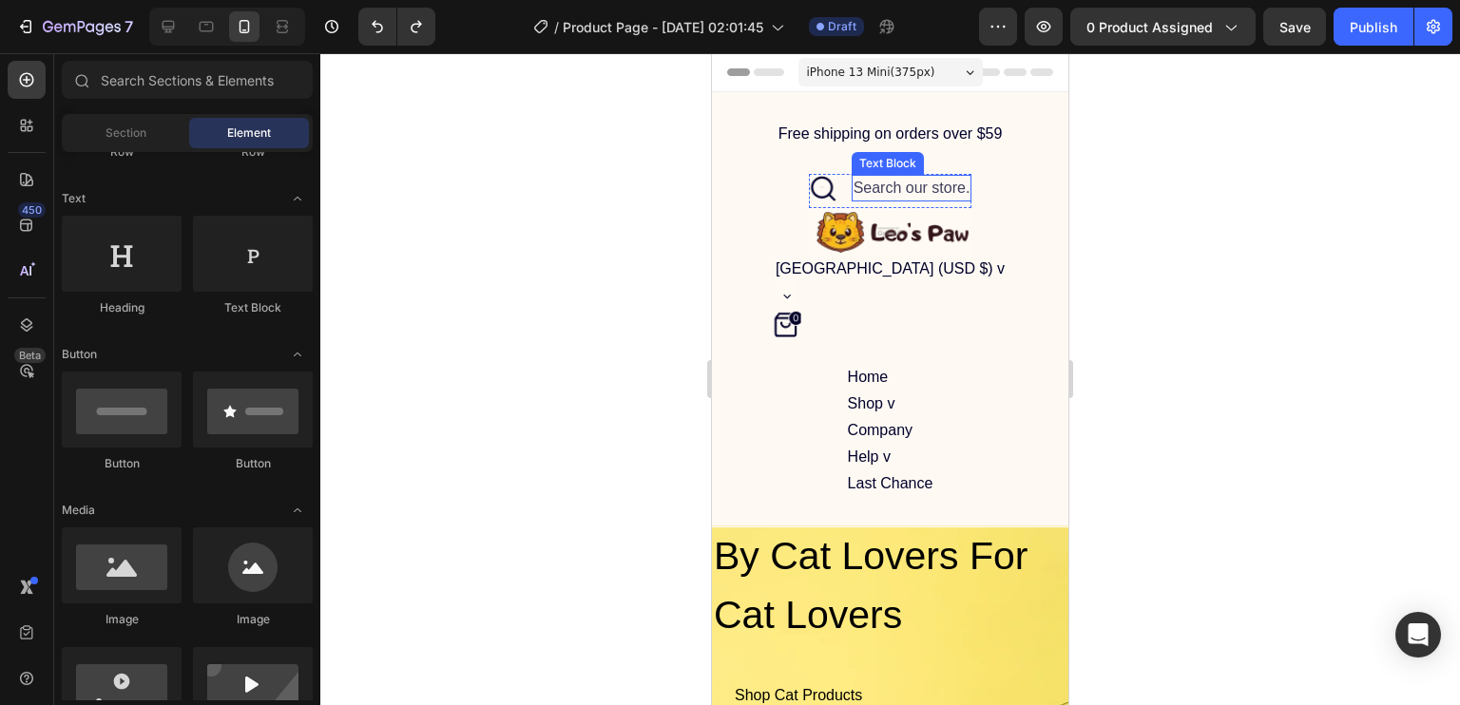
click at [909, 191] on div "Search our store." at bounding box center [912, 188] width 121 height 27
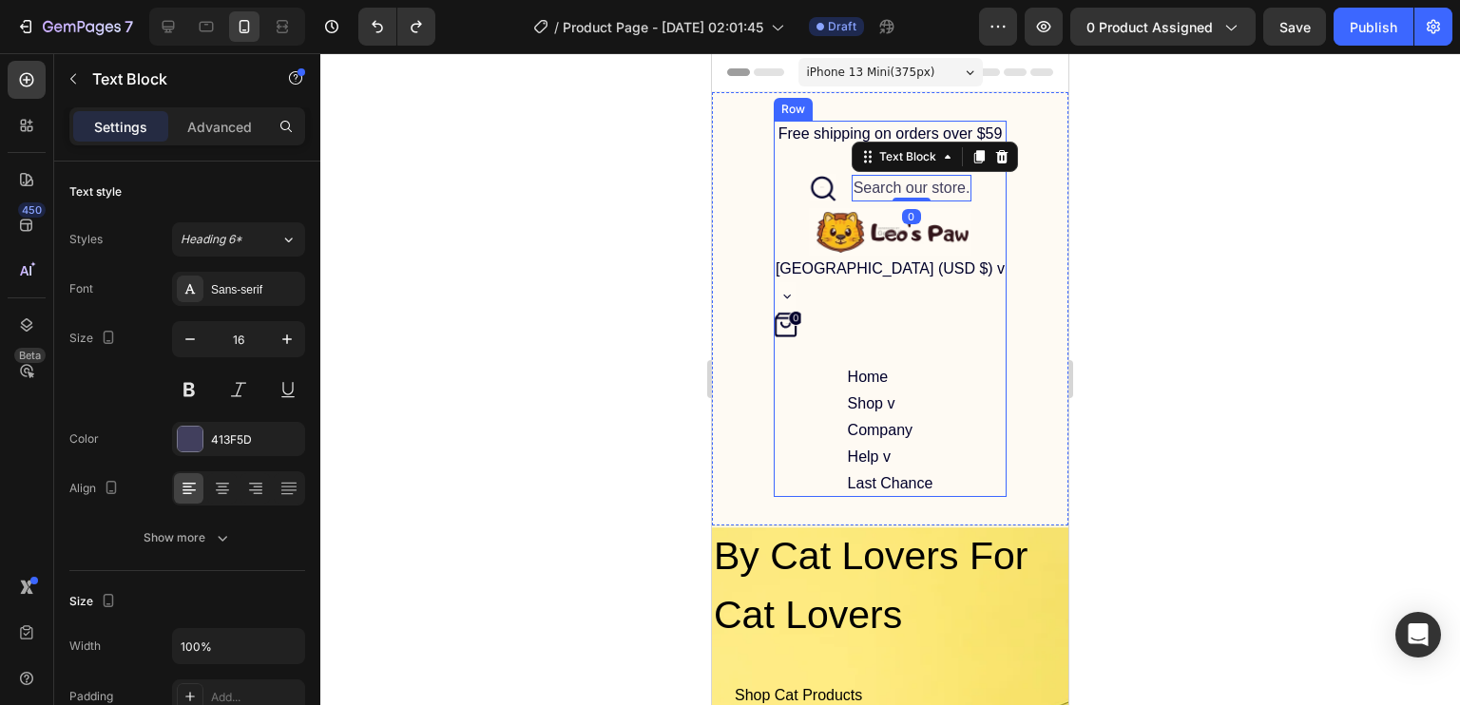
click at [776, 399] on div "Free shipping on orders over $59 Text Block Icon Search our store. Text Block 0…" at bounding box center [890, 309] width 233 height 376
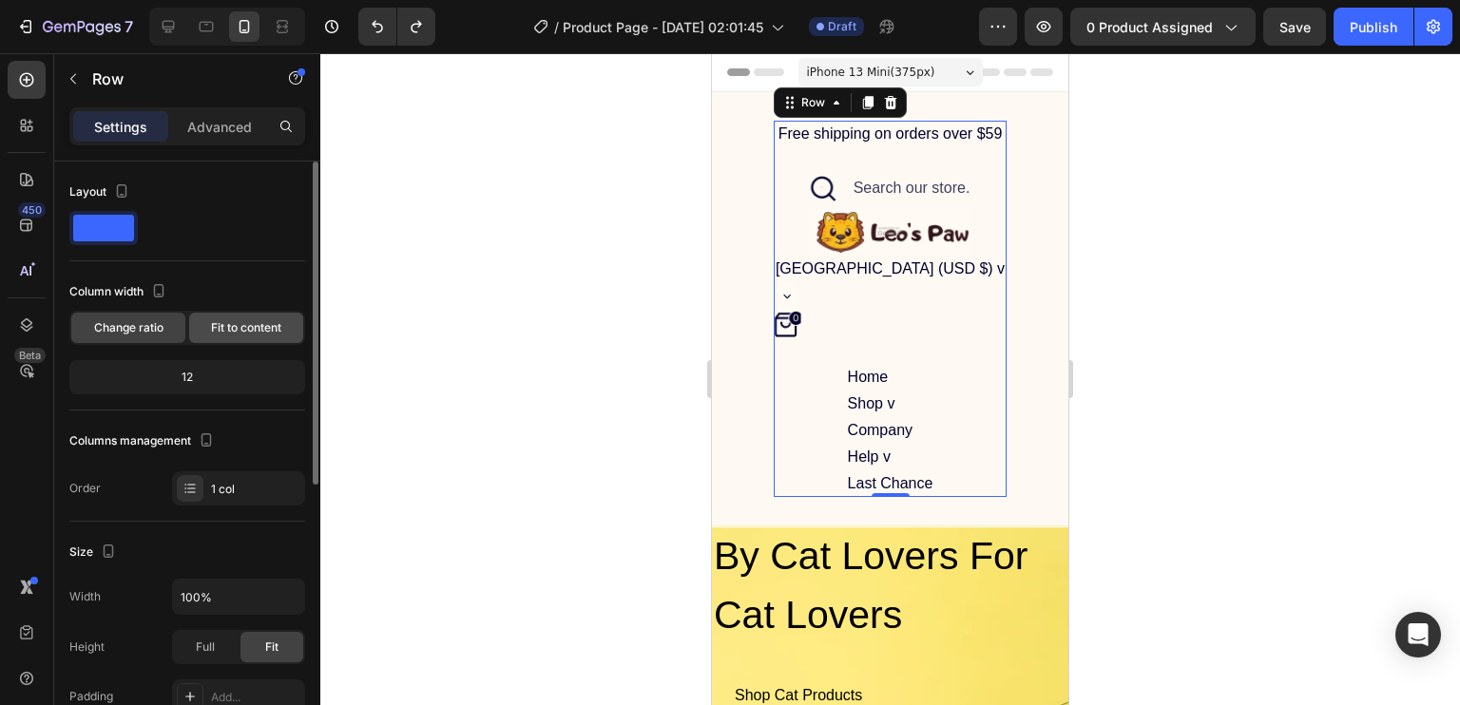
click at [247, 325] on span "Fit to content" at bounding box center [246, 327] width 70 height 17
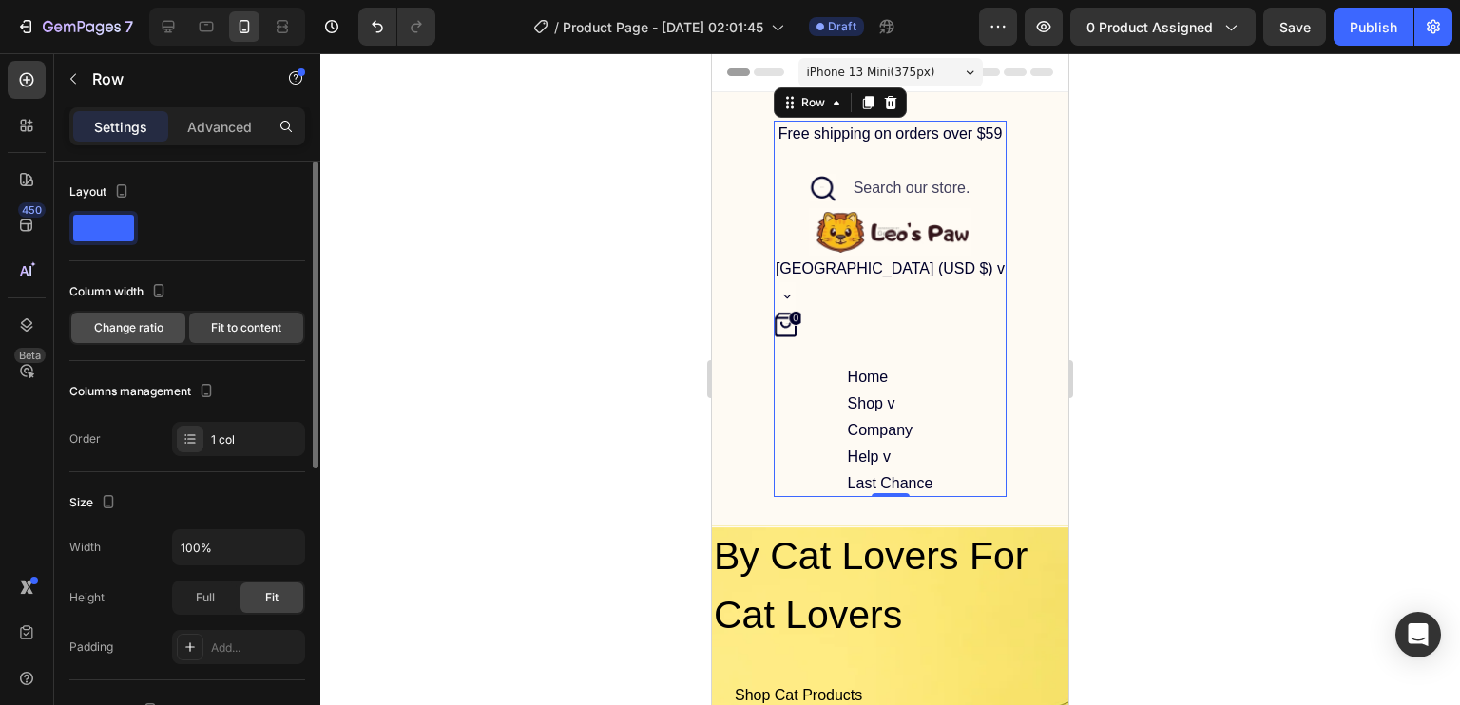
click at [152, 317] on div "Change ratio" at bounding box center [128, 328] width 114 height 30
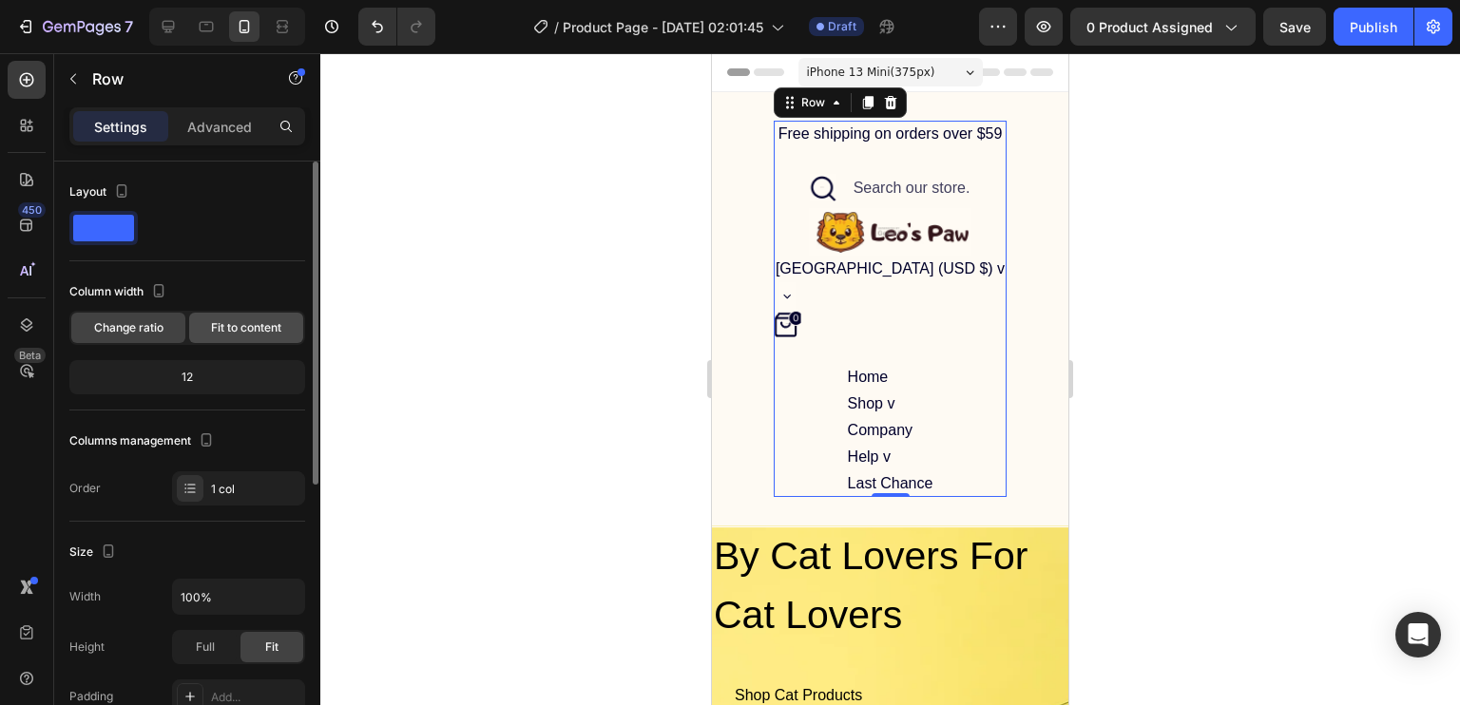
click at [237, 326] on span "Fit to content" at bounding box center [246, 327] width 70 height 17
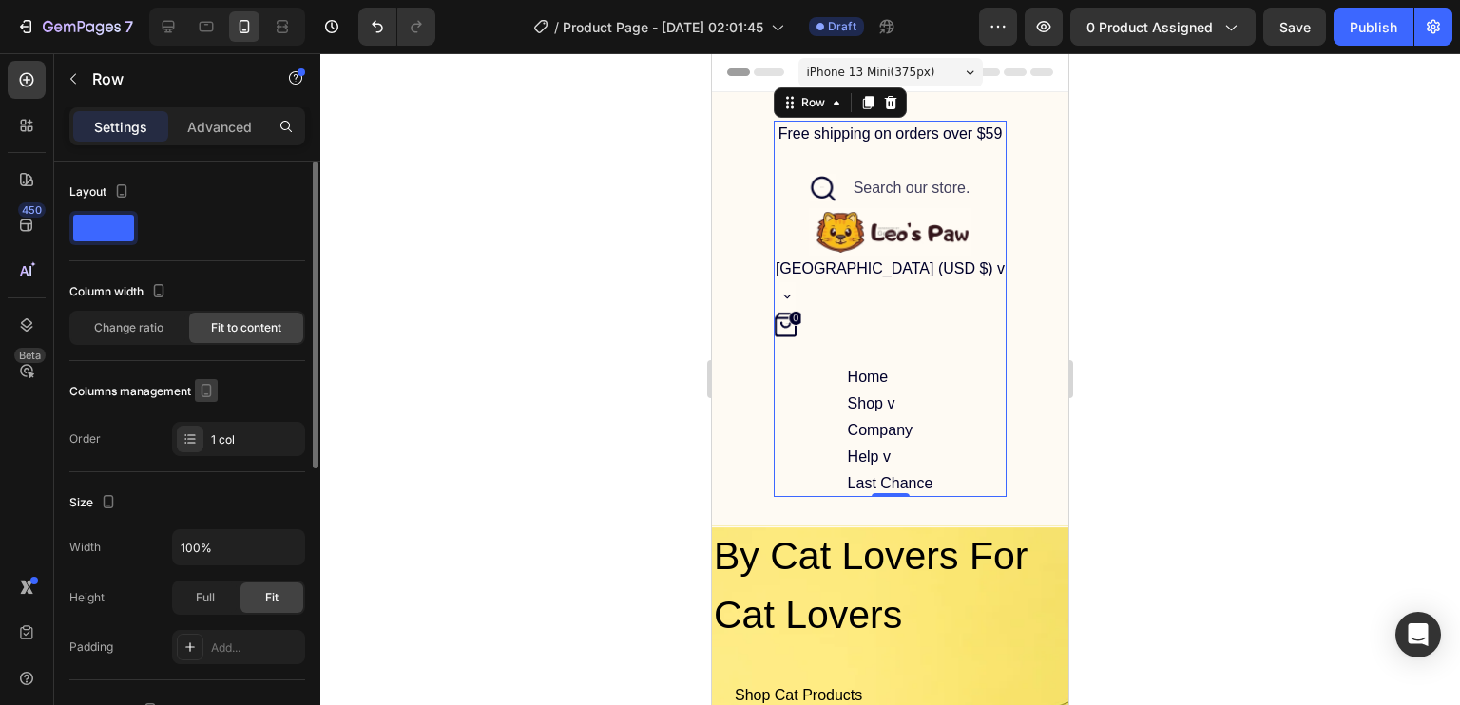
click at [203, 394] on icon "button" at bounding box center [207, 390] width 10 height 13
click at [214, 463] on icon "button" at bounding box center [210, 455] width 19 height 19
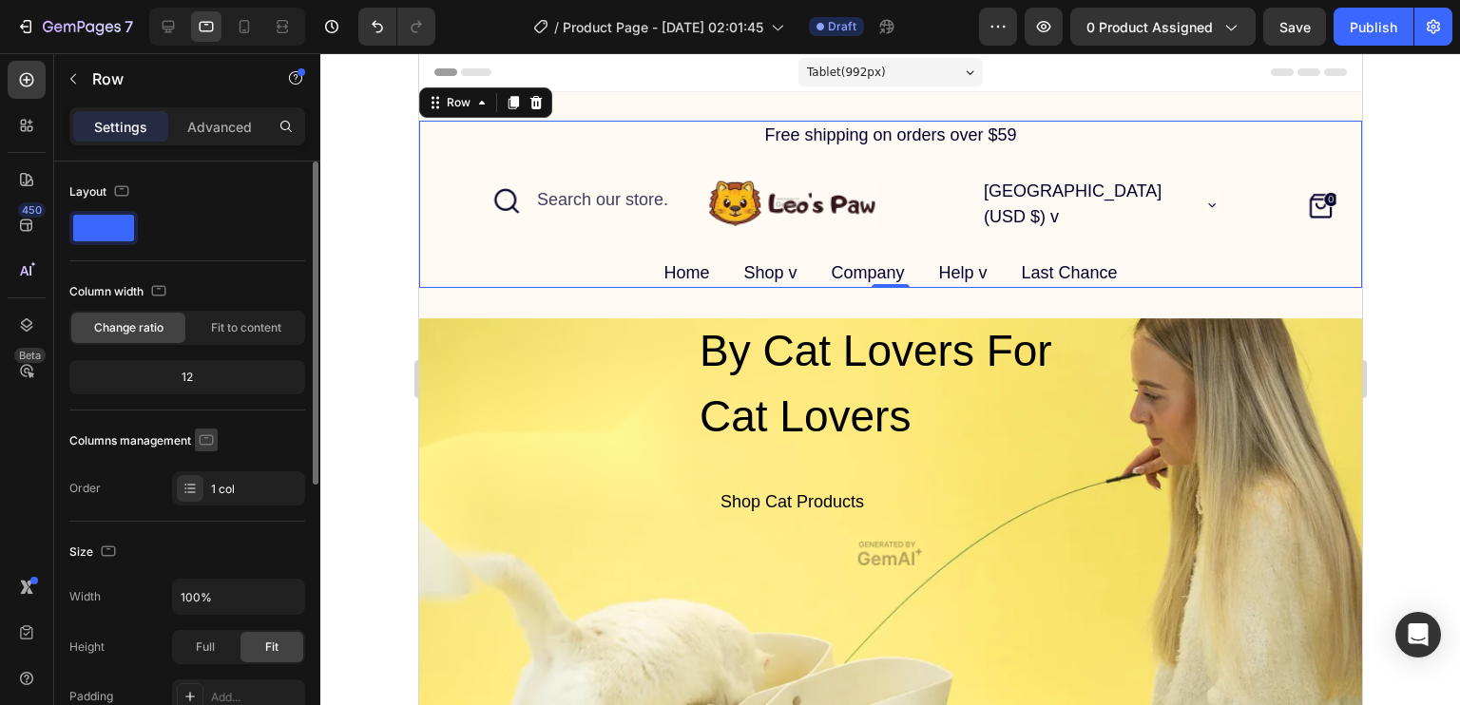
click at [209, 434] on icon "button" at bounding box center [207, 439] width 14 height 10
click at [213, 536] on icon "button" at bounding box center [210, 538] width 19 height 19
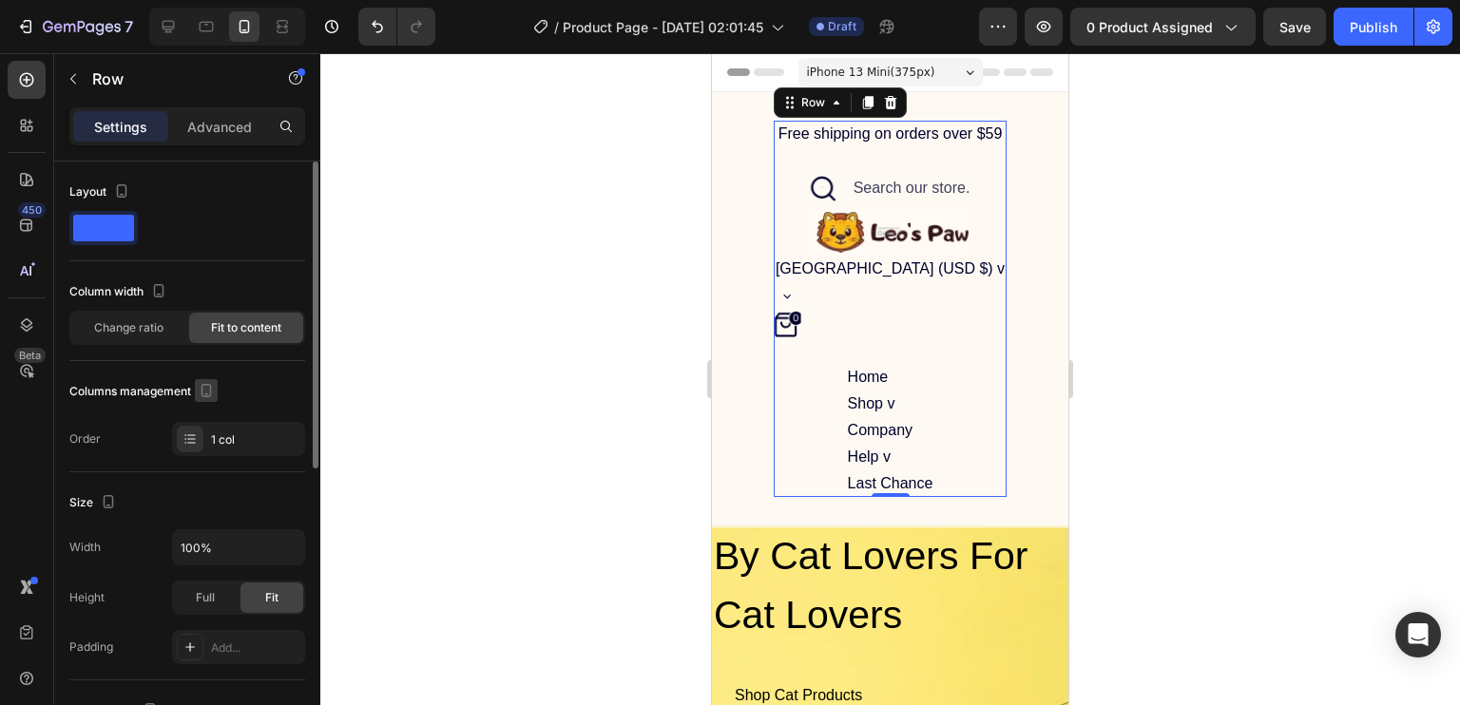
click at [204, 387] on icon "button" at bounding box center [206, 390] width 19 height 19
click at [274, 386] on div "Columns management" at bounding box center [187, 391] width 236 height 30
click at [259, 432] on div "1 col" at bounding box center [255, 440] width 89 height 17
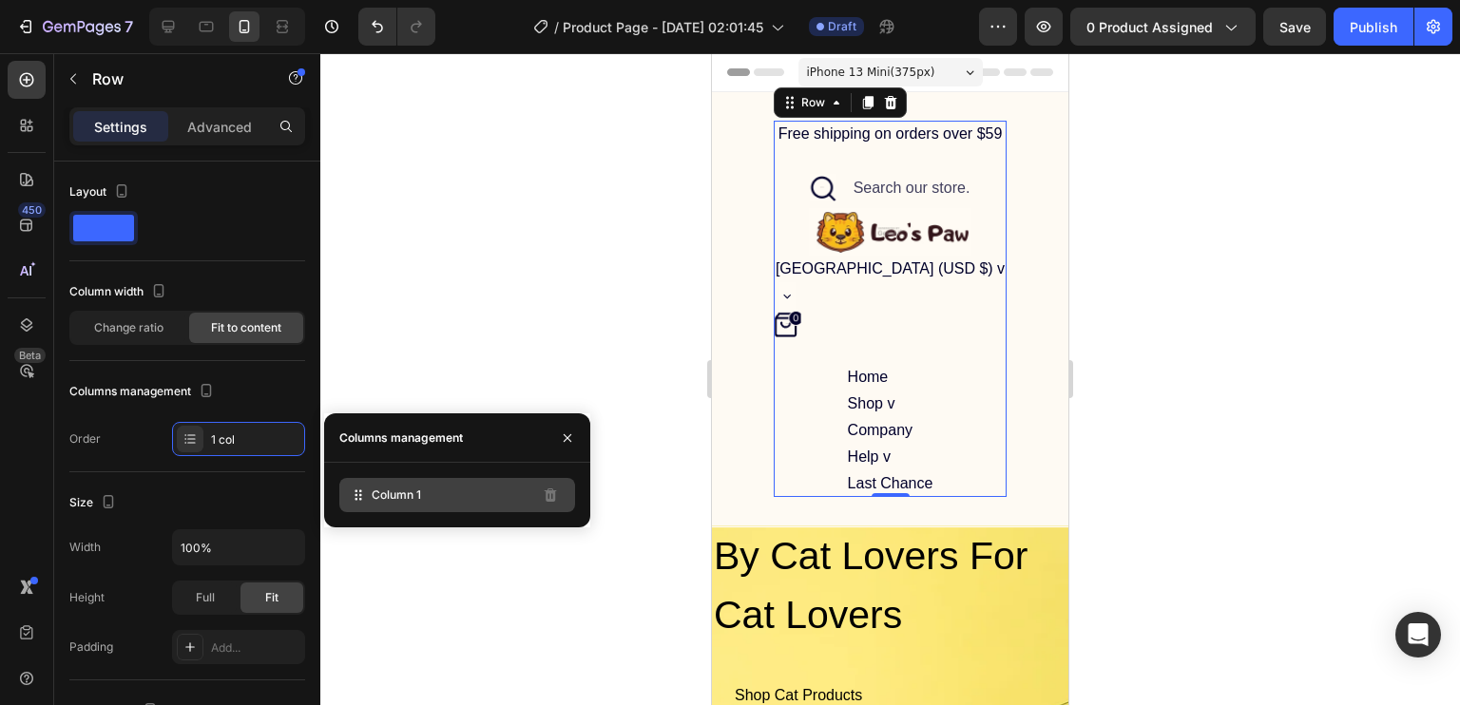
click at [405, 493] on span "Column 1" at bounding box center [396, 495] width 49 height 17
click at [366, 500] on icon at bounding box center [358, 495] width 19 height 19
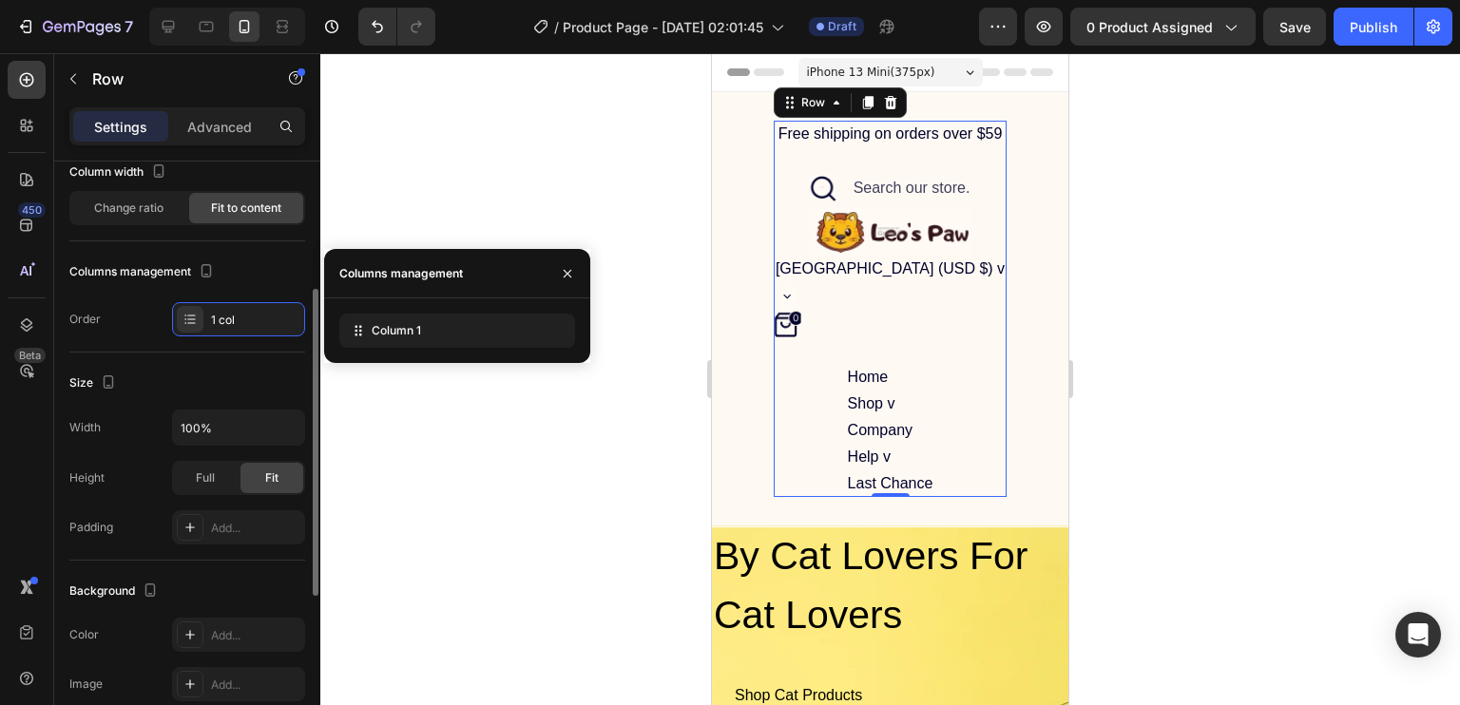
scroll to position [177, 0]
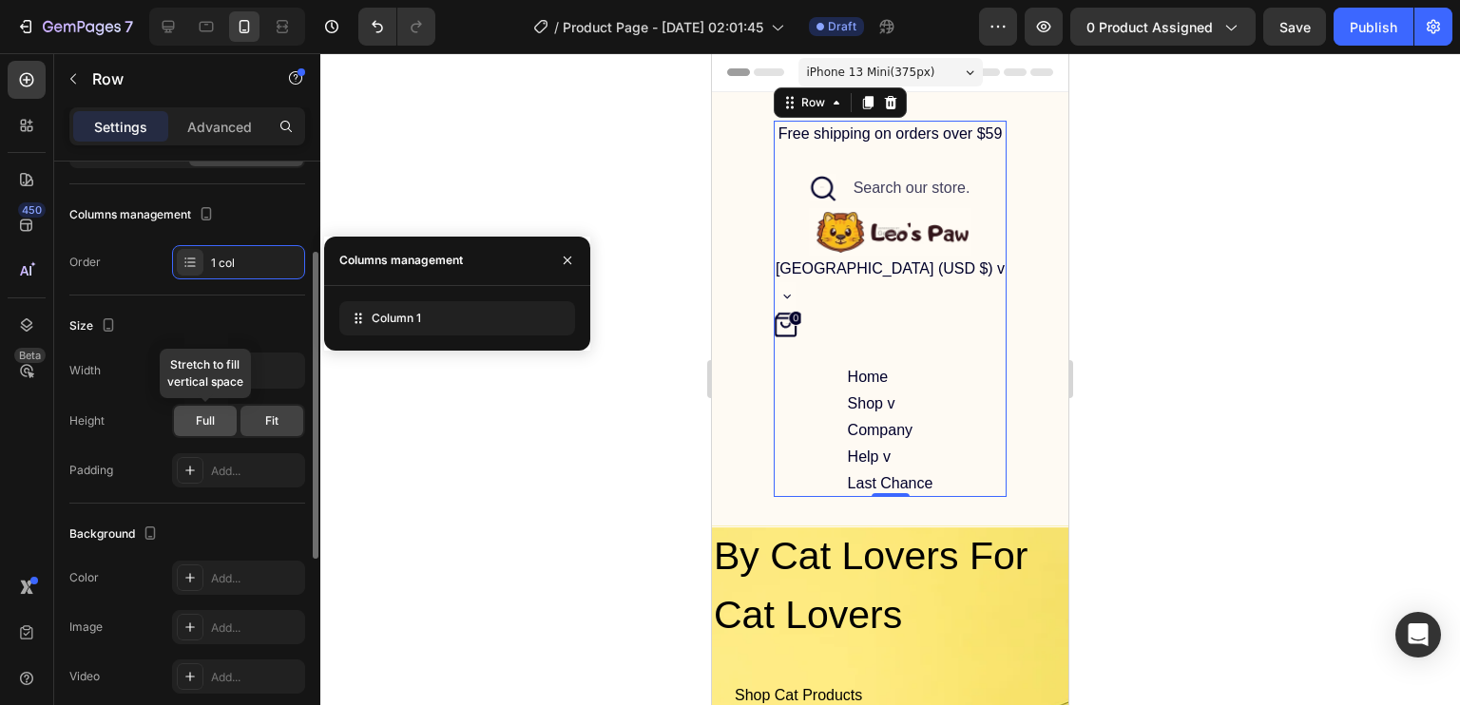
click at [215, 422] on div "Full" at bounding box center [205, 421] width 63 height 30
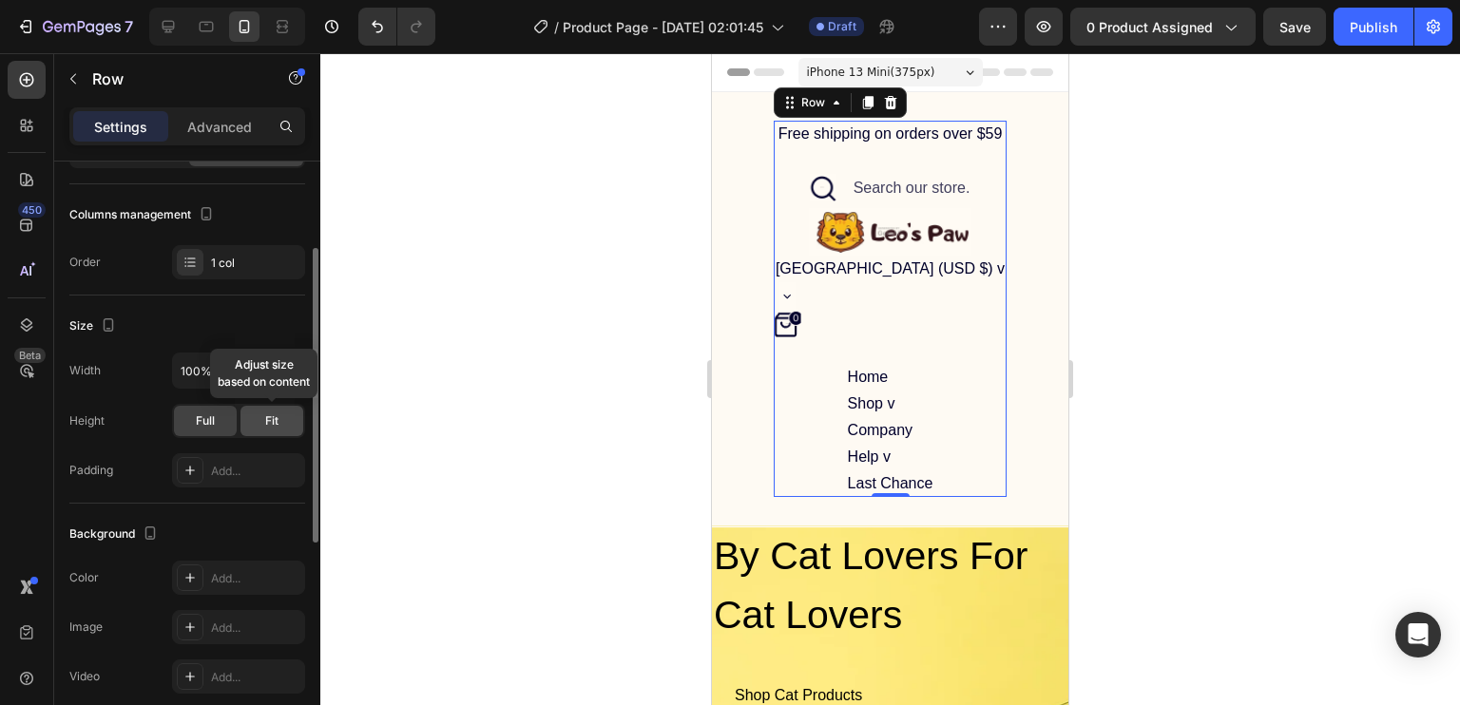
click at [262, 415] on div "Fit" at bounding box center [271, 421] width 63 height 30
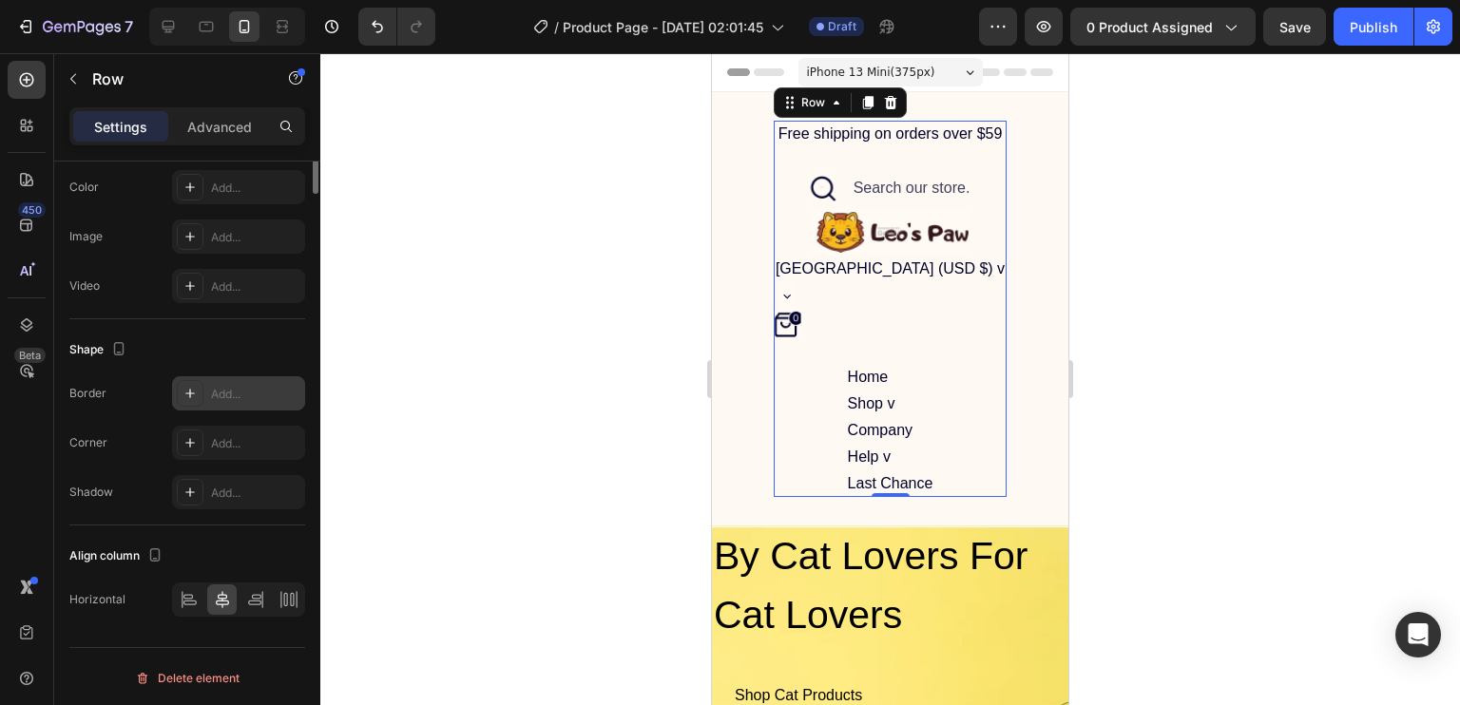
scroll to position [0, 0]
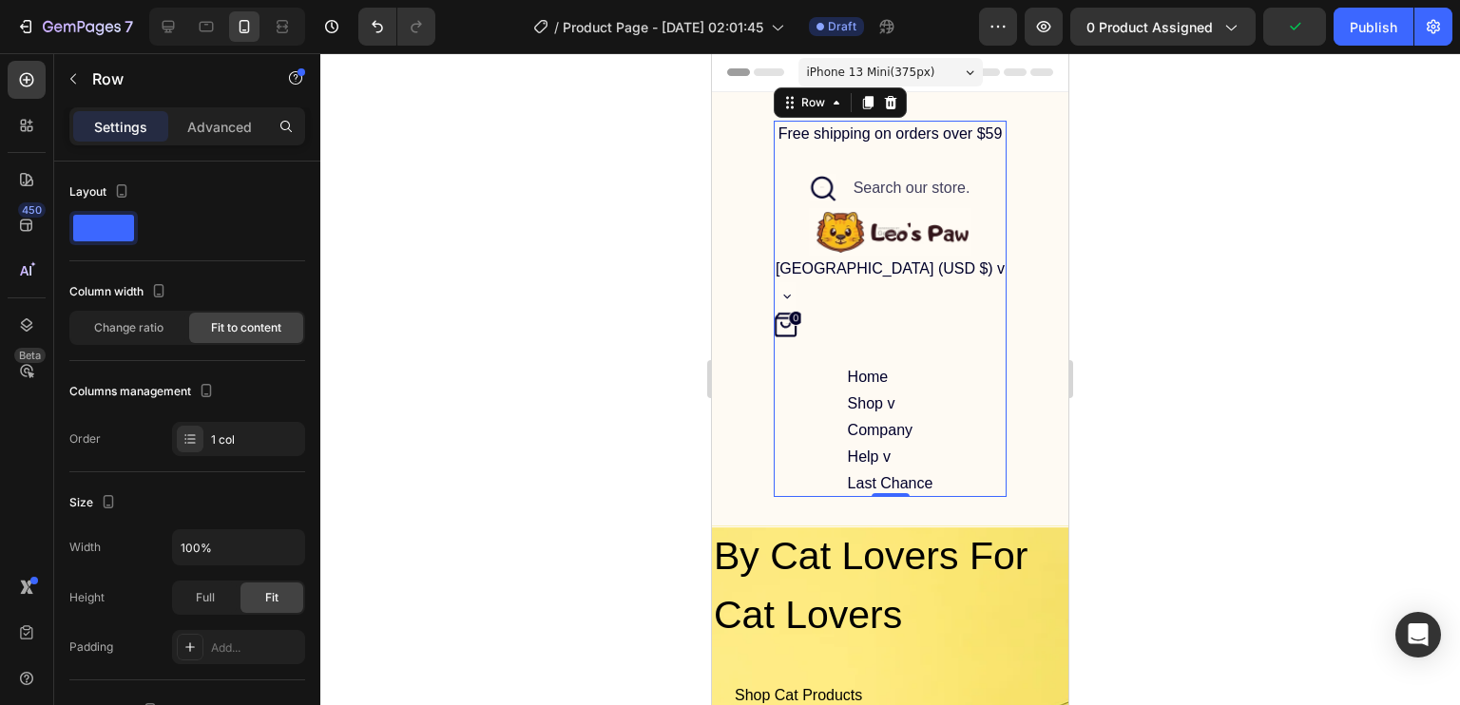
click at [250, 146] on div "Settings Advanced" at bounding box center [187, 134] width 266 height 54
click at [247, 132] on p "Advanced" at bounding box center [219, 127] width 65 height 20
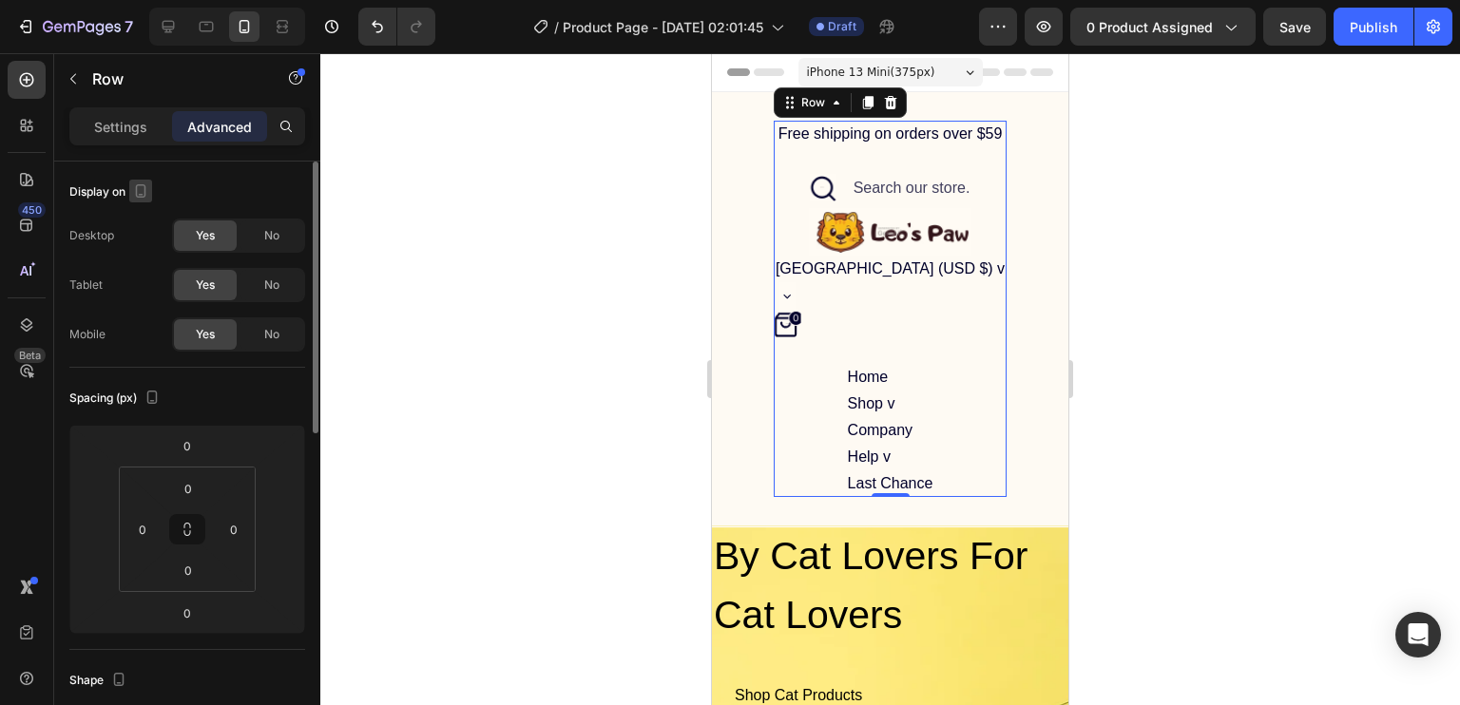
click at [133, 187] on icon "button" at bounding box center [140, 191] width 19 height 19
click at [221, 181] on div "Display on" at bounding box center [187, 192] width 236 height 30
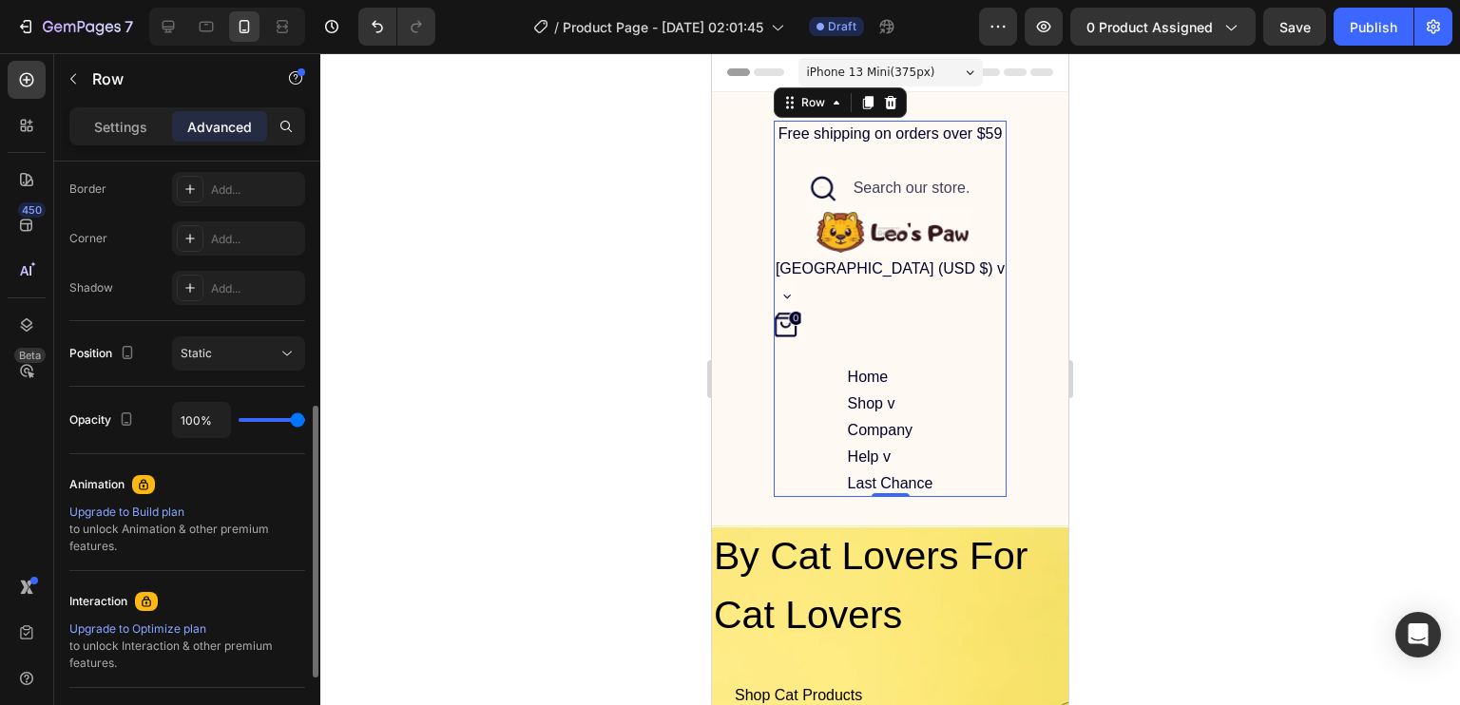
scroll to position [538, 0]
